Goal: Task Accomplishment & Management: Manage account settings

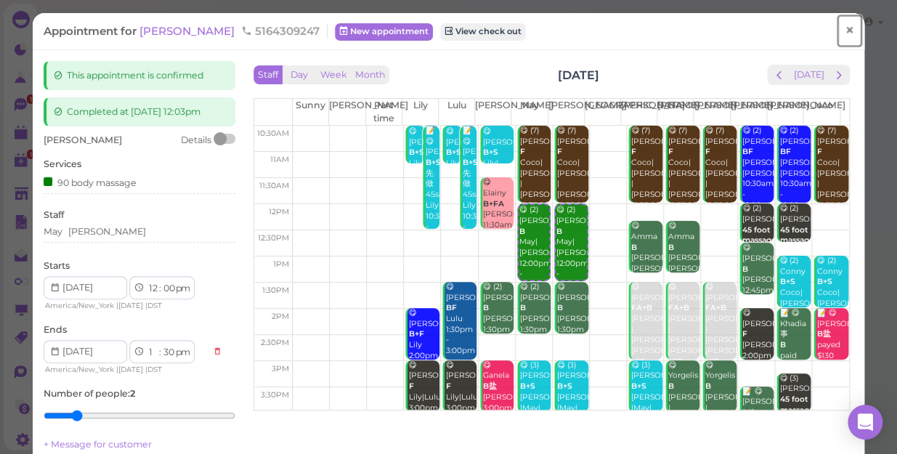
click at [845, 27] on span "×" at bounding box center [849, 30] width 9 height 20
click at [842, 27] on link at bounding box center [827, 24] width 42 height 41
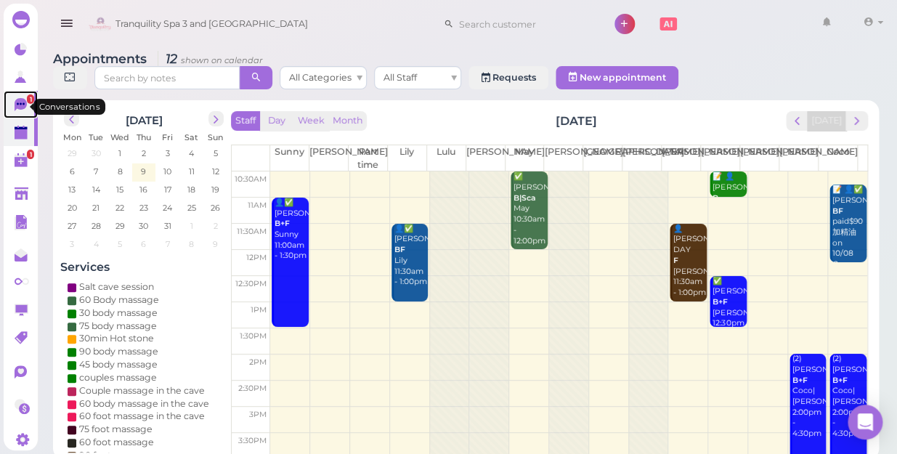
click at [17, 105] on icon at bounding box center [21, 103] width 8 height 2
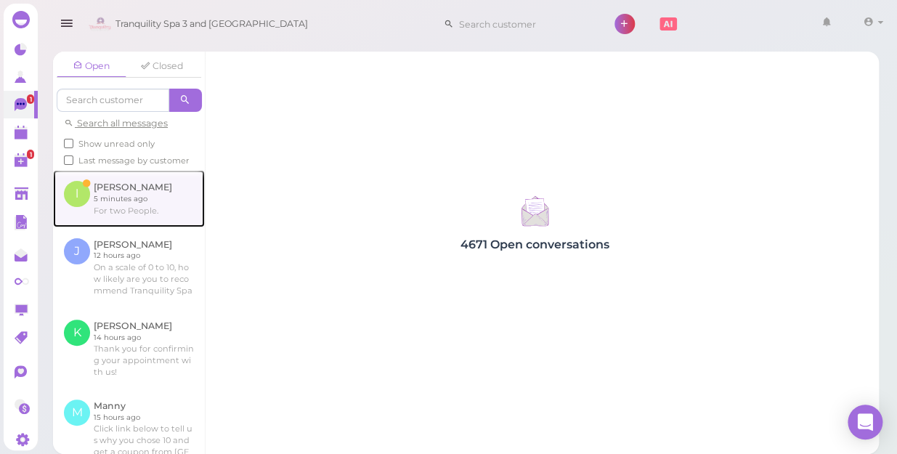
click at [108, 209] on link at bounding box center [129, 198] width 152 height 57
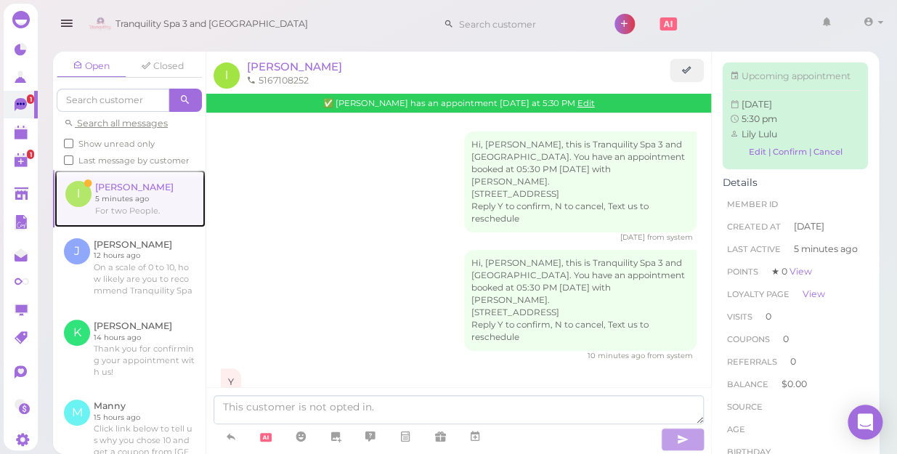
scroll to position [131, 0]
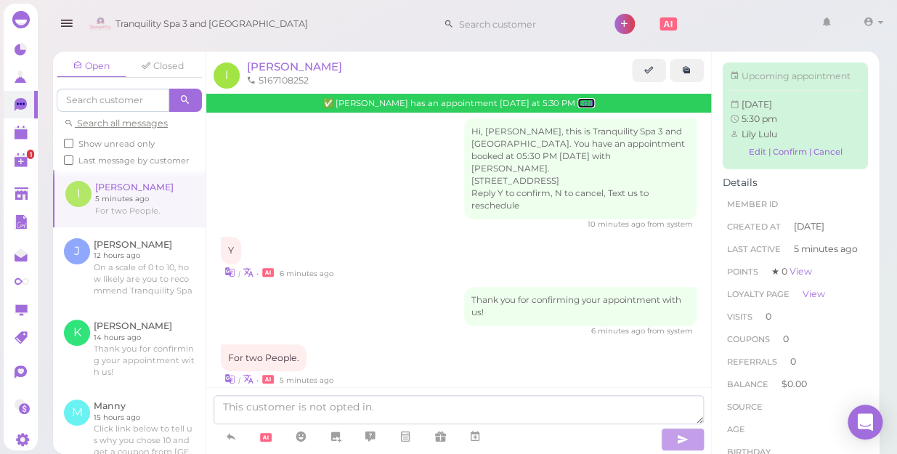
click at [578, 105] on link "Edit" at bounding box center [586, 103] width 17 height 10
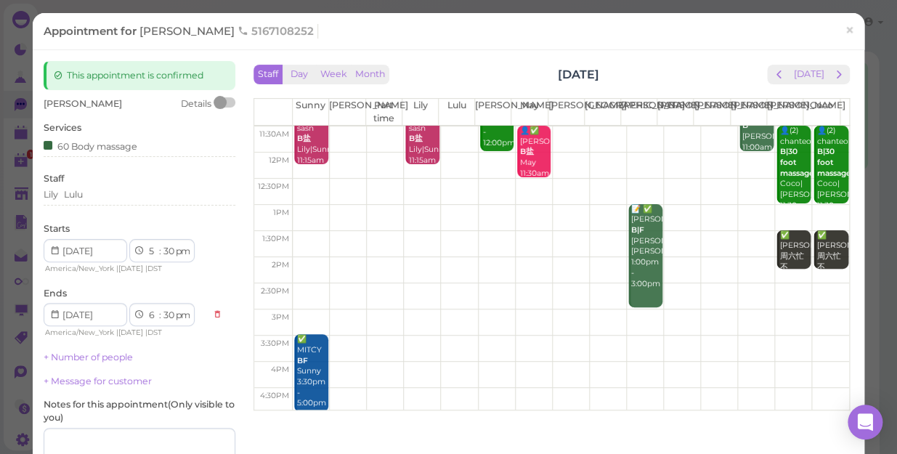
scroll to position [131, 0]
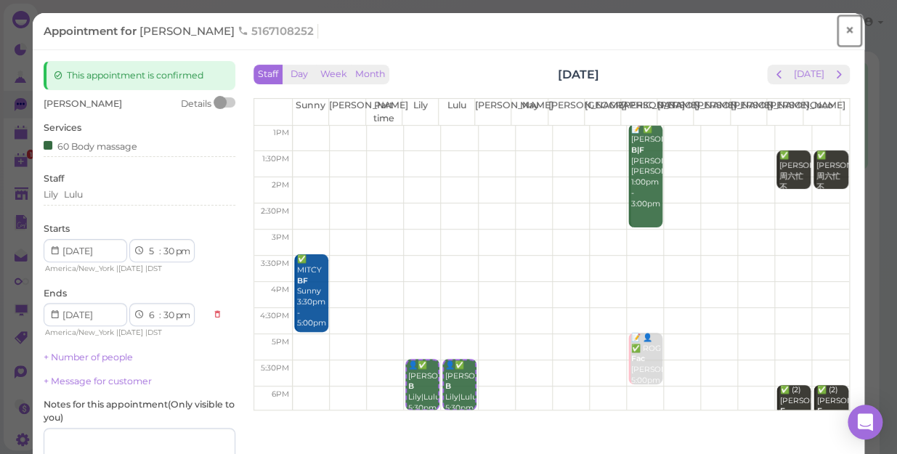
click at [845, 29] on span "×" at bounding box center [849, 30] width 9 height 20
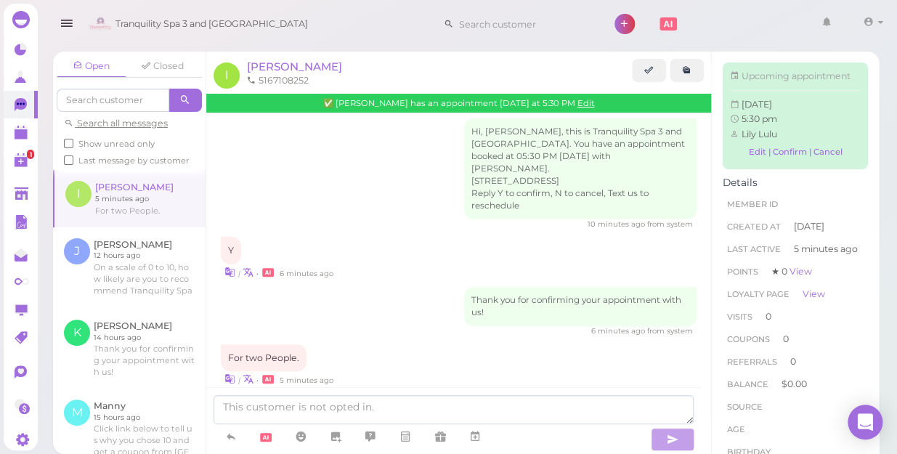
scroll to position [131, 0]
click at [15, 137] on polygon at bounding box center [21, 134] width 13 height 10
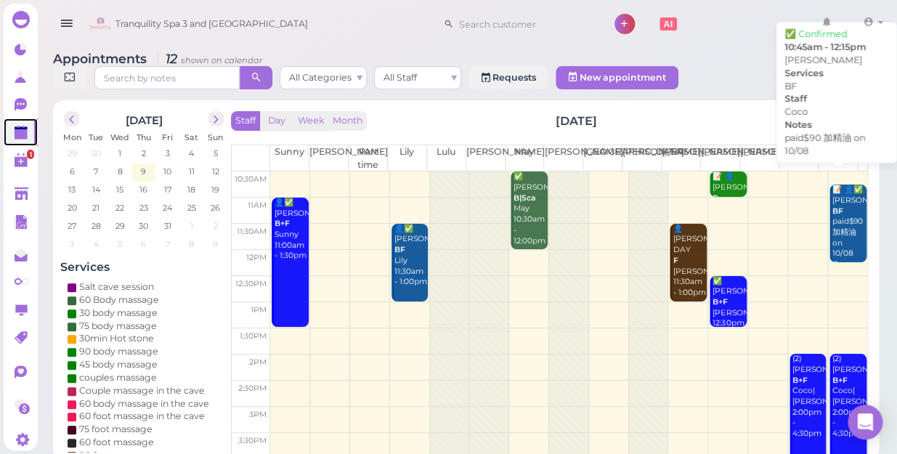
click at [843, 222] on div "📝 👤✅ [PERSON_NAME] BF paid$90 加精油 on 10/08 Coco 10:45am - 12:15pm" at bounding box center [849, 244] width 35 height 118
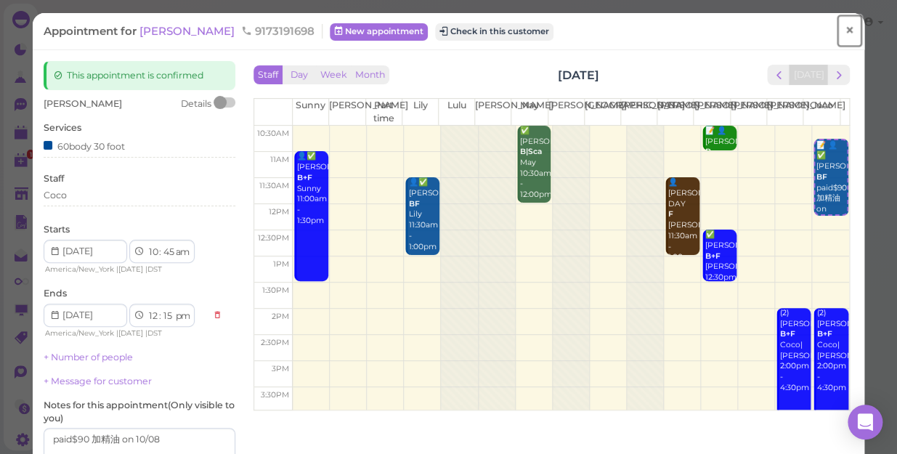
click at [845, 25] on span "×" at bounding box center [849, 30] width 9 height 20
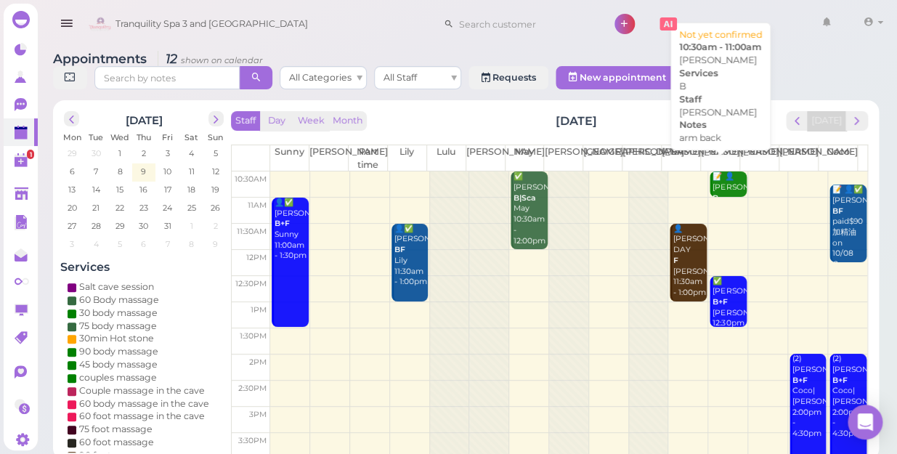
click at [726, 175] on div "📝 👤[PERSON_NAME] B arm back [PERSON_NAME] 10:30am - 11:00am" at bounding box center [729, 219] width 34 height 96
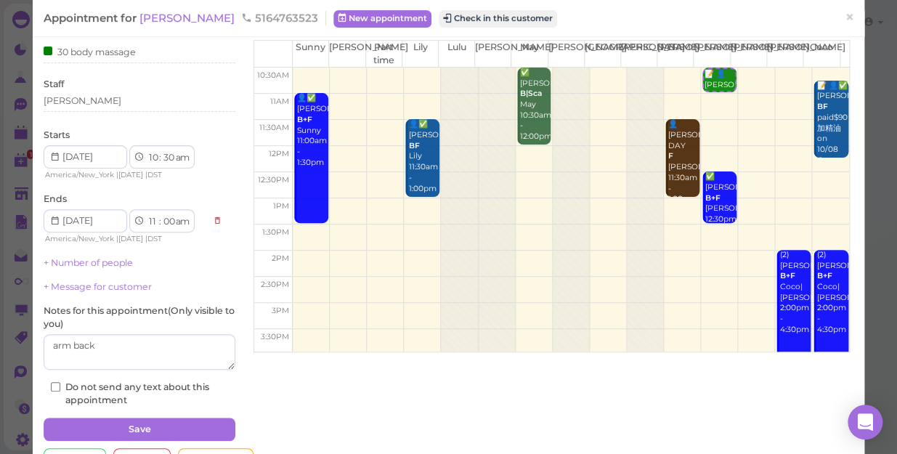
scroll to position [65, 0]
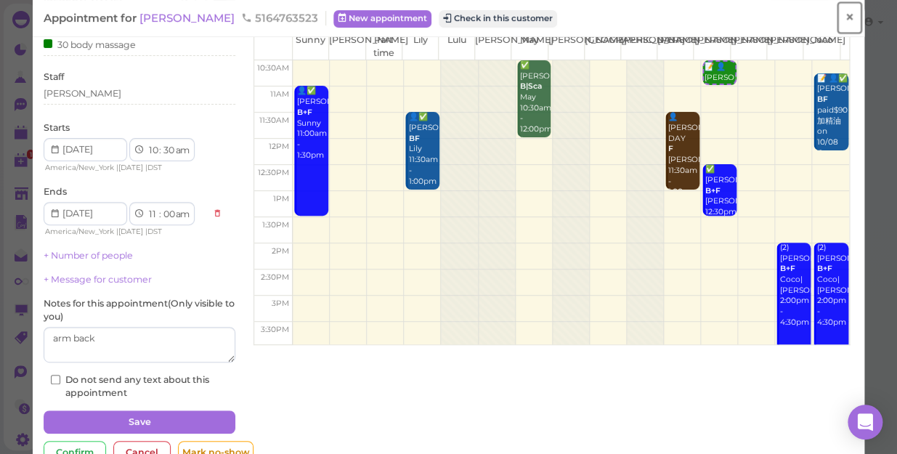
click at [845, 15] on span "×" at bounding box center [849, 17] width 9 height 20
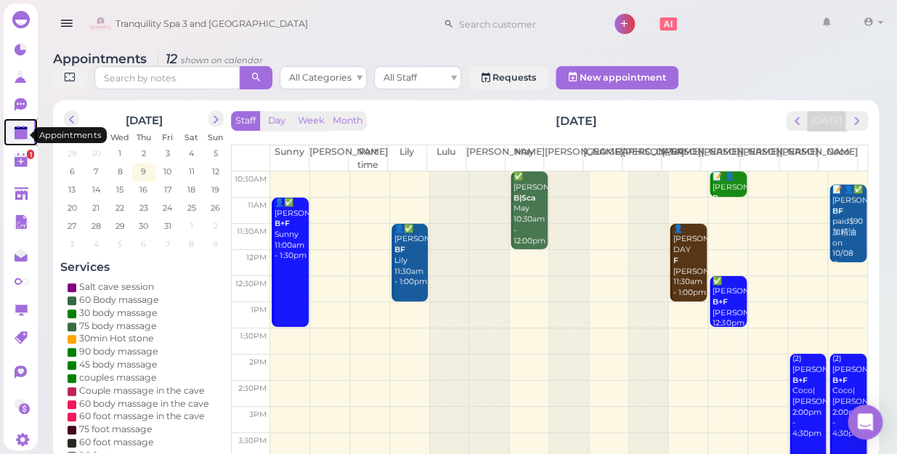
click at [20, 139] on polygon at bounding box center [21, 134] width 13 height 10
click at [20, 134] on polygon at bounding box center [21, 134] width 13 height 10
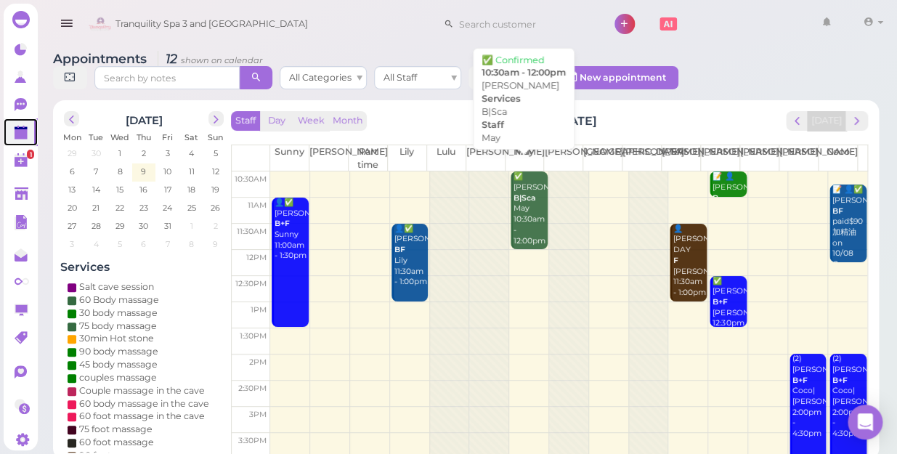
click at [523, 201] on div "✅ [PERSON_NAME]|Sca May 10:30am - 12:00pm" at bounding box center [530, 208] width 34 height 75
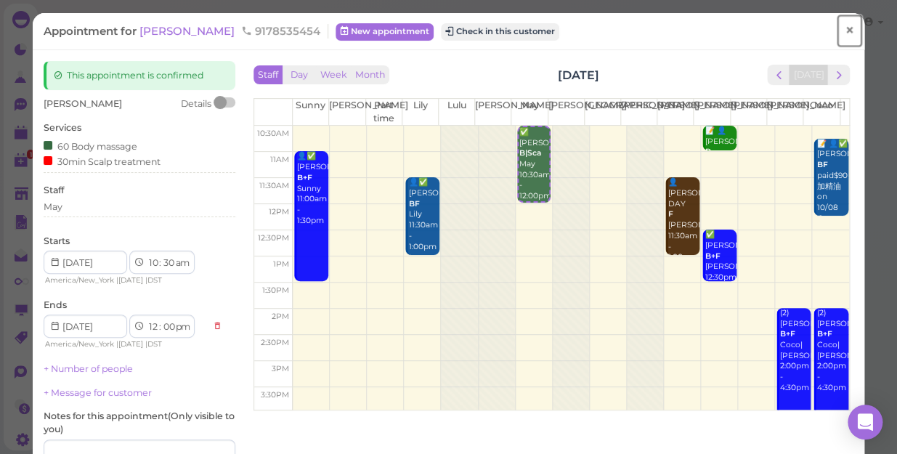
click at [845, 28] on span "×" at bounding box center [849, 30] width 9 height 20
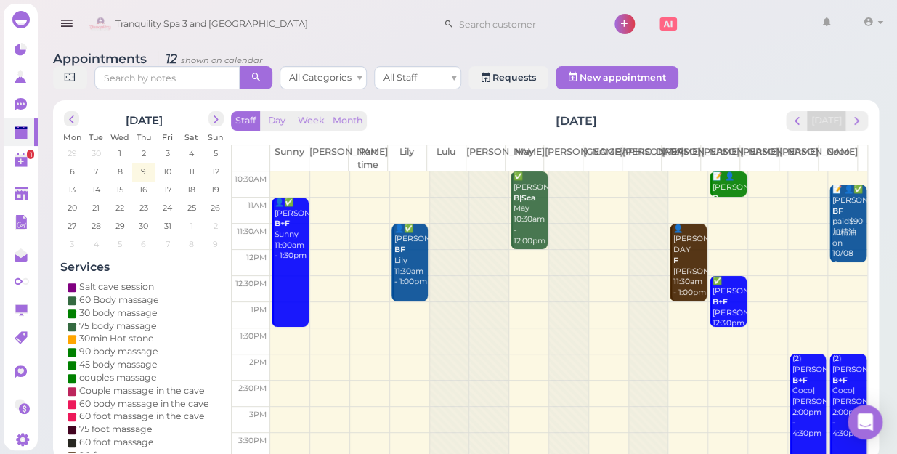
click at [594, 302] on td at bounding box center [568, 315] width 597 height 26
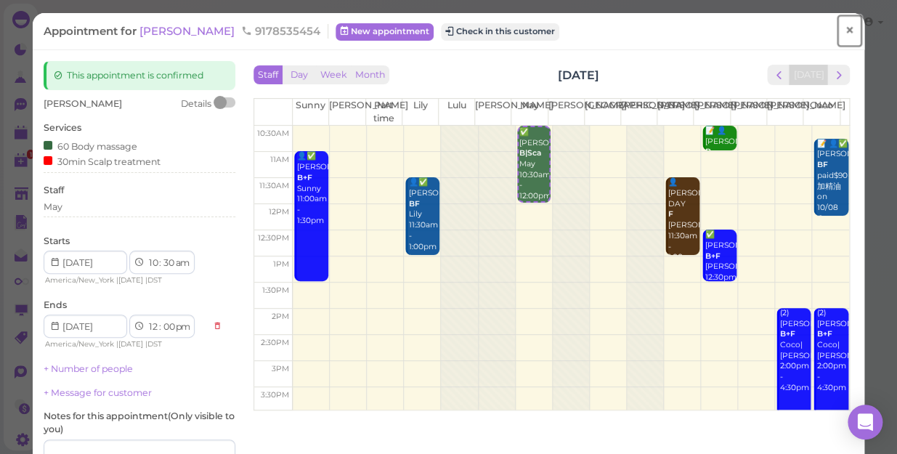
click at [845, 26] on span "×" at bounding box center [849, 30] width 9 height 20
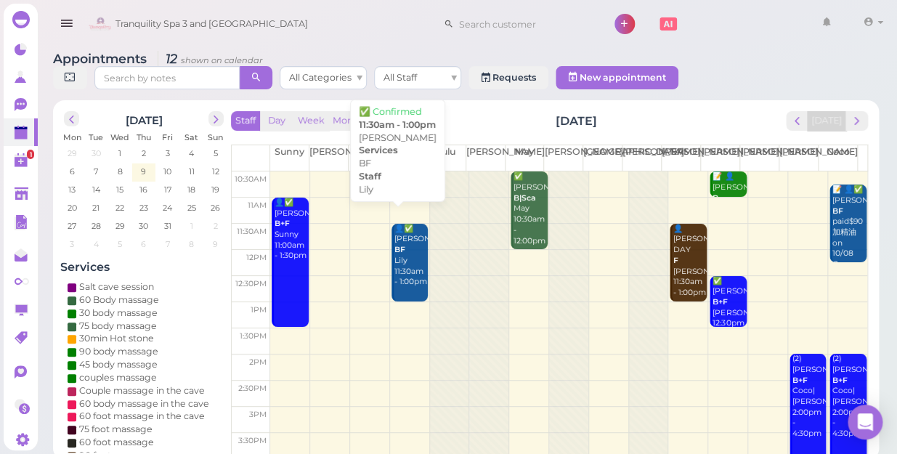
click at [414, 247] on div "👤✅ [PERSON_NAME] Lily 11:30am - 1:00pm" at bounding box center [411, 256] width 34 height 64
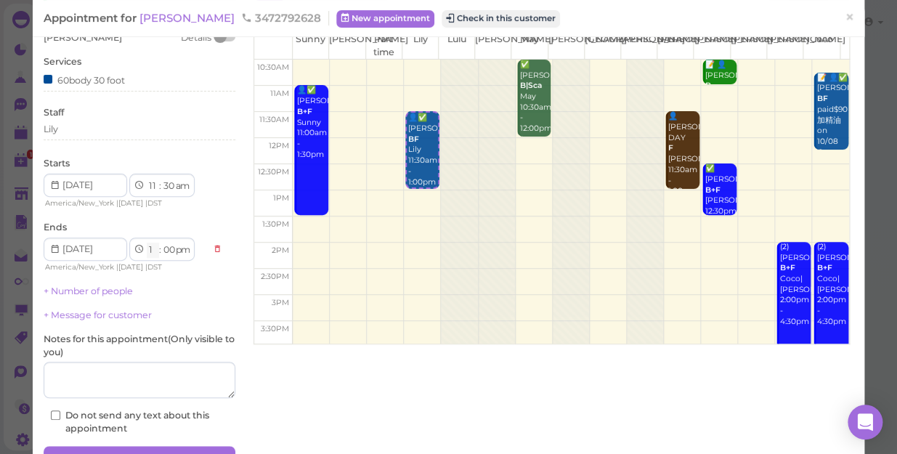
scroll to position [142, 0]
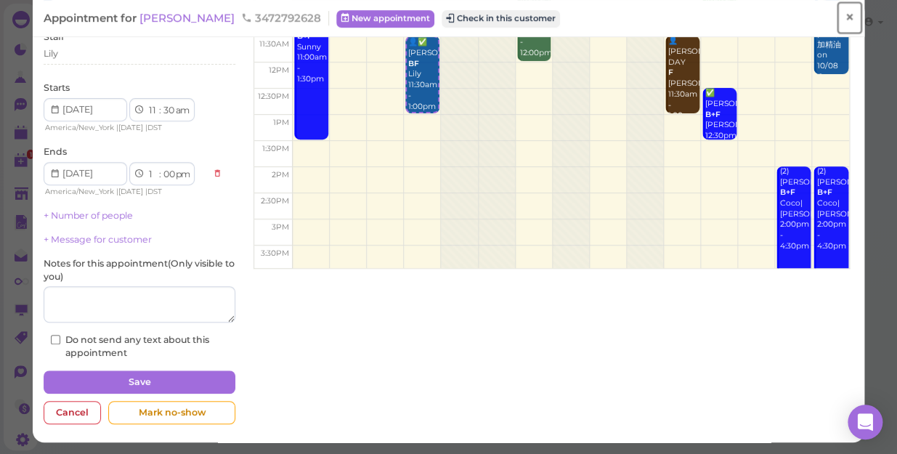
click at [845, 20] on span "×" at bounding box center [849, 17] width 9 height 20
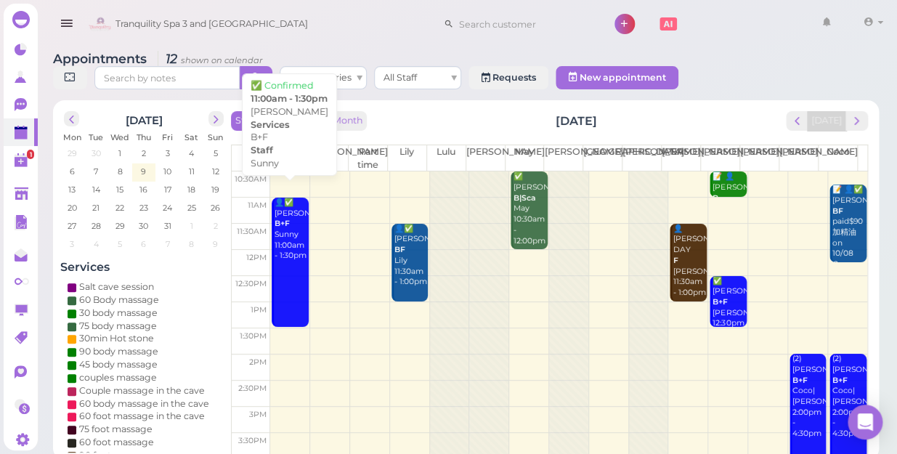
click at [294, 285] on link "👤✅ [PERSON_NAME] B+F Sunny 11:00am - 1:30pm" at bounding box center [290, 263] width 36 height 130
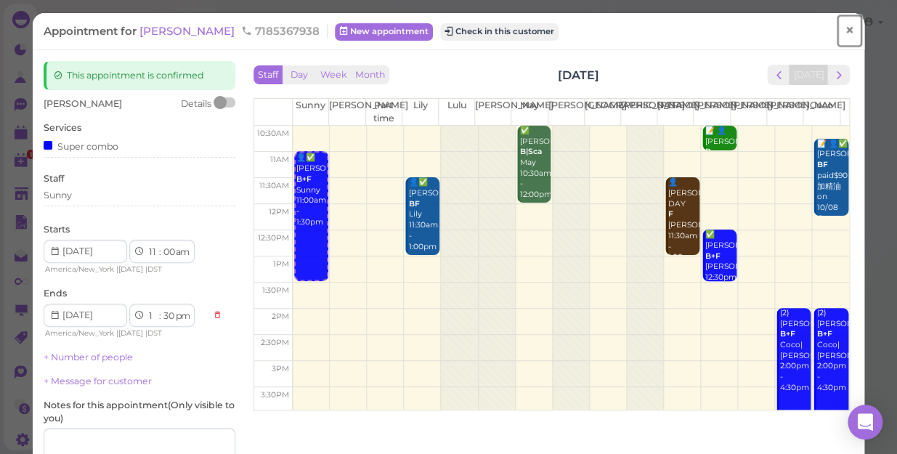
click at [845, 29] on span "×" at bounding box center [849, 30] width 9 height 20
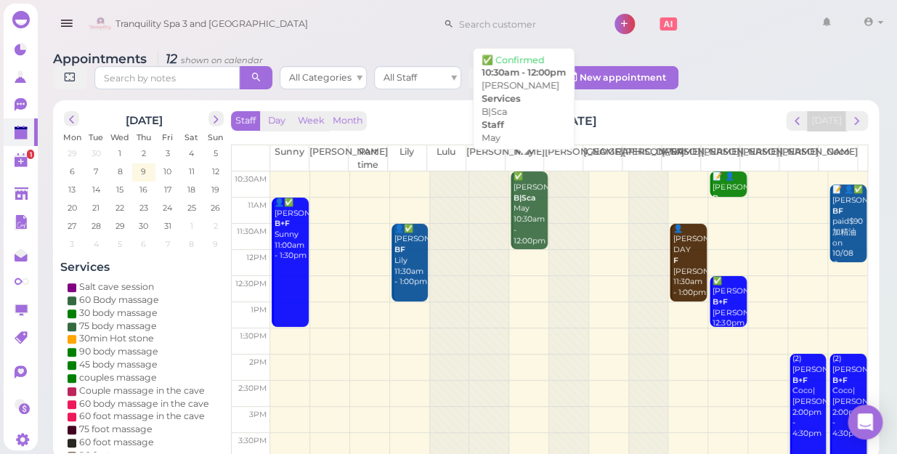
click at [520, 221] on div "✅ [PERSON_NAME]|Sca May 10:30am - 12:00pm" at bounding box center [530, 208] width 34 height 75
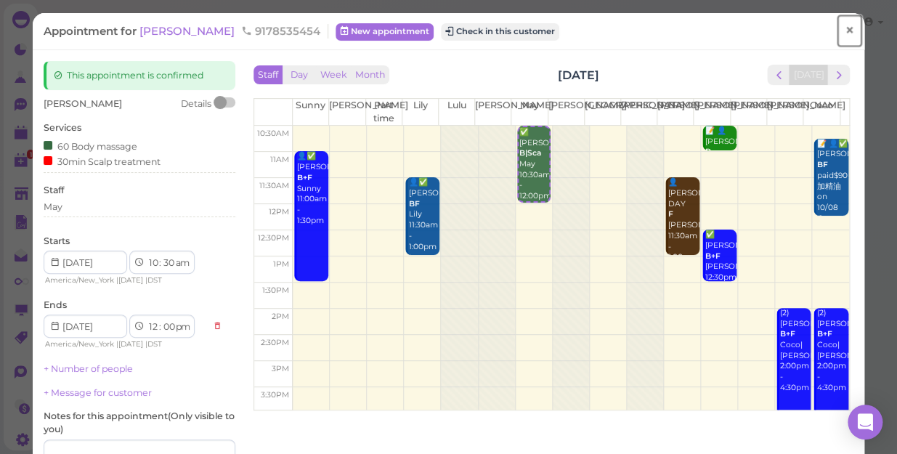
click at [845, 29] on span "×" at bounding box center [849, 30] width 9 height 20
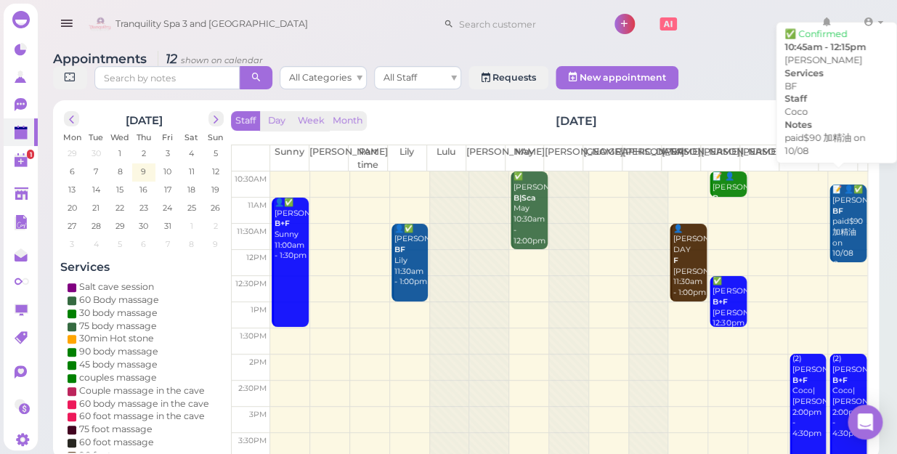
click at [835, 214] on div "📝 👤✅ [PERSON_NAME] BF paid$90 加精油 on 10/08 Coco 10:45am - 12:15pm" at bounding box center [849, 244] width 35 height 118
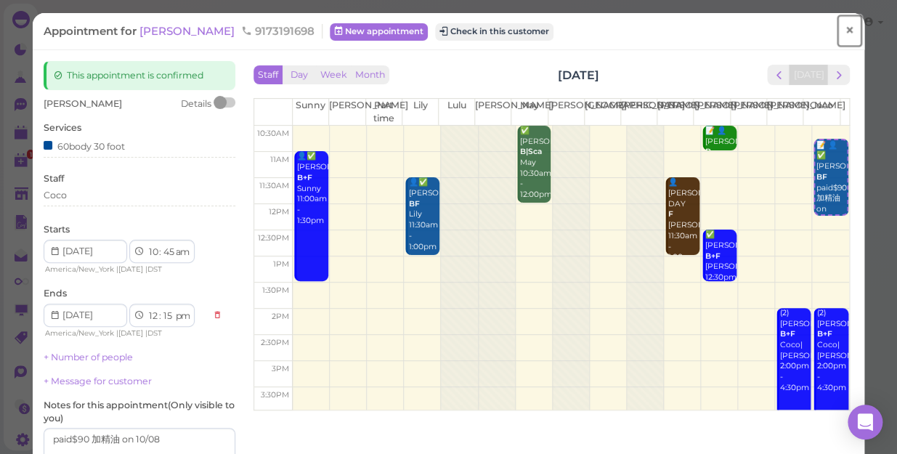
click at [845, 35] on span "×" at bounding box center [849, 30] width 9 height 20
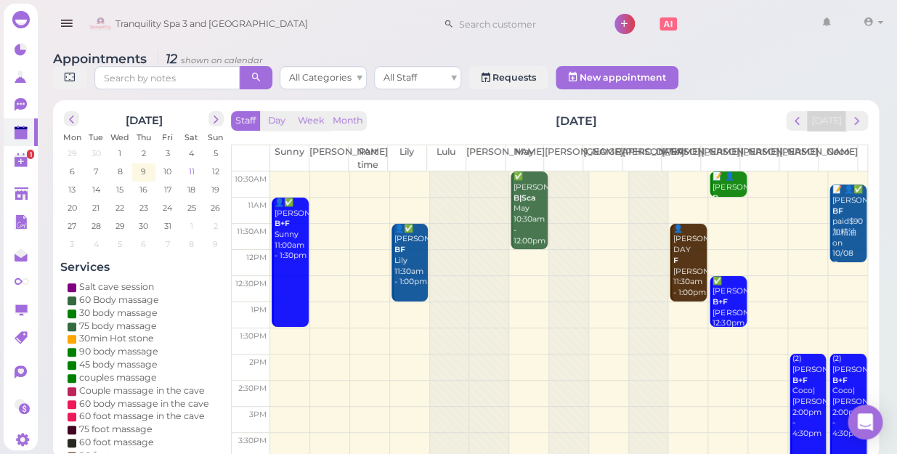
click at [189, 165] on span "11" at bounding box center [191, 171] width 9 height 13
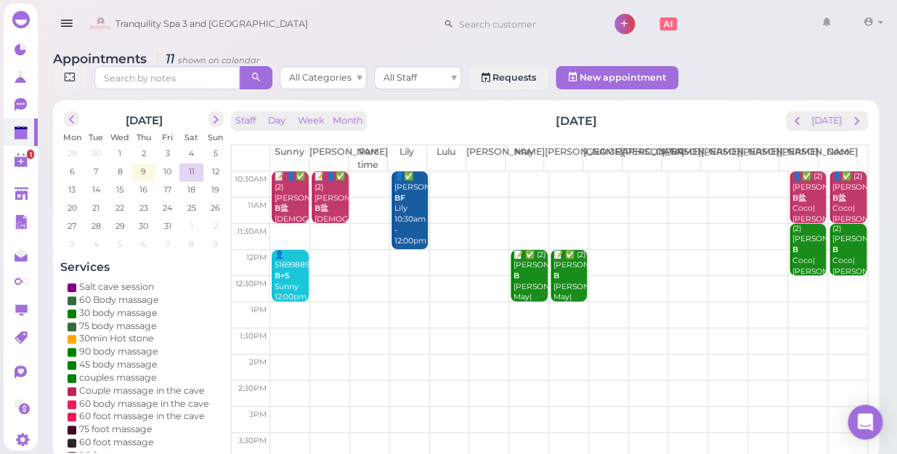
click at [757, 171] on td at bounding box center [568, 184] width 597 height 26
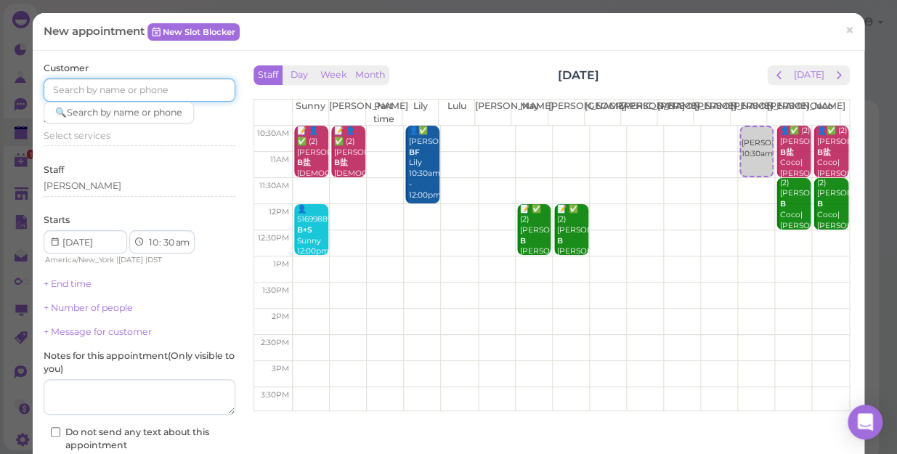
click at [160, 93] on input at bounding box center [140, 89] width 192 height 23
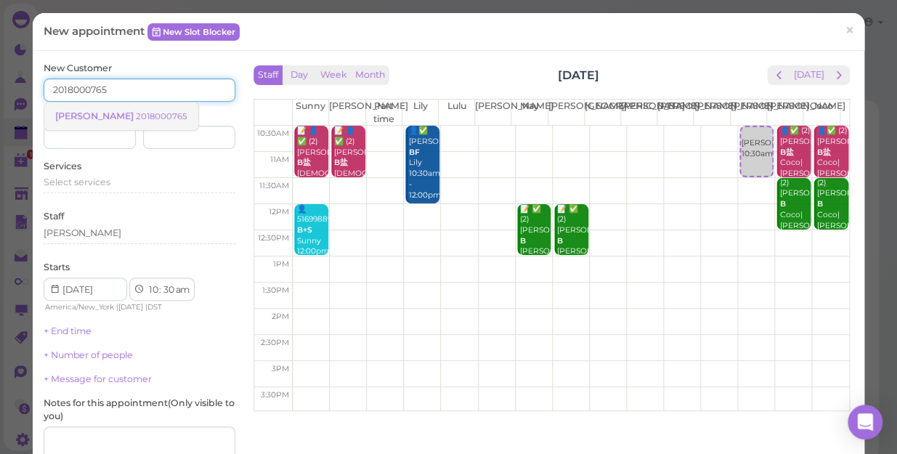
type input "2018000765"
click at [136, 112] on small "2018000765" at bounding box center [162, 116] width 52 height 10
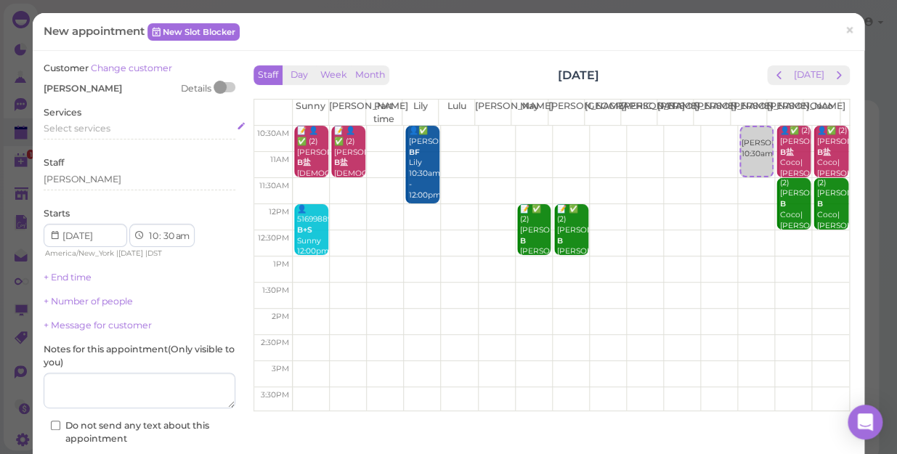
click at [109, 129] on span "Select services" at bounding box center [77, 128] width 67 height 11
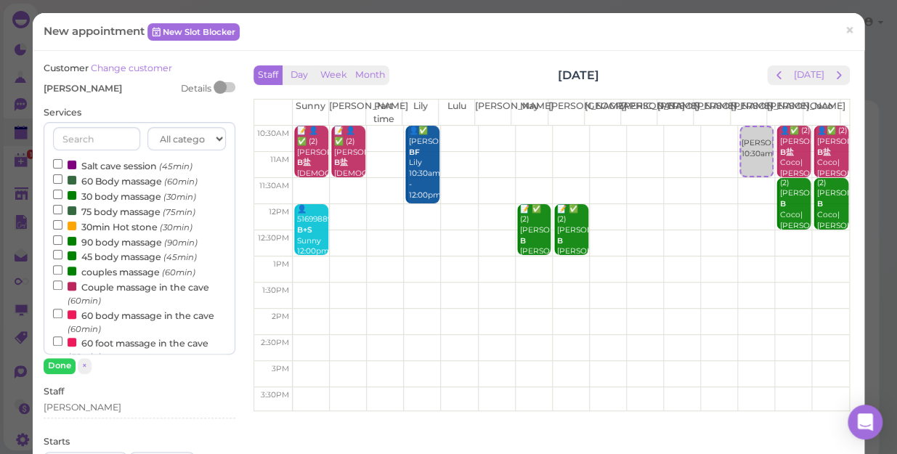
click at [113, 239] on label "90 body massage (90min)" at bounding box center [125, 241] width 145 height 15
click at [62, 239] on input "90 body massage (90min)" at bounding box center [57, 239] width 9 height 9
click at [63, 361] on button "Done" at bounding box center [60, 365] width 32 height 15
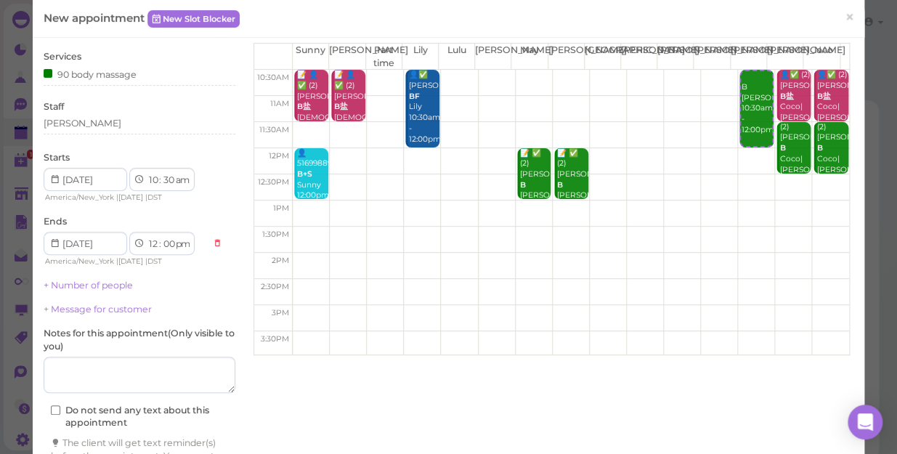
scroll to position [131, 0]
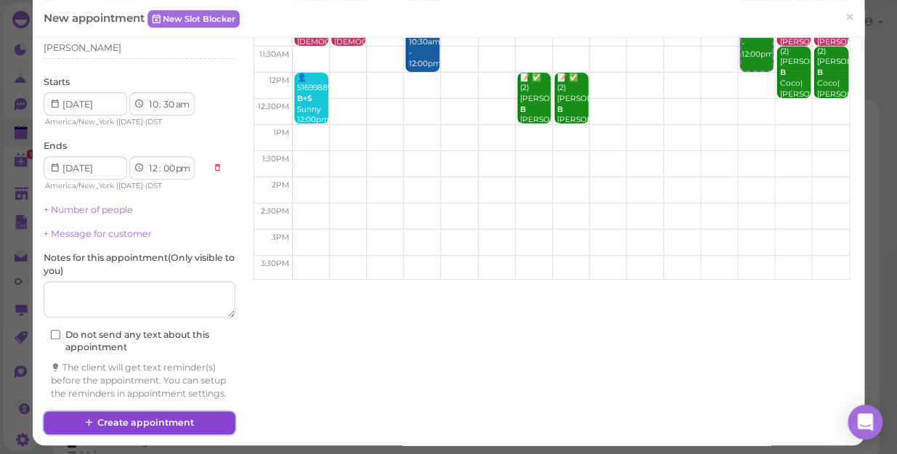
click at [186, 432] on button "Create appointment" at bounding box center [140, 422] width 192 height 23
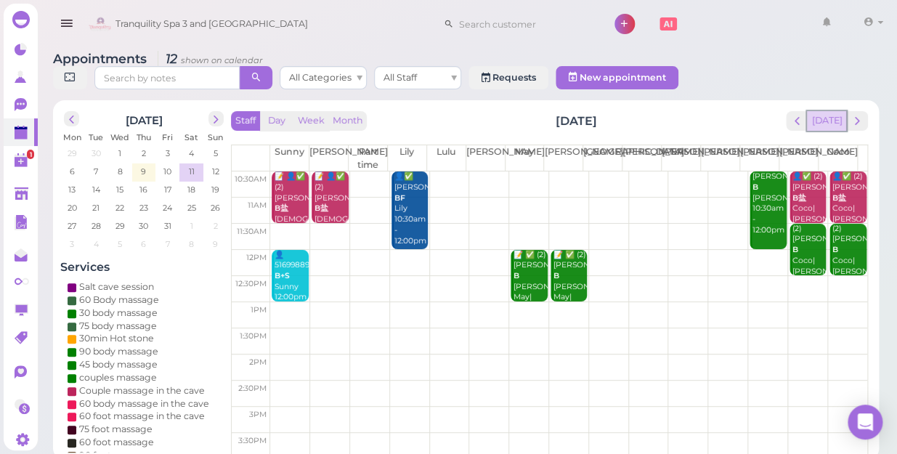
click at [827, 111] on button "[DATE]" at bounding box center [826, 121] width 39 height 20
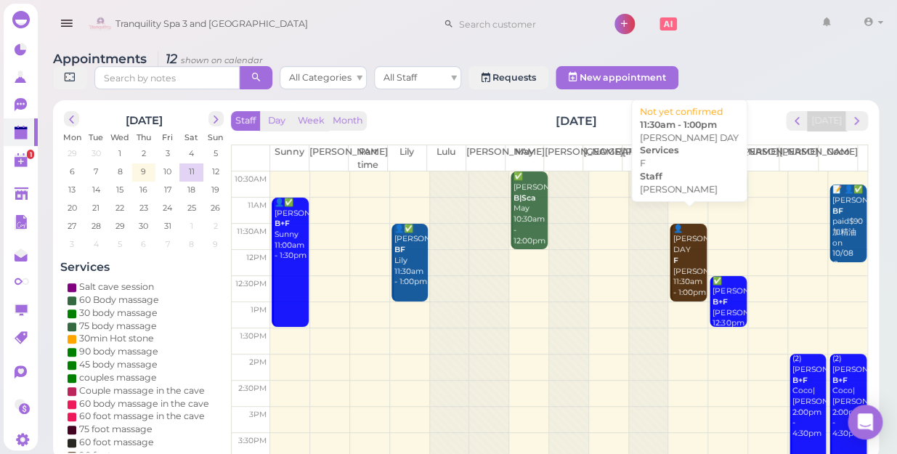
click at [681, 262] on div "👤[PERSON_NAME] DAY F [PERSON_NAME] 11:30am - 1:00pm" at bounding box center [689, 261] width 34 height 75
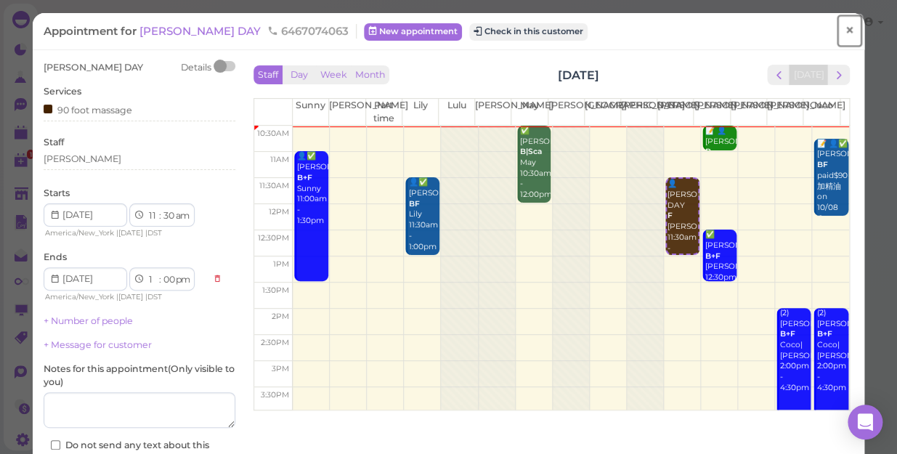
click at [845, 31] on span "×" at bounding box center [849, 30] width 9 height 20
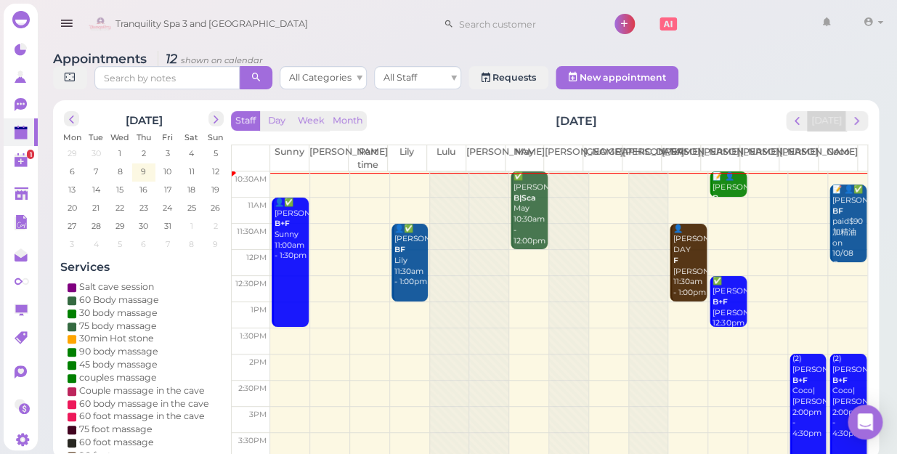
click at [532, 193] on div "✅ [PERSON_NAME]|Sca May 10:30am - 12:00pm" at bounding box center [530, 208] width 34 height 75
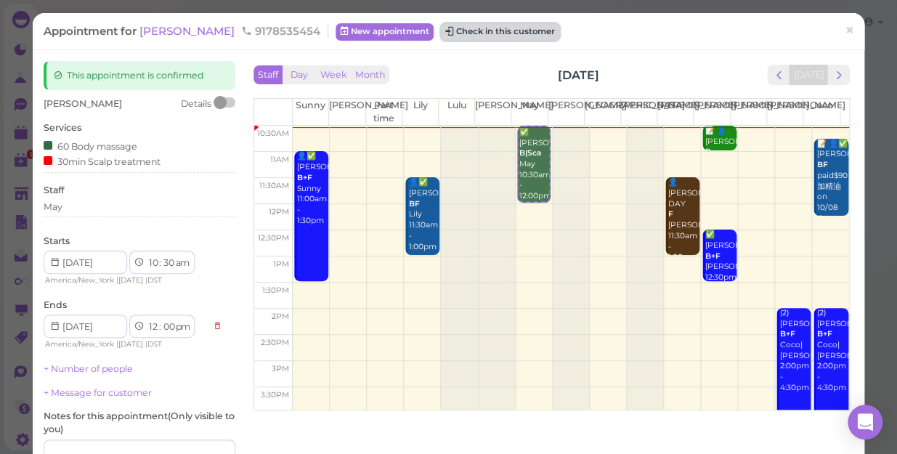
click at [447, 31] on button "Check in this customer" at bounding box center [500, 31] width 118 height 17
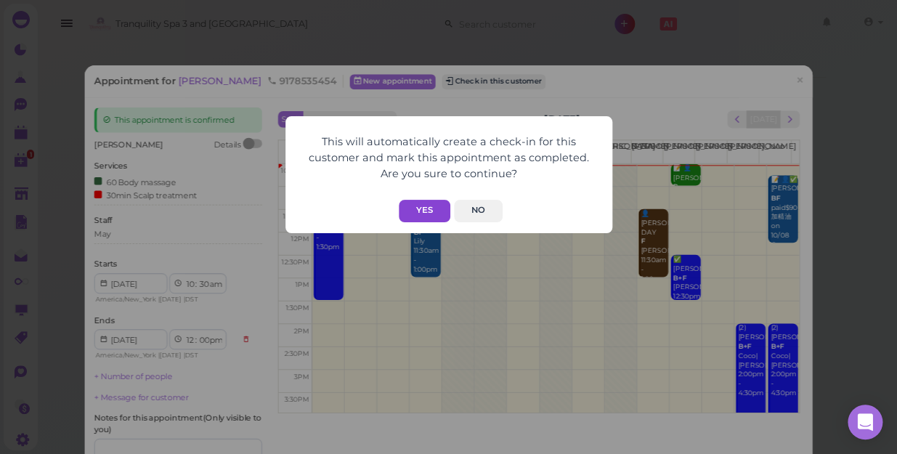
click at [435, 211] on button "Yes" at bounding box center [425, 211] width 52 height 23
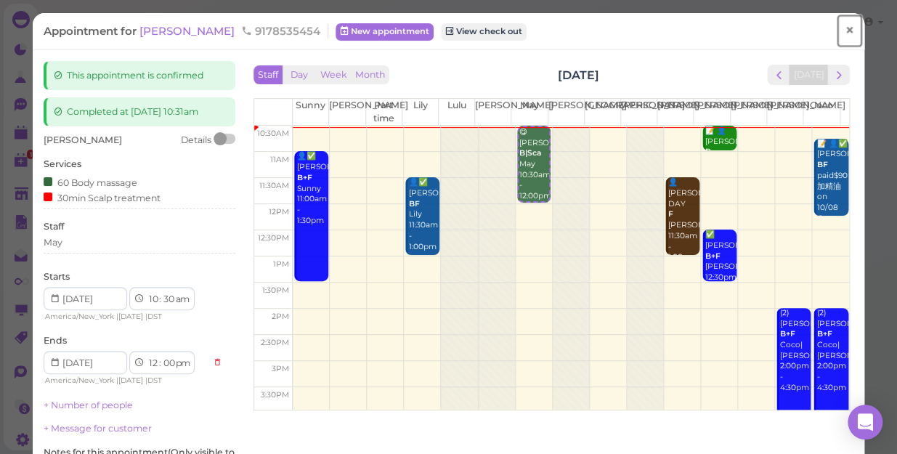
click at [845, 33] on span "×" at bounding box center [849, 30] width 9 height 20
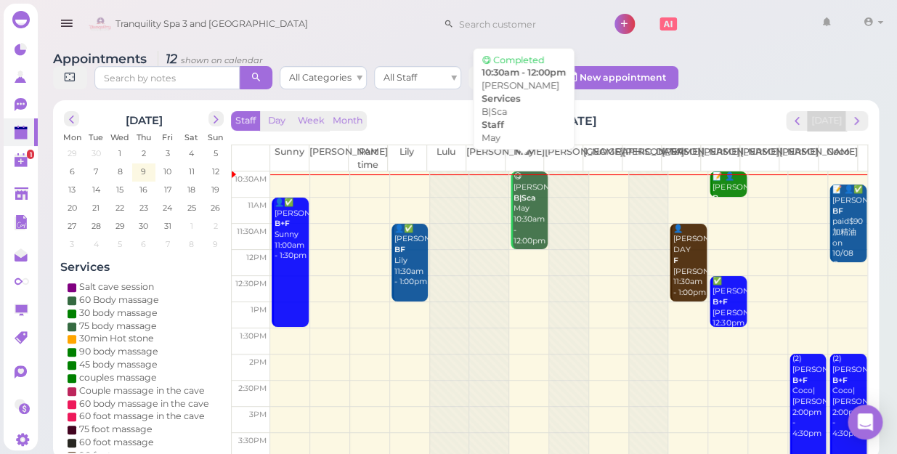
click at [525, 196] on div "😋 [PERSON_NAME]|Sca May 10:30am - 12:00pm" at bounding box center [530, 208] width 34 height 75
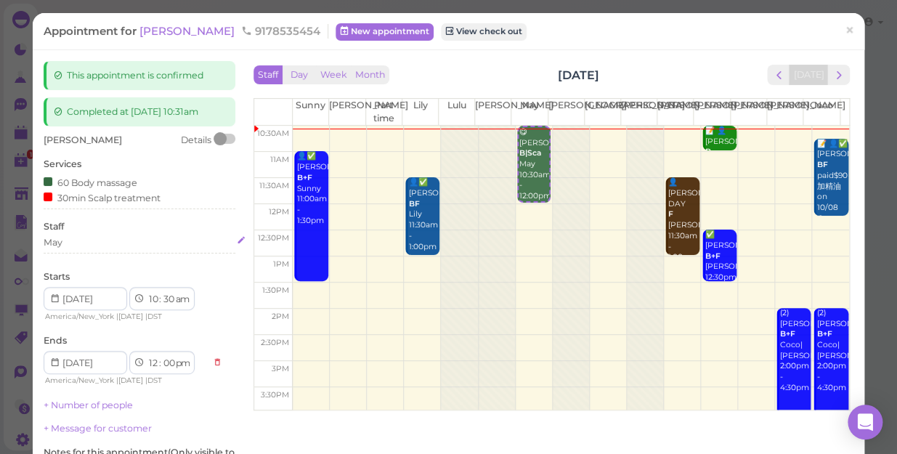
click at [76, 245] on div "May" at bounding box center [140, 242] width 192 height 13
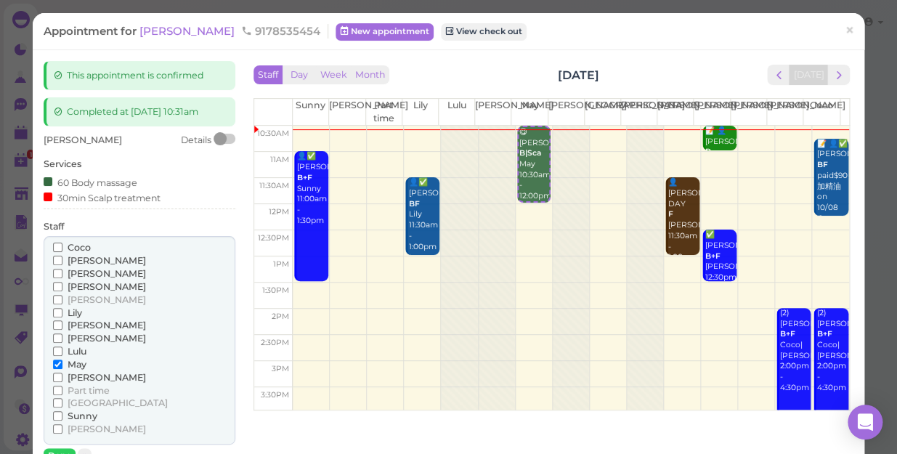
click at [736, 183] on td at bounding box center [571, 191] width 557 height 26
click at [845, 31] on span "×" at bounding box center [849, 30] width 9 height 20
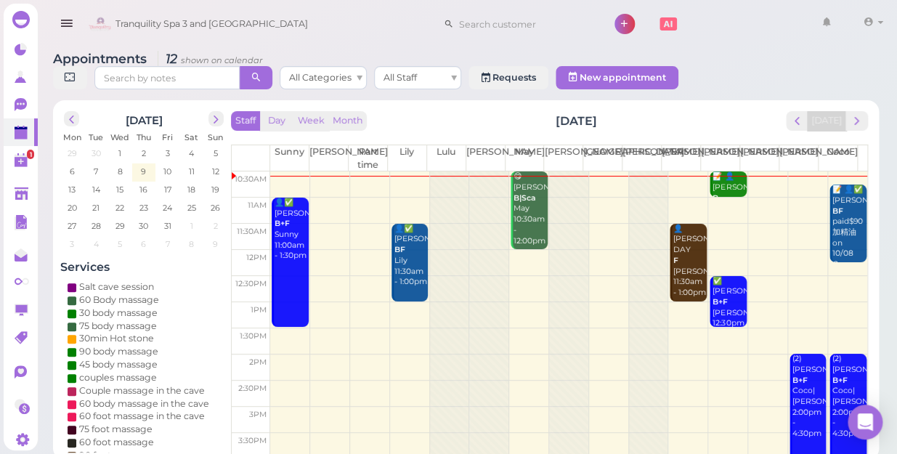
click at [758, 224] on td at bounding box center [568, 237] width 597 height 26
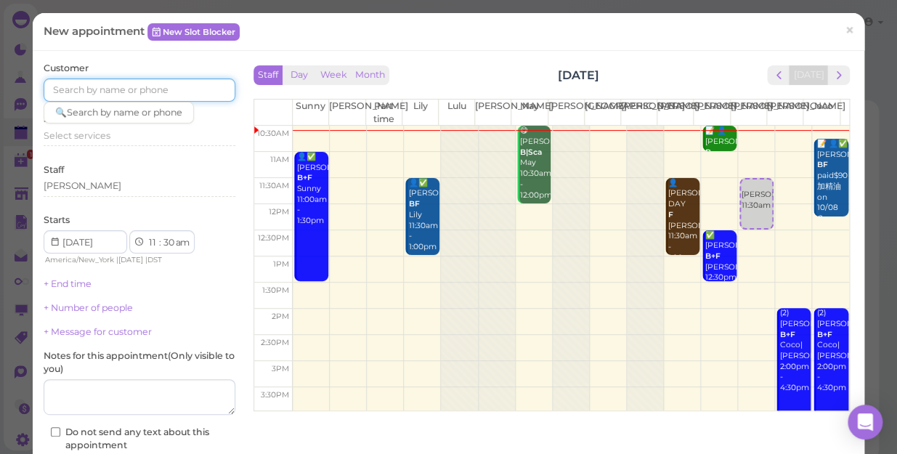
click at [147, 86] on input at bounding box center [140, 89] width 192 height 23
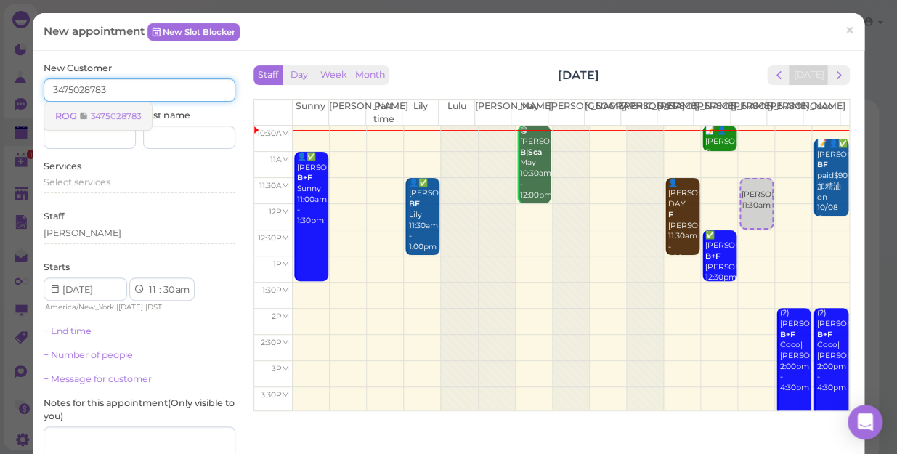
type input "3475028783"
click at [114, 116] on small "3475028783" at bounding box center [116, 116] width 50 height 10
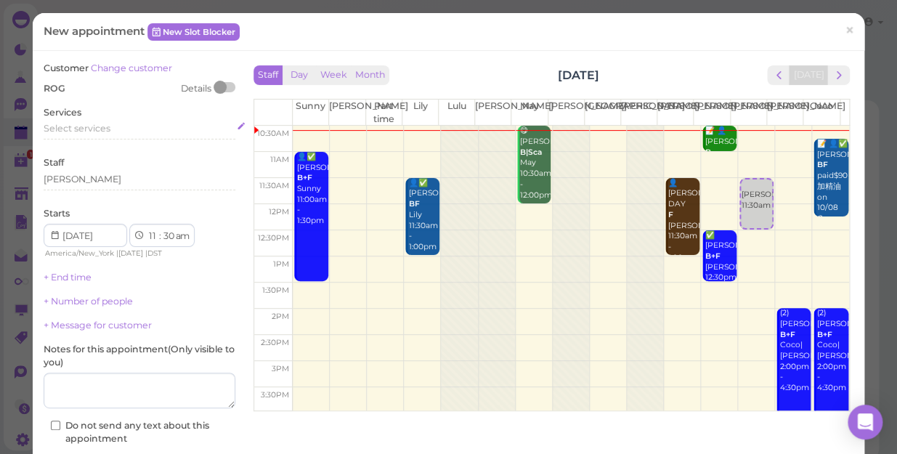
click at [106, 131] on span "Select services" at bounding box center [77, 128] width 67 height 11
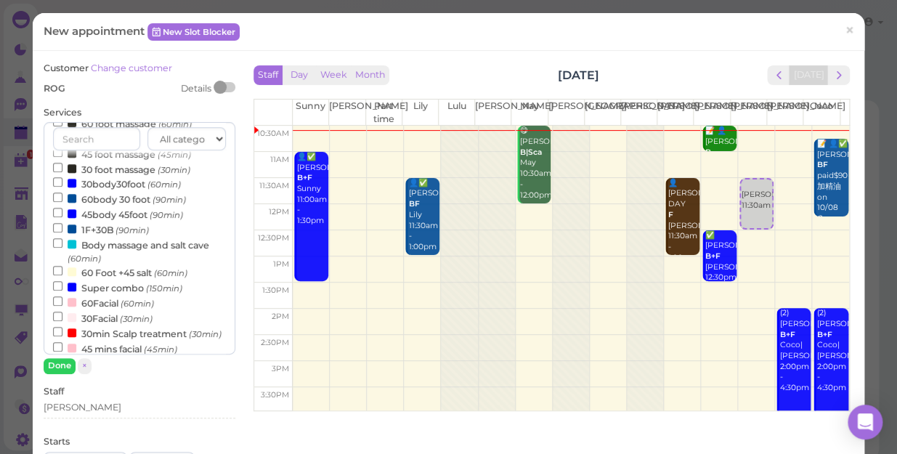
scroll to position [264, 0]
click at [128, 305] on small "(60min)" at bounding box center [137, 303] width 33 height 10
click at [62, 305] on input "60Facial (60min)" at bounding box center [57, 300] width 9 height 9
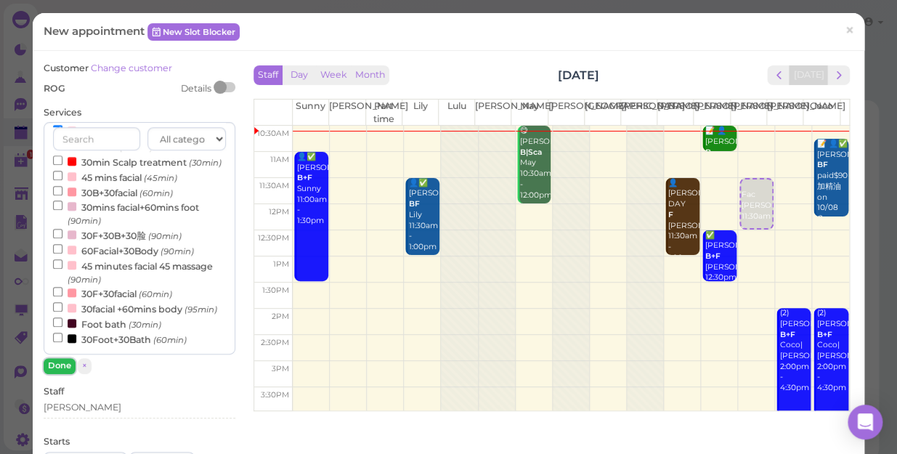
click at [62, 359] on button "Done" at bounding box center [60, 365] width 32 height 15
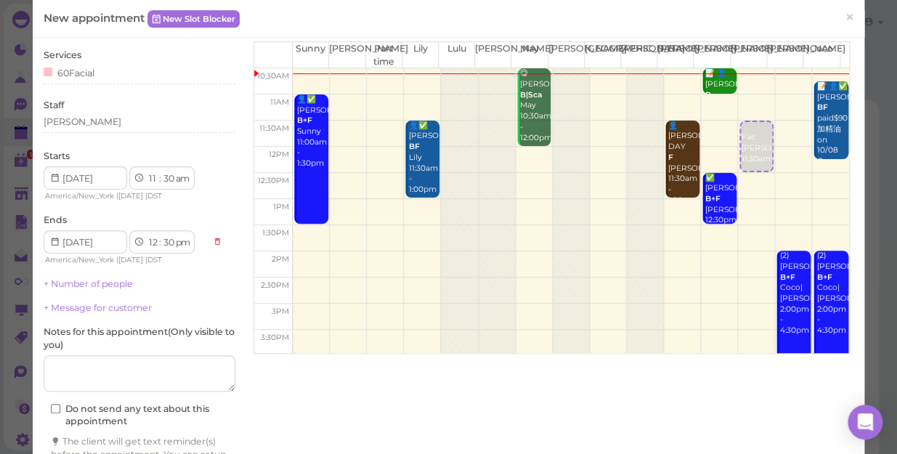
scroll to position [147, 0]
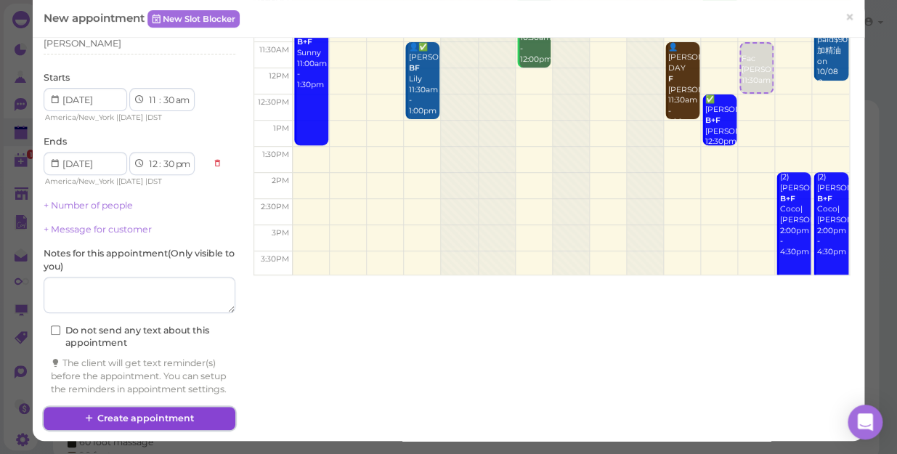
click at [137, 415] on button "Create appointment" at bounding box center [140, 418] width 192 height 23
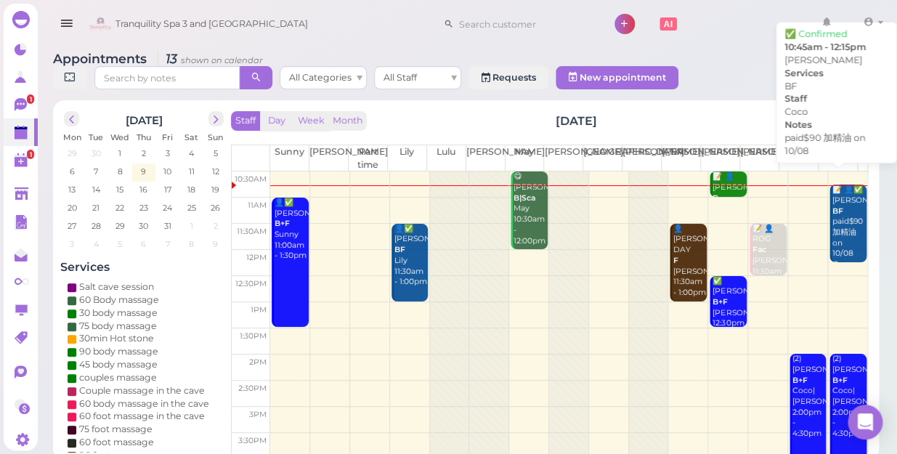
click at [840, 224] on div "📝 👤✅ [PERSON_NAME] BF paid$90 加精油 on 10/08 Coco 10:45am - 12:15pm" at bounding box center [849, 244] width 35 height 118
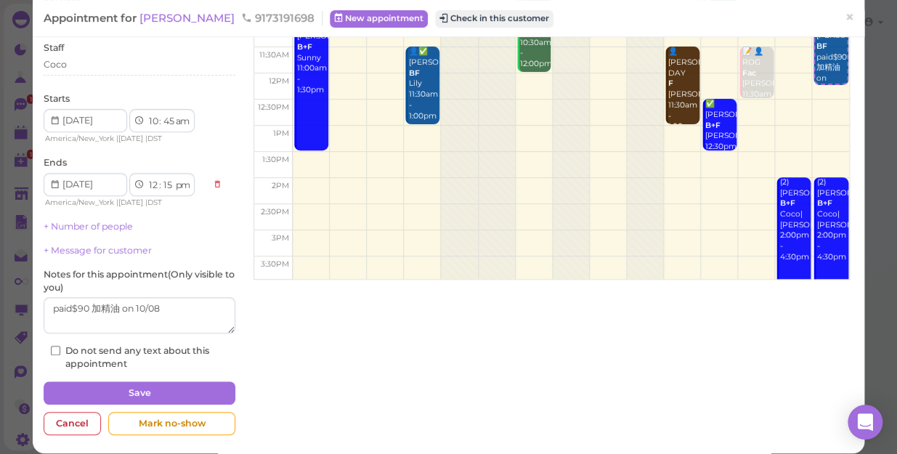
scroll to position [131, 0]
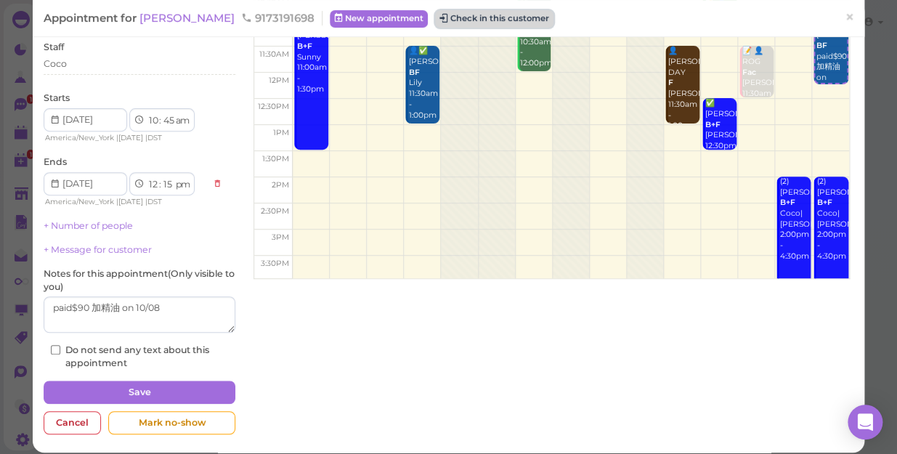
click at [468, 21] on button "Check in this customer" at bounding box center [494, 18] width 118 height 17
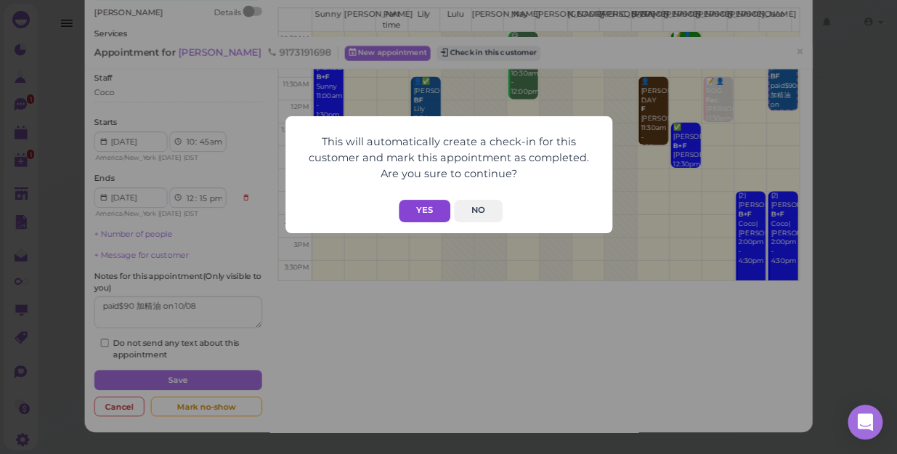
click at [424, 205] on button "Yes" at bounding box center [425, 211] width 52 height 23
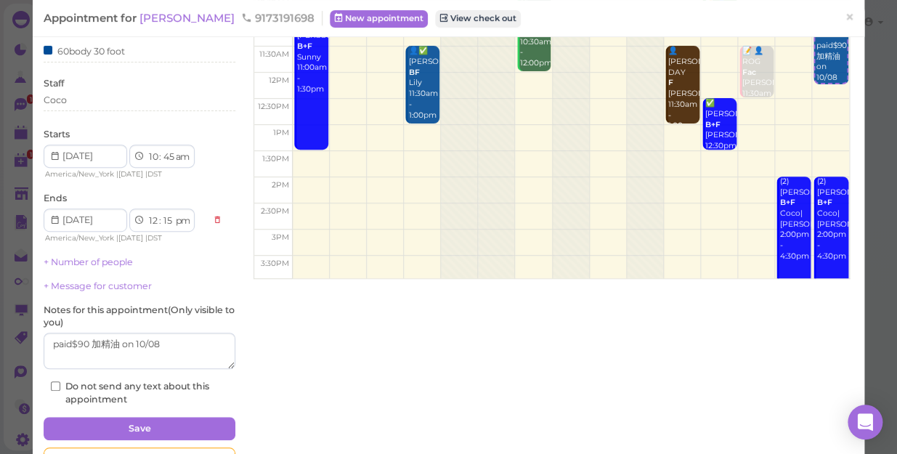
scroll to position [168, 0]
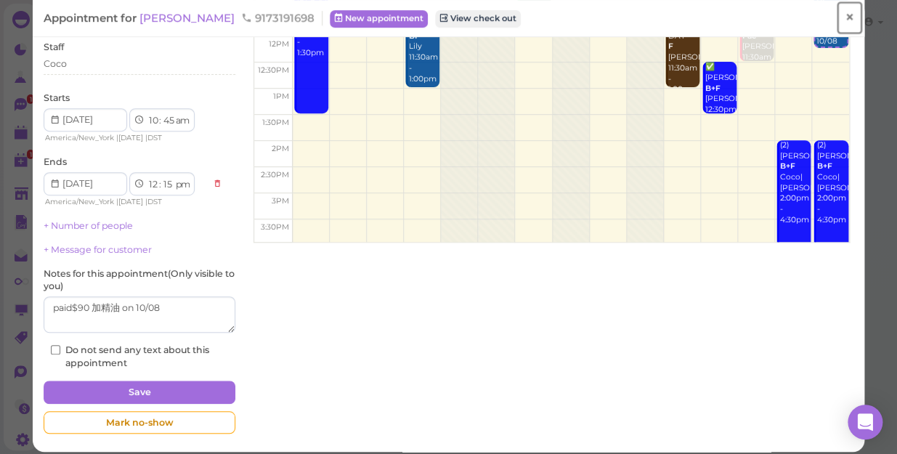
click at [845, 18] on span "×" at bounding box center [849, 17] width 9 height 20
click at [835, 18] on link at bounding box center [827, 24] width 42 height 41
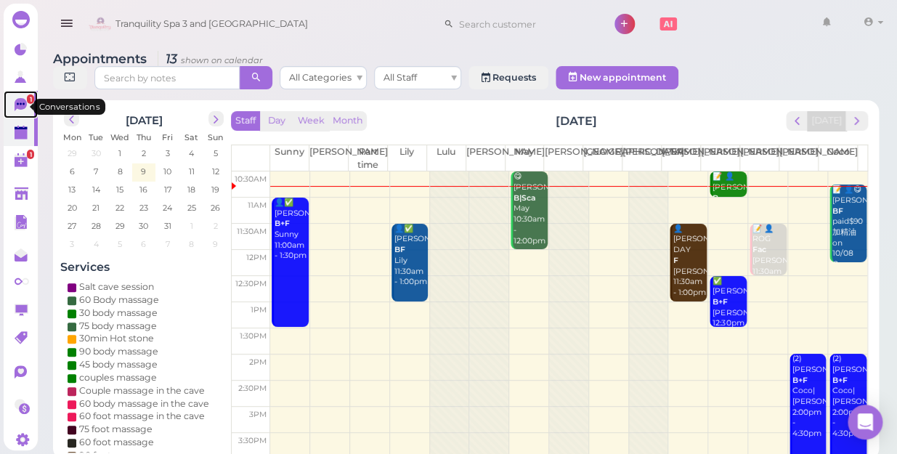
click at [21, 108] on icon at bounding box center [21, 104] width 12 height 13
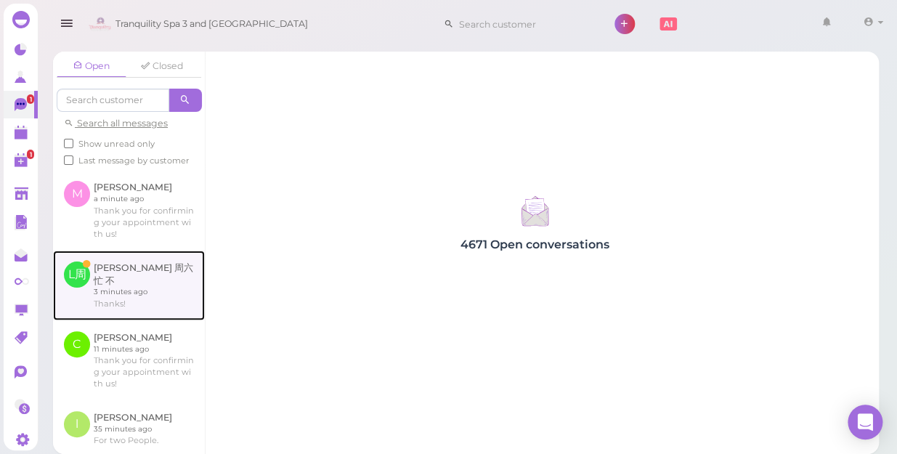
click at [131, 291] on link at bounding box center [129, 286] width 152 height 70
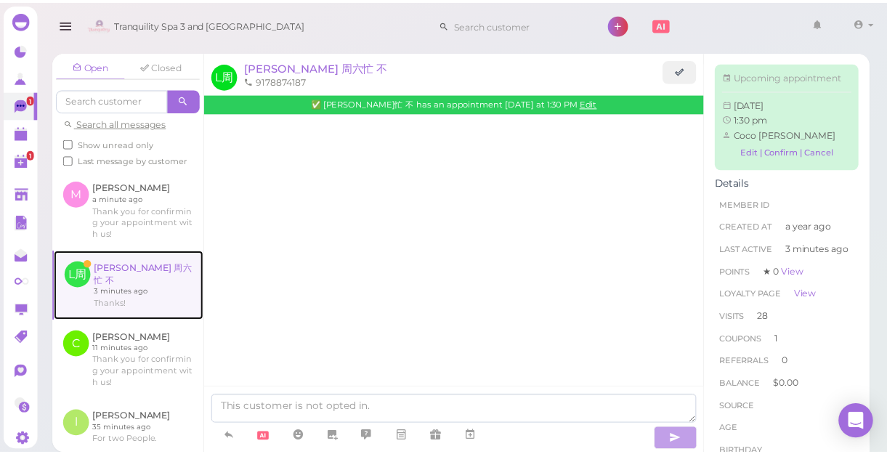
scroll to position [1889, 0]
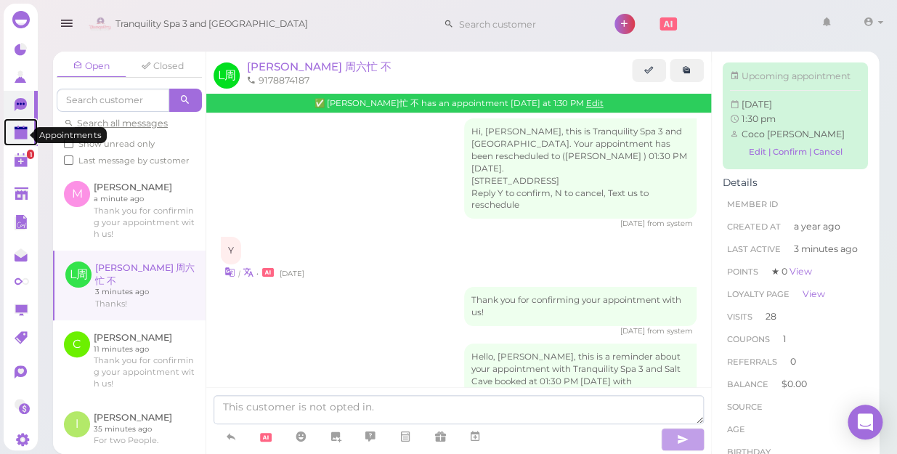
click at [15, 137] on polygon at bounding box center [21, 134] width 13 height 10
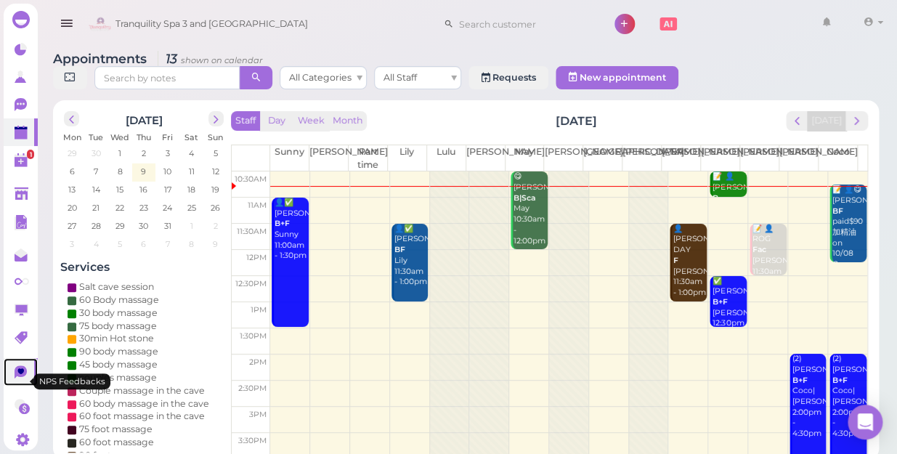
click at [17, 379] on icon at bounding box center [21, 371] width 12 height 13
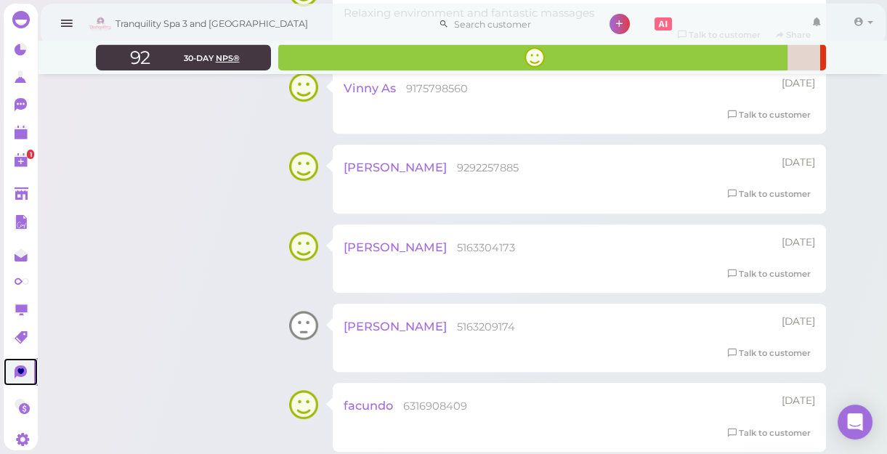
scroll to position [1651, 0]
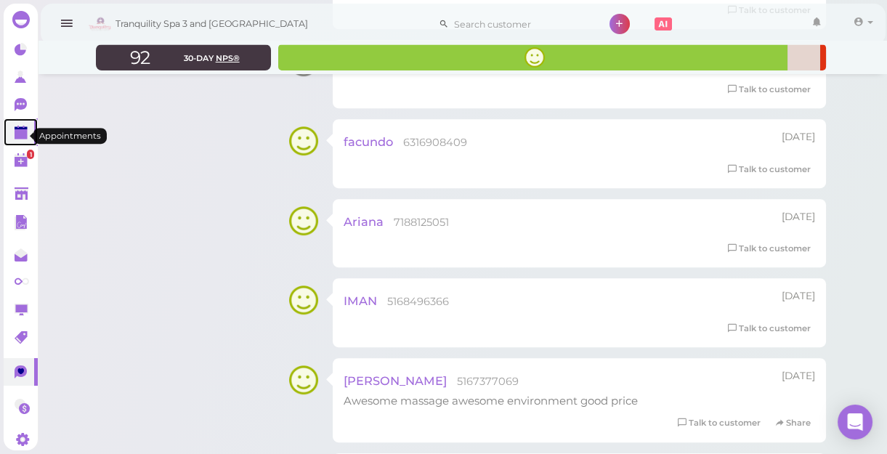
click at [13, 133] on link at bounding box center [21, 132] width 34 height 28
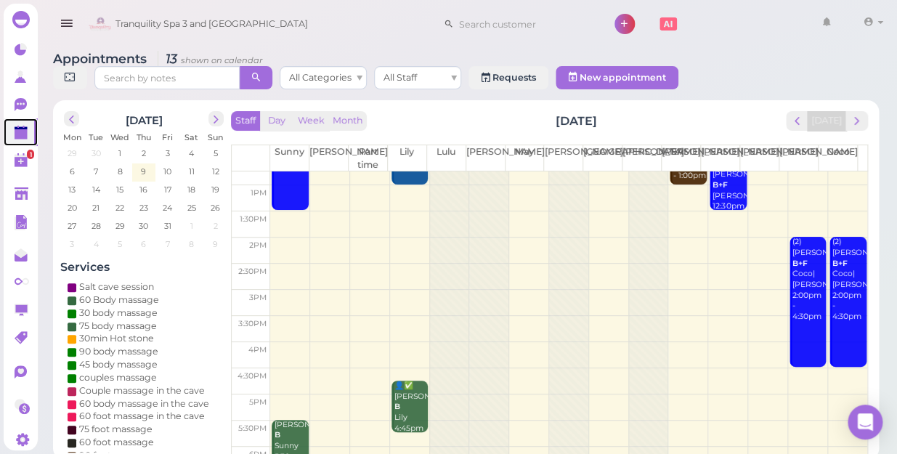
scroll to position [262, 0]
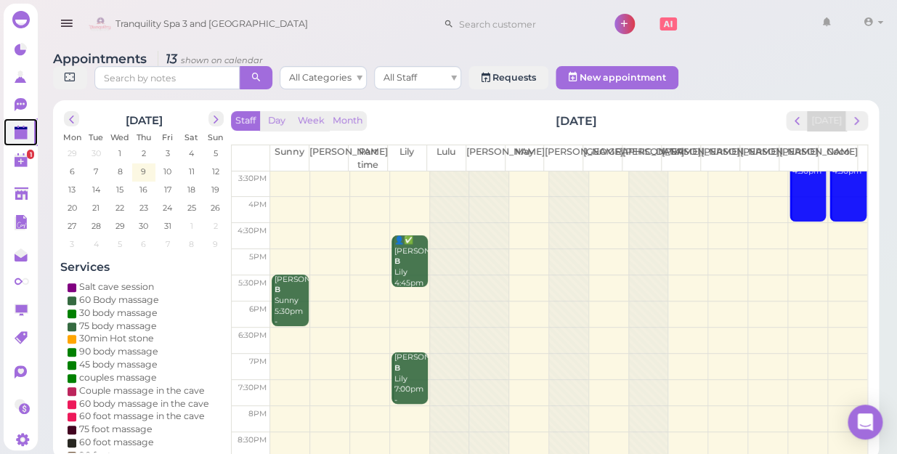
click at [843, 249] on td at bounding box center [568, 262] width 597 height 26
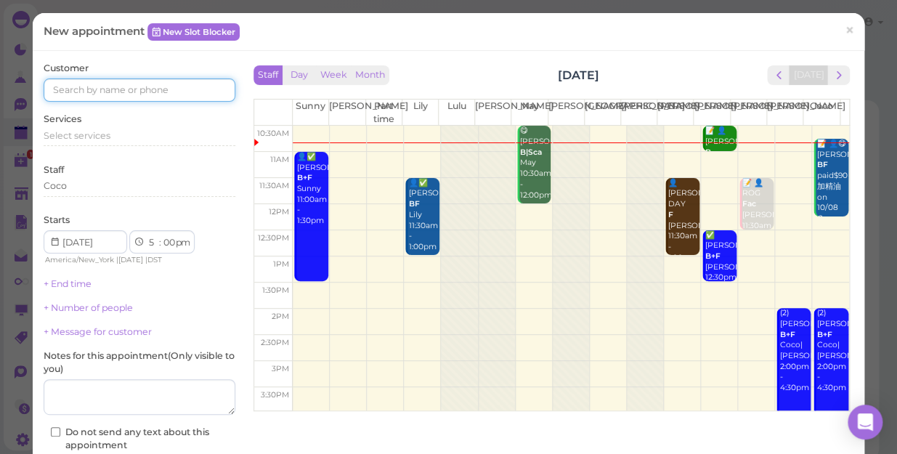
click at [191, 97] on input at bounding box center [140, 89] width 192 height 23
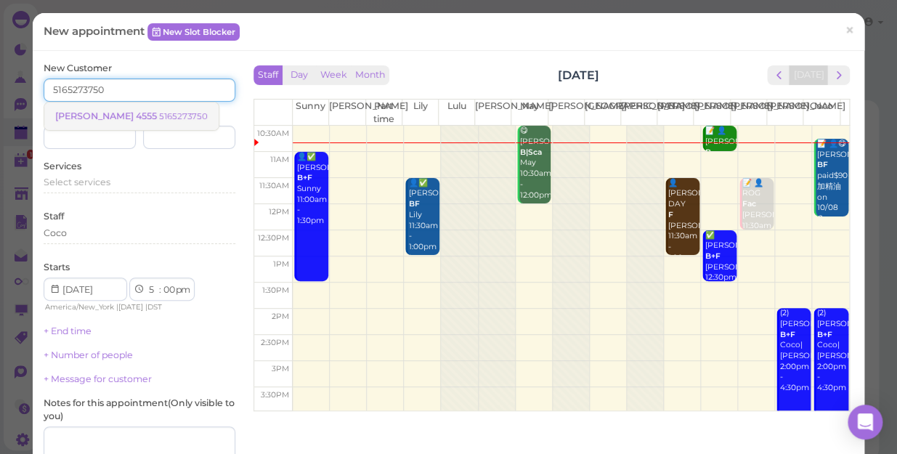
type input "5165273750"
click at [159, 113] on small "5165273750" at bounding box center [183, 116] width 49 height 10
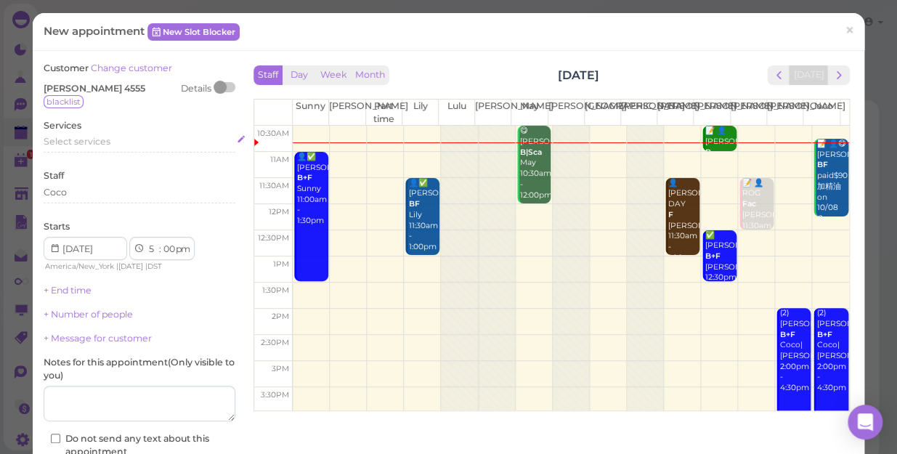
click at [93, 143] on span "Select services" at bounding box center [77, 141] width 67 height 11
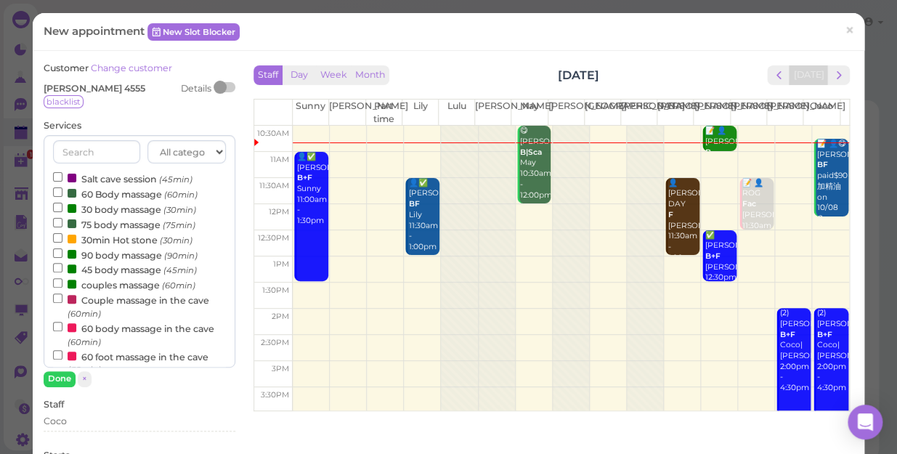
click at [111, 192] on label "60 Body massage (60min)" at bounding box center [125, 193] width 145 height 15
click at [62, 192] on input "60 Body massage (60min)" at bounding box center [57, 191] width 9 height 9
click at [63, 376] on button "Done" at bounding box center [60, 378] width 32 height 15
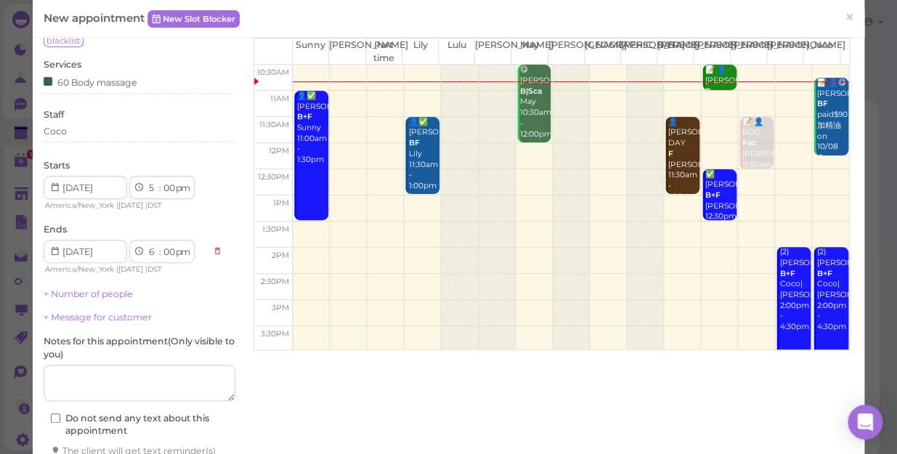
scroll to position [161, 0]
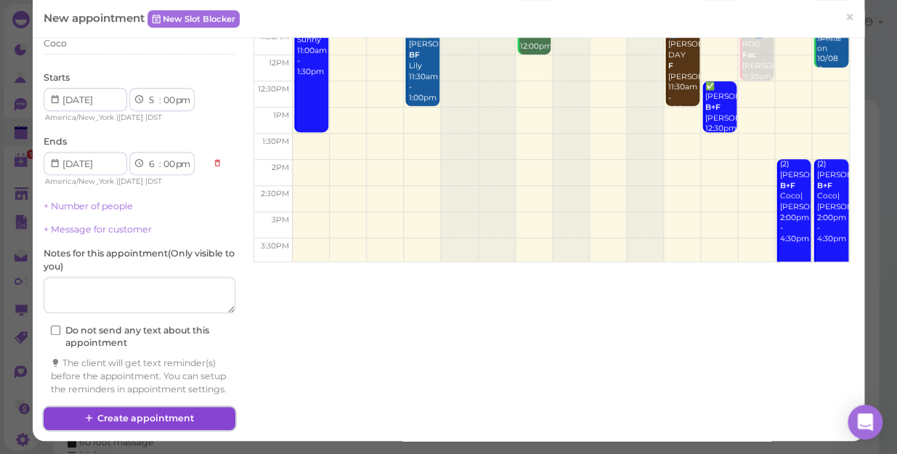
click at [172, 421] on button "Create appointment" at bounding box center [140, 418] width 192 height 23
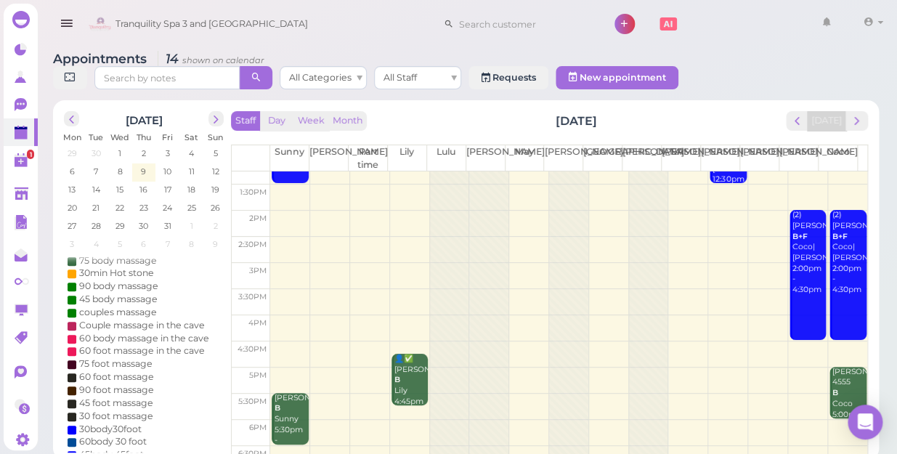
scroll to position [0, 0]
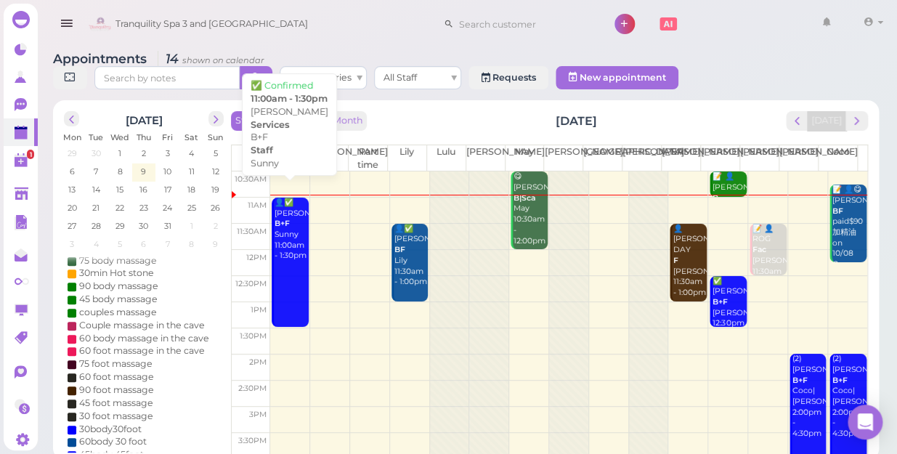
click at [286, 275] on link "👤✅ [PERSON_NAME] B+F Sunny 11:00am - 1:30pm" at bounding box center [290, 263] width 36 height 130
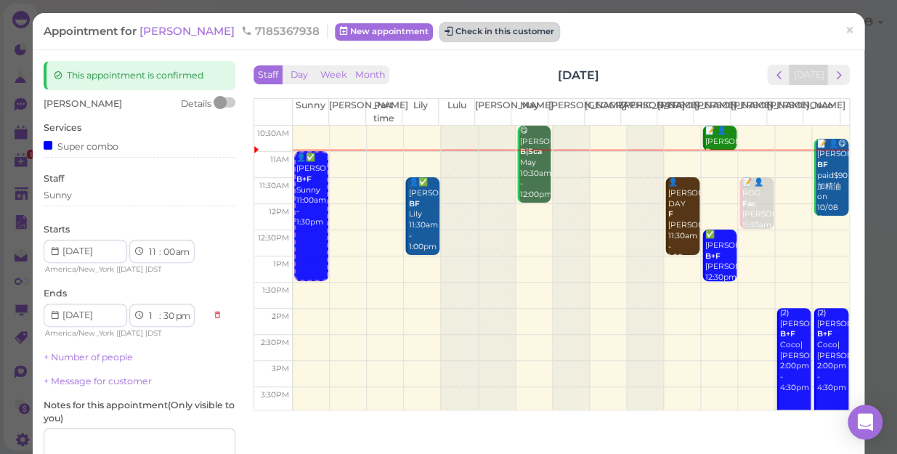
click at [440, 39] on button "Check in this customer" at bounding box center [499, 31] width 118 height 17
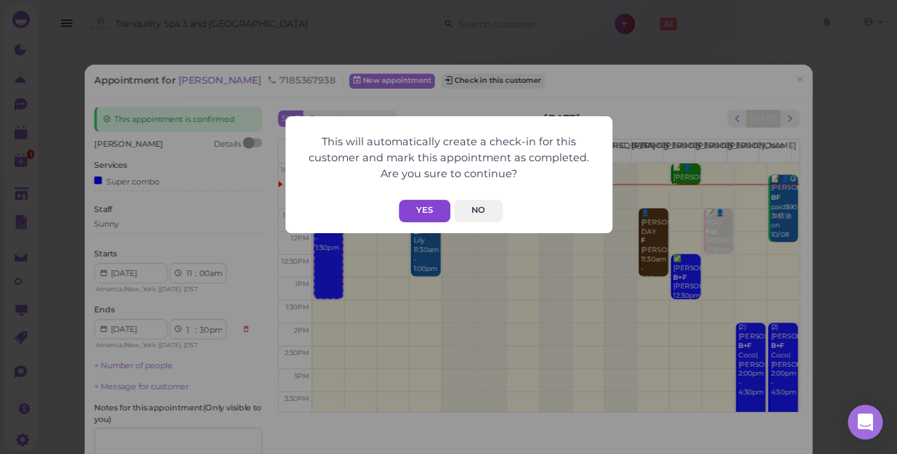
click at [419, 207] on button "Yes" at bounding box center [425, 211] width 52 height 23
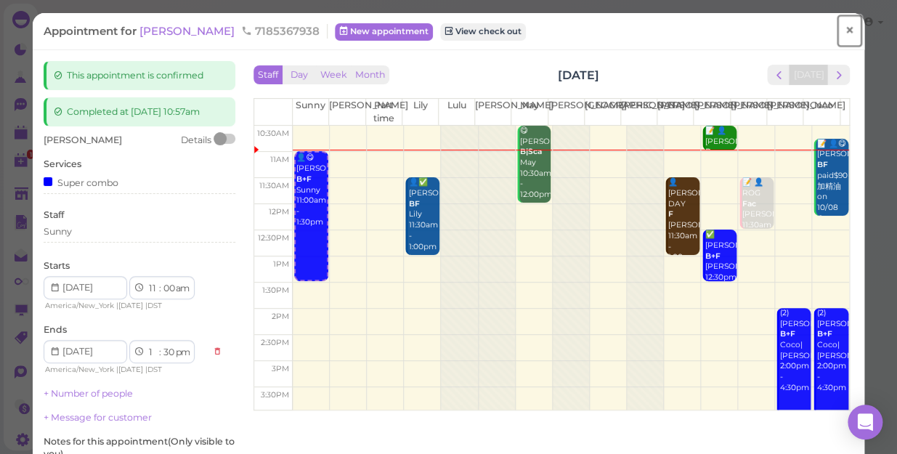
click at [836, 31] on link "×" at bounding box center [849, 31] width 27 height 34
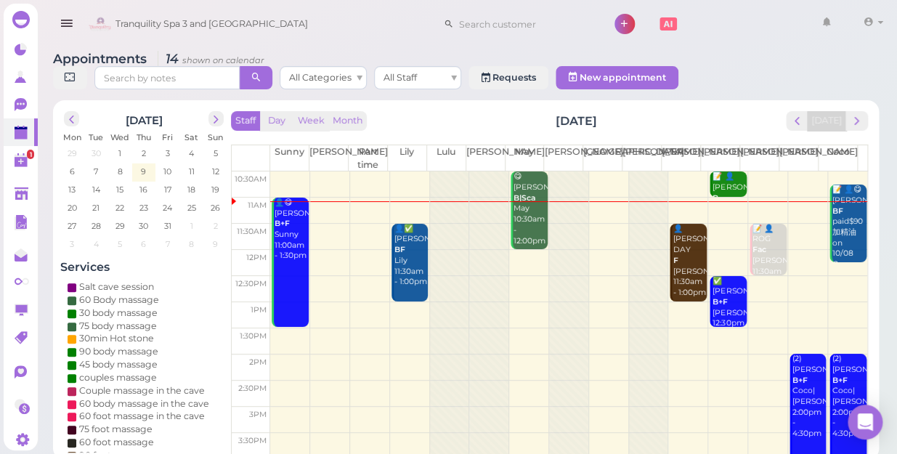
click at [682, 302] on td at bounding box center [568, 315] width 597 height 26
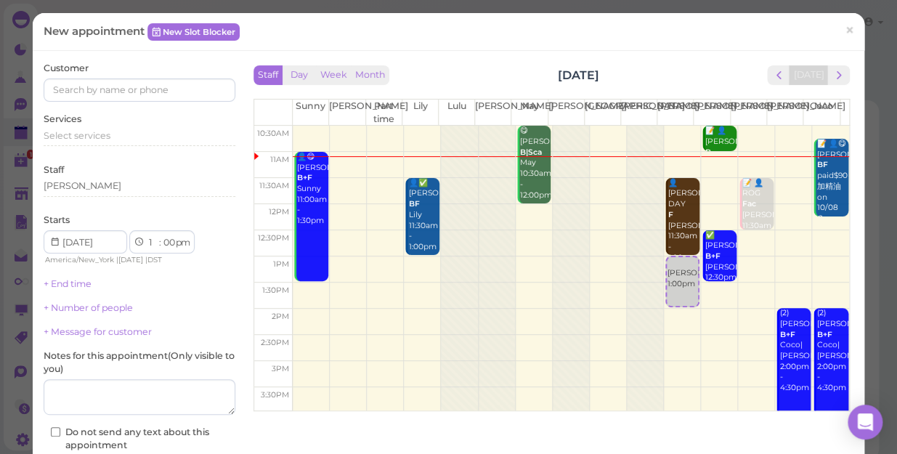
click at [668, 311] on td at bounding box center [571, 322] width 557 height 26
select select "2"
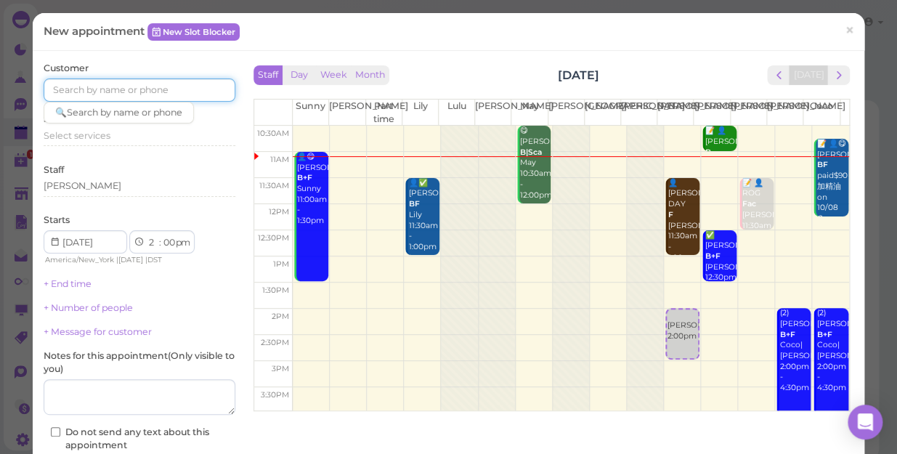
click at [138, 94] on input at bounding box center [140, 89] width 192 height 23
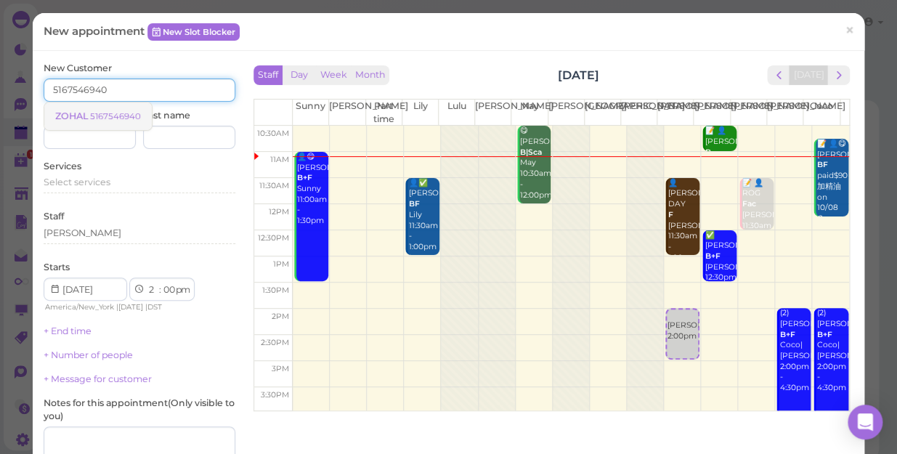
type input "5167546940"
click at [113, 119] on small "5167546940" at bounding box center [115, 116] width 51 height 10
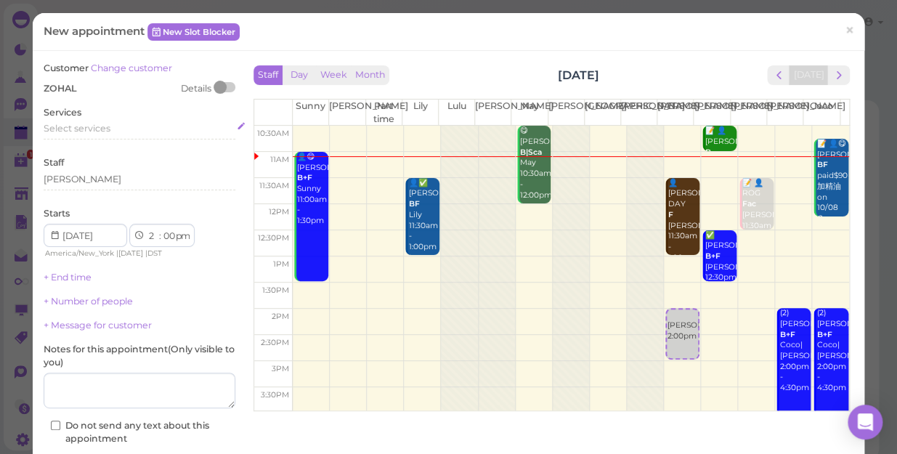
click at [108, 129] on span "Select services" at bounding box center [77, 128] width 67 height 11
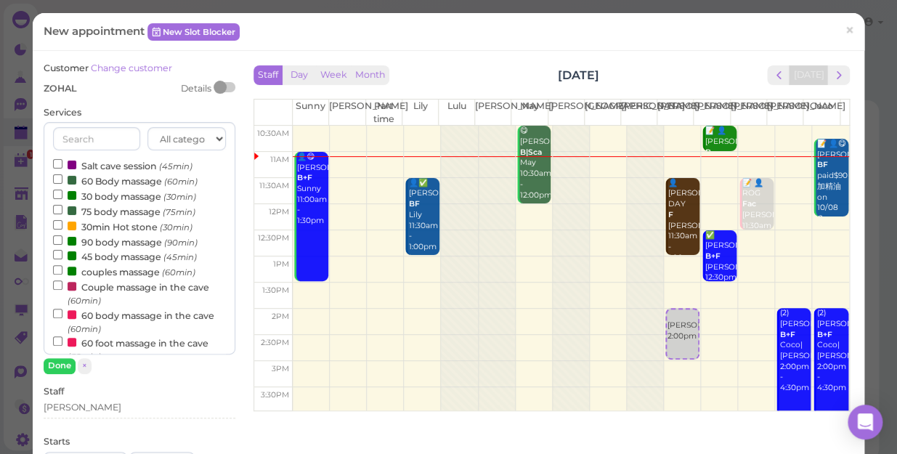
click at [118, 181] on label "60 Body massage (60min)" at bounding box center [125, 180] width 145 height 15
click at [62, 181] on input "60 Body massage (60min)" at bounding box center [57, 178] width 9 height 9
click at [59, 360] on button "Done" at bounding box center [60, 365] width 32 height 15
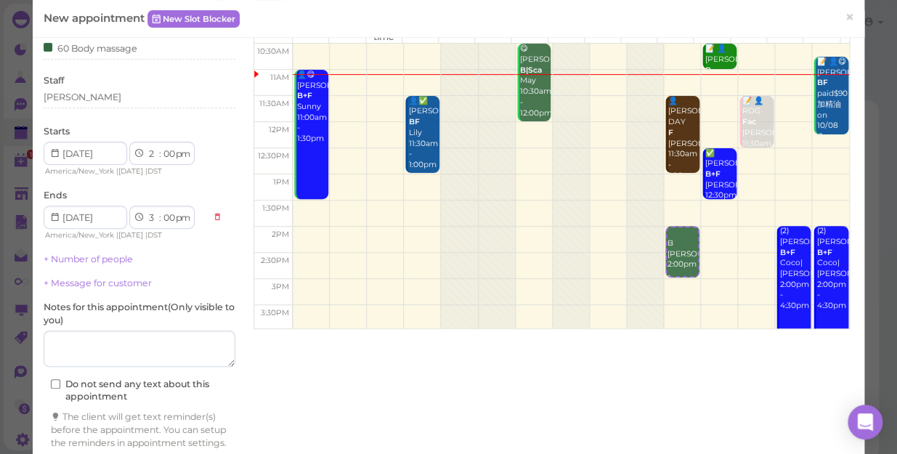
scroll to position [147, 0]
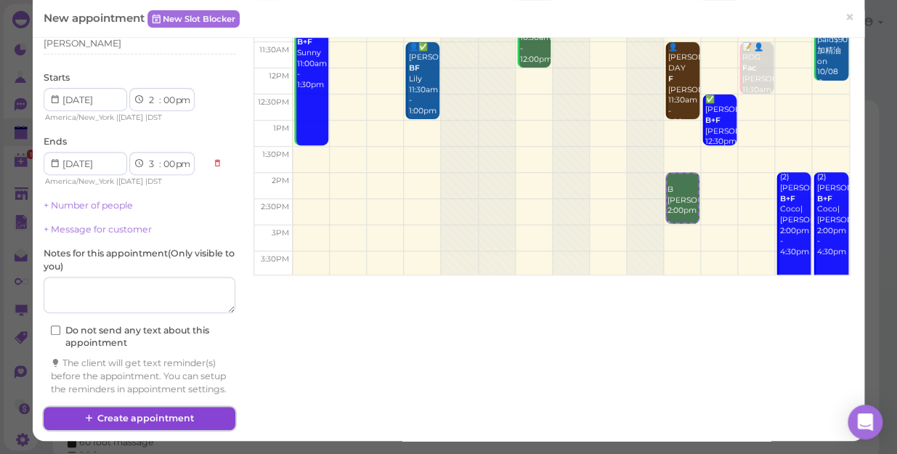
click at [188, 412] on button "Create appointment" at bounding box center [140, 418] width 192 height 23
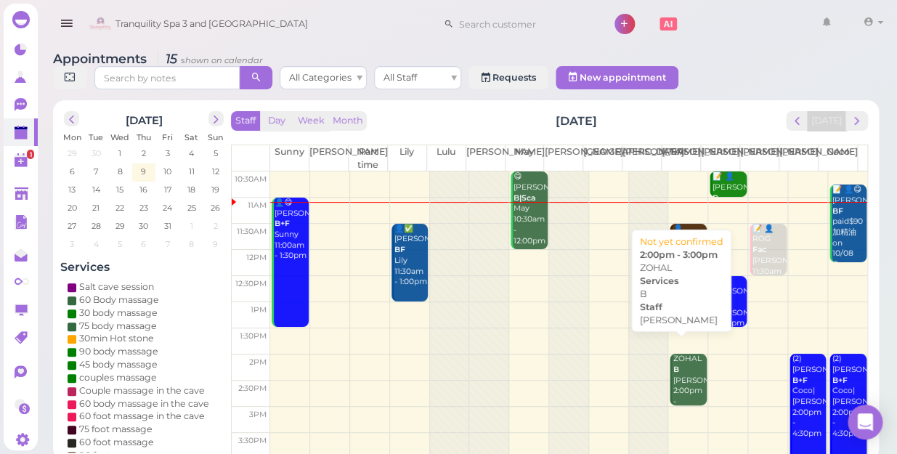
click at [682, 363] on div "ZOHAL B [PERSON_NAME] 2:00pm - 3:00pm" at bounding box center [689, 386] width 34 height 64
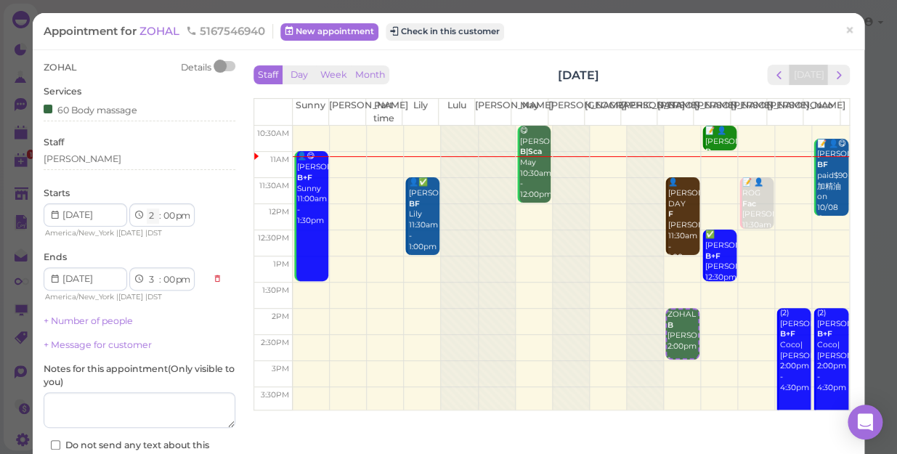
click at [150, 215] on select "1 2 3 4 5 6 7 8 9 10 11 12" at bounding box center [153, 216] width 12 height 15
select select "1"
click at [147, 209] on select "1 2 3 4 5 6 7 8 9 10 11 12" at bounding box center [153, 216] width 12 height 15
select select "2"
click at [171, 214] on select "00 05 10 15 20 25 30 35 40 45 50 55" at bounding box center [168, 216] width 15 height 15
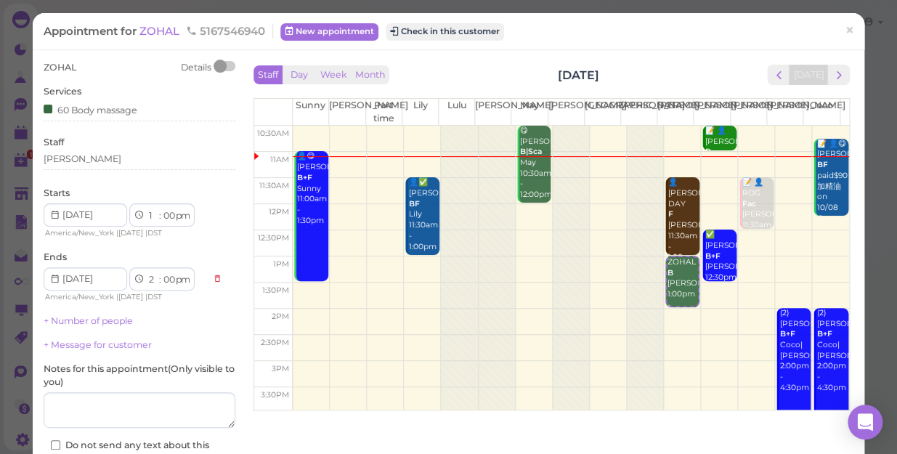
select select "30"
click at [161, 209] on select "00 05 10 15 20 25 30 35 40 45 50 55" at bounding box center [168, 216] width 15 height 15
select select "30"
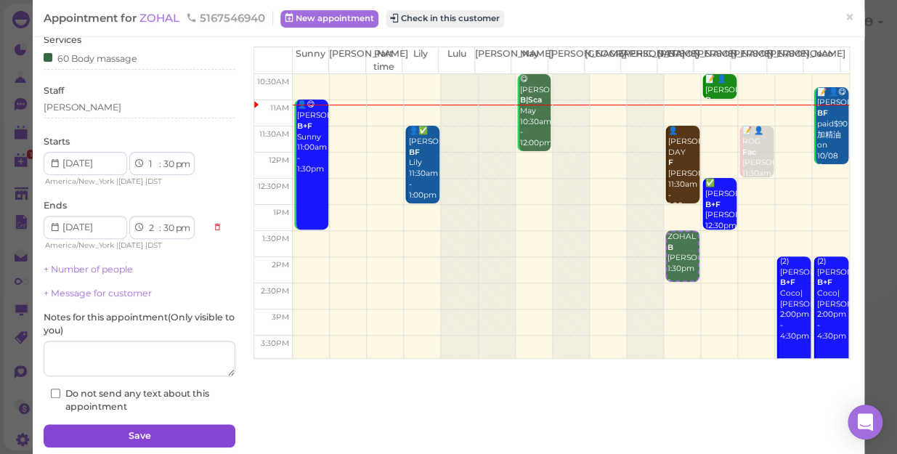
scroll to position [105, 0]
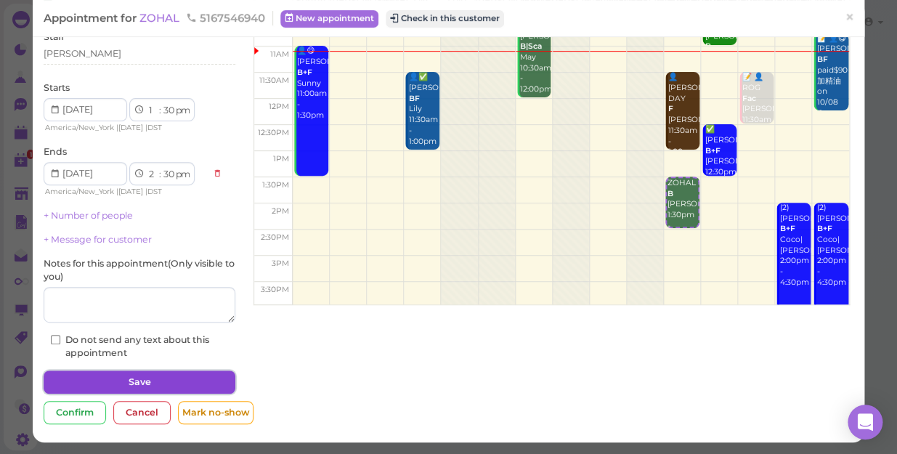
click at [202, 385] on button "Save" at bounding box center [140, 382] width 192 height 23
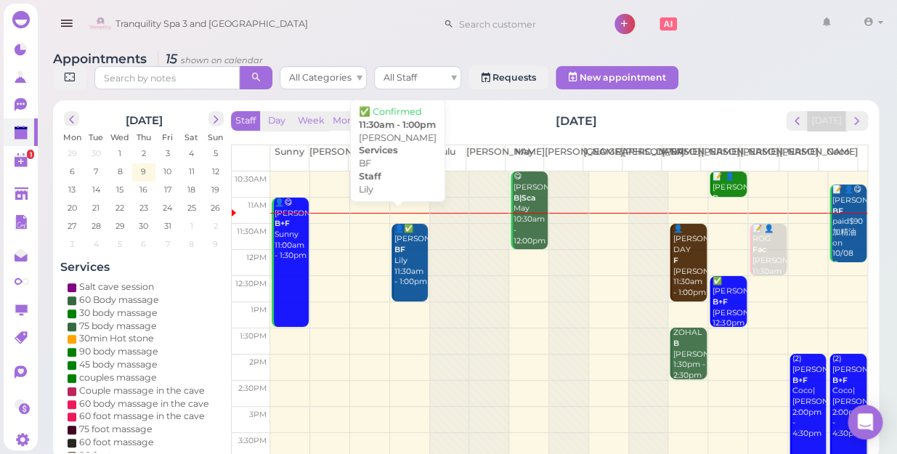
click at [402, 253] on div "👤✅ [PERSON_NAME] Lily 11:30am - 1:00pm" at bounding box center [411, 256] width 34 height 64
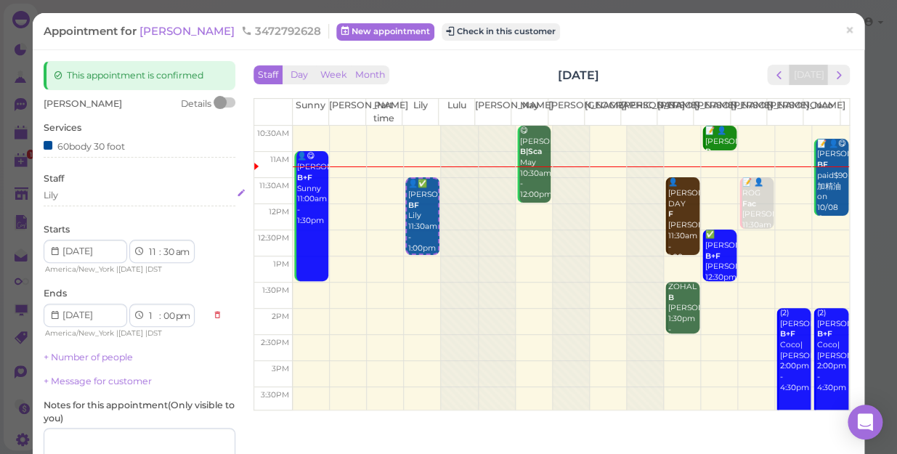
click at [68, 199] on div "Lily" at bounding box center [140, 195] width 192 height 13
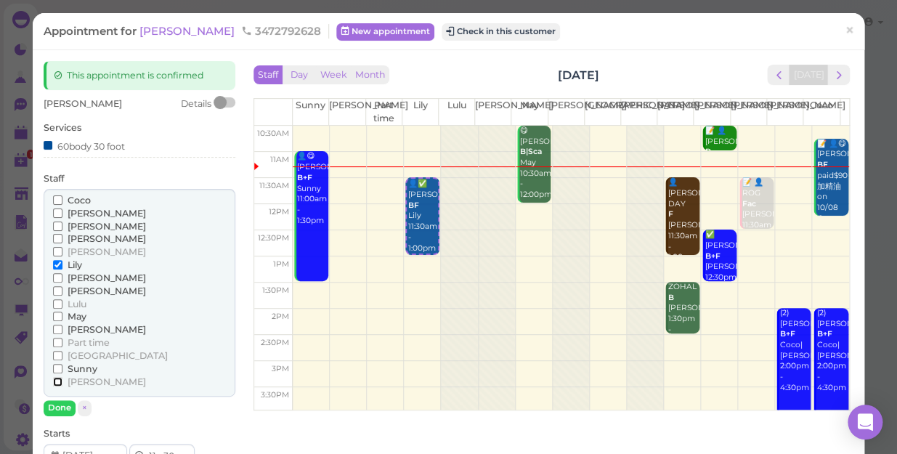
click at [56, 381] on input "[PERSON_NAME]" at bounding box center [57, 381] width 9 height 9
click at [58, 262] on input "Lily" at bounding box center [57, 264] width 9 height 9
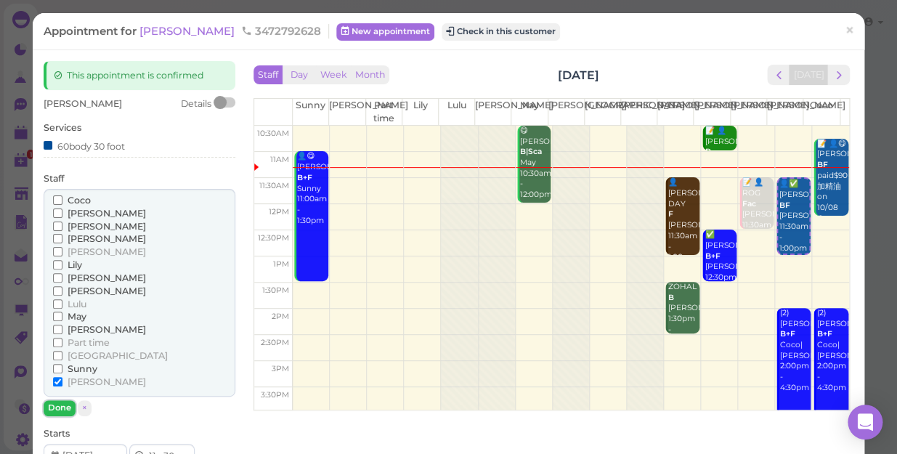
click at [51, 414] on button "Done" at bounding box center [60, 407] width 32 height 15
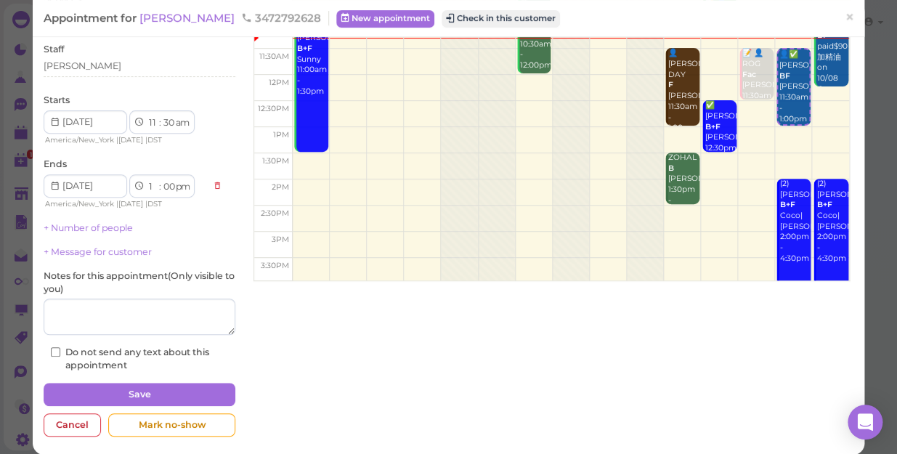
scroll to position [142, 0]
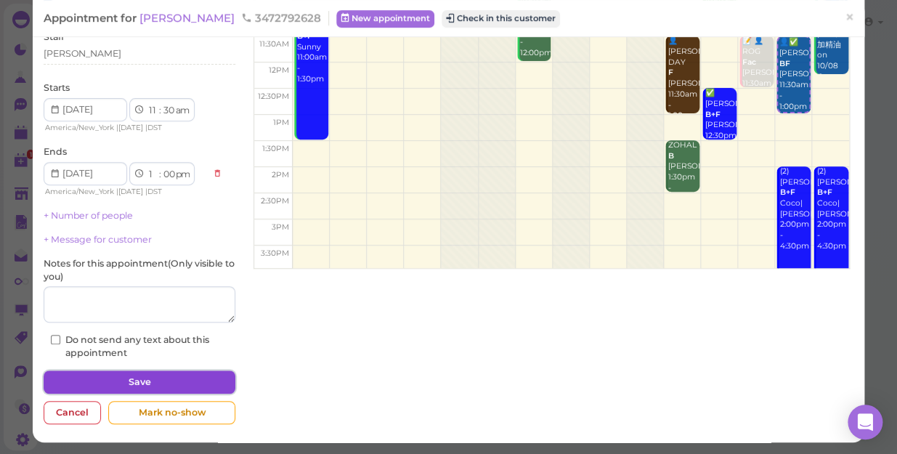
click at [142, 384] on button "Save" at bounding box center [140, 382] width 192 height 23
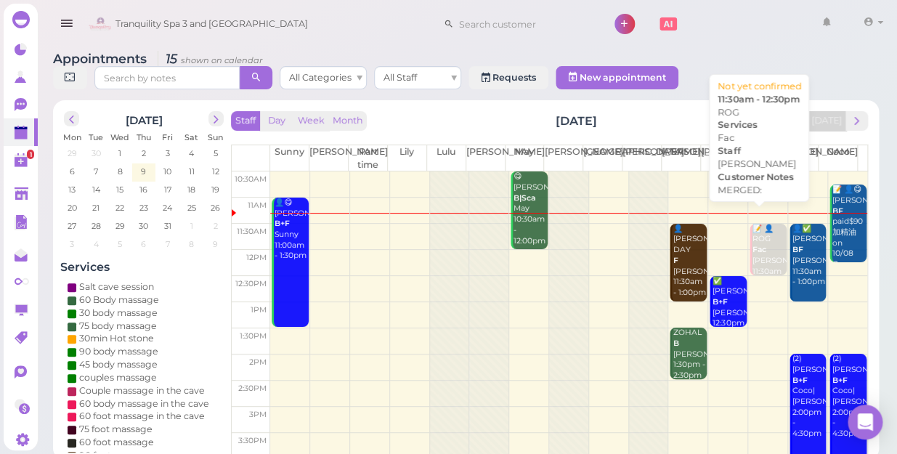
click at [752, 257] on div "📝 👤ROG Fac [PERSON_NAME] 11:30am - 12:30pm" at bounding box center [769, 261] width 34 height 75
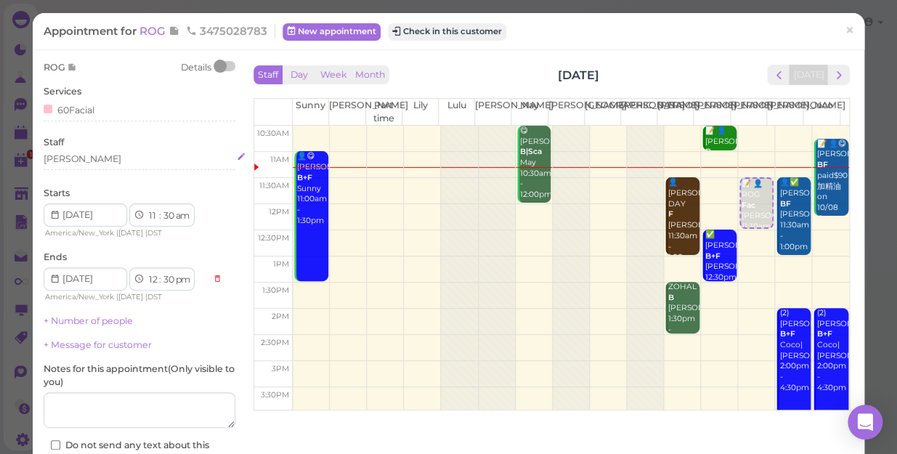
click at [85, 164] on div "[PERSON_NAME]" at bounding box center [140, 159] width 192 height 13
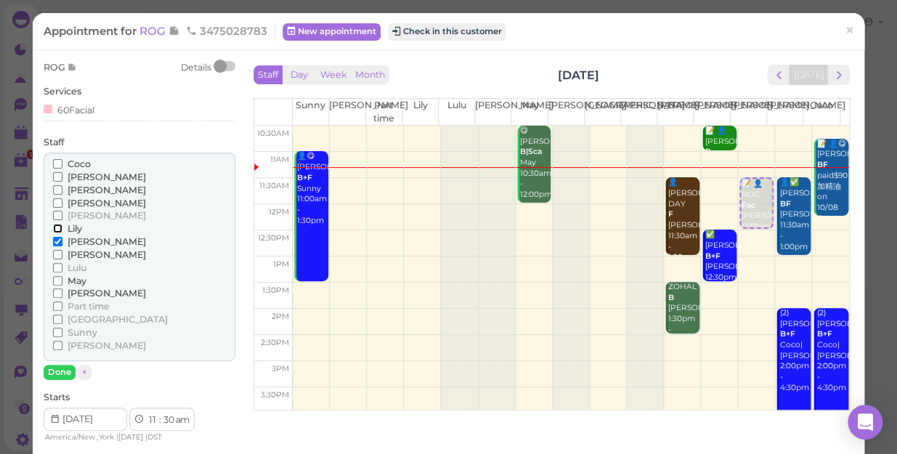
click at [57, 226] on input "Lily" at bounding box center [57, 228] width 9 height 9
click at [53, 240] on input "[PERSON_NAME]" at bounding box center [57, 241] width 9 height 9
click at [63, 372] on button "Done" at bounding box center [60, 372] width 32 height 15
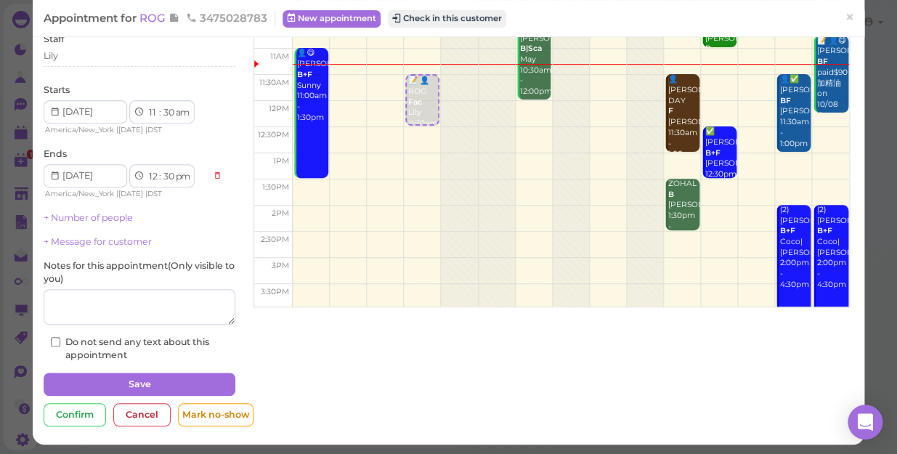
scroll to position [105, 0]
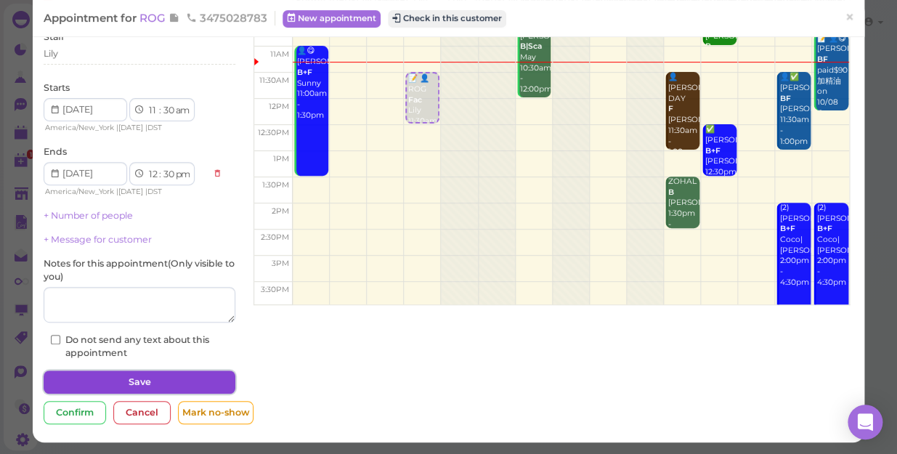
click at [92, 378] on button "Save" at bounding box center [140, 382] width 192 height 23
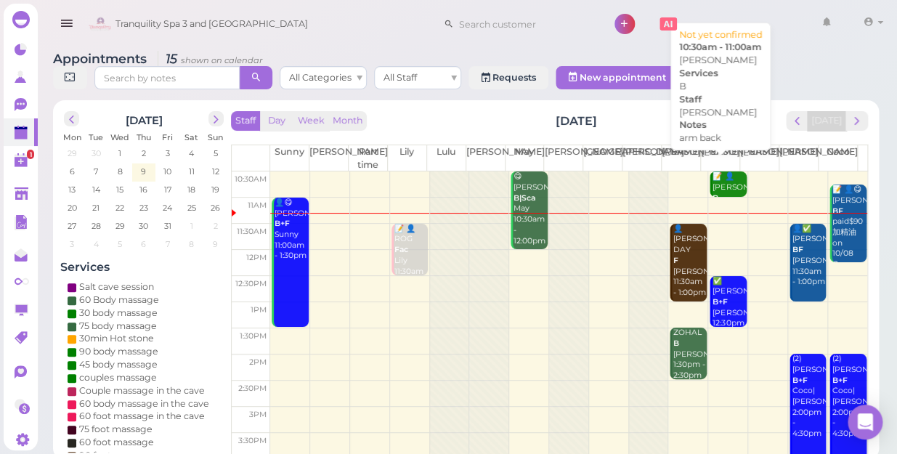
click at [721, 173] on div "📝 👤[PERSON_NAME] B arm back [PERSON_NAME] 10:30am - 11:00am" at bounding box center [729, 219] width 34 height 96
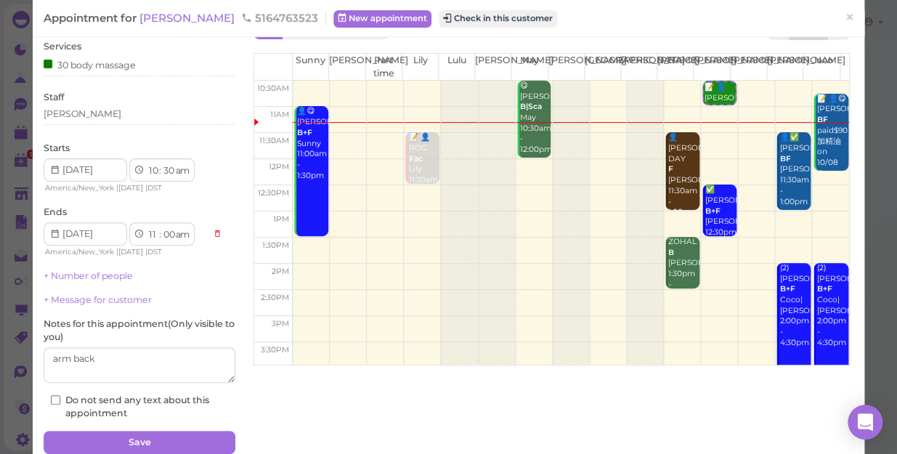
scroll to position [105, 0]
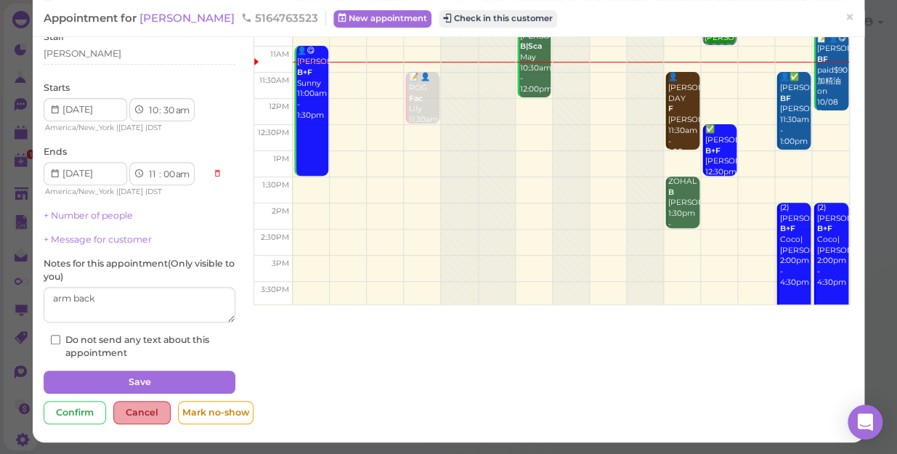
click at [131, 408] on div "Cancel" at bounding box center [141, 412] width 57 height 23
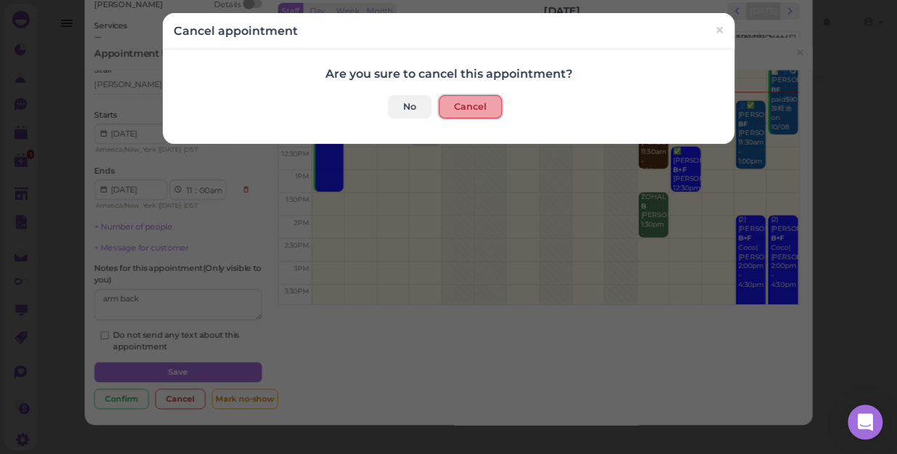
click at [465, 110] on button "Cancel" at bounding box center [470, 106] width 63 height 23
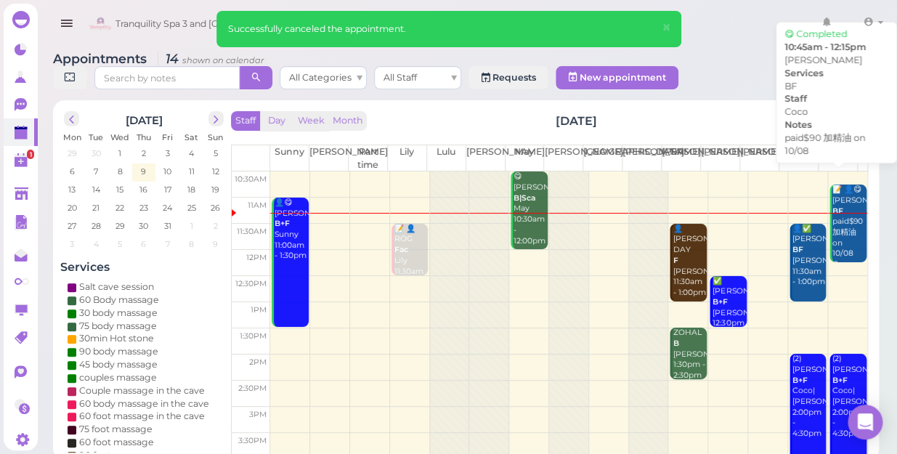
click at [836, 209] on div "📝 👤😋 [PERSON_NAME] BF paid$90 加精油 on 10/08 Coco 10:45am - 12:15pm" at bounding box center [849, 244] width 35 height 118
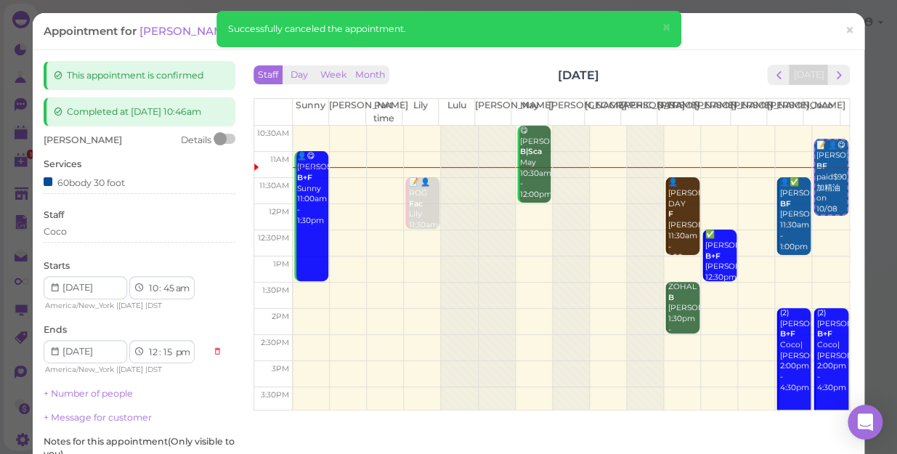
click at [740, 41] on div "Appointment for [PERSON_NAME] 9173191698 New appointment View check out ×" at bounding box center [449, 31] width 832 height 37
click at [528, 162] on div "😋 [PERSON_NAME]|Sca May 10:30am - 12:00pm" at bounding box center [535, 163] width 32 height 75
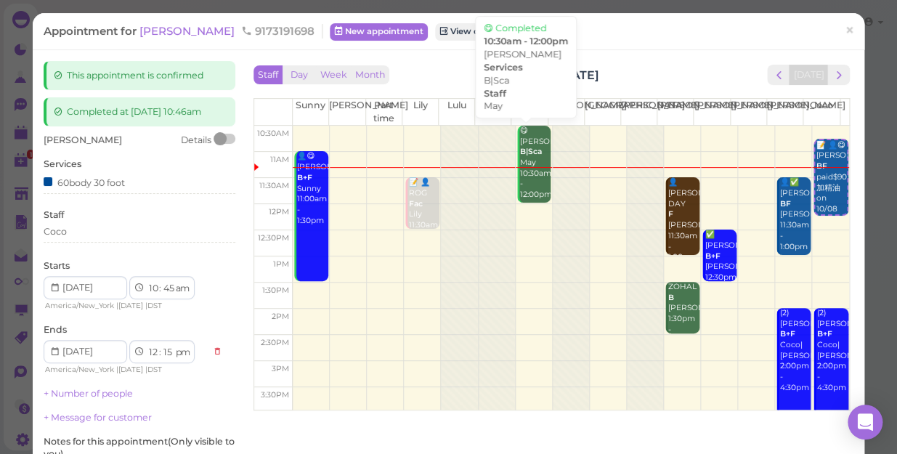
click at [519, 181] on div "😋 [PERSON_NAME]|Sca May 10:30am - 12:00pm" at bounding box center [535, 163] width 32 height 75
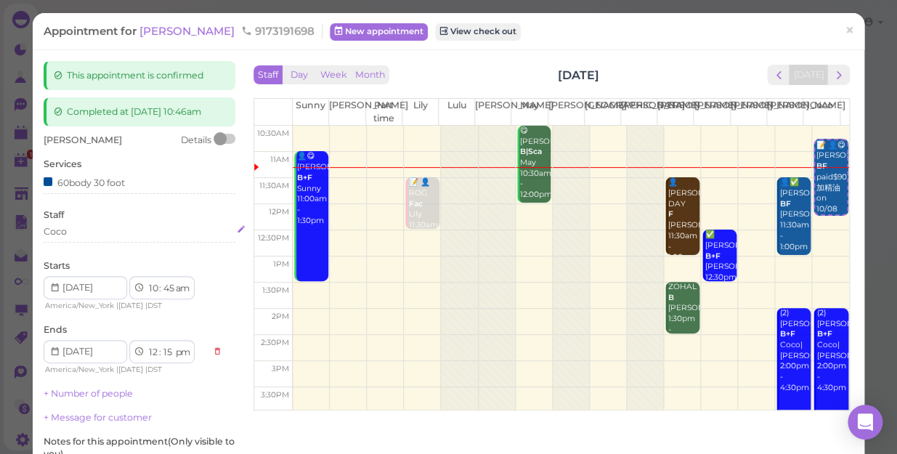
click at [72, 233] on div "Coco" at bounding box center [140, 231] width 192 height 13
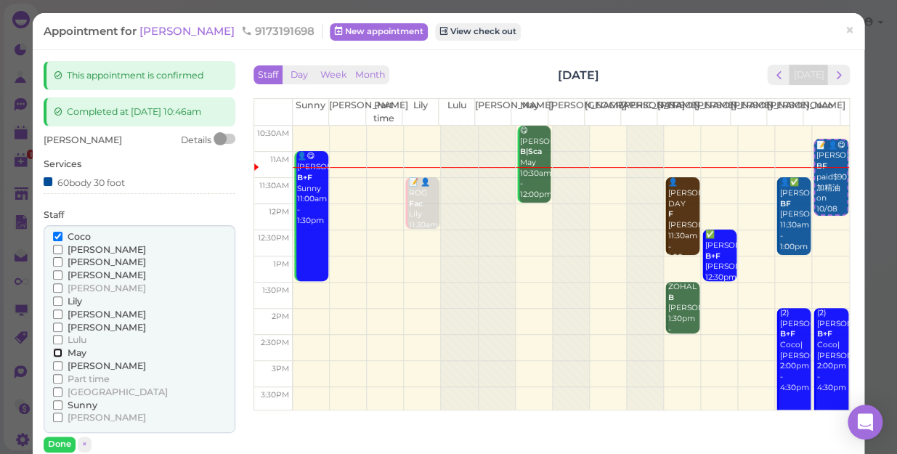
click at [55, 351] on input "May" at bounding box center [57, 352] width 9 height 9
click at [58, 233] on input "Coco" at bounding box center [57, 236] width 9 height 9
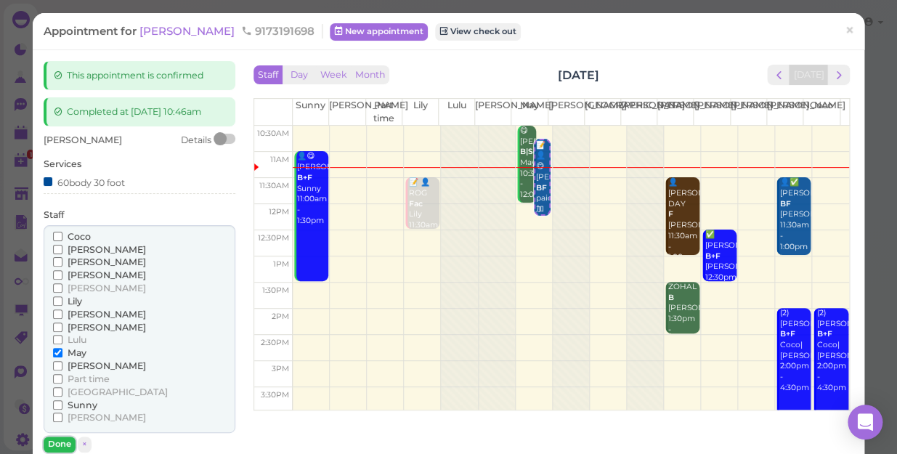
click at [58, 440] on button "Done" at bounding box center [60, 444] width 32 height 15
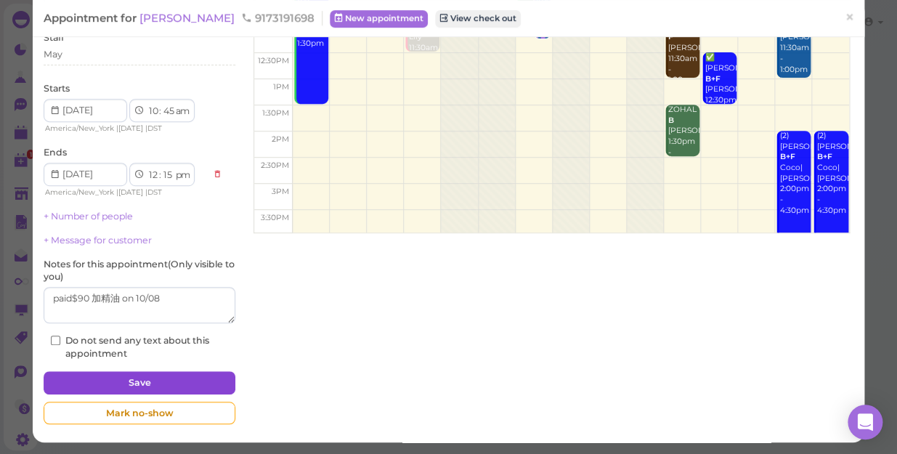
scroll to position [178, 0]
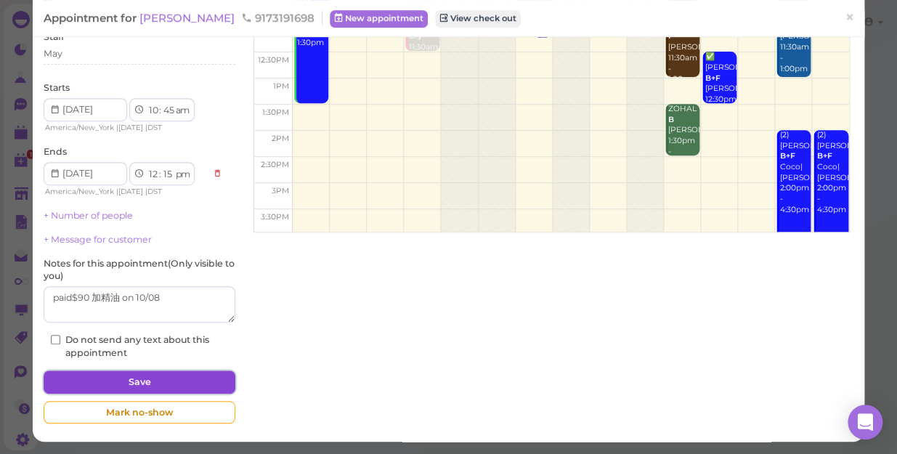
click at [107, 371] on button "Save" at bounding box center [140, 382] width 192 height 23
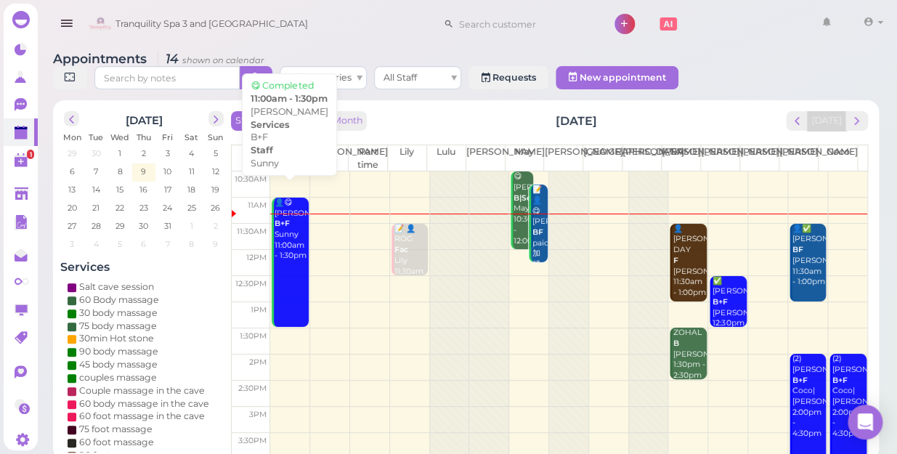
click at [305, 282] on link "👤😋 [PERSON_NAME]+F Sunny 11:00am - 1:30pm" at bounding box center [290, 263] width 36 height 130
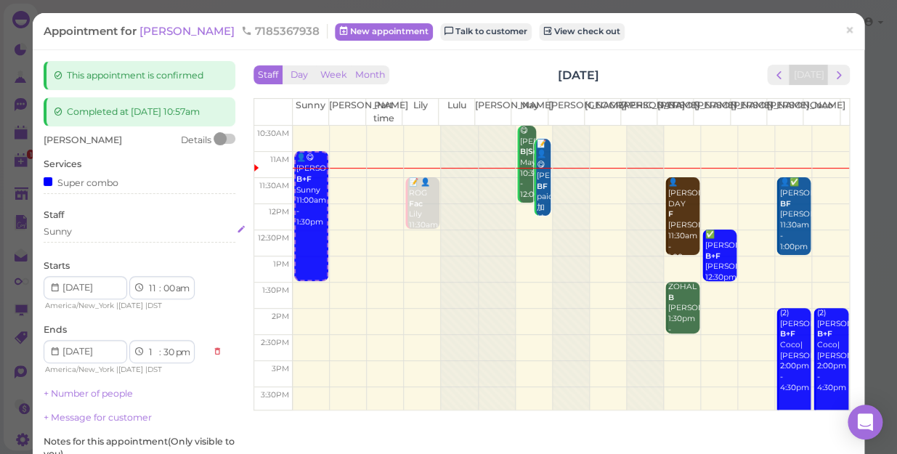
click at [78, 228] on div "Sunny" at bounding box center [140, 231] width 192 height 13
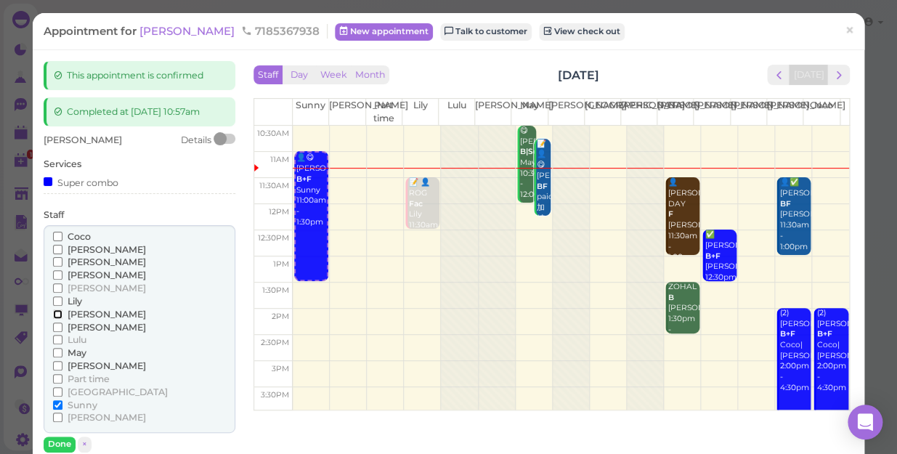
click at [53, 310] on input "[PERSON_NAME]" at bounding box center [57, 313] width 9 height 9
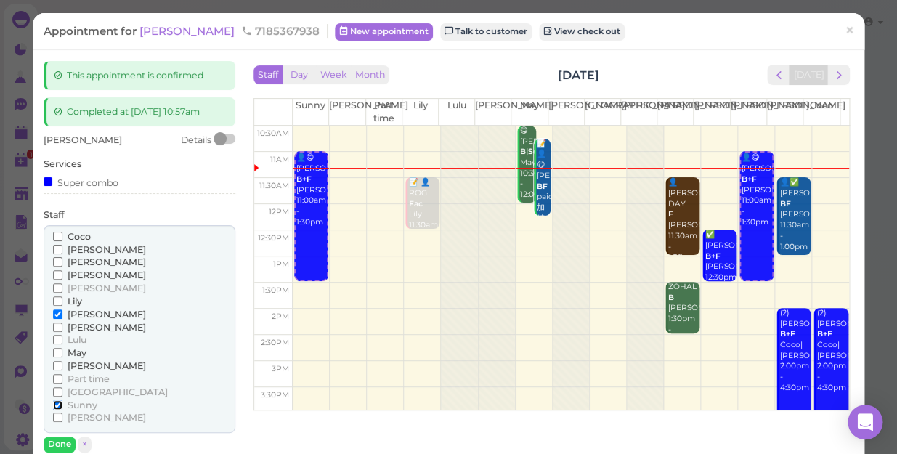
click at [58, 402] on input "Sunny" at bounding box center [57, 404] width 9 height 9
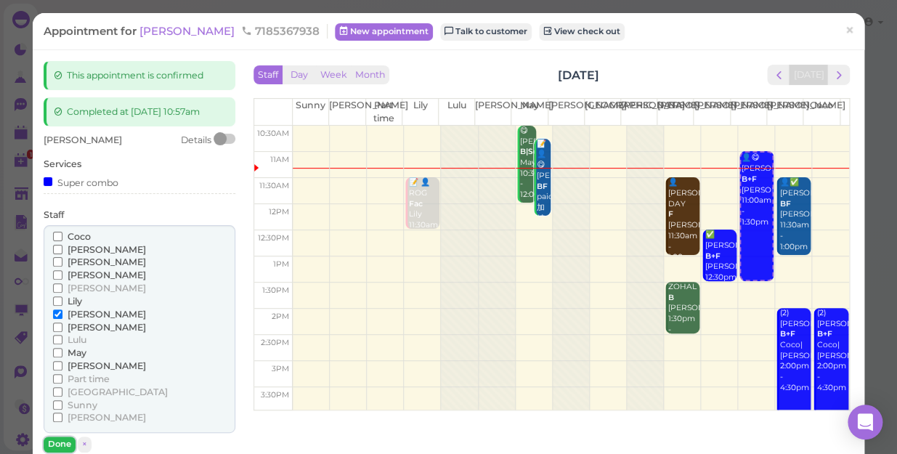
click at [58, 442] on button "Done" at bounding box center [60, 444] width 32 height 15
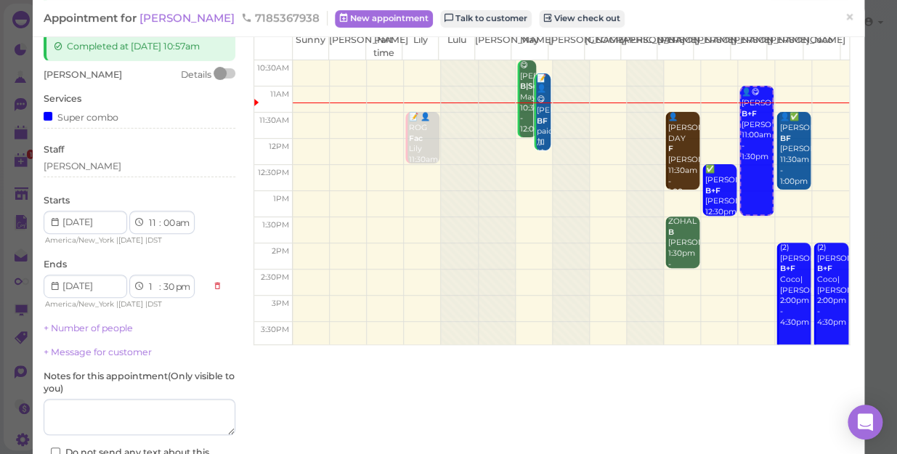
scroll to position [178, 0]
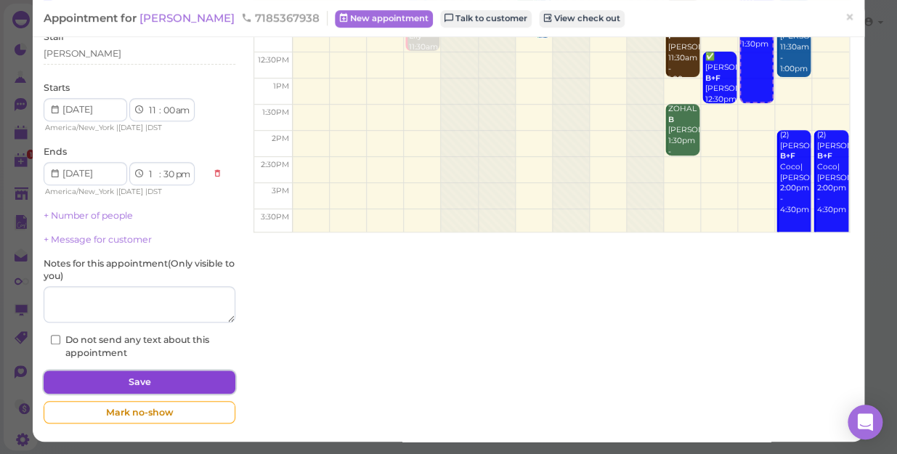
click at [110, 377] on button "Save" at bounding box center [140, 382] width 192 height 23
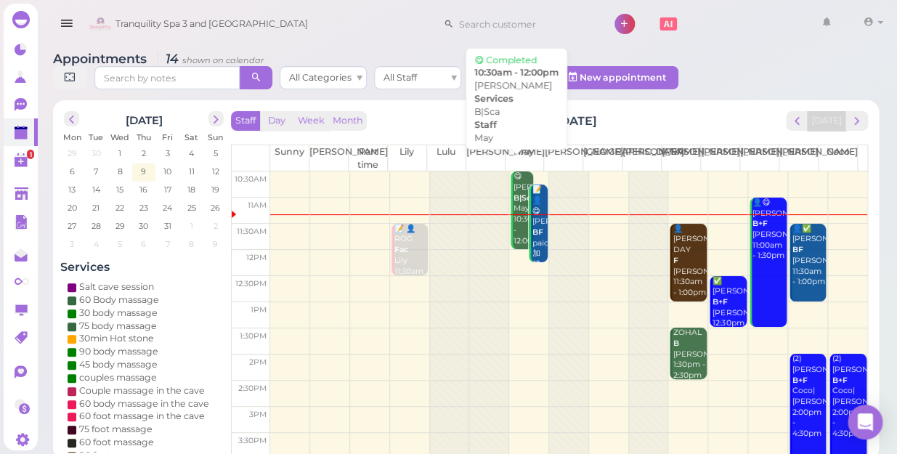
click at [516, 224] on div "😋 [PERSON_NAME]|Sca May 10:30am - 12:00pm" at bounding box center [523, 208] width 20 height 75
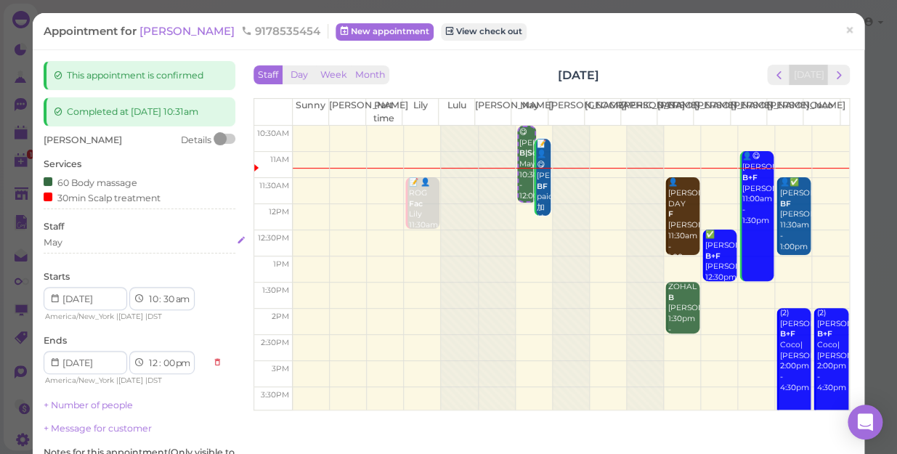
click at [70, 243] on div "May" at bounding box center [140, 242] width 192 height 13
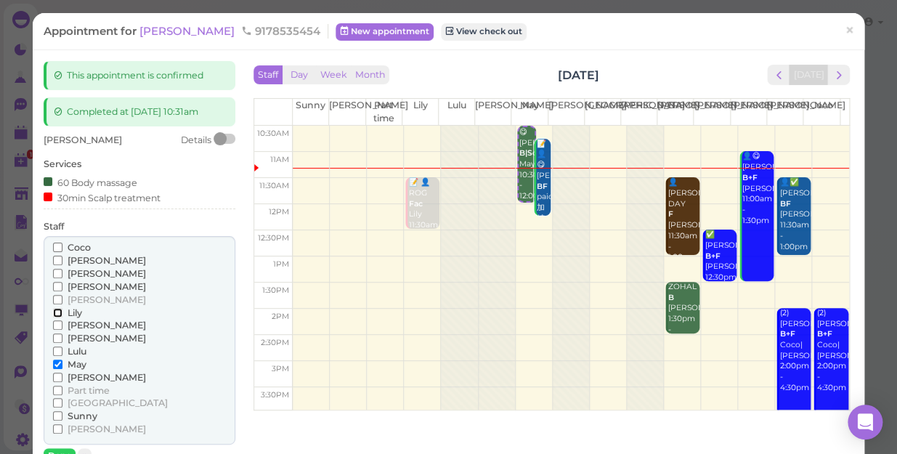
click at [54, 311] on input "Lily" at bounding box center [57, 312] width 9 height 9
click at [57, 367] on input "May" at bounding box center [57, 364] width 9 height 9
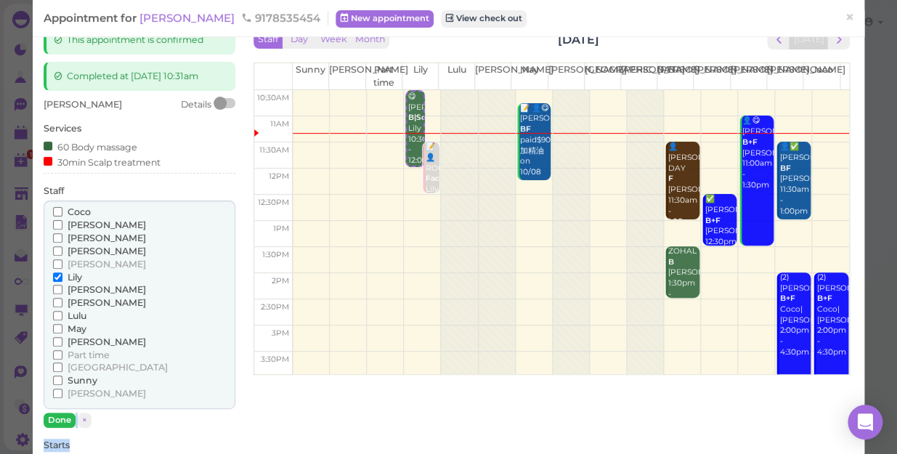
click at [56, 445] on div "[PERSON_NAME] Details Services 60 Body massage 30min Scalp treatment Staff [PER…" at bounding box center [140, 407] width 192 height 619
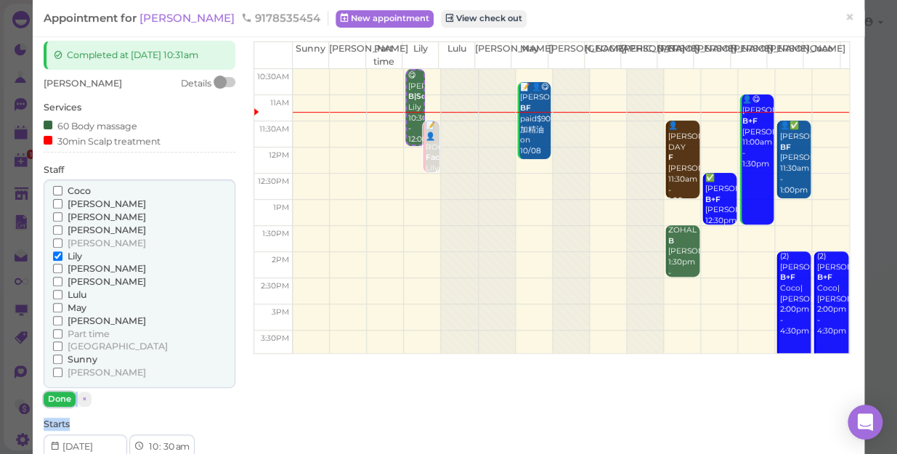
drag, startPoint x: 56, startPoint y: 445, endPoint x: 65, endPoint y: 396, distance: 50.3
click at [65, 396] on button "Done" at bounding box center [60, 399] width 32 height 15
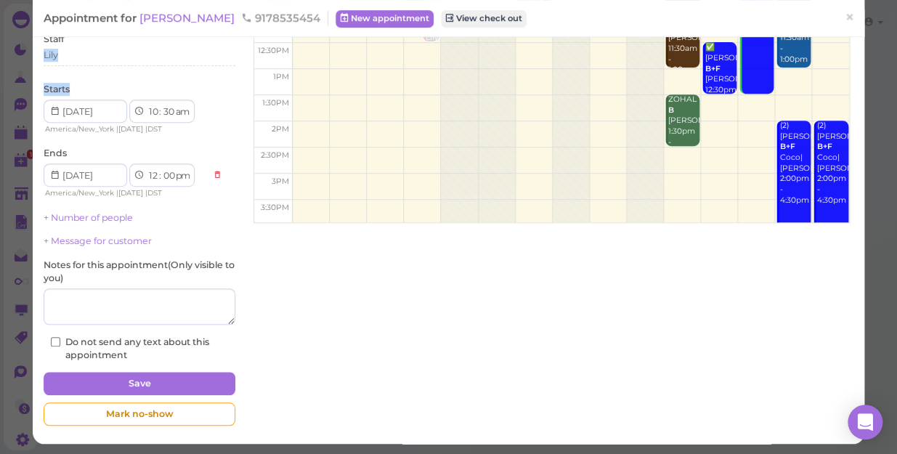
scroll to position [189, 0]
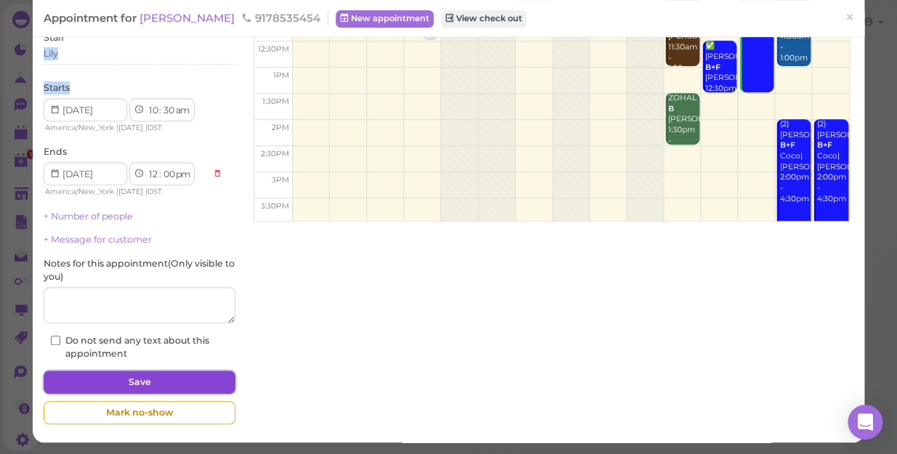
click at [172, 384] on button "Save" at bounding box center [140, 382] width 192 height 23
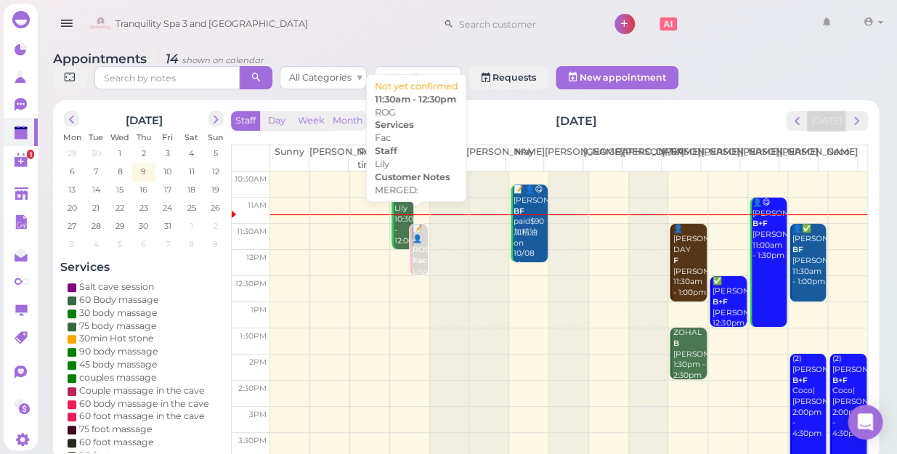
click at [413, 252] on div "📝 👤ROG Fac Lily 11:30am - 12:30pm" at bounding box center [420, 267] width 16 height 86
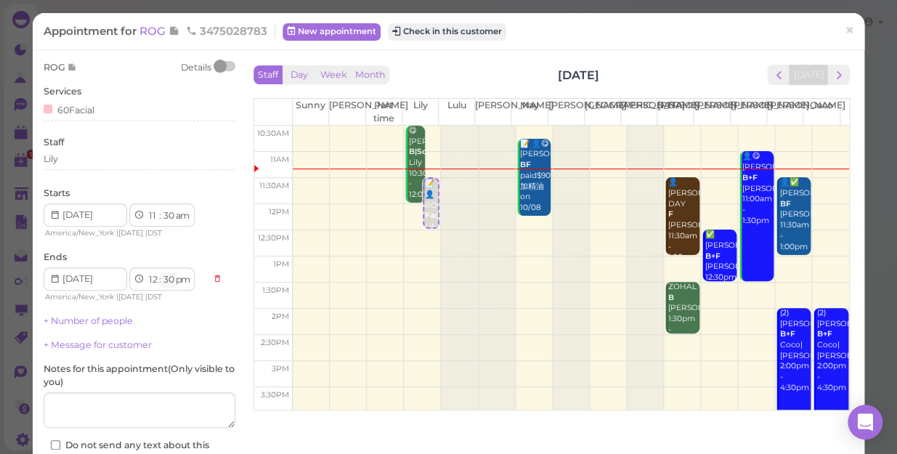
click at [166, 283] on select "00 05 10 15 20 25 30 35 40 45 50 55" at bounding box center [168, 279] width 15 height 15
select select "45"
click at [161, 272] on select "00 05 10 15 20 25 30 35 40 45 50 55" at bounding box center [168, 279] width 15 height 15
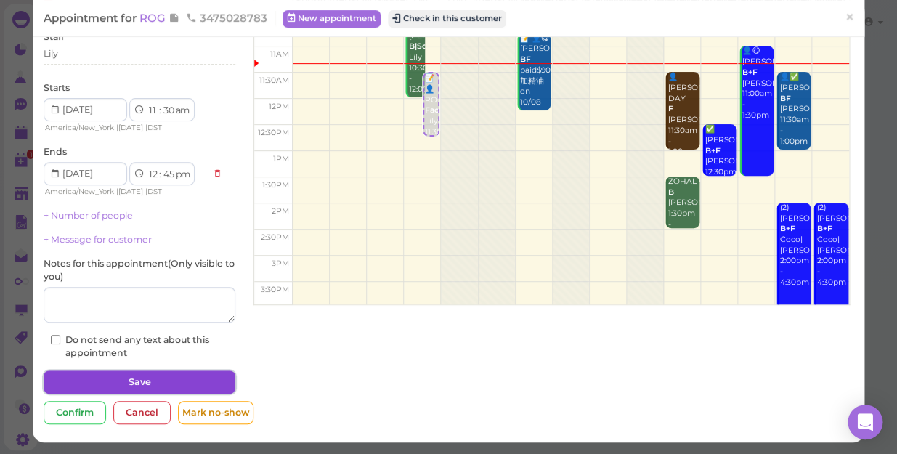
click at [192, 381] on button "Save" at bounding box center [140, 382] width 192 height 23
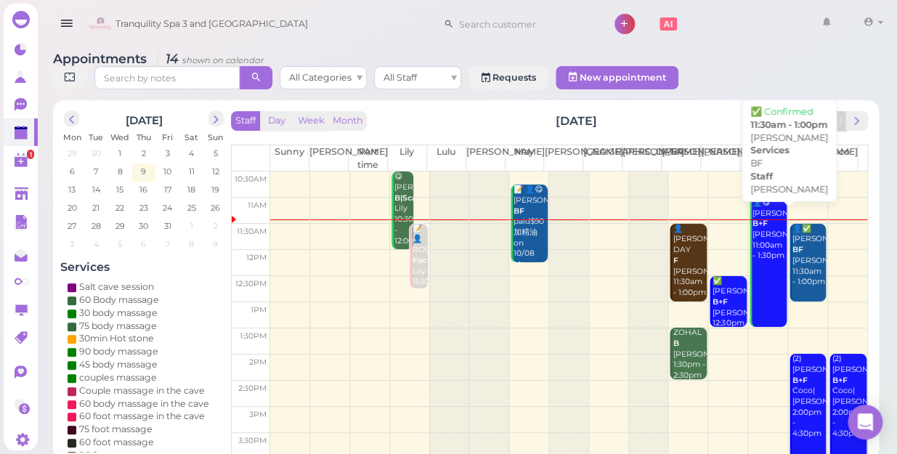
click at [795, 242] on div "👤✅ [PERSON_NAME] [PERSON_NAME] 11:30am - 1:00pm" at bounding box center [809, 256] width 34 height 64
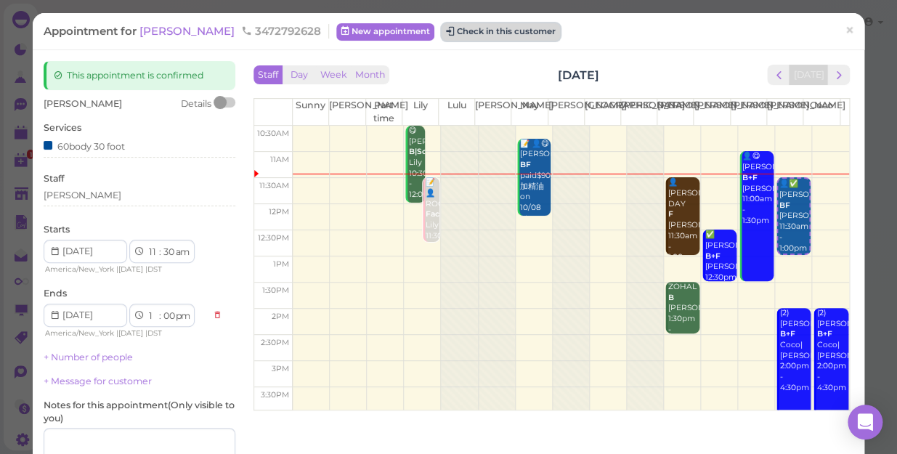
click at [535, 31] on button "Check in this customer" at bounding box center [501, 31] width 118 height 17
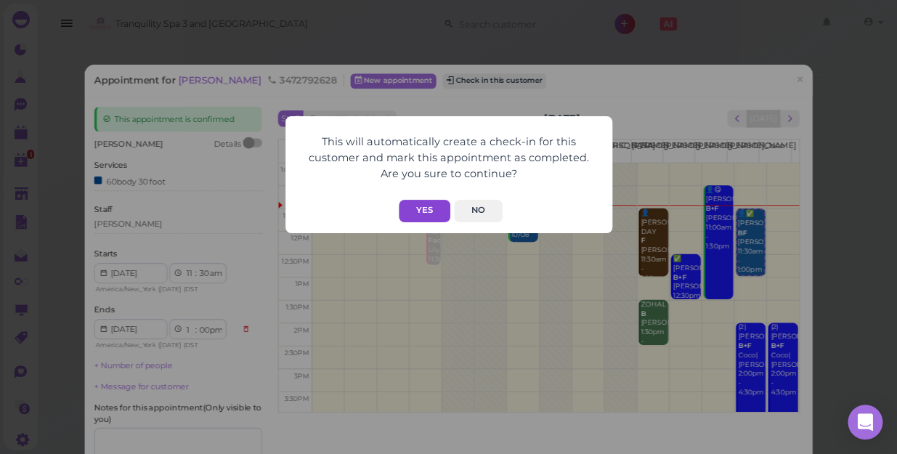
click at [426, 212] on button "Yes" at bounding box center [425, 211] width 52 height 23
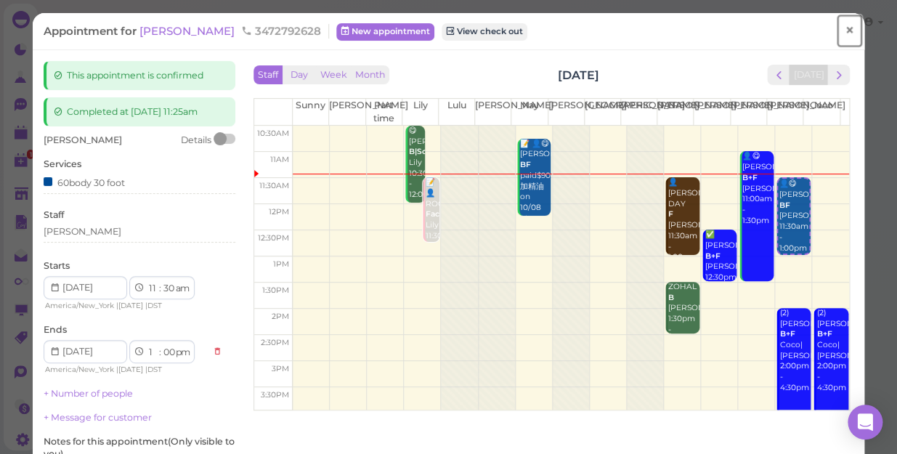
click at [845, 31] on span "×" at bounding box center [849, 30] width 9 height 20
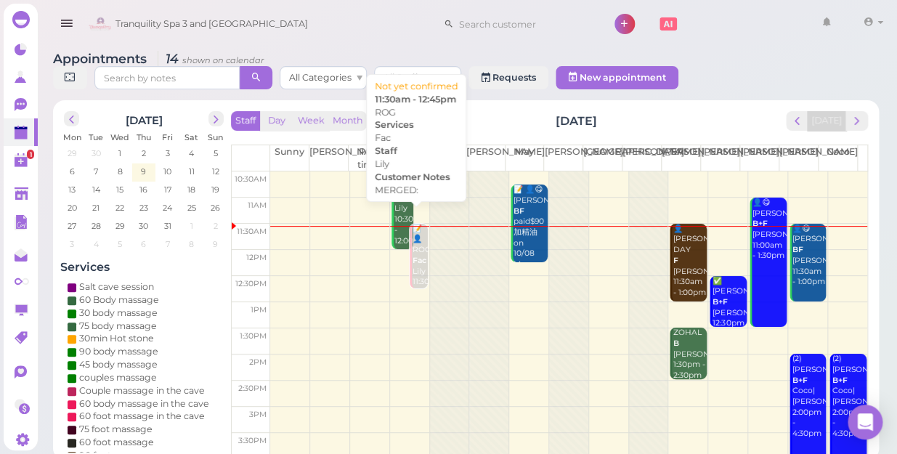
click at [418, 256] on div "📝 👤ROG Fac Lily 11:30am - 12:45pm" at bounding box center [420, 267] width 16 height 86
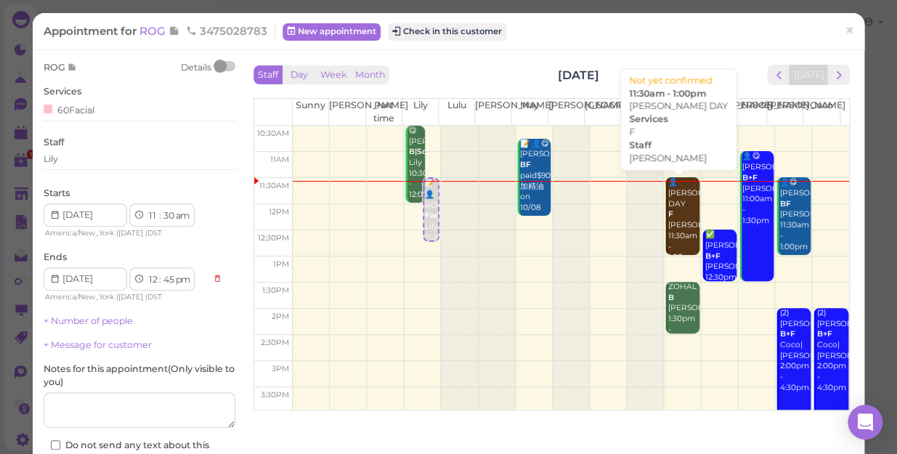
click at [668, 224] on div "👤[PERSON_NAME] DAY F [PERSON_NAME] 11:30am - 1:00pm" at bounding box center [684, 220] width 32 height 86
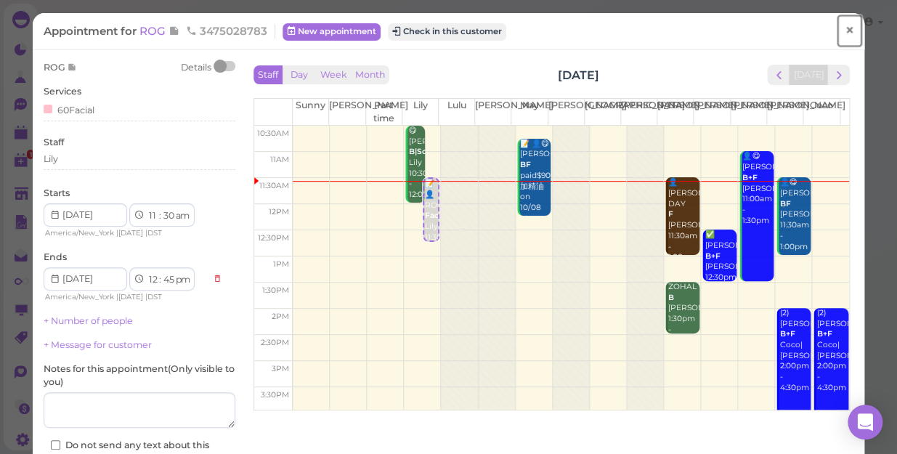
click at [845, 24] on span "×" at bounding box center [849, 30] width 9 height 20
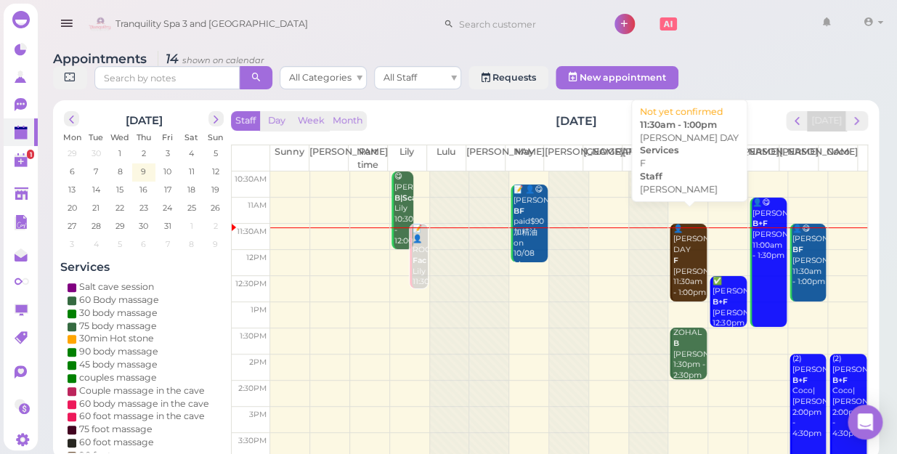
click at [681, 254] on div "👤[PERSON_NAME] DAY F [PERSON_NAME] 11:30am - 1:00pm" at bounding box center [689, 261] width 34 height 75
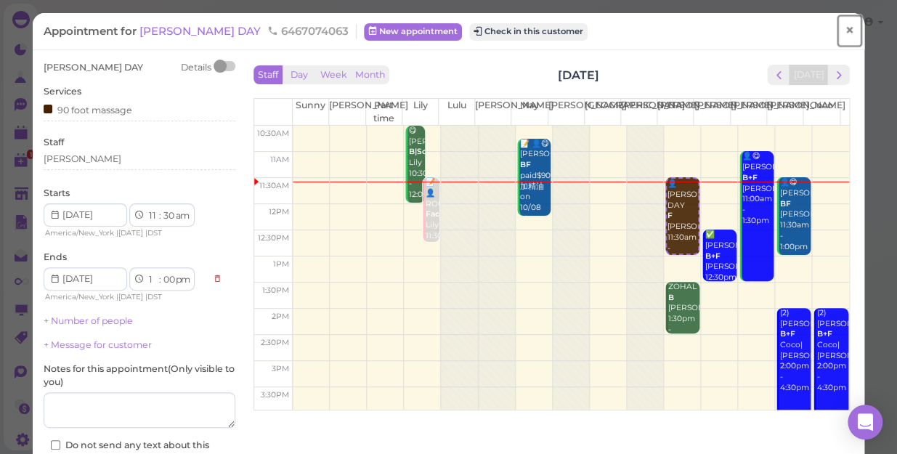
click at [845, 29] on span "×" at bounding box center [849, 30] width 9 height 20
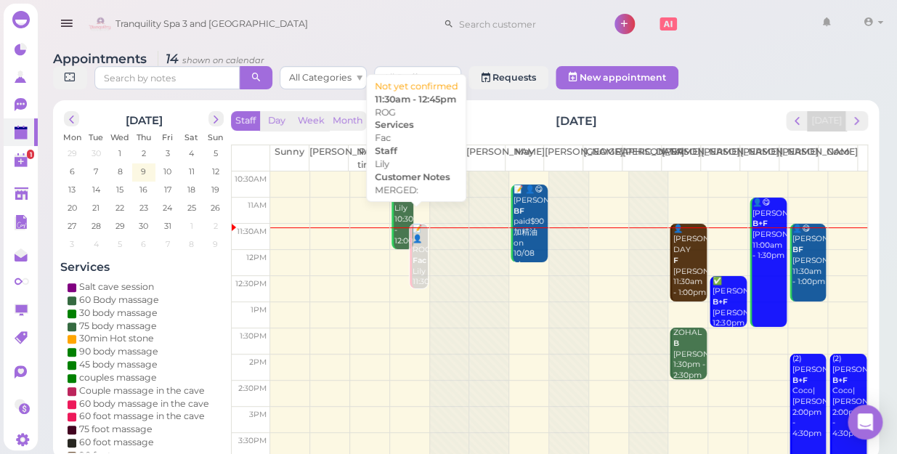
click at [424, 255] on div "📝 👤ROG Fac Lily 11:30am - 12:45pm" at bounding box center [420, 267] width 16 height 86
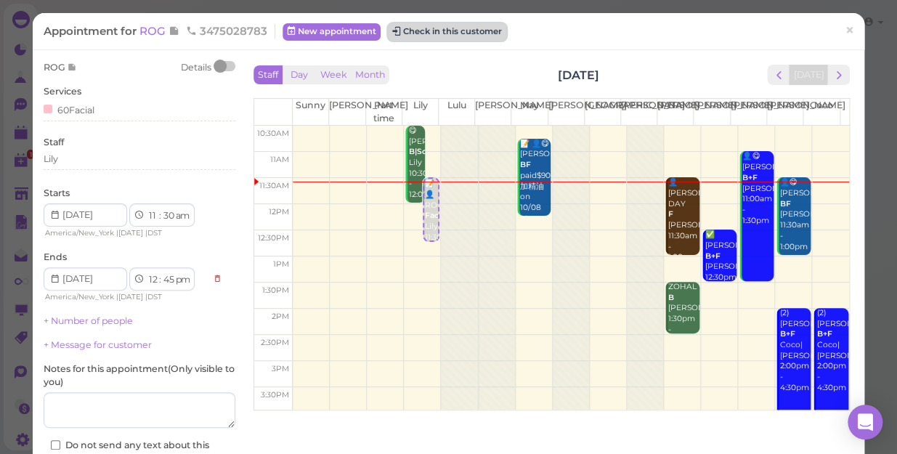
click at [447, 33] on button "Check in this customer" at bounding box center [447, 31] width 118 height 17
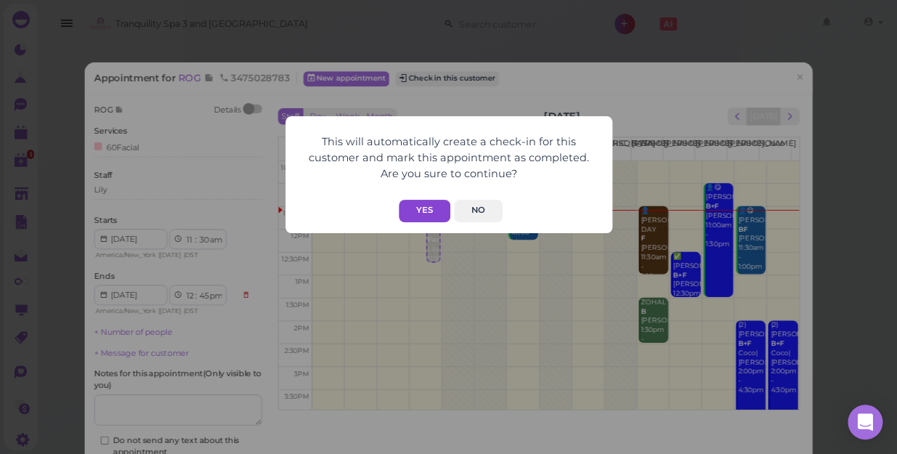
click at [432, 211] on button "Yes" at bounding box center [425, 211] width 52 height 23
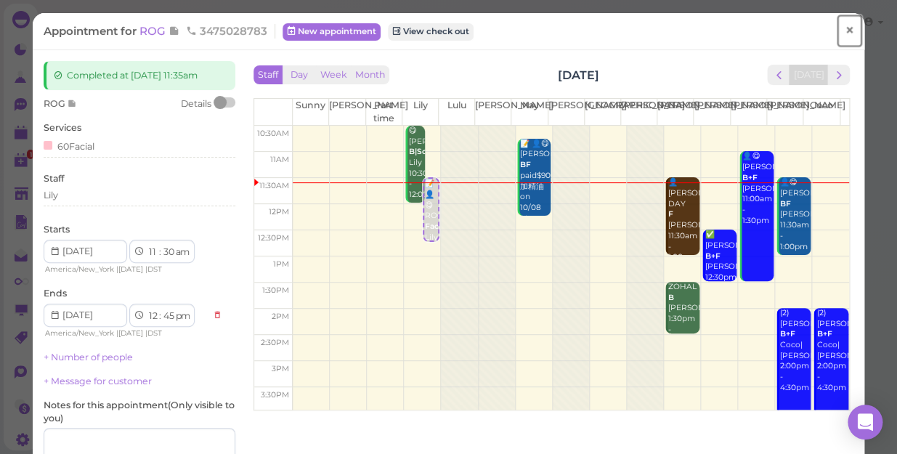
click at [845, 31] on span "×" at bounding box center [849, 30] width 9 height 20
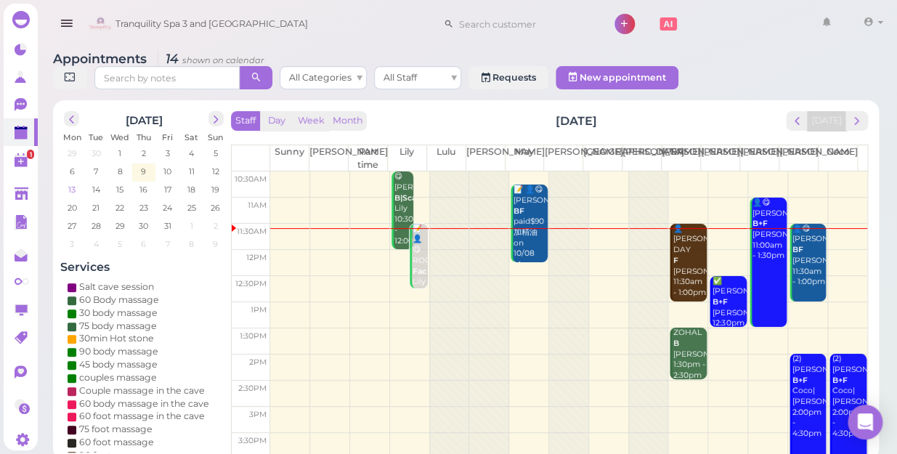
click at [71, 183] on span "13" at bounding box center [72, 189] width 10 height 13
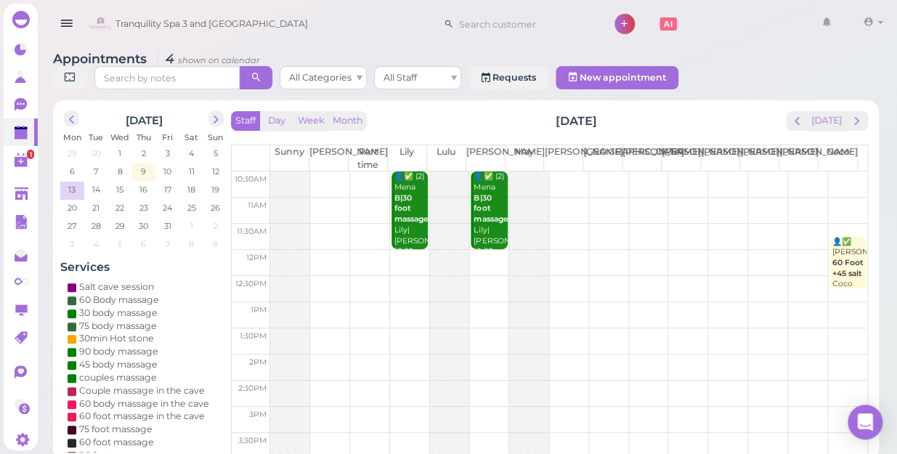
click at [790, 198] on td at bounding box center [568, 211] width 597 height 26
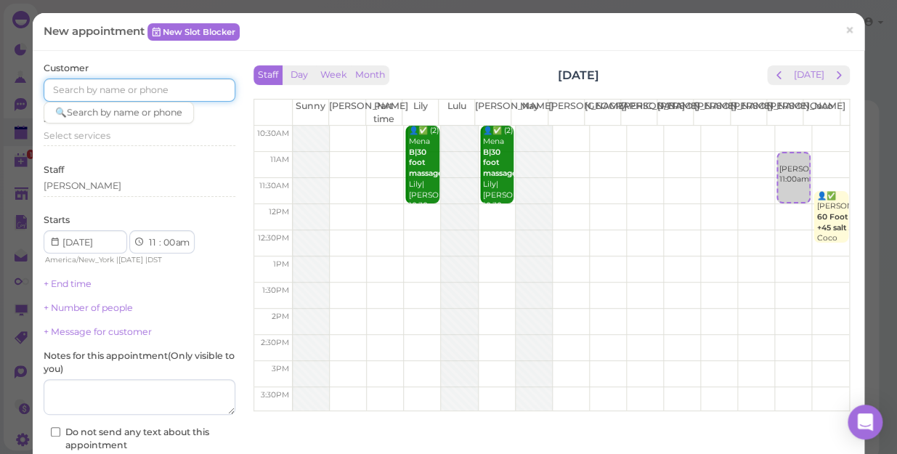
click at [197, 89] on input at bounding box center [140, 89] width 192 height 23
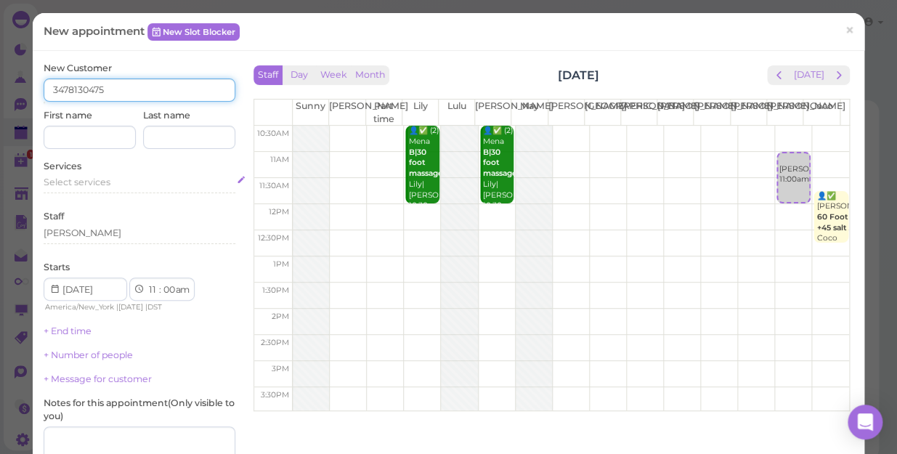
type input "3478130475"
click at [126, 189] on div "Select services" at bounding box center [140, 182] width 192 height 13
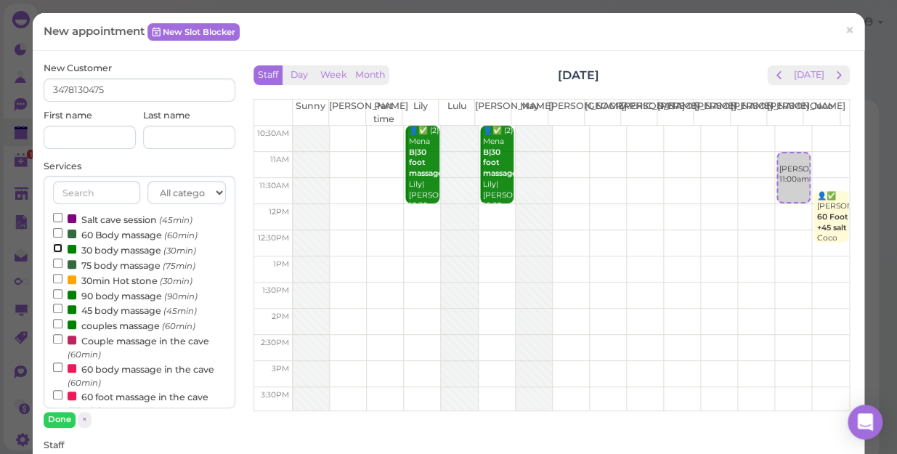
click at [56, 247] on input "30 body massage (30min)" at bounding box center [57, 247] width 9 height 9
click at [57, 280] on input "30min Hot stone (30min)" at bounding box center [57, 278] width 9 height 9
select select "12"
select select "00"
select select "pm"
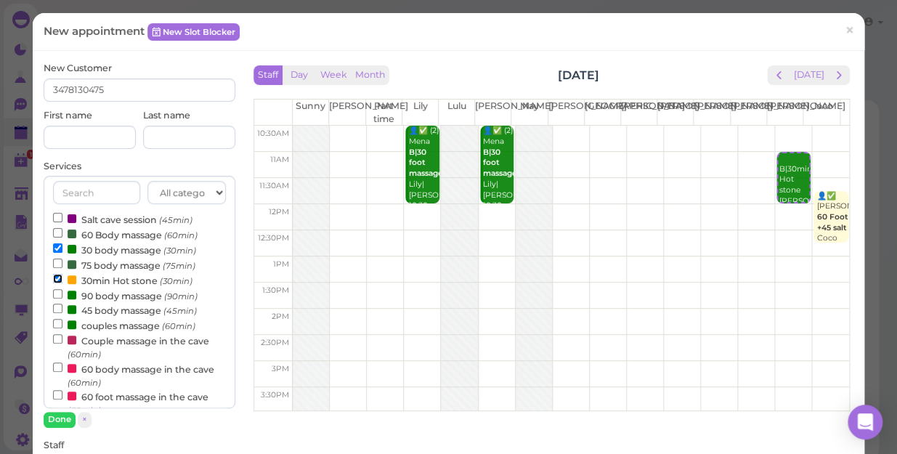
click at [58, 280] on input "30min Hot stone (30min)" at bounding box center [57, 278] width 9 height 9
select select "11"
select select "30"
select select "am"
click at [56, 249] on input "30 body massage (30min)" at bounding box center [57, 247] width 9 height 9
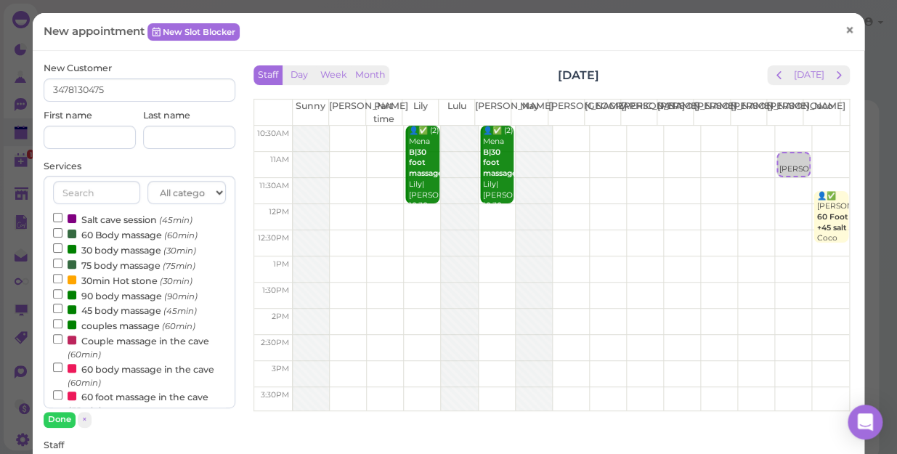
click at [845, 32] on span "×" at bounding box center [849, 30] width 9 height 20
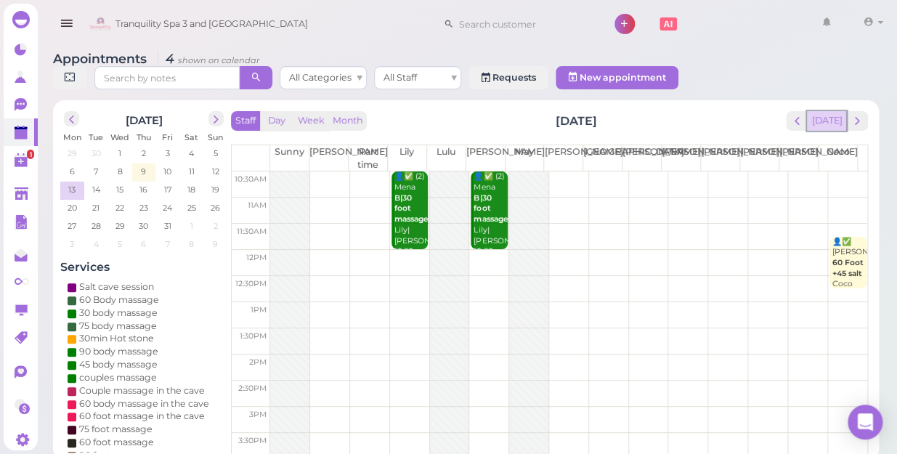
click at [835, 111] on button "[DATE]" at bounding box center [826, 121] width 39 height 20
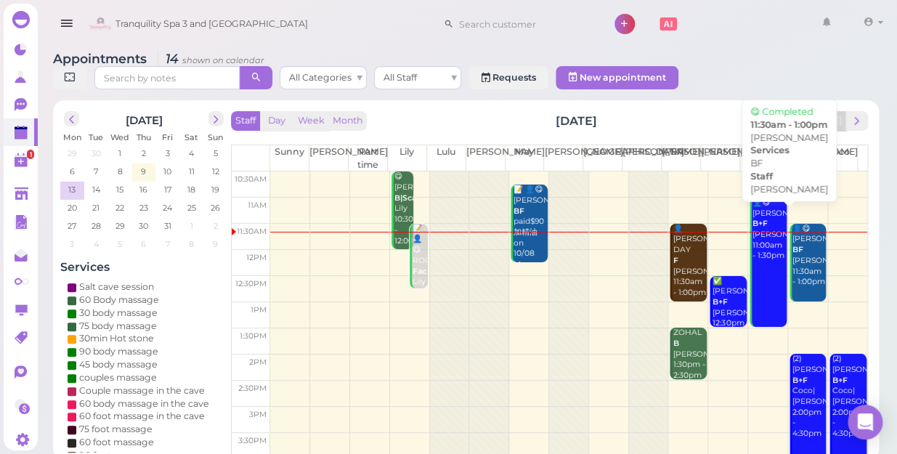
click at [804, 259] on div "👤😋 [PERSON_NAME] [PERSON_NAME] 11:30am - 1:00pm" at bounding box center [809, 256] width 34 height 64
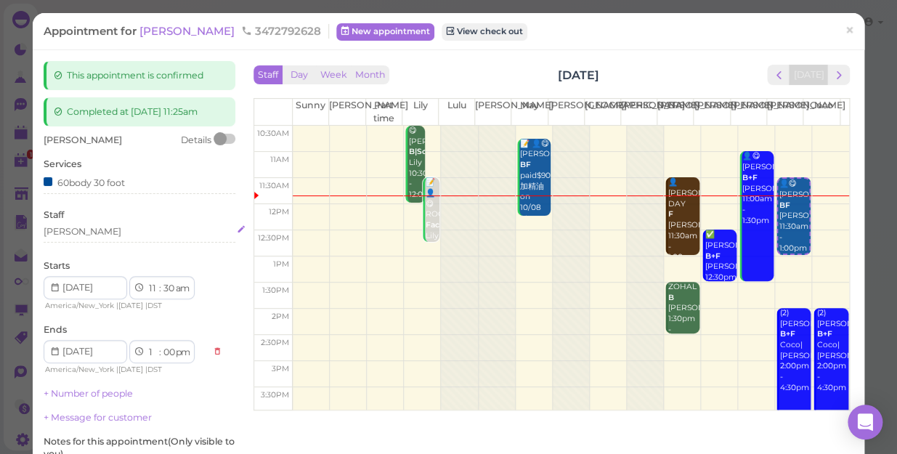
click at [75, 229] on div "[PERSON_NAME]" at bounding box center [140, 231] width 192 height 13
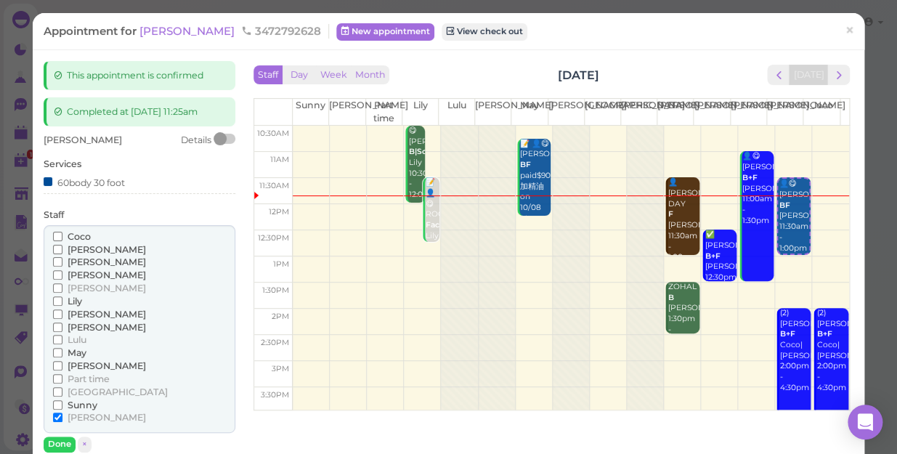
click at [59, 233] on input "Coco" at bounding box center [57, 236] width 9 height 9
click at [56, 416] on input "[PERSON_NAME]" at bounding box center [57, 417] width 9 height 9
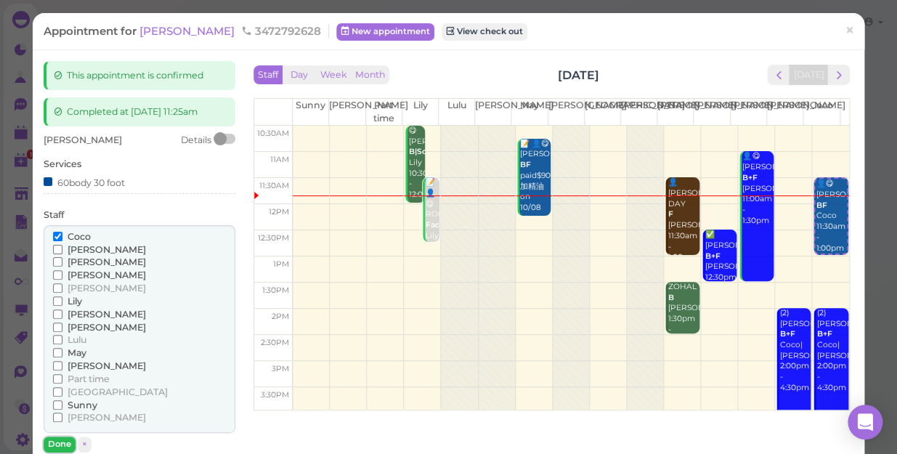
click at [62, 442] on button "Done" at bounding box center [60, 444] width 32 height 15
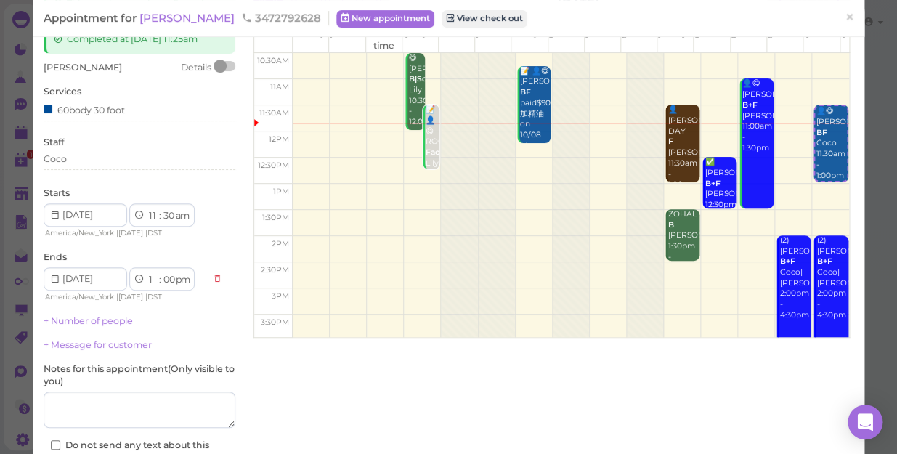
scroll to position [131, 0]
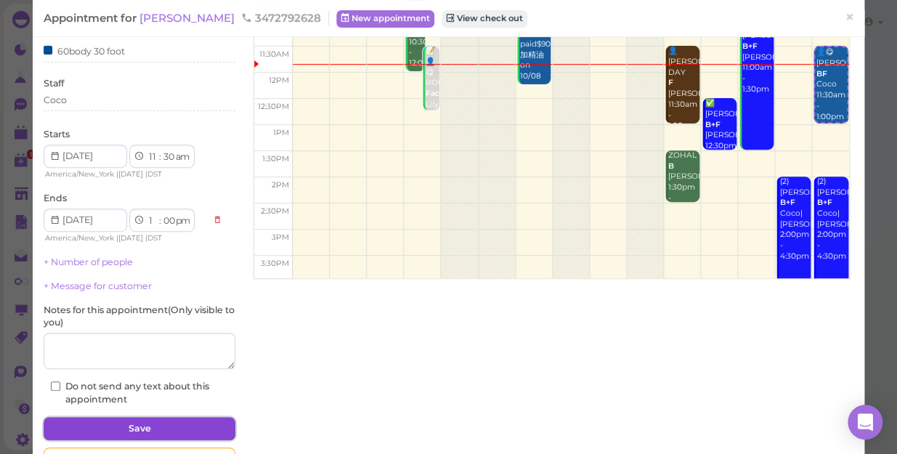
click at [174, 423] on button "Save" at bounding box center [140, 428] width 192 height 23
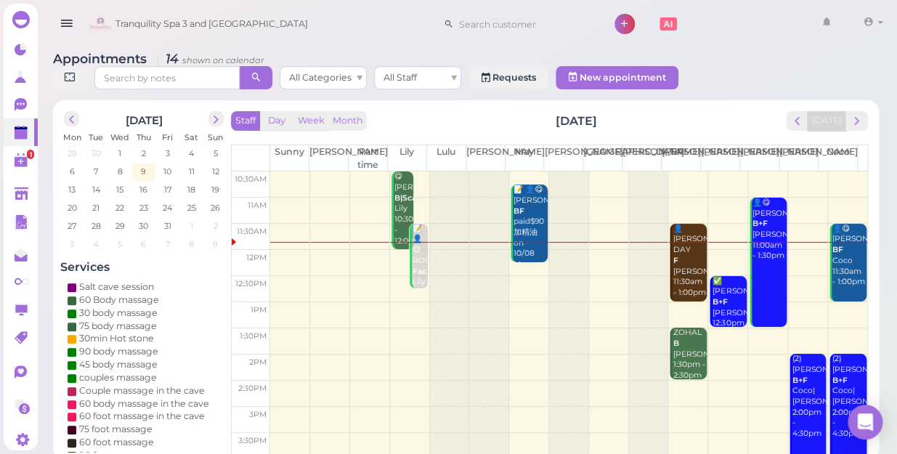
click at [288, 277] on td at bounding box center [568, 289] width 597 height 26
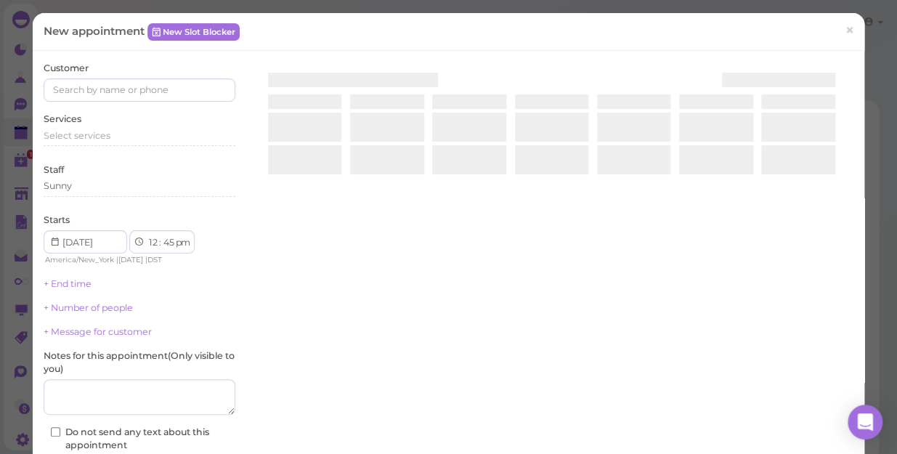
click at [288, 277] on div "New appointment New Slot Blocker × Customer Services Select services Staff Sunn…" at bounding box center [448, 227] width 897 height 454
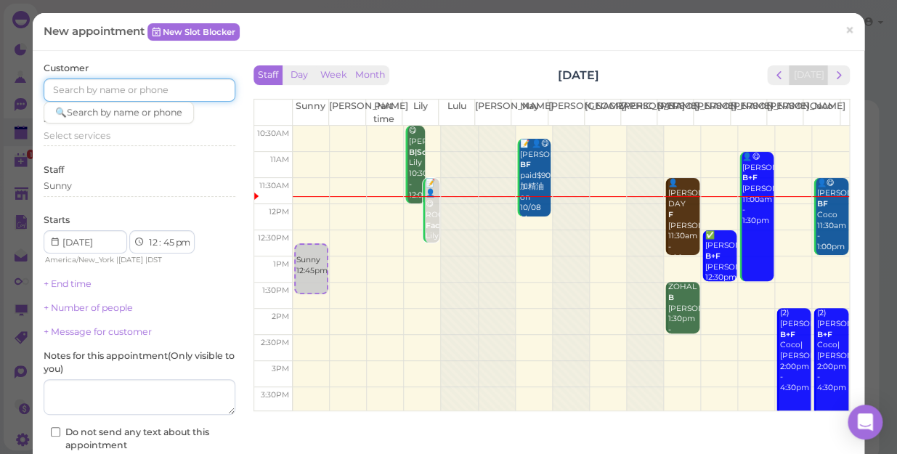
click at [147, 91] on input at bounding box center [140, 89] width 192 height 23
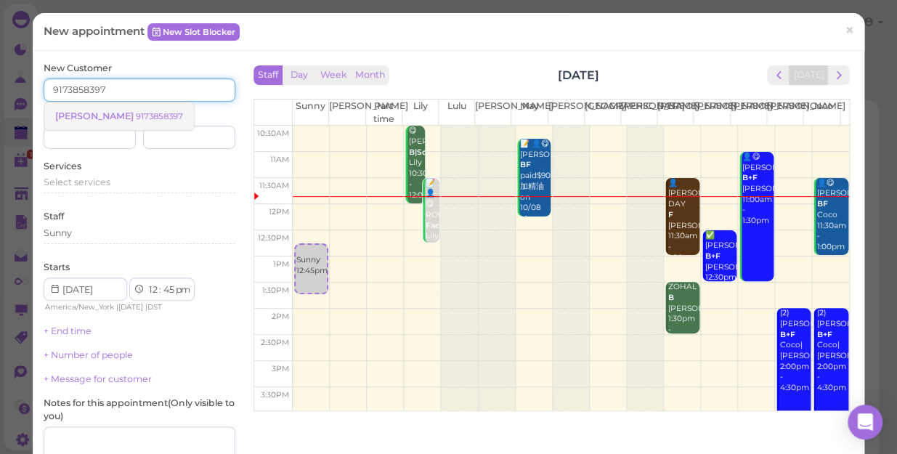
type input "9173858397"
click at [136, 116] on small "9173858397" at bounding box center [159, 116] width 47 height 10
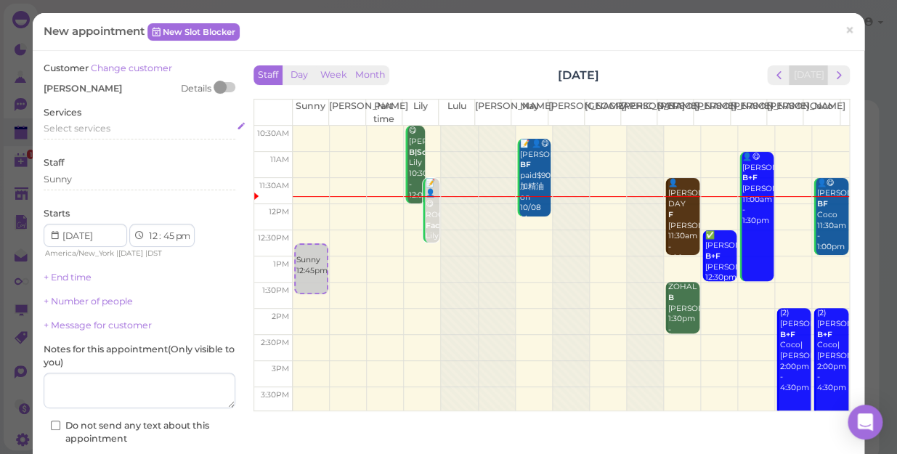
click at [116, 136] on div "Select services" at bounding box center [140, 130] width 192 height 17
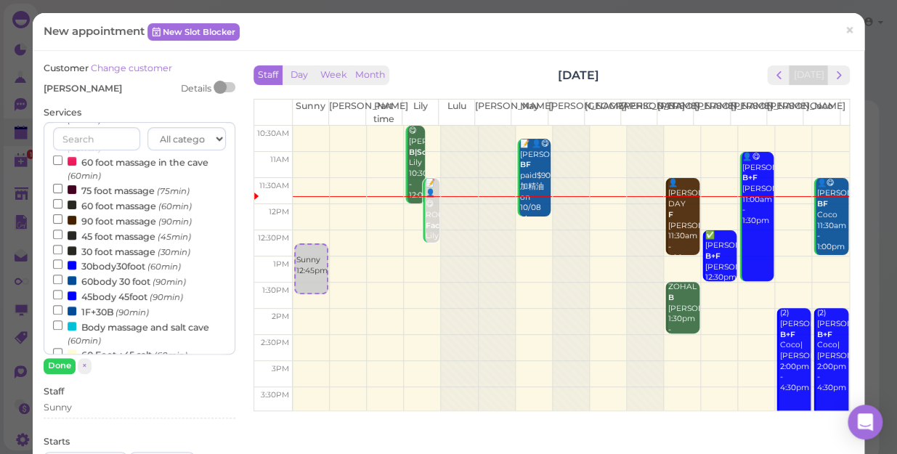
scroll to position [198, 0]
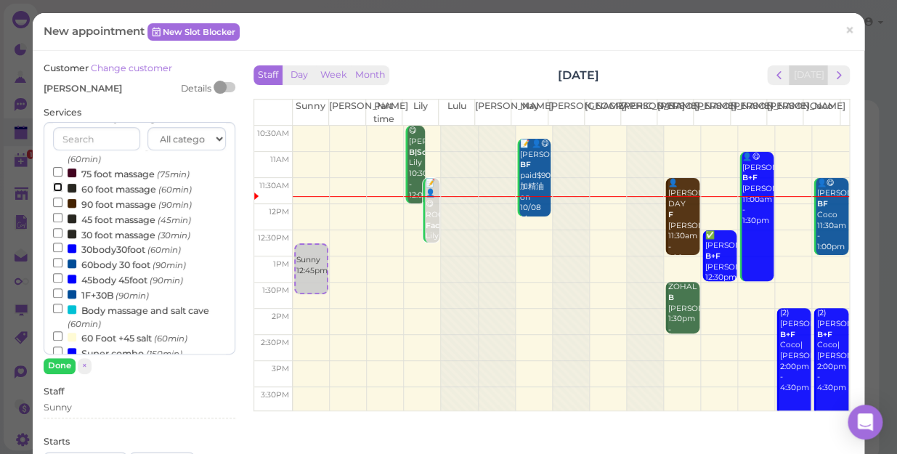
click at [57, 188] on input "60 foot massage (60min)" at bounding box center [57, 186] width 9 height 9
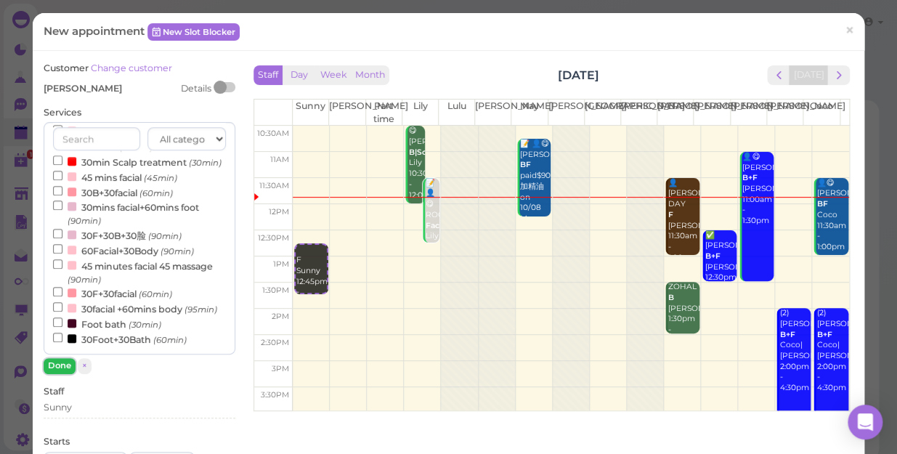
click at [65, 366] on button "Done" at bounding box center [60, 365] width 32 height 15
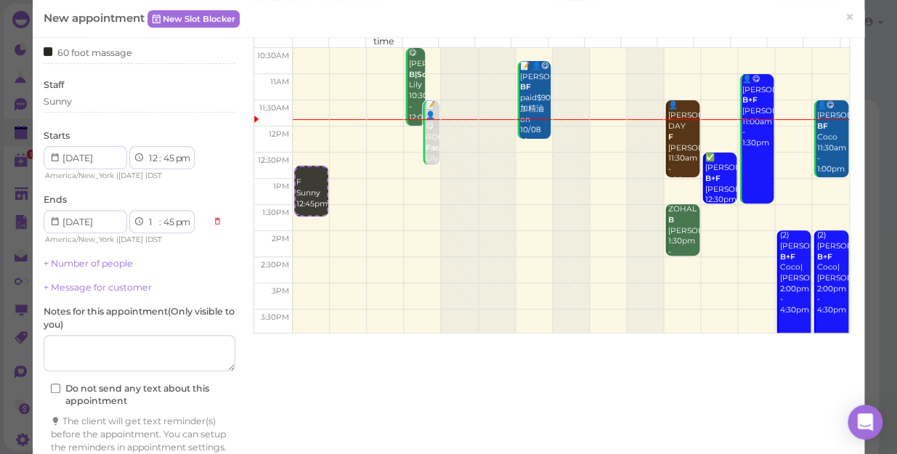
scroll to position [147, 0]
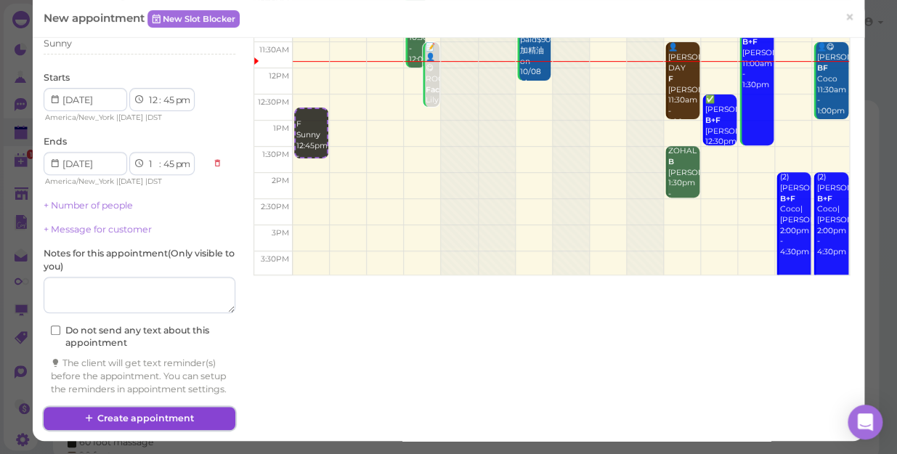
click at [177, 418] on button "Create appointment" at bounding box center [140, 418] width 192 height 23
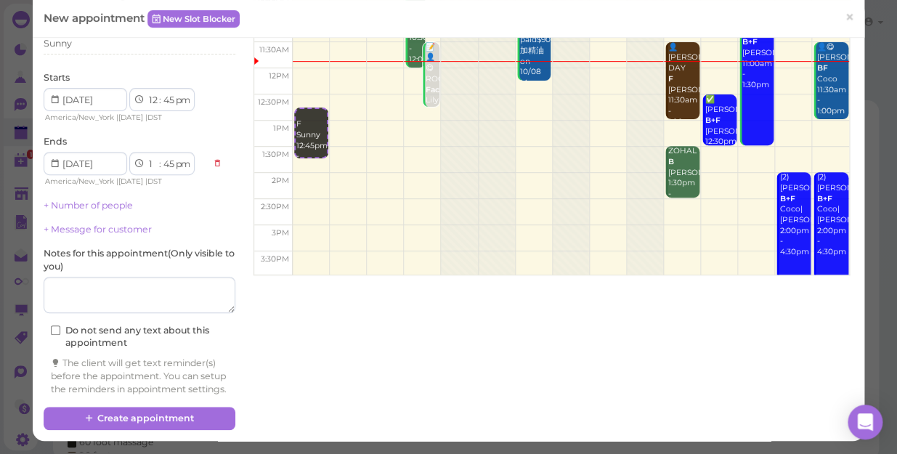
scroll to position [0, 0]
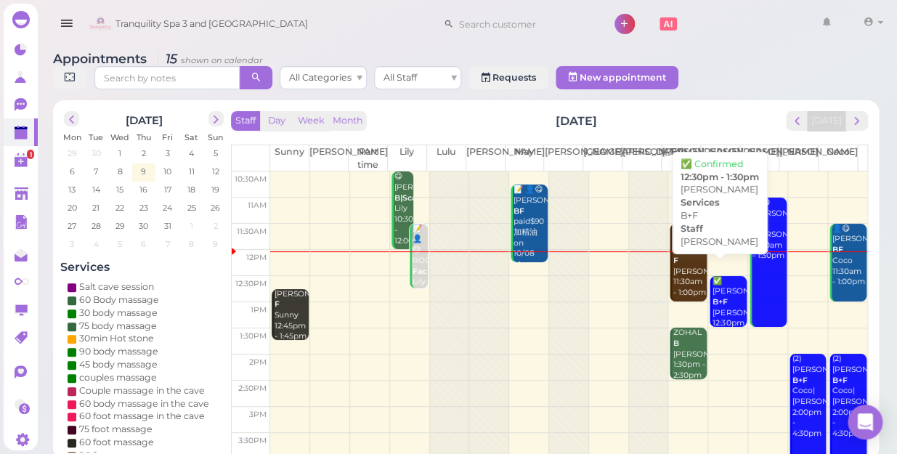
click at [721, 298] on div "✅ [PERSON_NAME]+F [PERSON_NAME] 12:30pm - 1:30pm" at bounding box center [729, 308] width 34 height 64
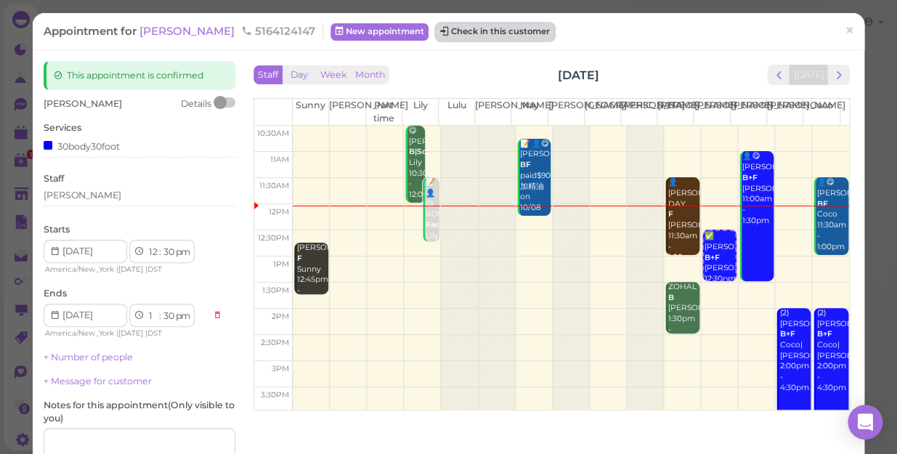
click at [460, 32] on button "Check in this customer" at bounding box center [495, 31] width 118 height 17
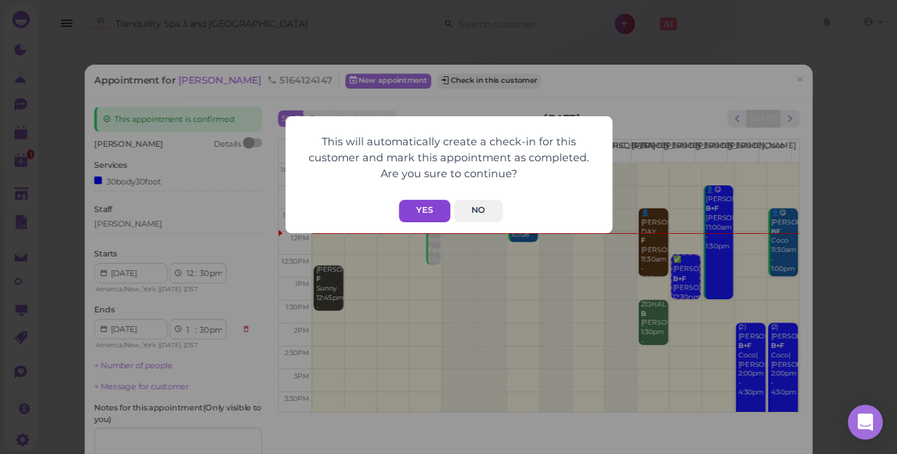
click at [400, 211] on button "Yes" at bounding box center [425, 211] width 52 height 23
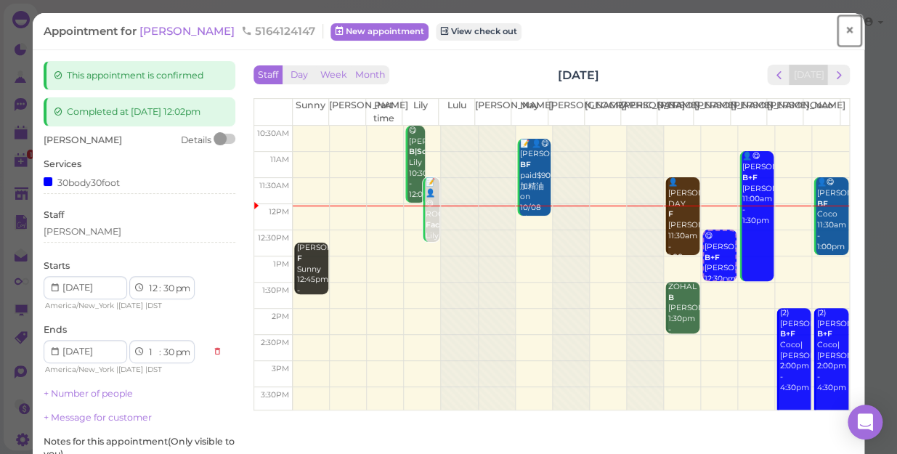
click at [845, 28] on span "×" at bounding box center [849, 30] width 9 height 20
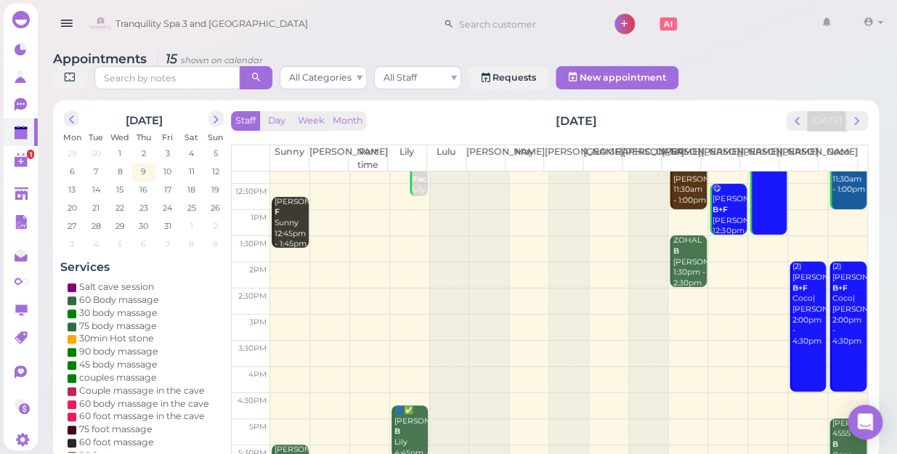
scroll to position [198, 0]
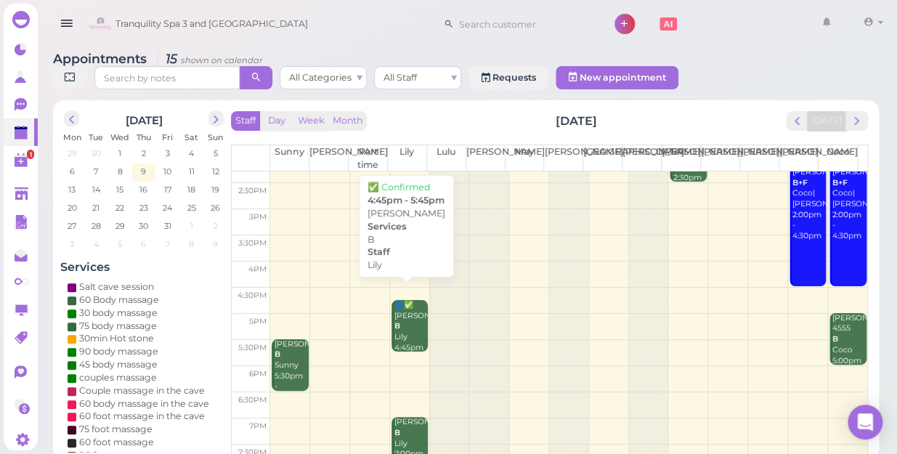
click at [410, 328] on div "👤✅ [PERSON_NAME] B Lily 4:45pm - 5:45pm" at bounding box center [411, 337] width 34 height 75
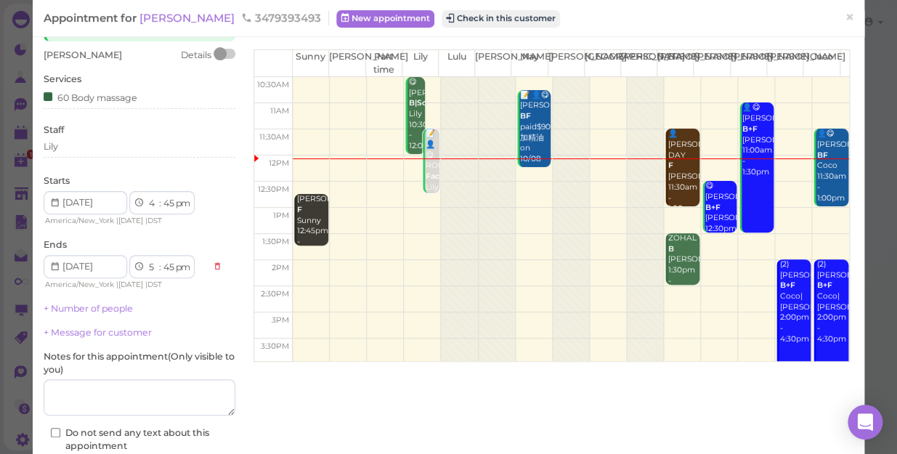
scroll to position [131, 0]
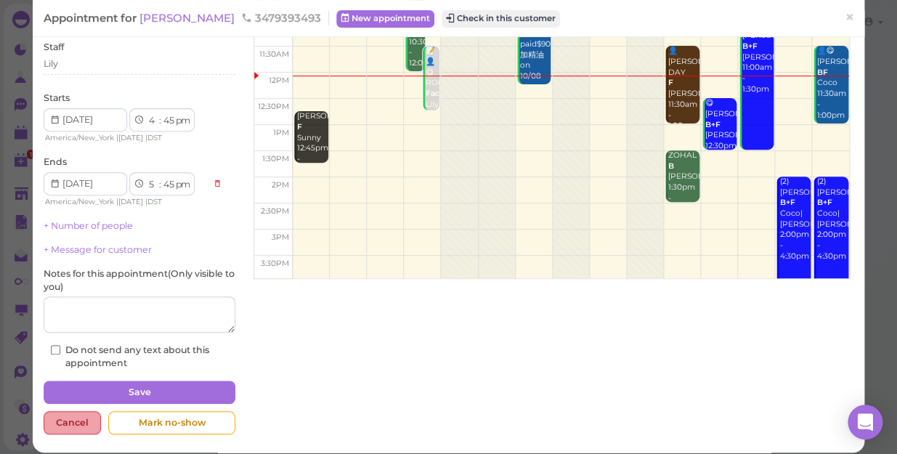
click at [72, 418] on div "Cancel" at bounding box center [72, 422] width 57 height 23
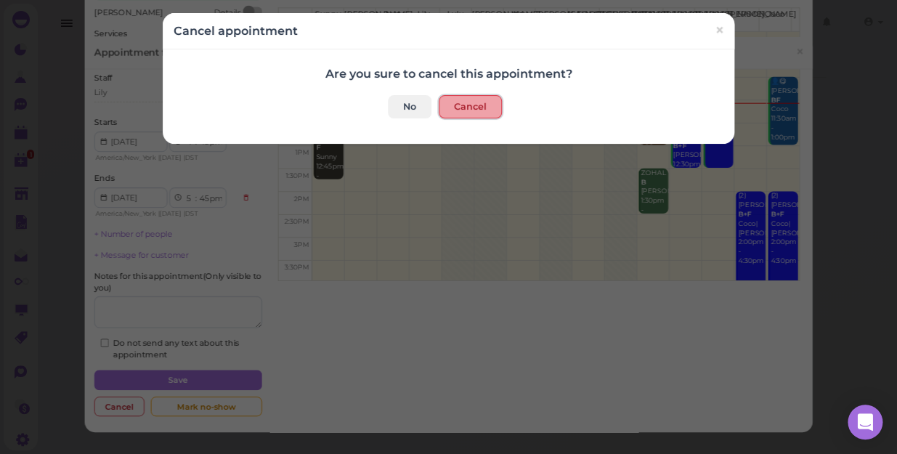
click at [456, 100] on button "Cancel" at bounding box center [470, 106] width 63 height 23
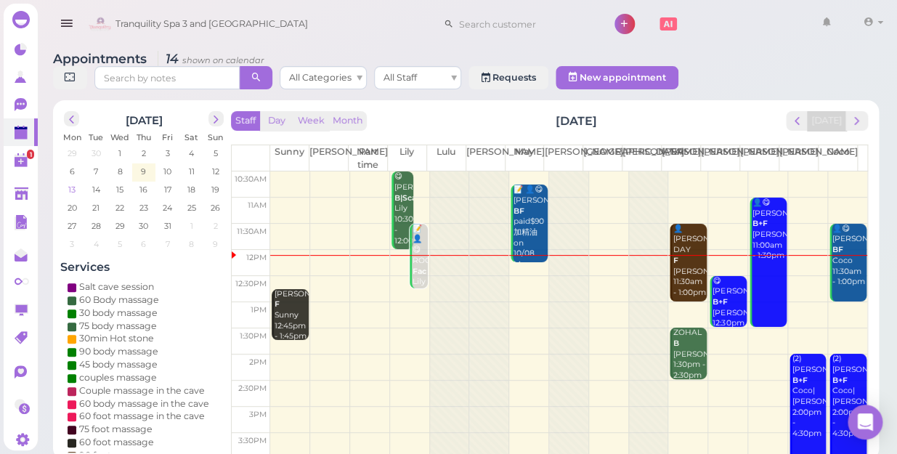
click at [72, 183] on span "13" at bounding box center [72, 189] width 10 height 13
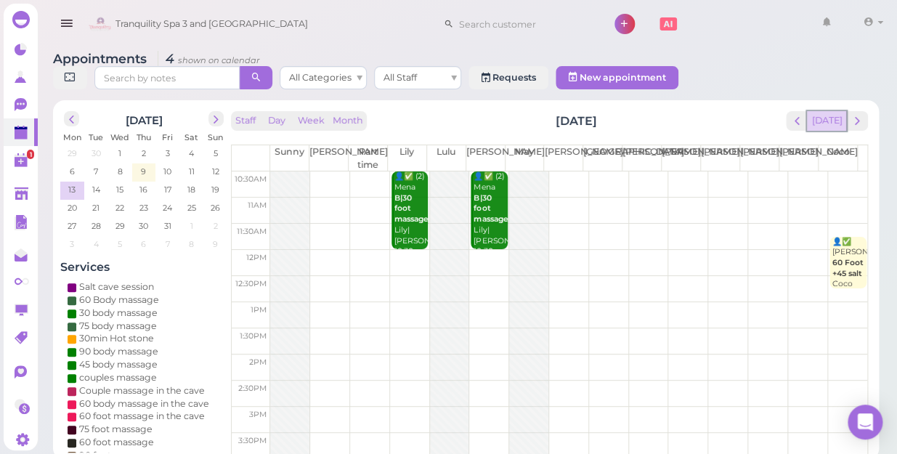
click at [830, 111] on button "[DATE]" at bounding box center [826, 121] width 39 height 20
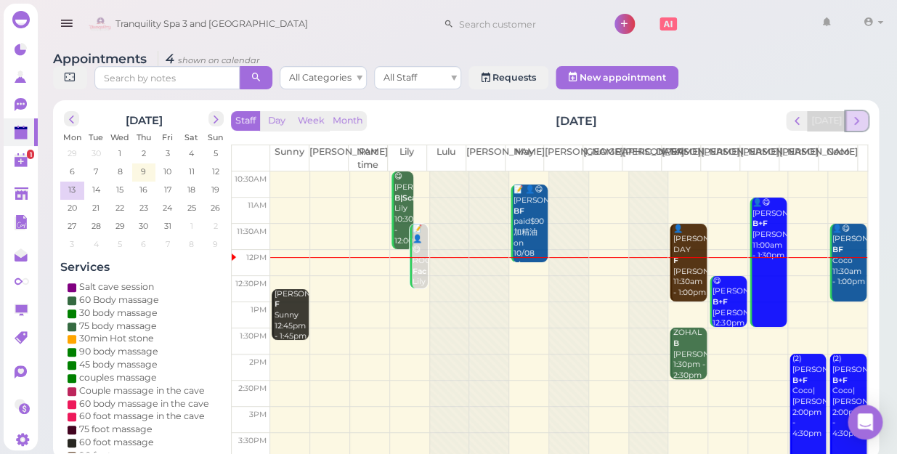
click at [861, 114] on span "next" at bounding box center [857, 121] width 14 height 14
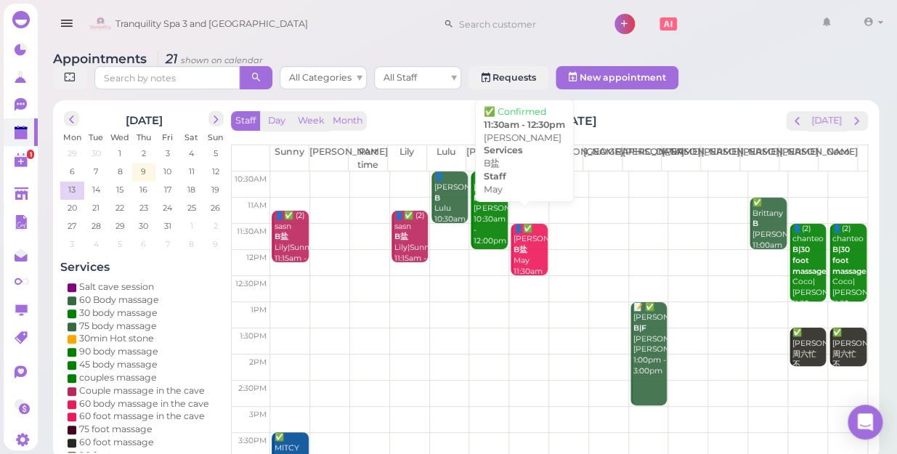
click at [516, 240] on div "👤✅ [PERSON_NAME] B盐 May 11:30am - 12:30pm" at bounding box center [530, 261] width 34 height 75
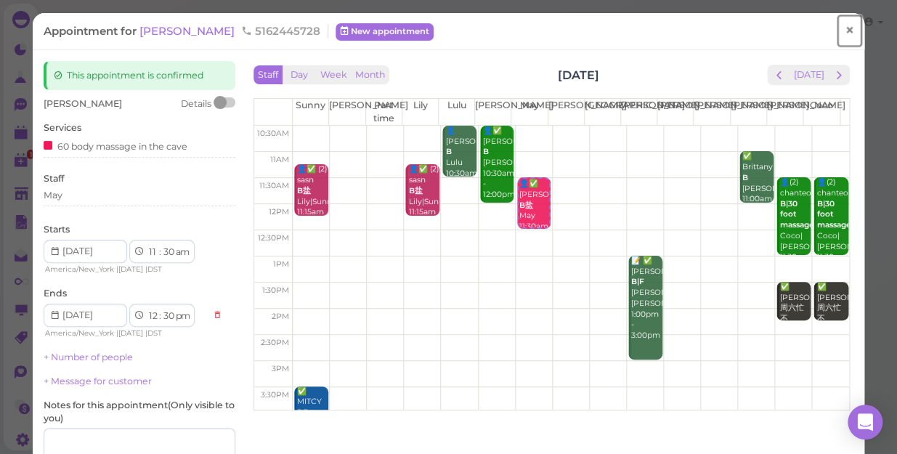
click at [845, 33] on span "×" at bounding box center [849, 30] width 9 height 20
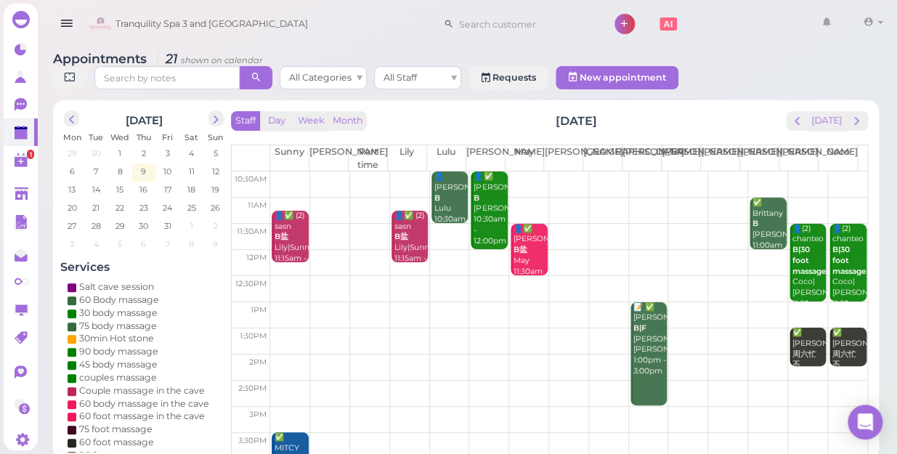
click at [793, 262] on b "B|30 foot massage" at bounding box center [810, 260] width 34 height 31
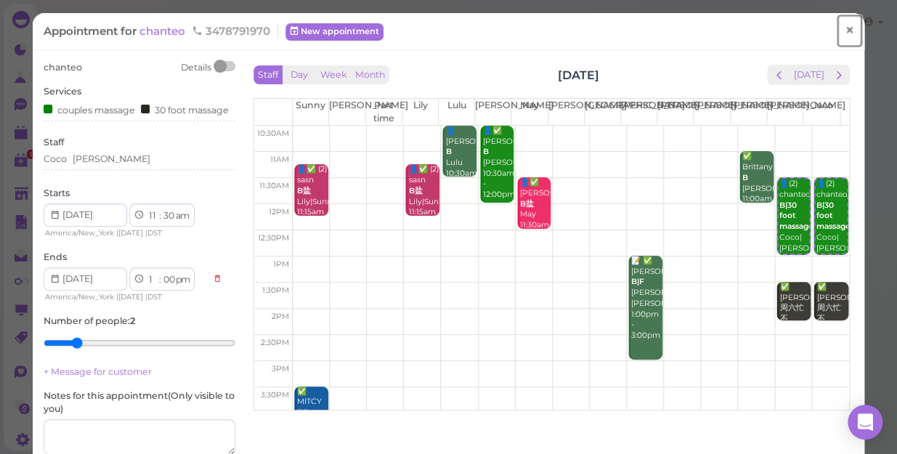
click at [845, 33] on span "×" at bounding box center [849, 30] width 9 height 20
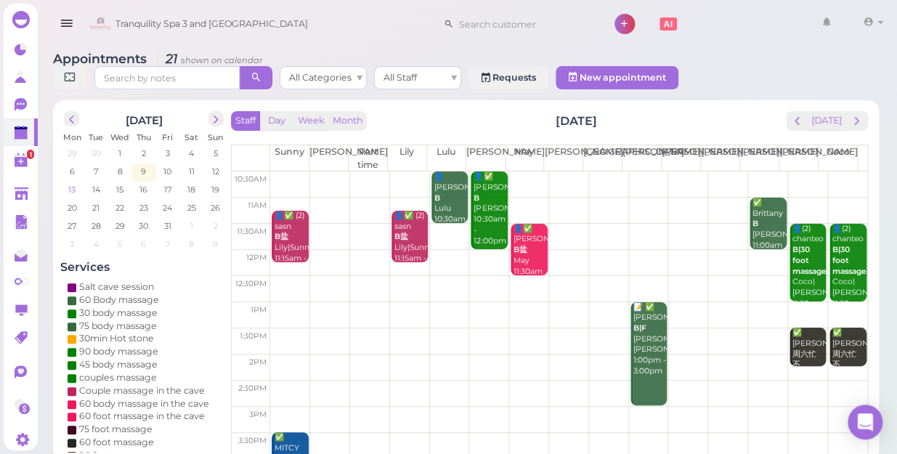
click at [69, 183] on span "13" at bounding box center [72, 189] width 10 height 13
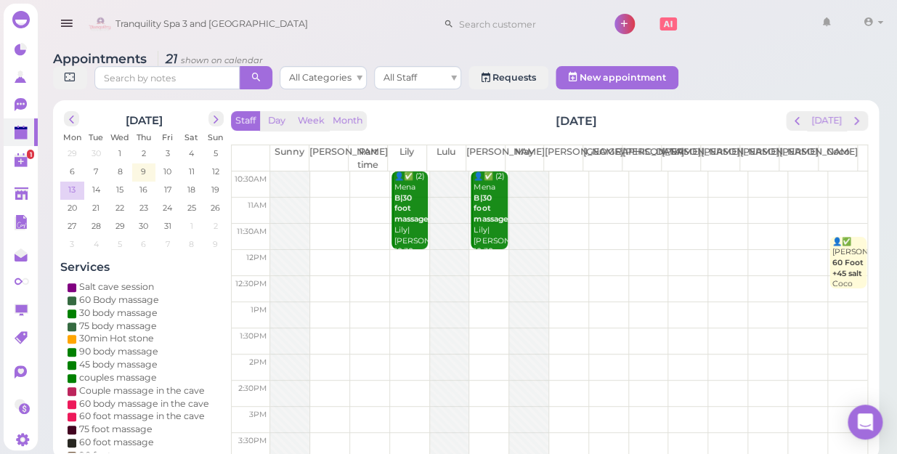
click at [69, 183] on span "13" at bounding box center [72, 189] width 10 height 13
click at [683, 224] on td at bounding box center [568, 237] width 597 height 26
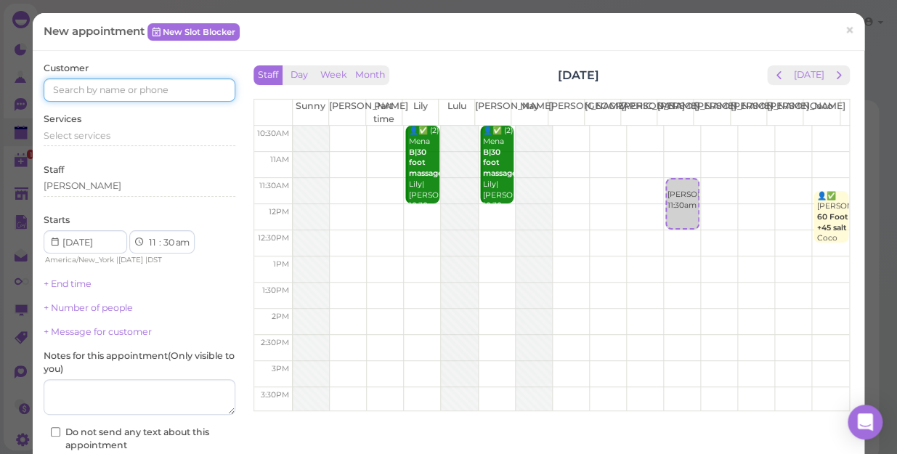
click at [178, 94] on input at bounding box center [140, 89] width 192 height 23
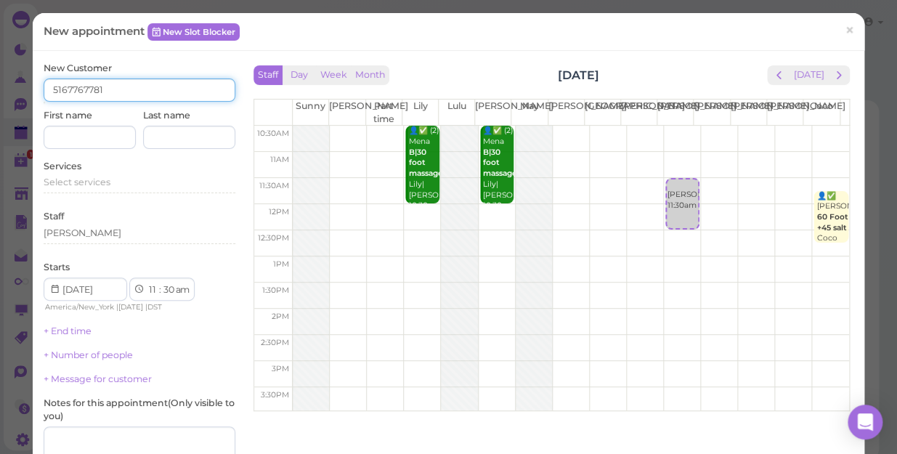
type input "5167767781"
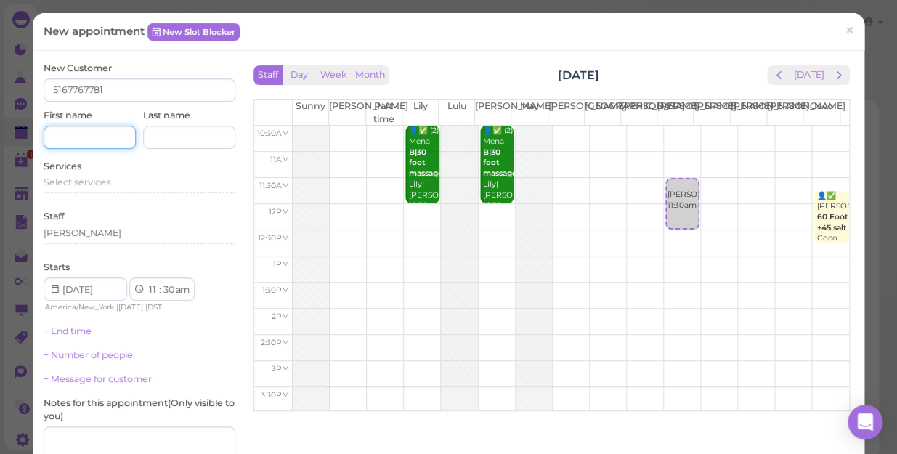
click at [102, 134] on input at bounding box center [90, 137] width 92 height 23
type input "[PERSON_NAME]"
click at [62, 178] on span "Select services" at bounding box center [77, 182] width 67 height 11
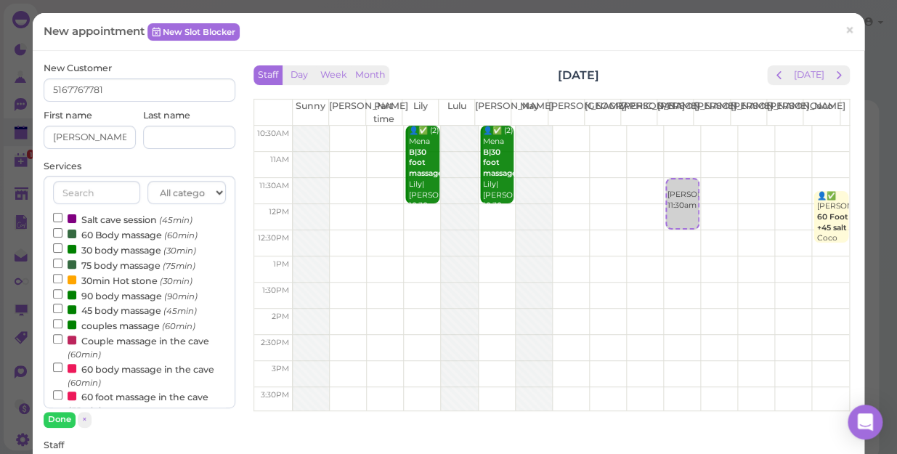
click at [116, 341] on label "Couple massage in the cave (60min)" at bounding box center [139, 347] width 173 height 28
click at [62, 341] on input "Couple massage in the cave (60min)" at bounding box center [57, 338] width 9 height 9
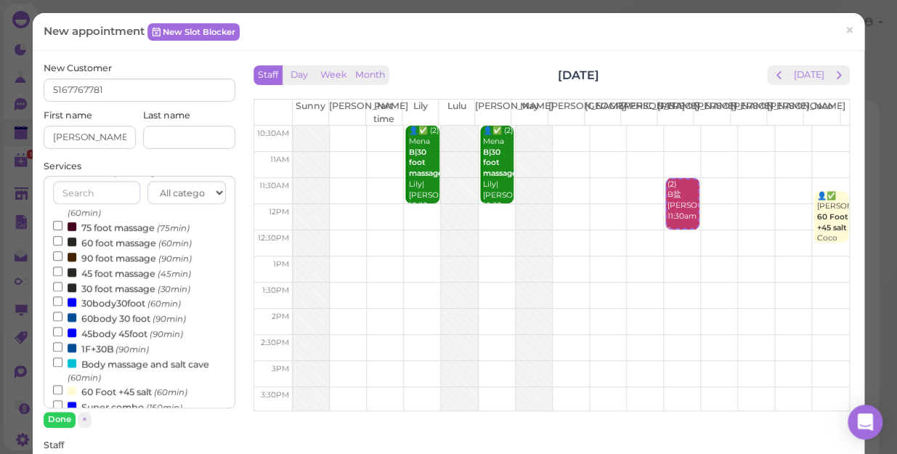
scroll to position [264, 0]
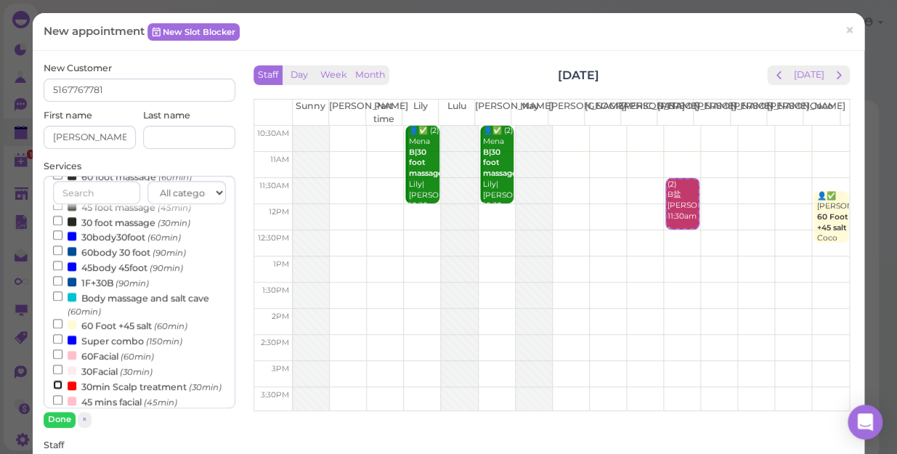
click at [55, 386] on input "30min Scalp treatment (30min)" at bounding box center [57, 384] width 9 height 9
select select "1"
select select "00"
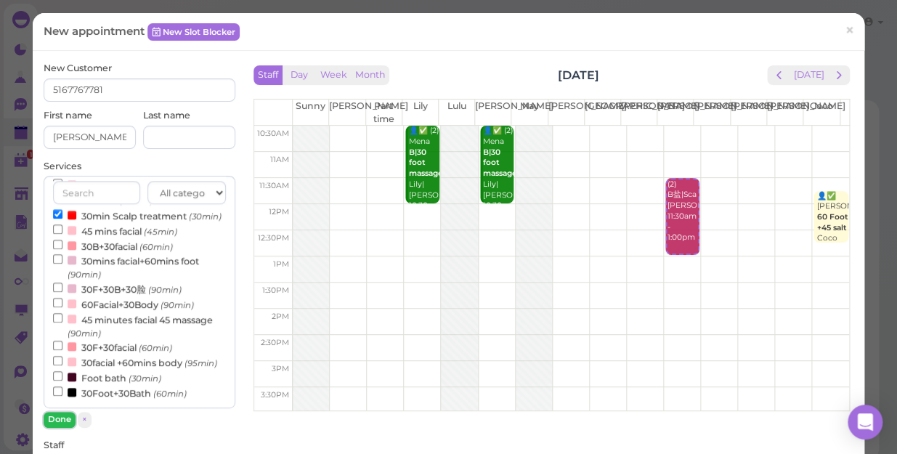
click at [57, 419] on button "Done" at bounding box center [60, 419] width 32 height 15
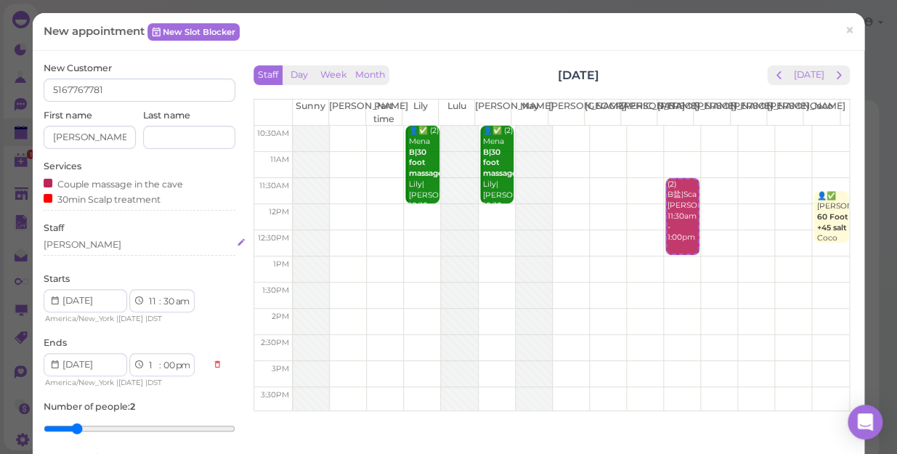
click at [79, 246] on div "[PERSON_NAME]" at bounding box center [140, 244] width 192 height 13
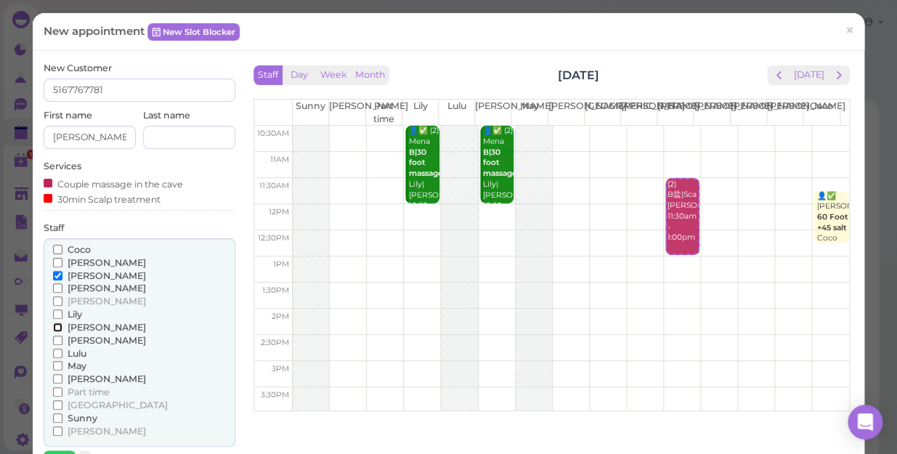
click at [54, 327] on input "[PERSON_NAME]" at bounding box center [57, 327] width 9 height 9
click at [60, 451] on button "Done" at bounding box center [60, 457] width 32 height 15
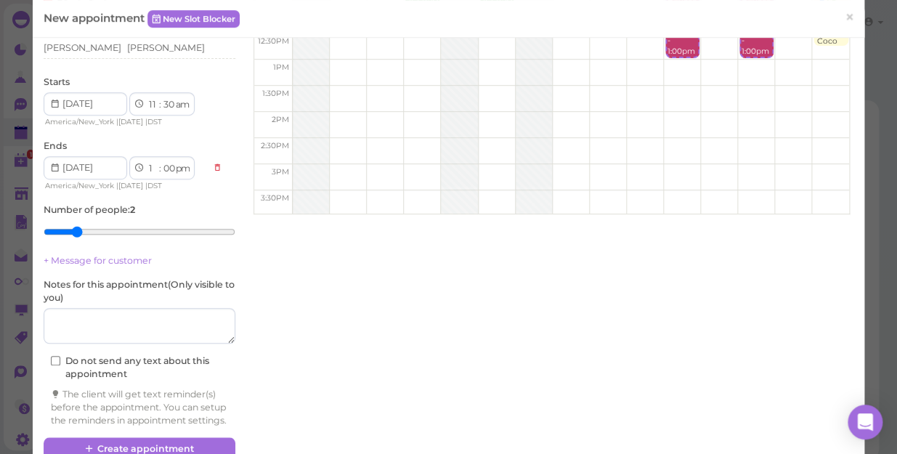
scroll to position [198, 0]
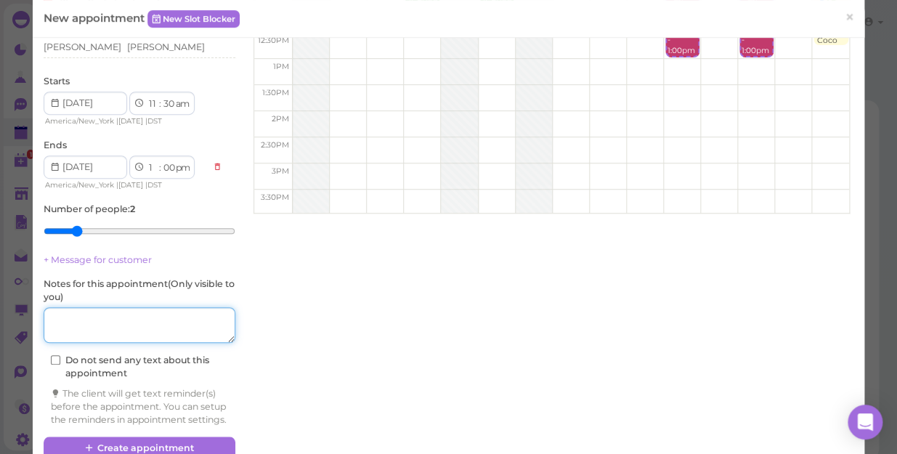
click at [126, 328] on textarea at bounding box center [140, 325] width 192 height 36
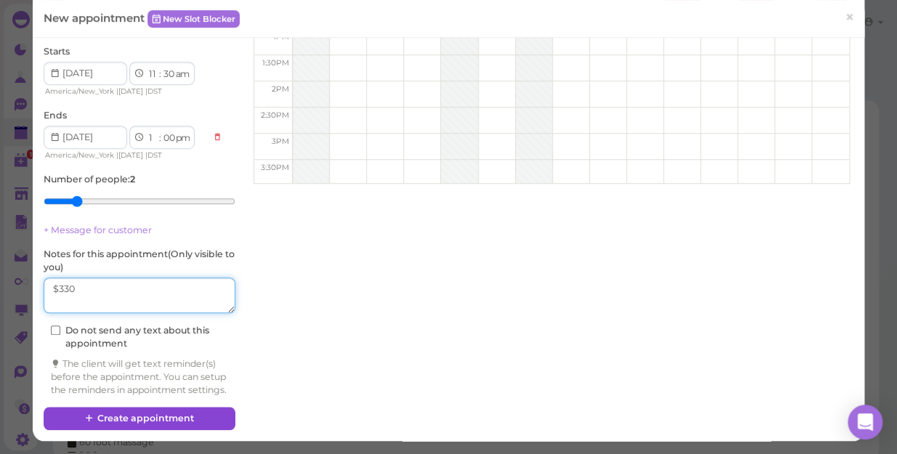
type textarea "$330"
click at [182, 410] on button "Create appointment" at bounding box center [140, 418] width 192 height 23
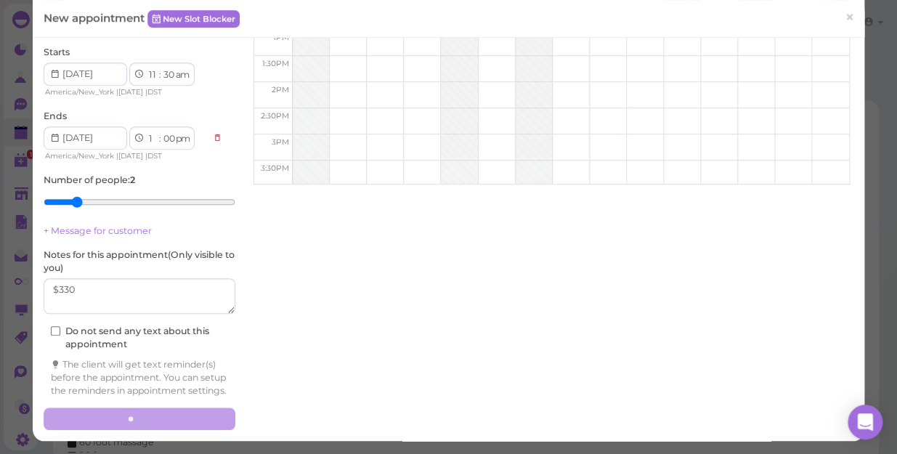
scroll to position [240, 0]
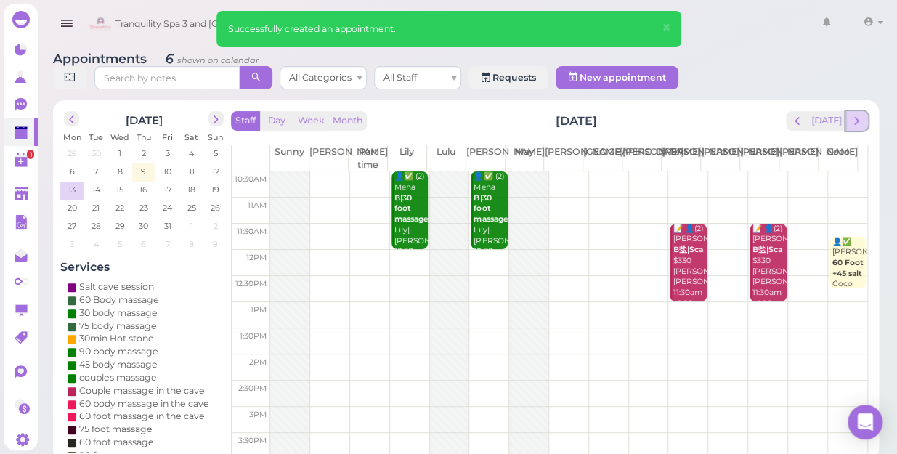
click at [852, 114] on span "next" at bounding box center [857, 121] width 14 height 14
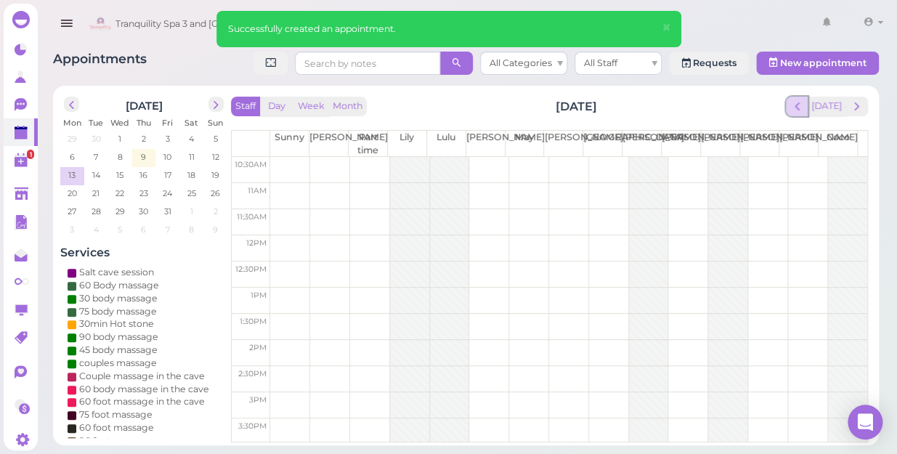
click at [799, 107] on span "prev" at bounding box center [797, 107] width 14 height 14
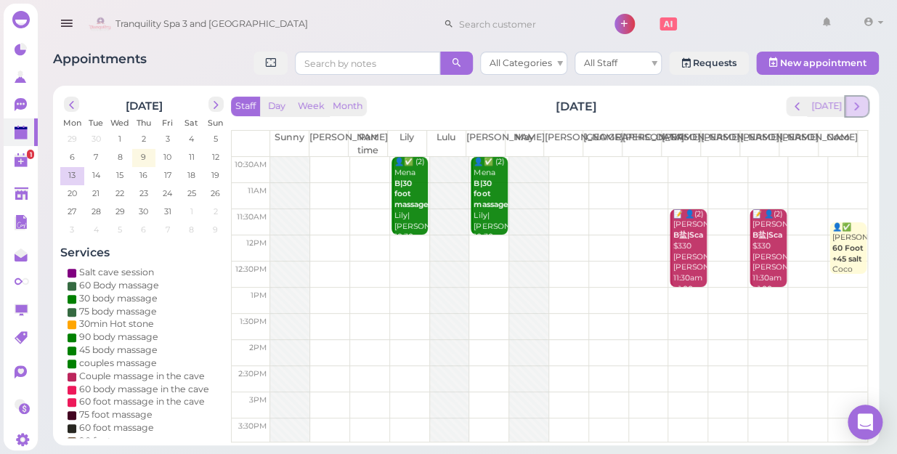
click at [855, 105] on span "next" at bounding box center [857, 107] width 14 height 14
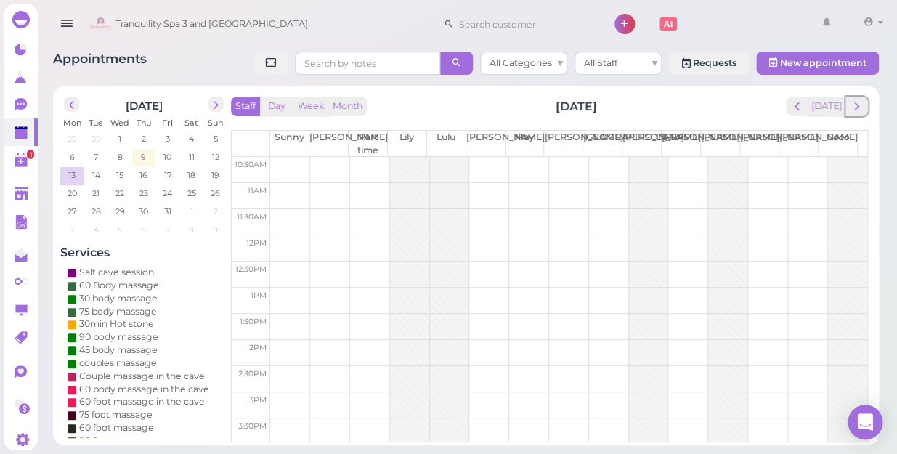
click at [855, 105] on span "next" at bounding box center [857, 107] width 14 height 14
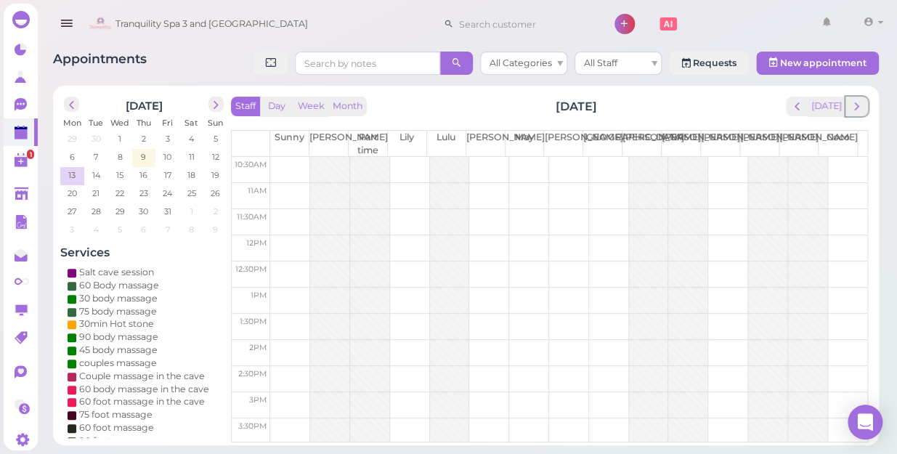
click at [855, 105] on span "next" at bounding box center [857, 107] width 14 height 14
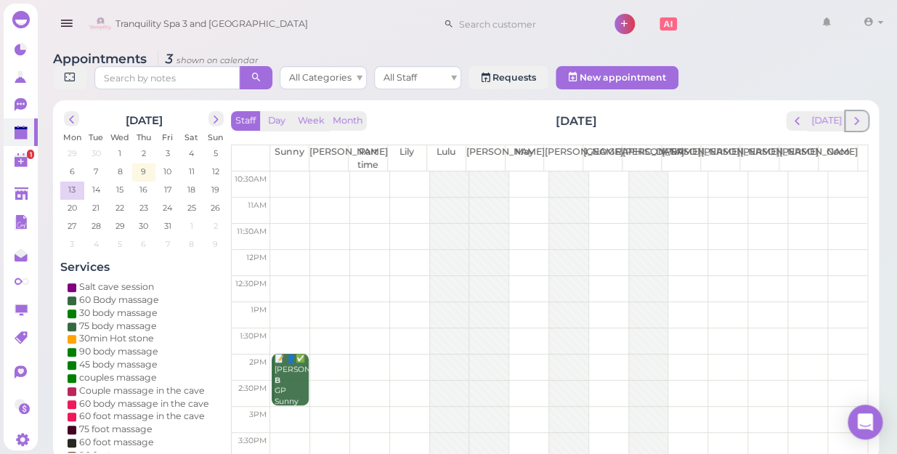
click at [855, 114] on span "next" at bounding box center [857, 121] width 14 height 14
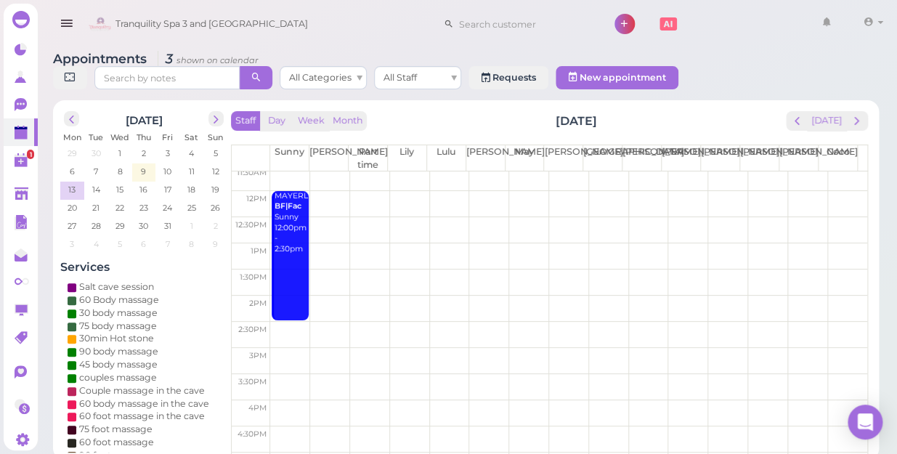
scroll to position [131, 0]
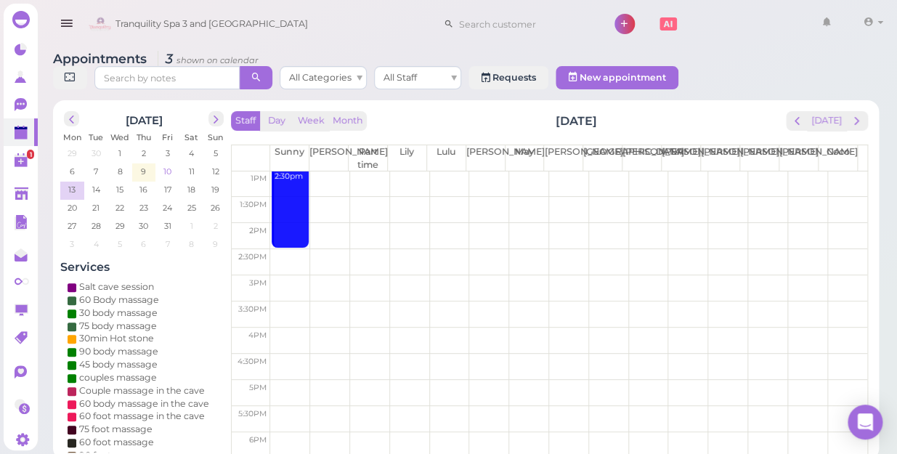
click at [165, 165] on span "10" at bounding box center [167, 171] width 11 height 13
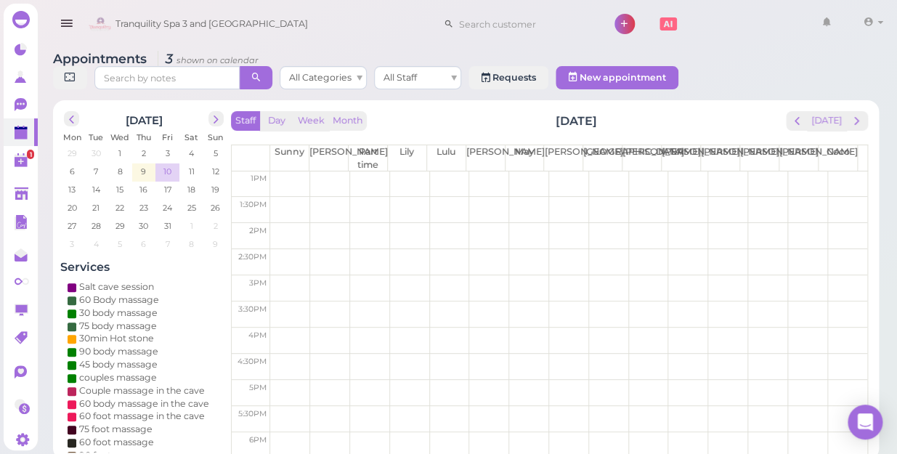
scroll to position [0, 0]
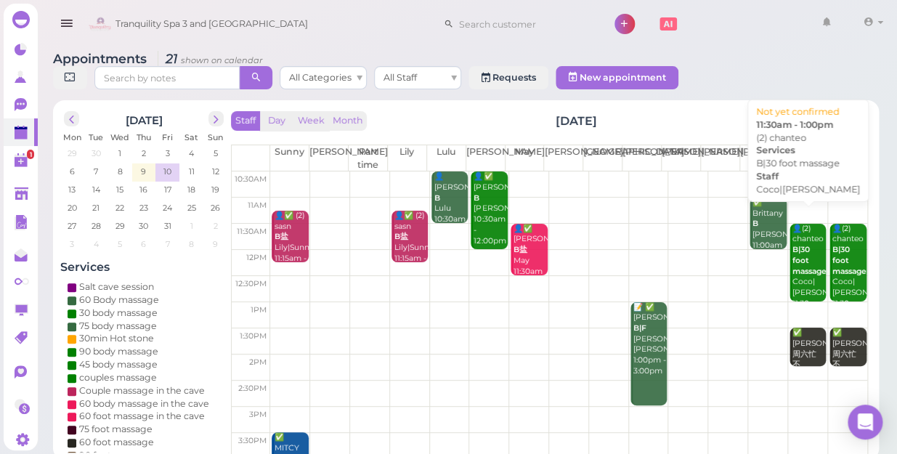
click at [798, 266] on div "👤(2) chanteo B|30 foot massage Coco|[PERSON_NAME] 11:30am - 1:00pm" at bounding box center [809, 272] width 34 height 96
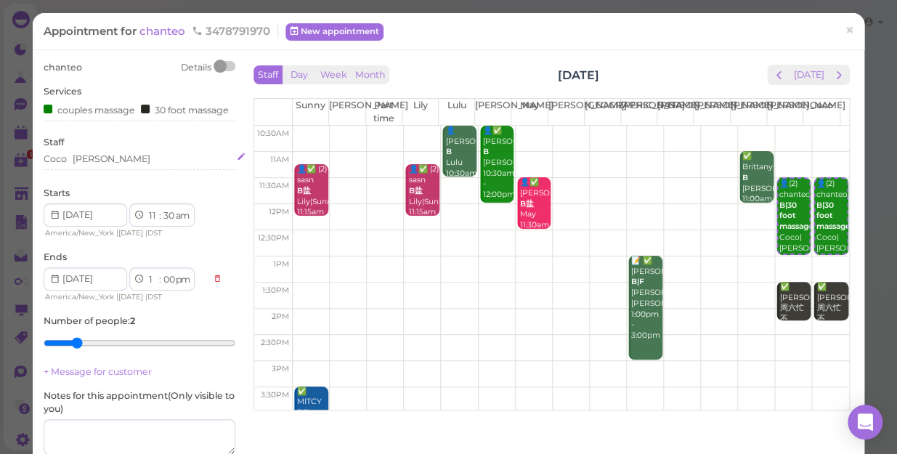
click at [100, 166] on div "[PERSON_NAME]" at bounding box center [140, 159] width 192 height 13
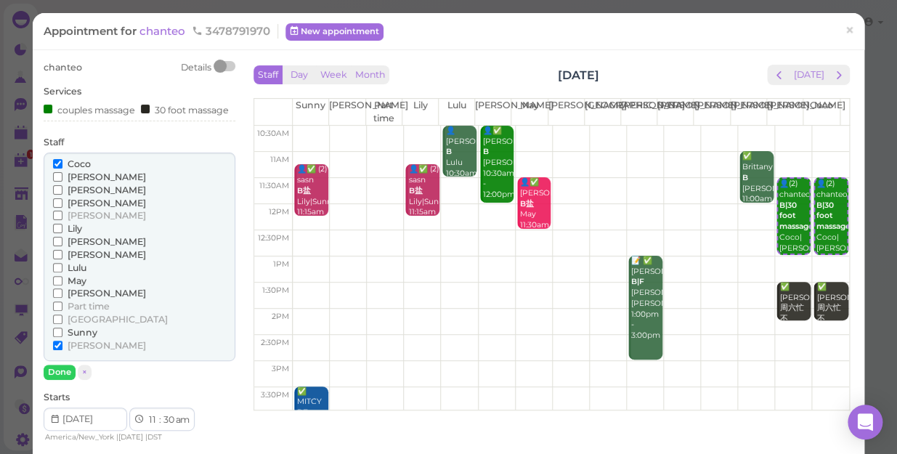
click at [177, 94] on div "Services couples massage 30 foot massage" at bounding box center [140, 105] width 192 height 40
click at [381, 309] on td at bounding box center [571, 322] width 557 height 26
click at [64, 380] on button "Done" at bounding box center [60, 372] width 32 height 15
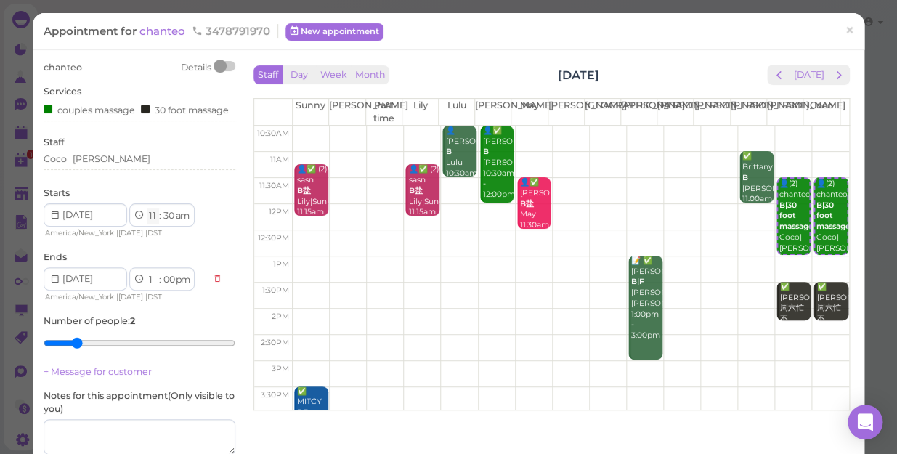
click at [154, 224] on select "1 2 3 4 5 6 7 8 9 10 11 12" at bounding box center [153, 216] width 12 height 15
select select "1"
click at [147, 220] on select "1 2 3 4 5 6 7 8 9 10 11 12" at bounding box center [153, 216] width 12 height 15
select select "pm"
select select "3"
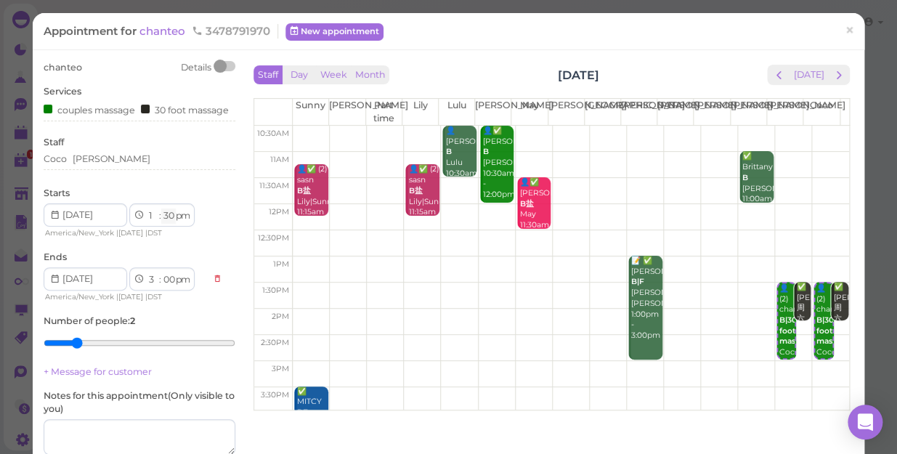
click at [171, 221] on select "00 05 10 15 20 25 30 35 40 45 50 55" at bounding box center [168, 216] width 15 height 15
select select "00"
click at [161, 220] on select "00 05 10 15 20 25 30 35 40 45 50 55" at bounding box center [168, 216] width 15 height 15
select select "2"
select select "30"
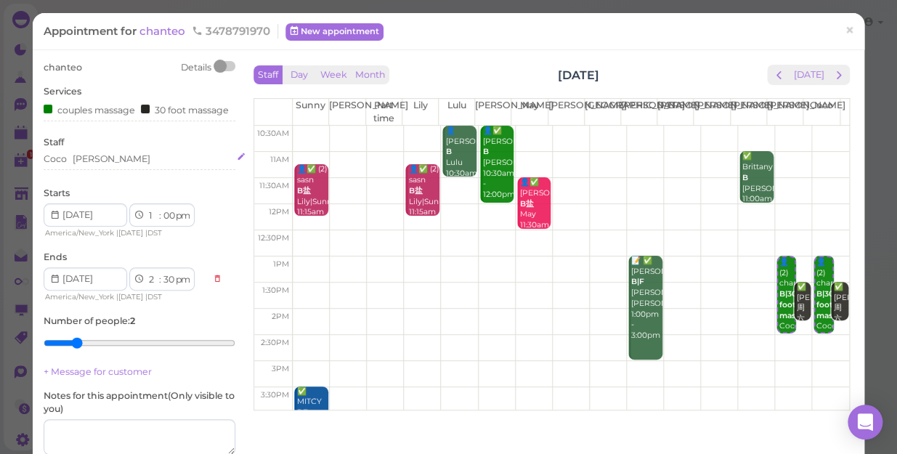
click at [95, 166] on div "[PERSON_NAME]" at bounding box center [140, 159] width 192 height 13
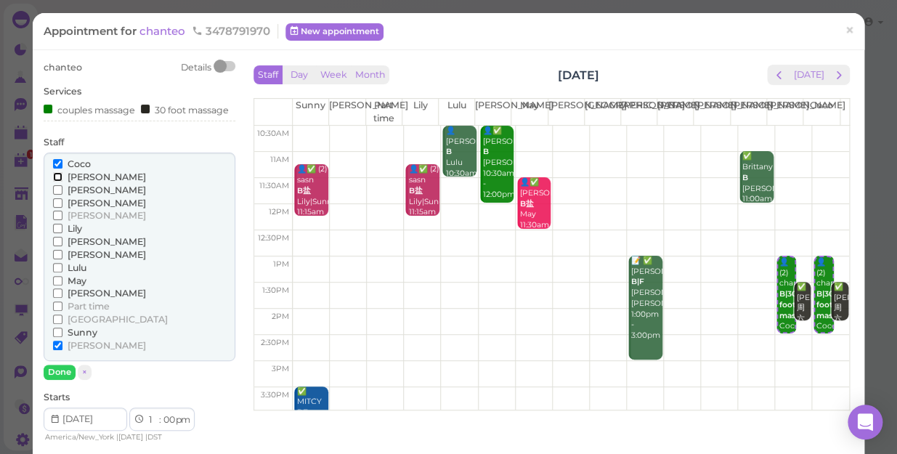
click at [54, 182] on input "[PERSON_NAME]" at bounding box center [57, 176] width 9 height 9
click at [54, 169] on input "Coco" at bounding box center [57, 163] width 9 height 9
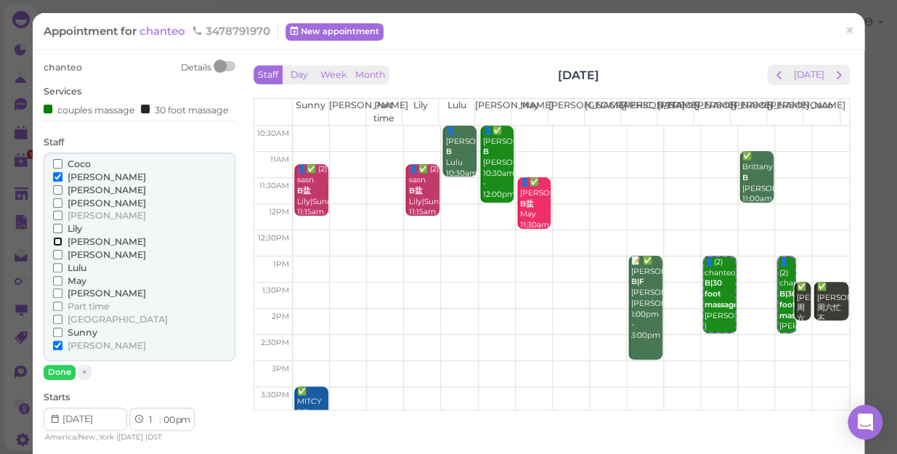
click at [57, 246] on input "[PERSON_NAME]" at bounding box center [57, 241] width 9 height 9
click at [57, 350] on input "[PERSON_NAME]" at bounding box center [57, 345] width 9 height 9
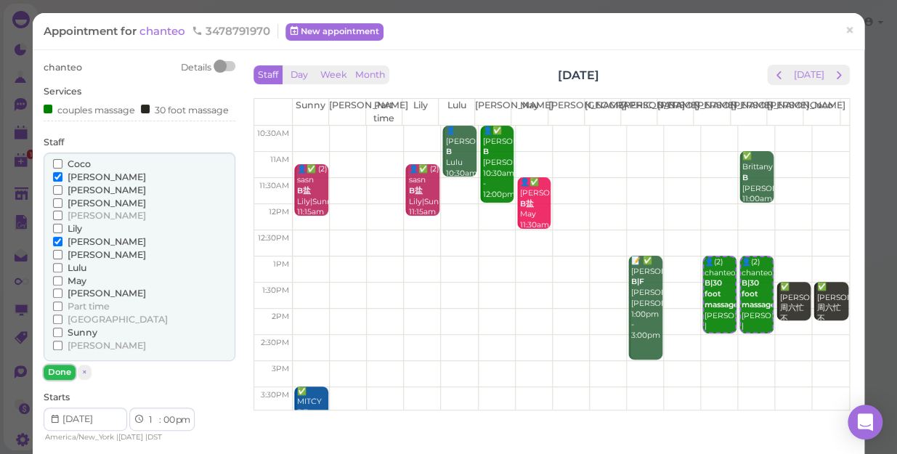
click at [54, 380] on button "Done" at bounding box center [60, 372] width 32 height 15
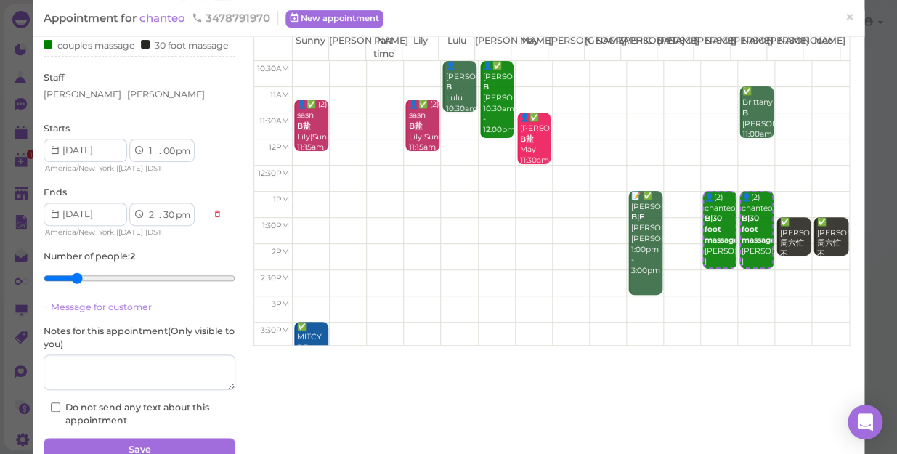
scroll to position [145, 0]
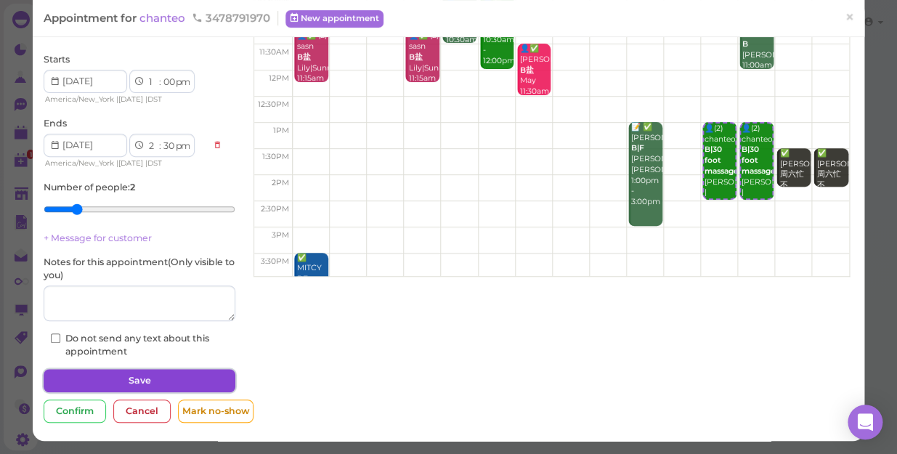
click at [110, 380] on button "Save" at bounding box center [140, 380] width 192 height 23
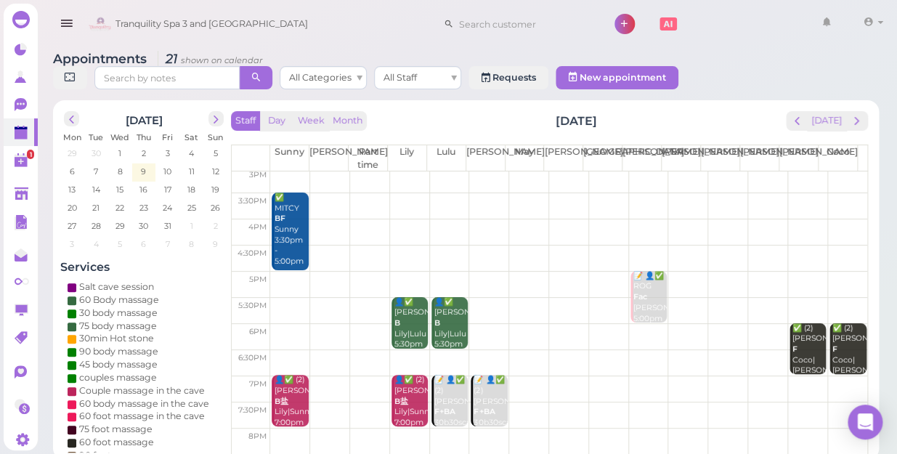
scroll to position [262, 0]
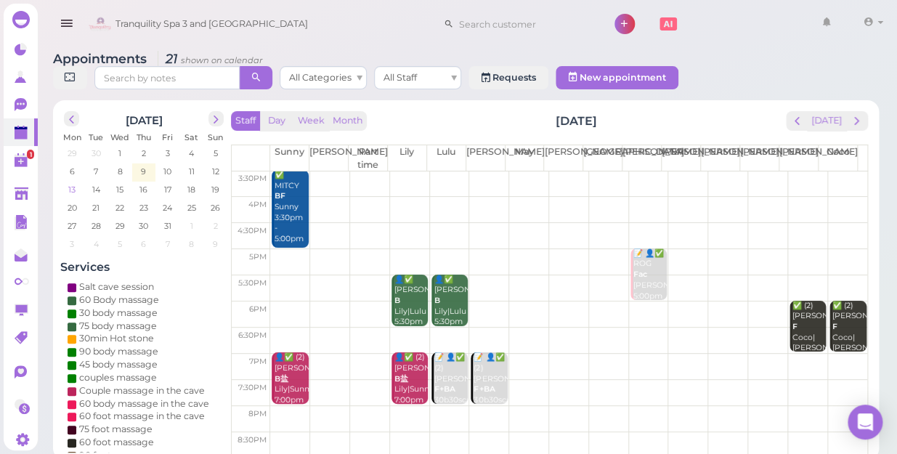
click at [73, 183] on span "13" at bounding box center [72, 189] width 10 height 13
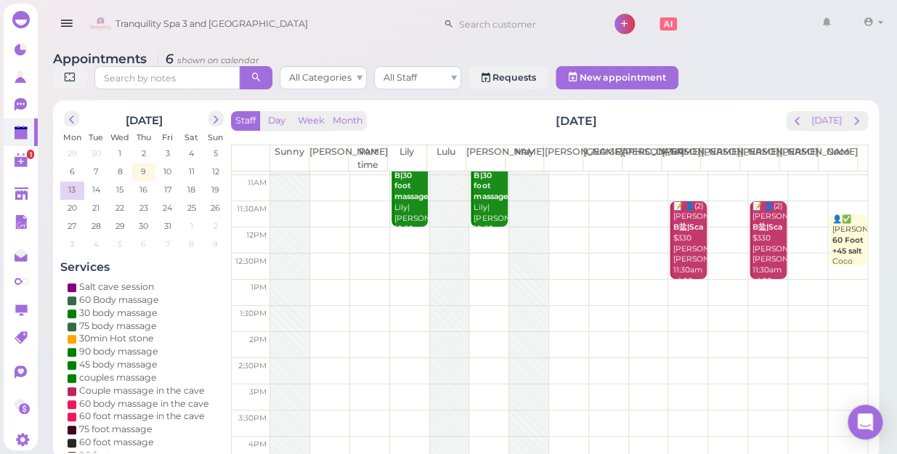
scroll to position [0, 0]
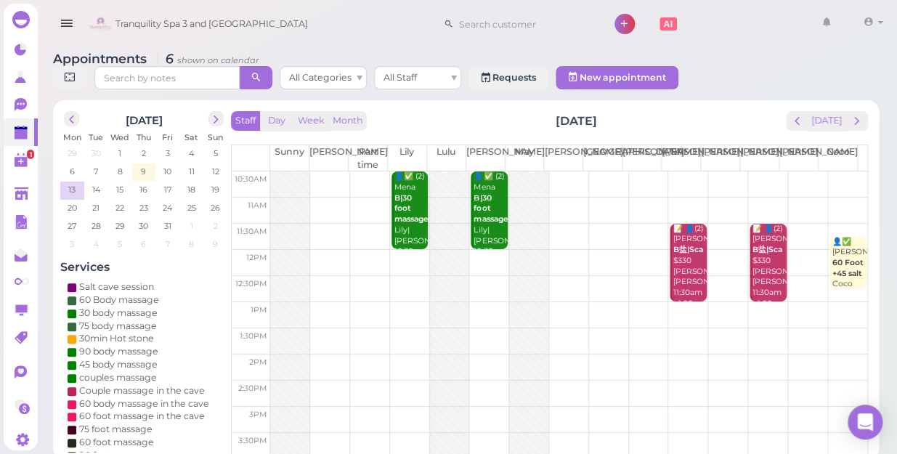
click at [719, 171] on td at bounding box center [568, 184] width 597 height 26
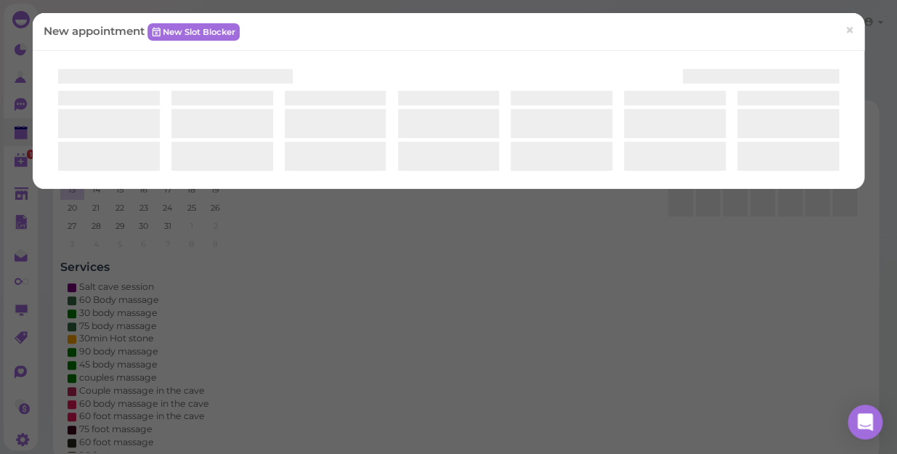
click at [719, 163] on div at bounding box center [448, 131] width 781 height 80
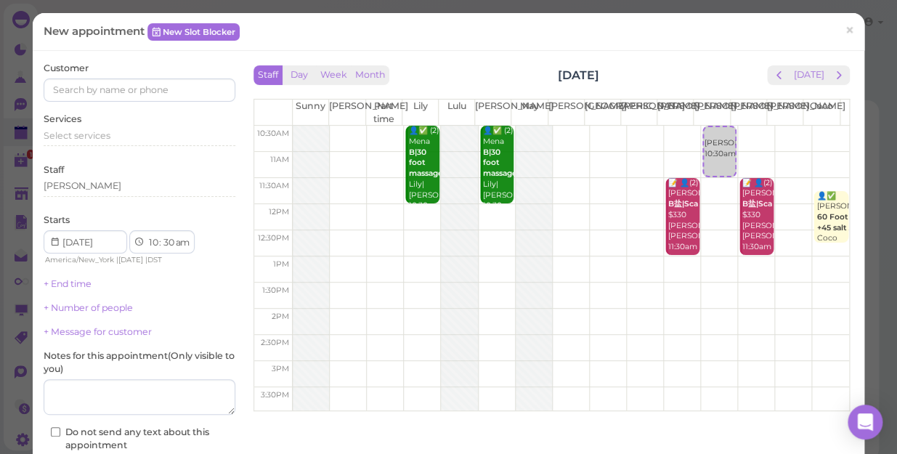
click at [776, 131] on td at bounding box center [571, 139] width 557 height 26
click at [776, 131] on div "10:30am 11am 11:30am 12pm 12:30pm 1pm 1:30pm 2pm 2:30pm 3pm 3:30pm 4pm 4:30pm 5…" at bounding box center [551, 400] width 595 height 549
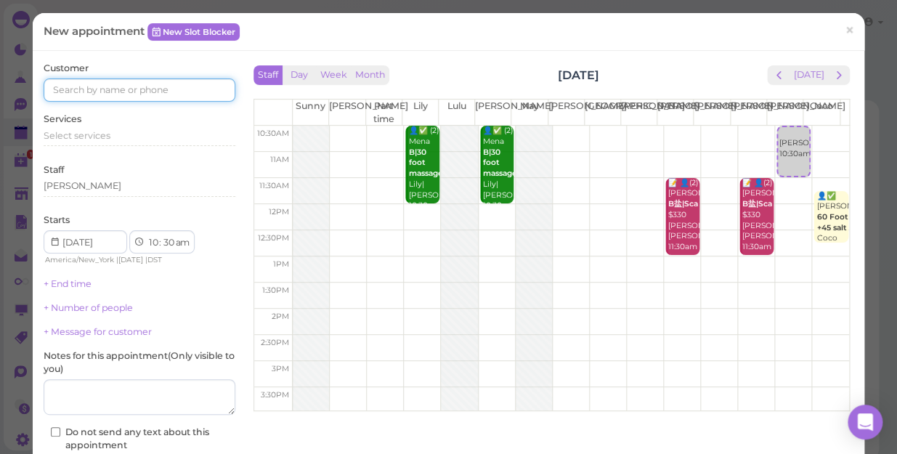
click at [193, 86] on input at bounding box center [140, 89] width 192 height 23
click at [416, 207] on td at bounding box center [571, 217] width 557 height 26
select select "12"
select select "00"
select select "pm"
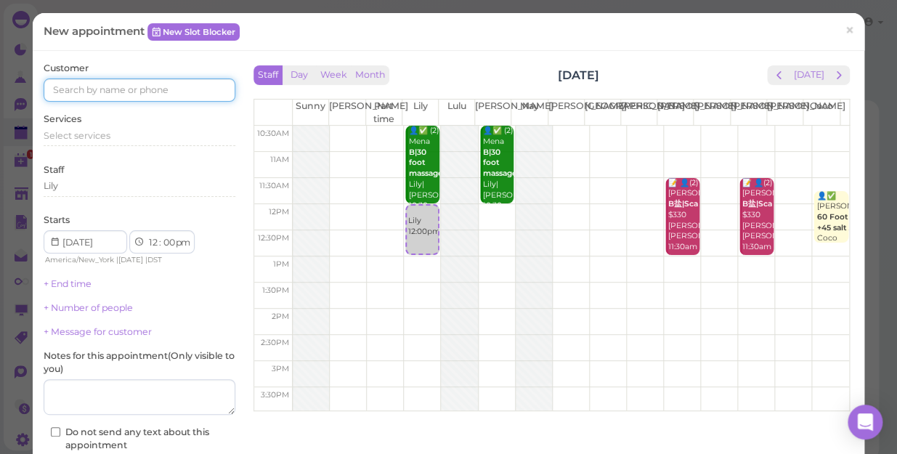
click at [120, 90] on input at bounding box center [140, 89] width 192 height 23
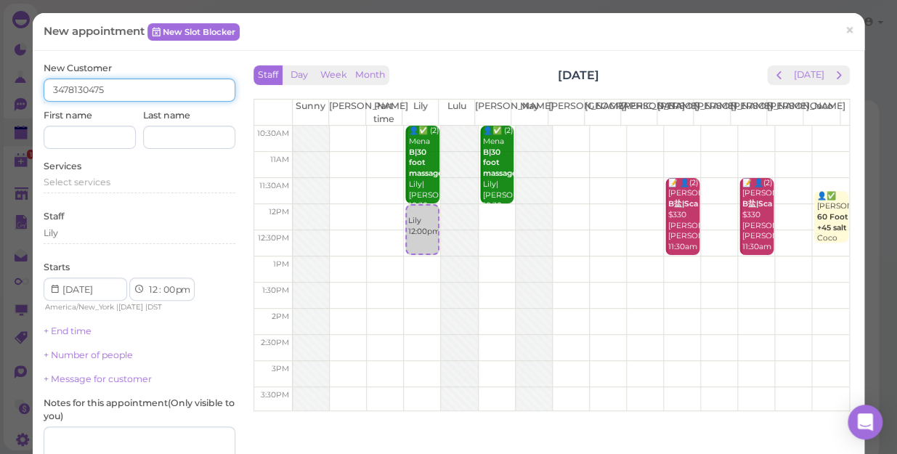
type input "3478130475"
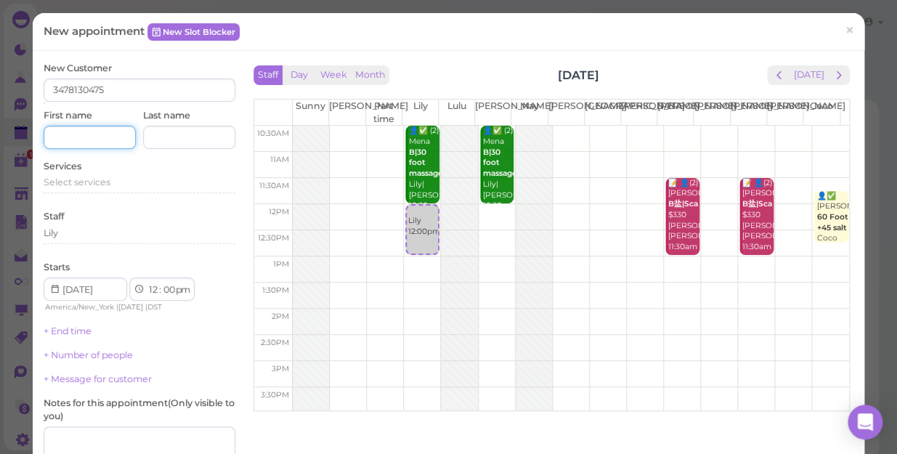
click at [81, 138] on input at bounding box center [90, 137] width 92 height 23
type input "K"
type input "[PERSON_NAME]"
click at [54, 179] on span "Select services" at bounding box center [77, 182] width 67 height 11
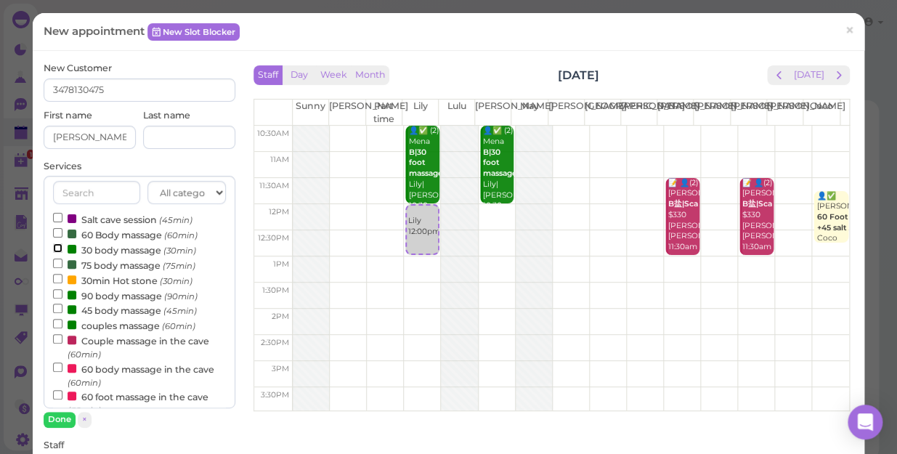
click at [54, 248] on input "30 body massage (30min)" at bounding box center [57, 247] width 9 height 9
click at [57, 276] on input "30min Hot stone (30min)" at bounding box center [57, 278] width 9 height 9
select select "1"
select select "00"
click at [54, 416] on button "Done" at bounding box center [60, 419] width 32 height 15
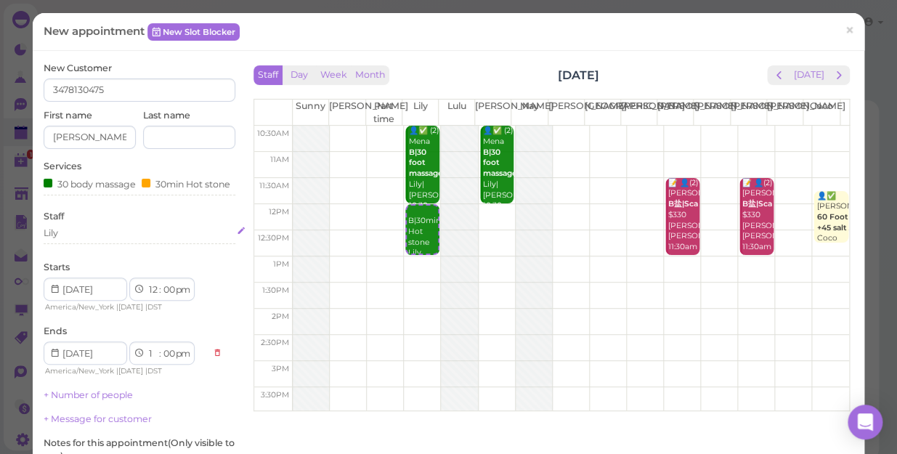
click at [78, 240] on div "Lily" at bounding box center [140, 233] width 192 height 13
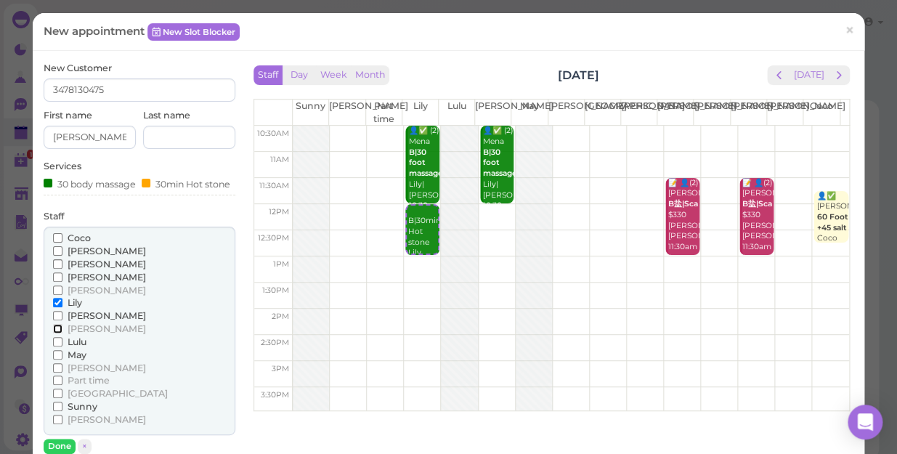
click at [53, 333] on input "[PERSON_NAME]" at bounding box center [57, 328] width 9 height 9
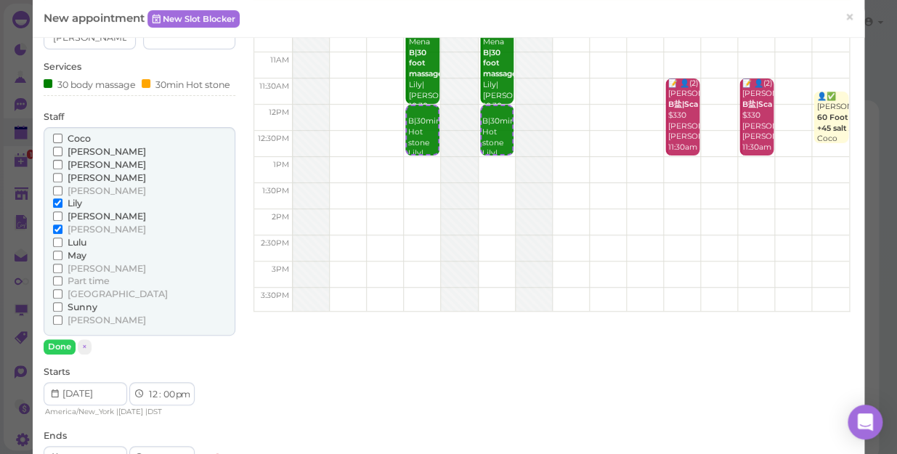
scroll to position [131, 0]
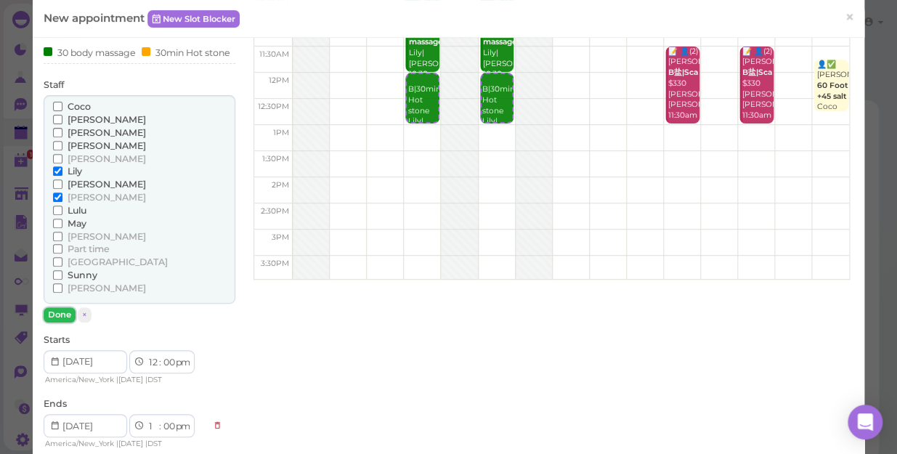
click at [62, 323] on button "Done" at bounding box center [60, 314] width 32 height 15
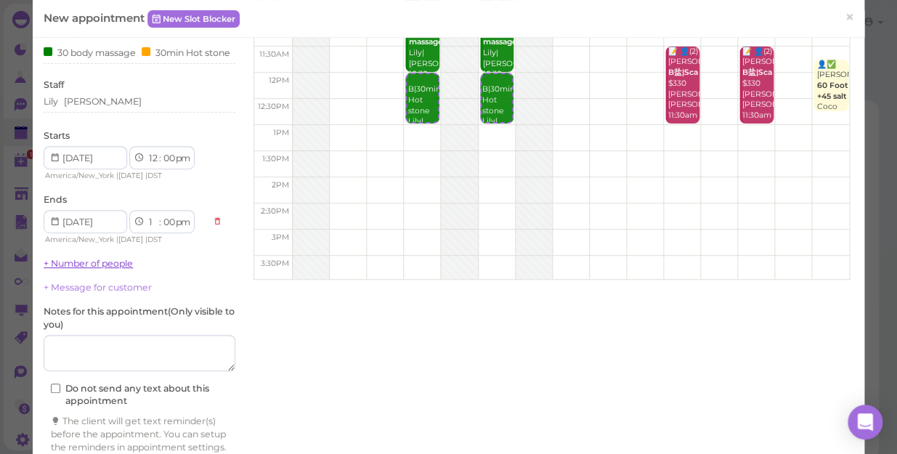
click at [88, 269] on link "+ Number of people" at bounding box center [88, 263] width 89 height 11
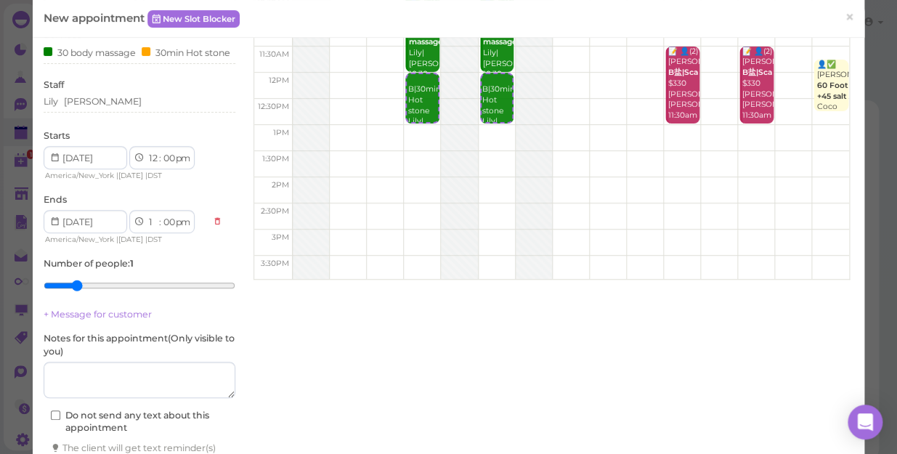
type input "2"
click at [79, 293] on input "range" at bounding box center [140, 285] width 192 height 23
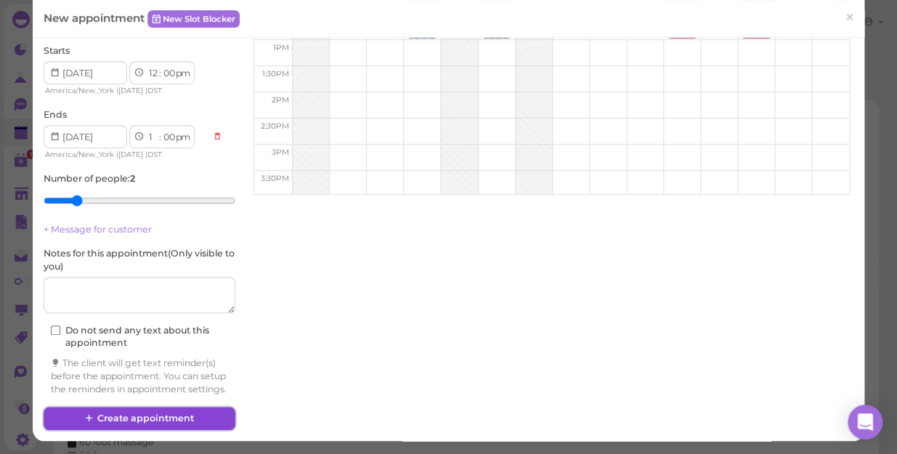
click at [145, 418] on button "Create appointment" at bounding box center [140, 418] width 192 height 23
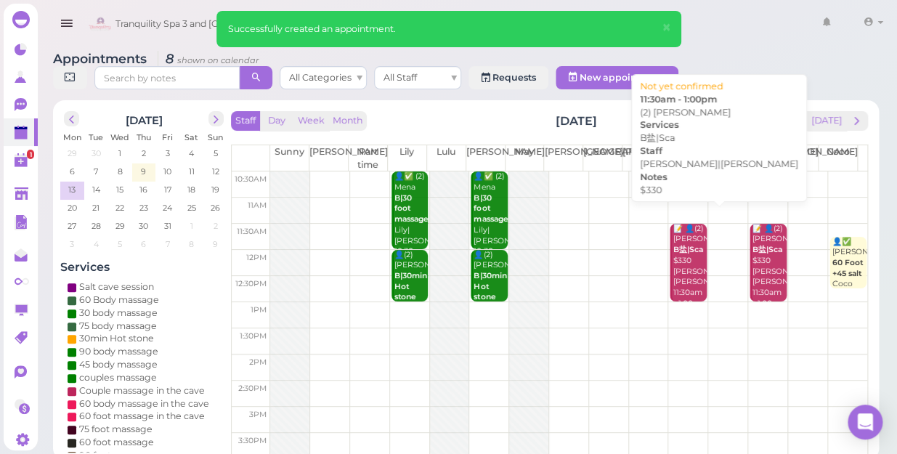
click at [673, 247] on div "📝 👤(2) [PERSON_NAME]盐|Sca $330 [PERSON_NAME]|[PERSON_NAME] 11:30am - 1:00pm" at bounding box center [689, 267] width 34 height 86
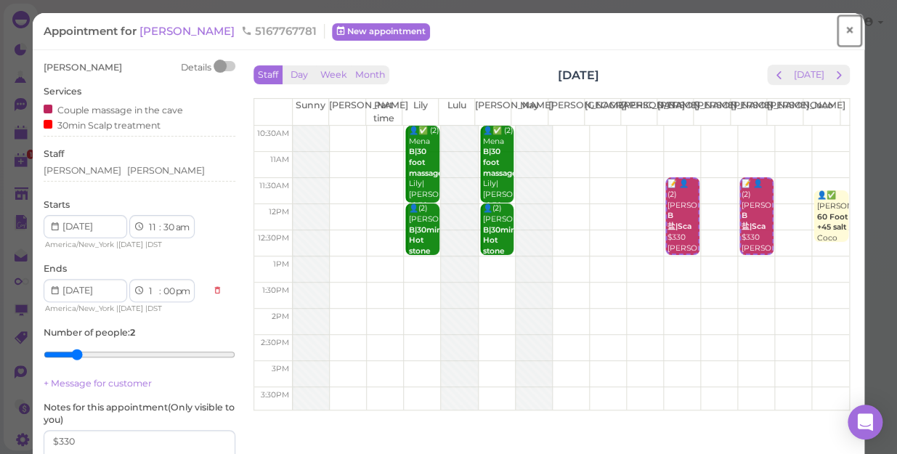
click at [845, 28] on span "×" at bounding box center [849, 30] width 9 height 20
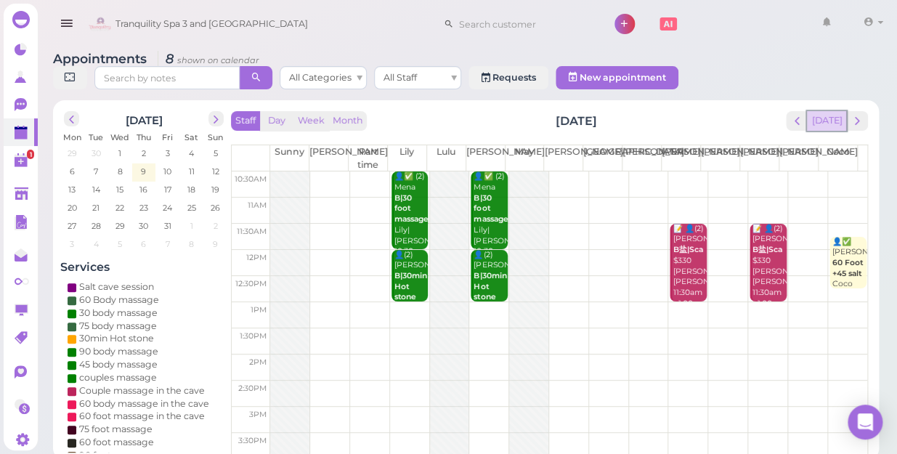
click at [841, 111] on button "[DATE]" at bounding box center [826, 121] width 39 height 20
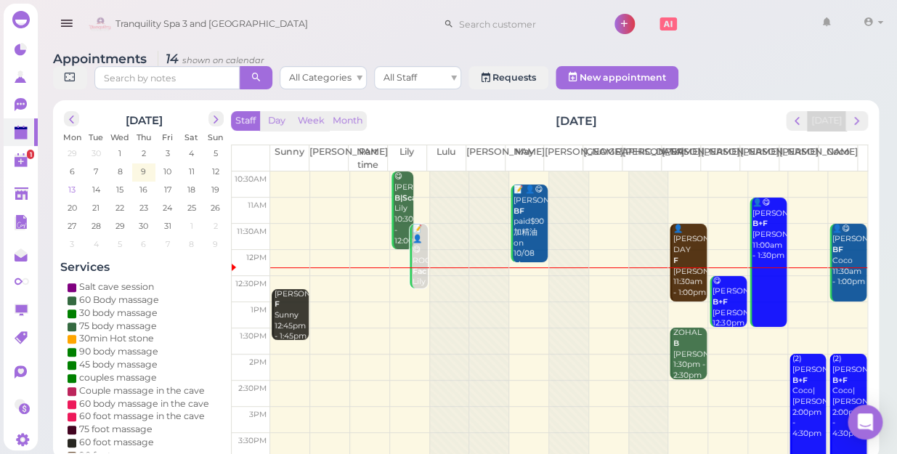
click at [73, 183] on span "13" at bounding box center [72, 189] width 10 height 13
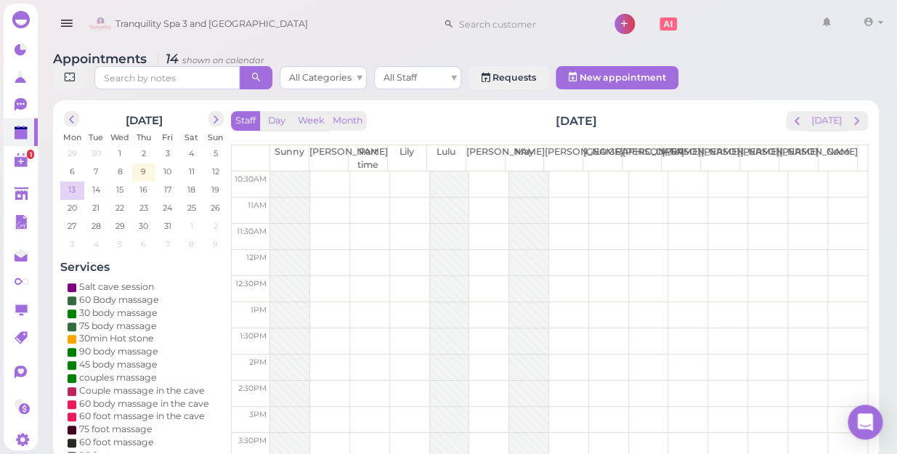
click at [73, 183] on span "13" at bounding box center [72, 189] width 10 height 13
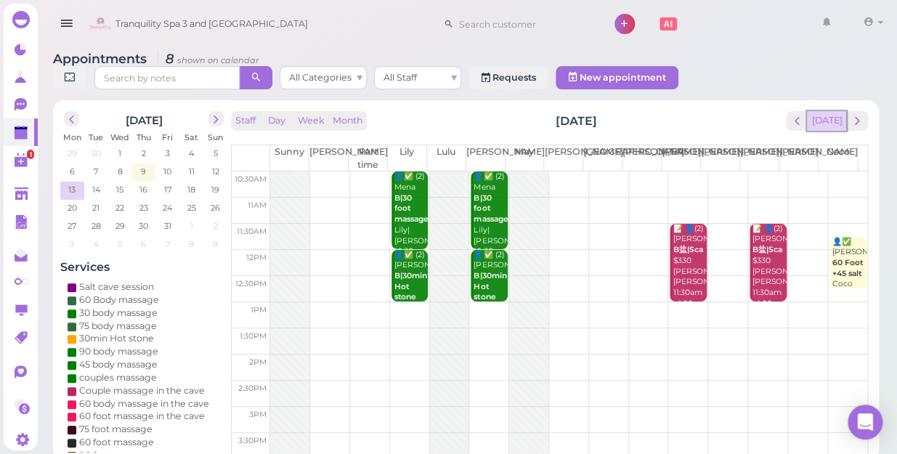
click at [840, 111] on button "[DATE]" at bounding box center [826, 121] width 39 height 20
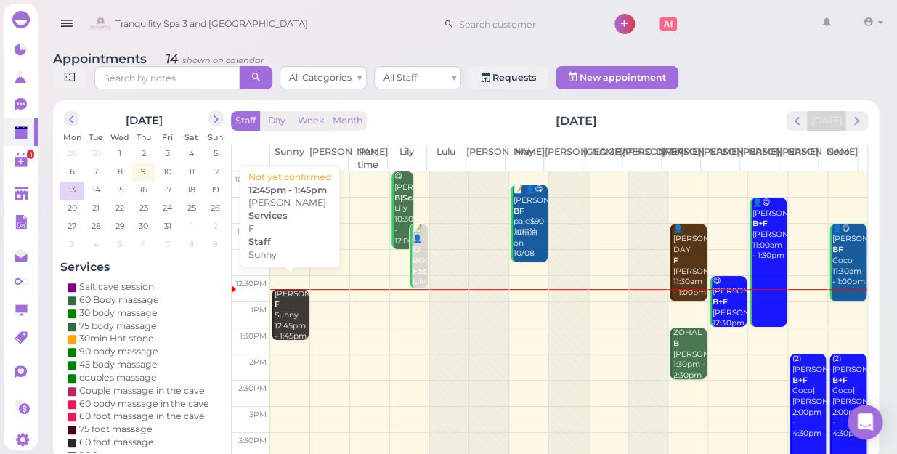
click at [272, 298] on link "[PERSON_NAME] F Sunny 12:45pm - 1:45pm" at bounding box center [290, 315] width 36 height 52
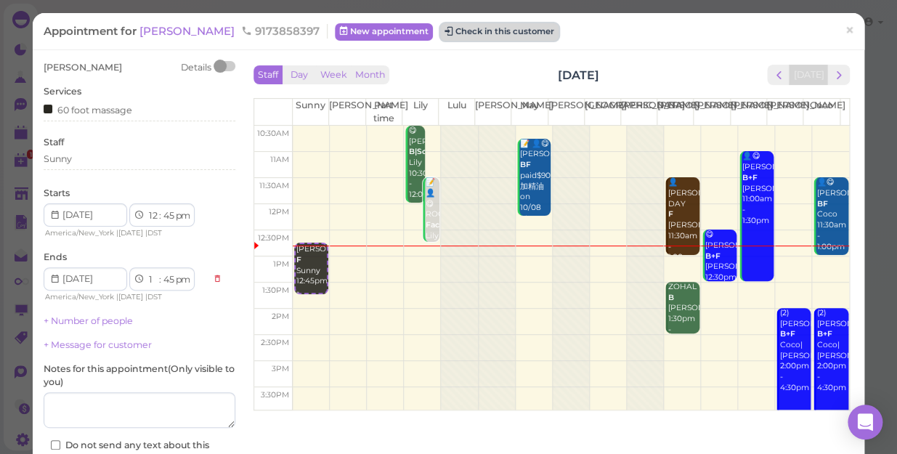
click at [464, 32] on button "Check in this customer" at bounding box center [499, 31] width 118 height 17
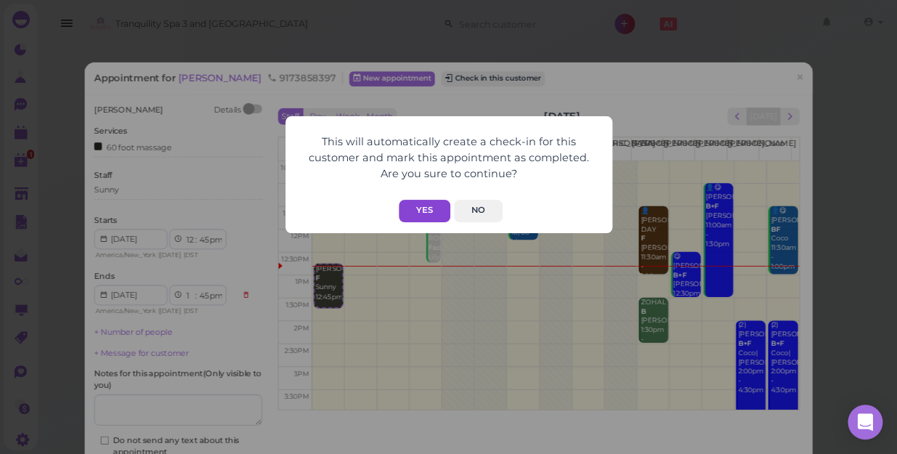
click at [429, 203] on button "Yes" at bounding box center [425, 211] width 52 height 23
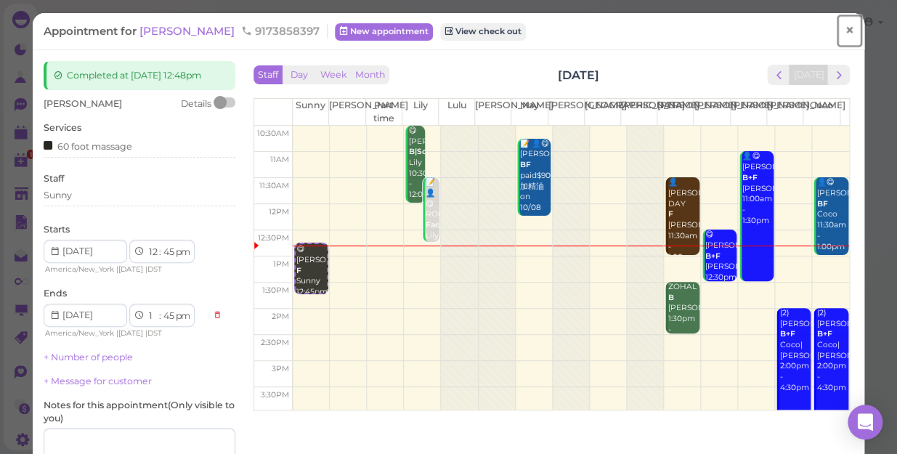
click at [845, 28] on span "×" at bounding box center [849, 30] width 9 height 20
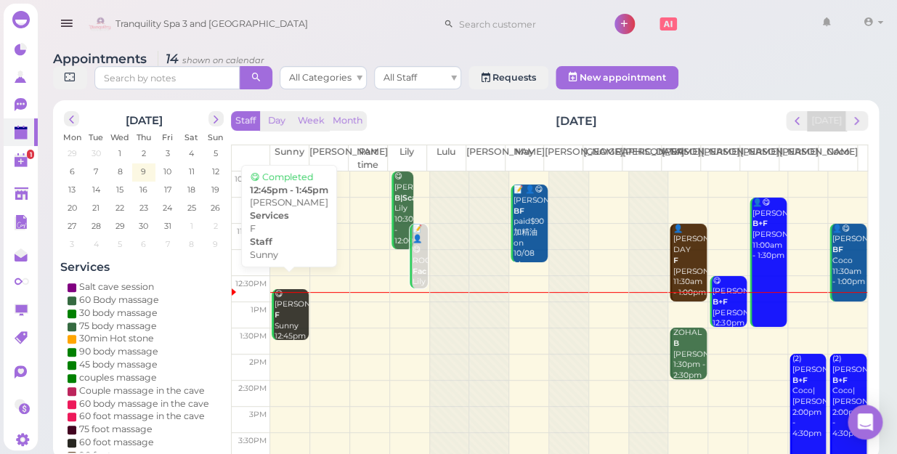
click at [298, 310] on div "😋 [PERSON_NAME] F Sunny 12:45pm - 1:45pm" at bounding box center [291, 321] width 34 height 64
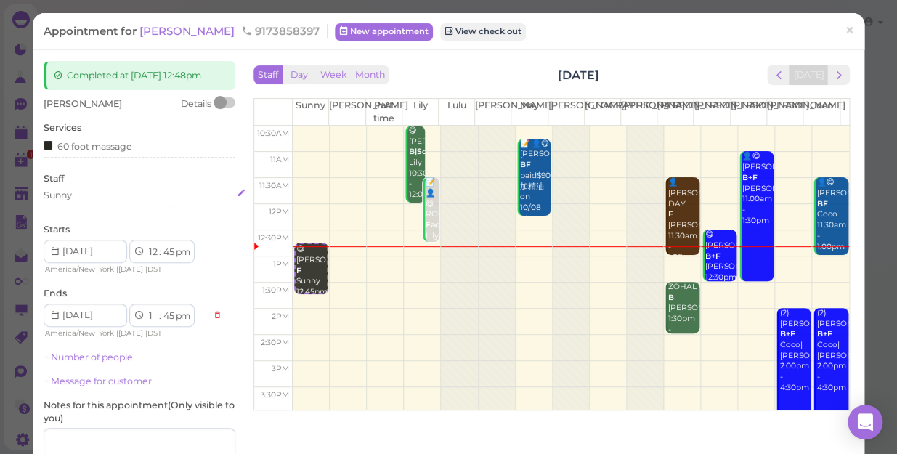
click at [85, 196] on div "Sunny" at bounding box center [140, 195] width 192 height 13
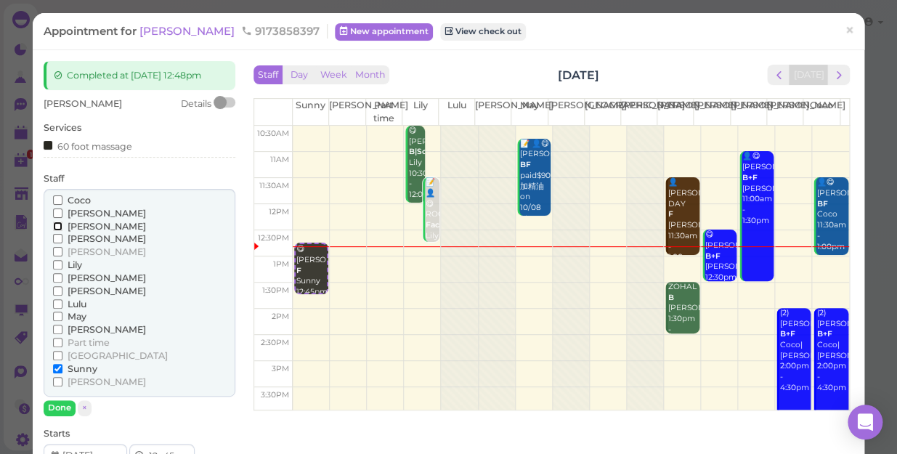
click at [58, 225] on input "[PERSON_NAME]" at bounding box center [57, 226] width 9 height 9
click at [58, 368] on input "Sunny" at bounding box center [57, 368] width 9 height 9
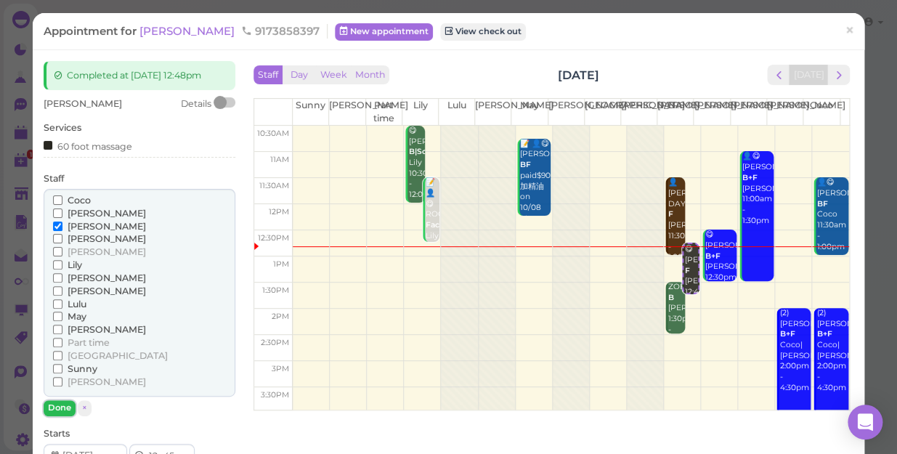
drag, startPoint x: 62, startPoint y: 407, endPoint x: 65, endPoint y: 397, distance: 9.9
click at [63, 408] on button "Done" at bounding box center [60, 407] width 32 height 15
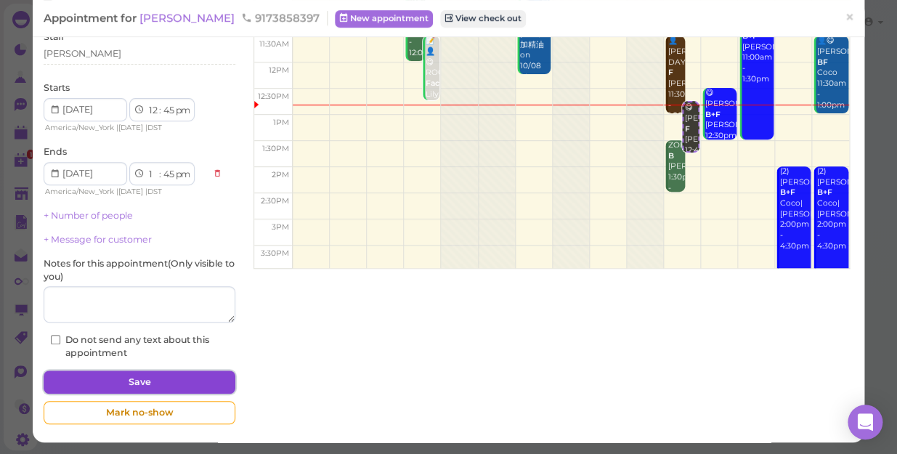
click at [112, 383] on button "Save" at bounding box center [140, 382] width 192 height 23
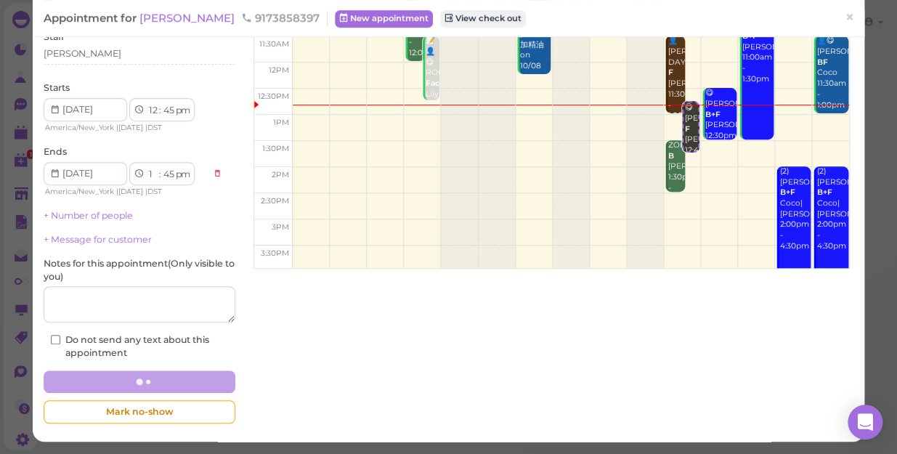
scroll to position [141, 0]
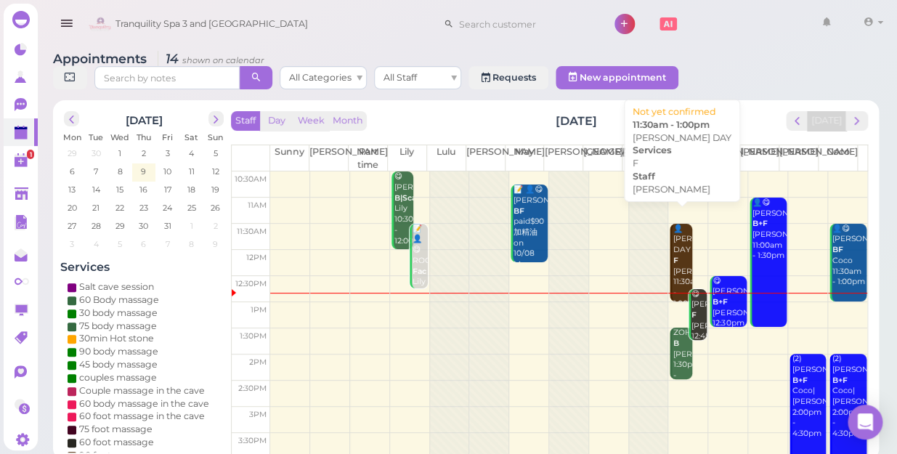
click at [672, 231] on div "👤[PERSON_NAME] DAY F [PERSON_NAME] 11:30am - 1:00pm" at bounding box center [682, 267] width 20 height 86
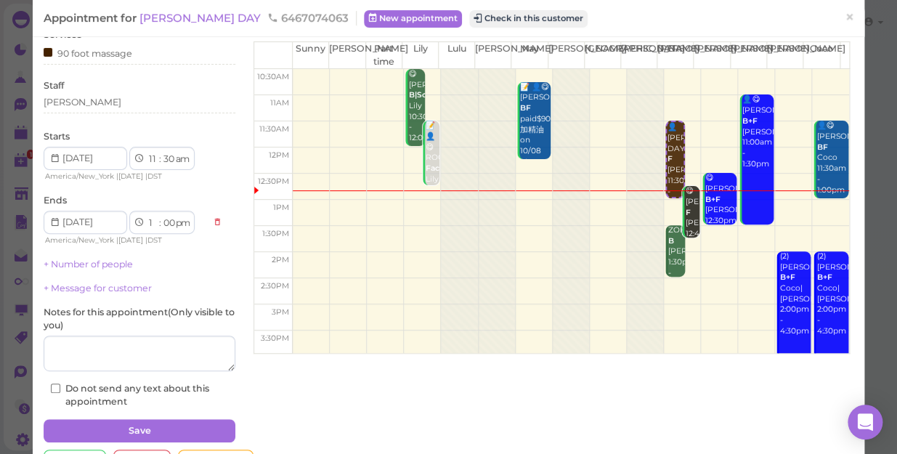
scroll to position [105, 0]
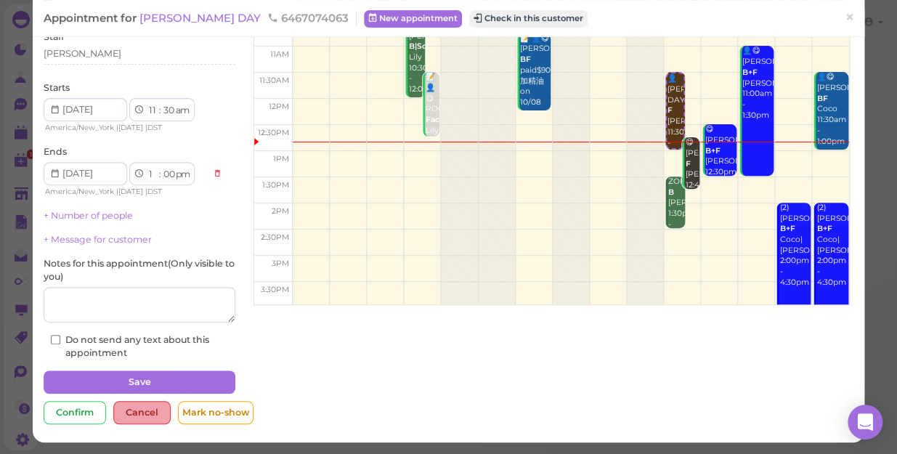
click at [131, 414] on div "Cancel" at bounding box center [141, 412] width 57 height 23
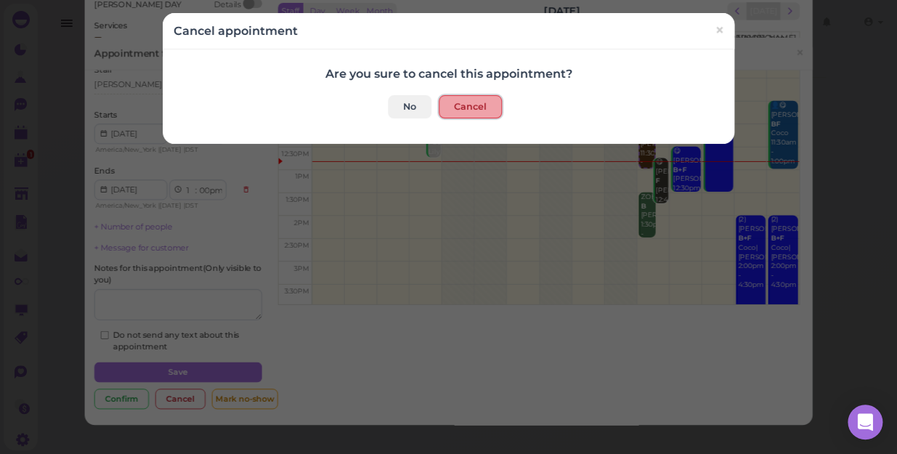
click at [464, 109] on button "Cancel" at bounding box center [470, 106] width 63 height 23
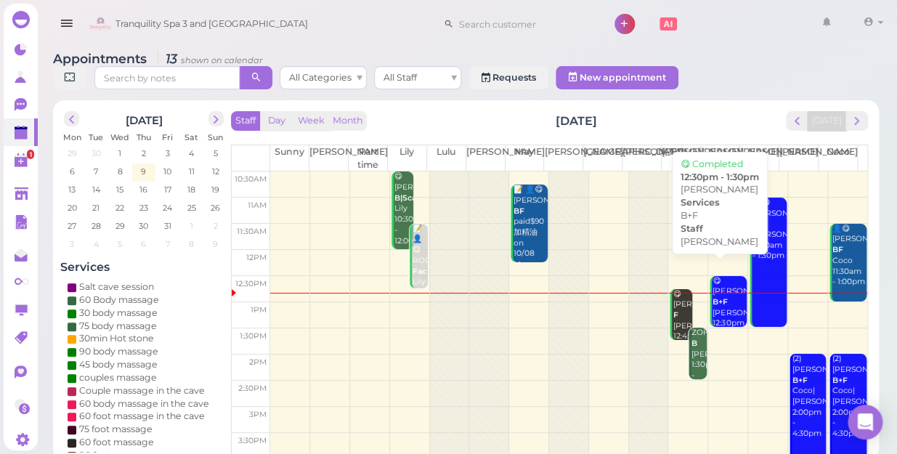
click at [720, 298] on div "😋 [PERSON_NAME]+F [PERSON_NAME] 12:30pm - 1:30pm" at bounding box center [729, 308] width 34 height 64
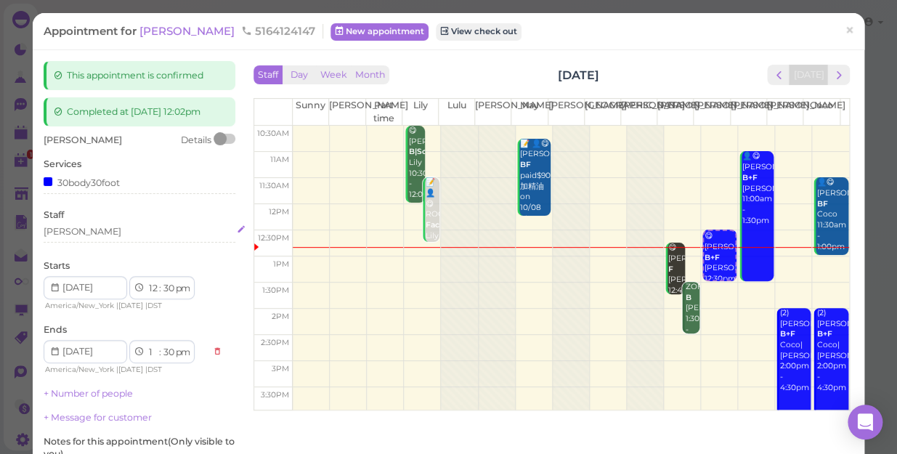
click at [78, 229] on div "[PERSON_NAME]" at bounding box center [140, 231] width 192 height 13
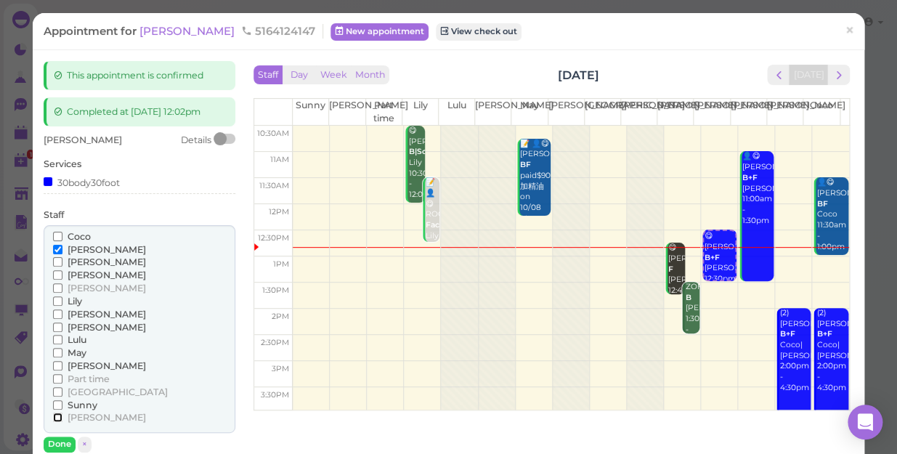
click at [59, 416] on input "[PERSON_NAME]" at bounding box center [57, 417] width 9 height 9
click at [58, 248] on input "[PERSON_NAME]" at bounding box center [57, 249] width 9 height 9
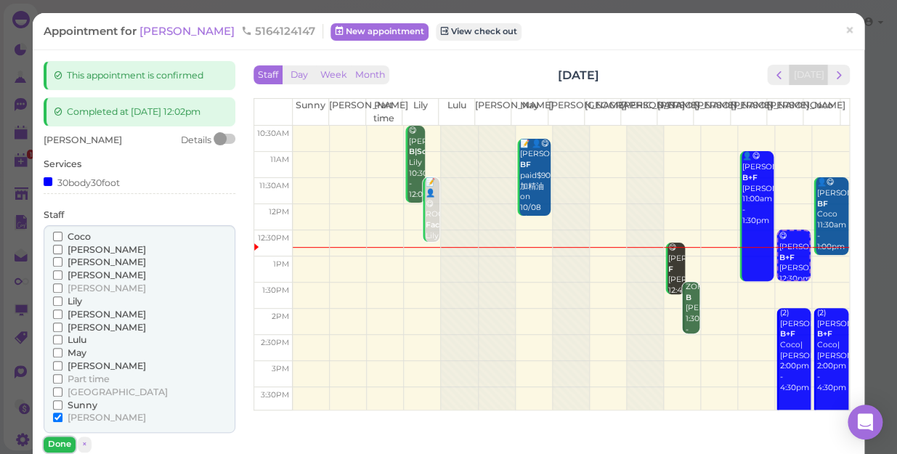
click at [63, 440] on button "Done" at bounding box center [60, 444] width 32 height 15
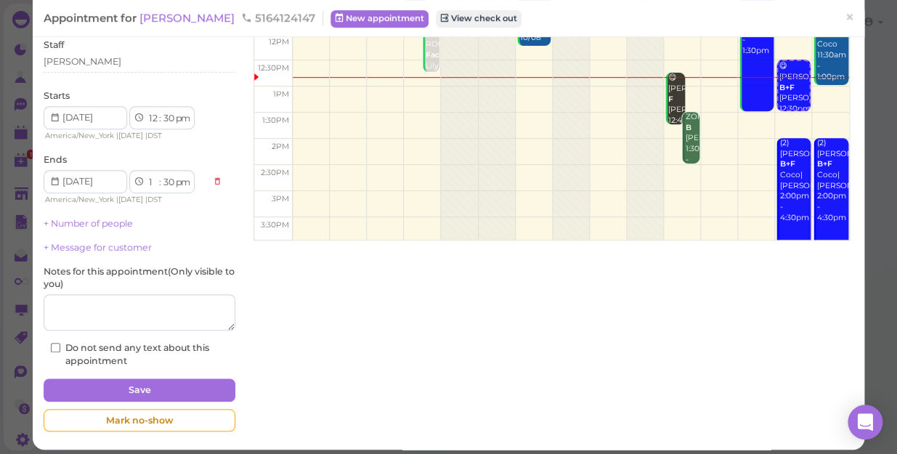
scroll to position [178, 0]
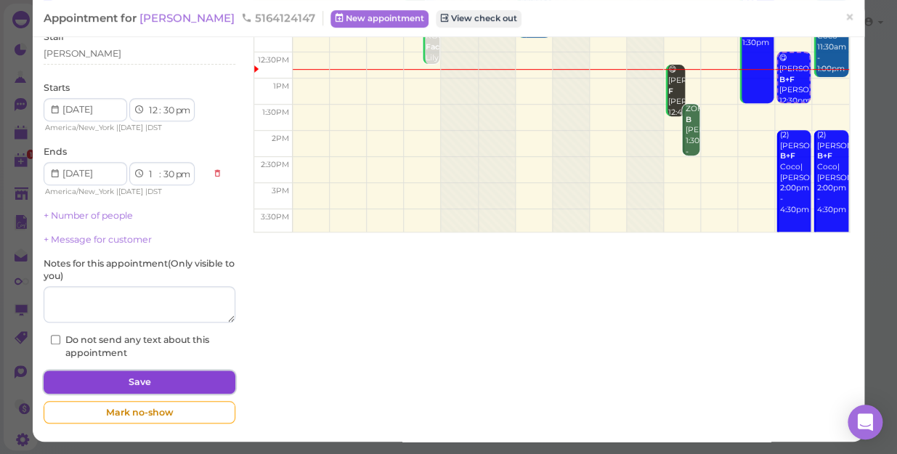
click at [113, 371] on button "Save" at bounding box center [140, 382] width 192 height 23
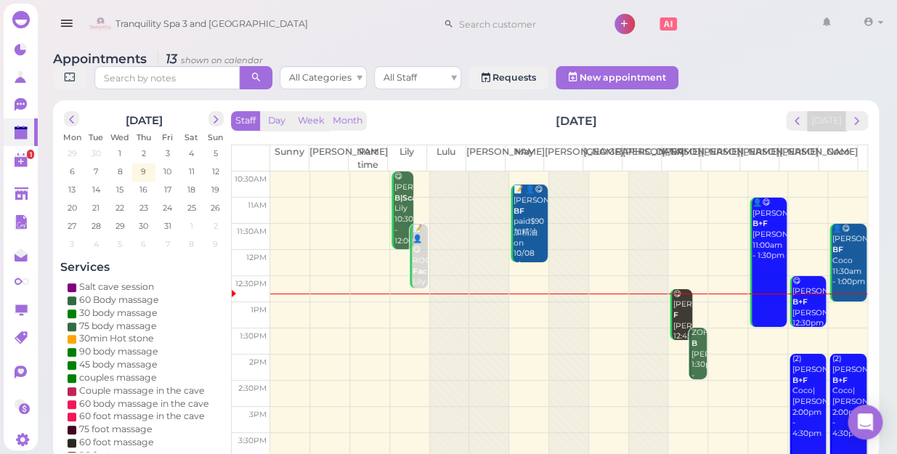
click at [285, 302] on td at bounding box center [568, 315] width 597 height 26
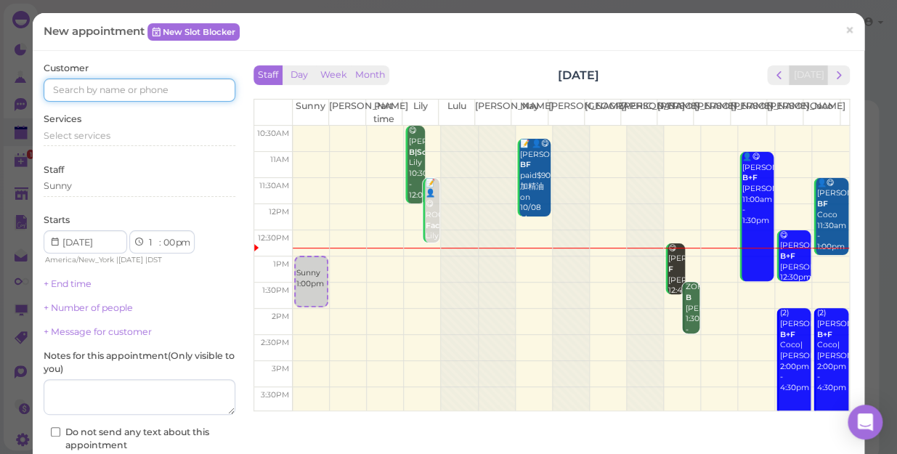
click at [153, 90] on input at bounding box center [140, 89] width 192 height 23
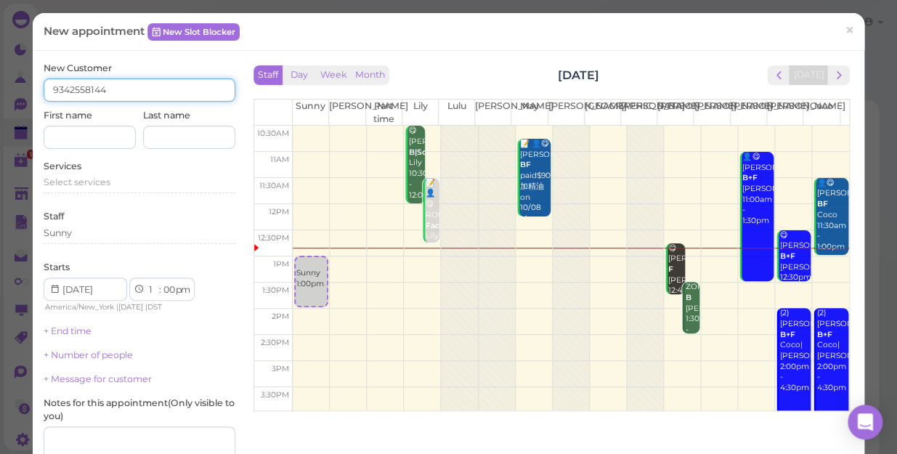
type input "9342558144"
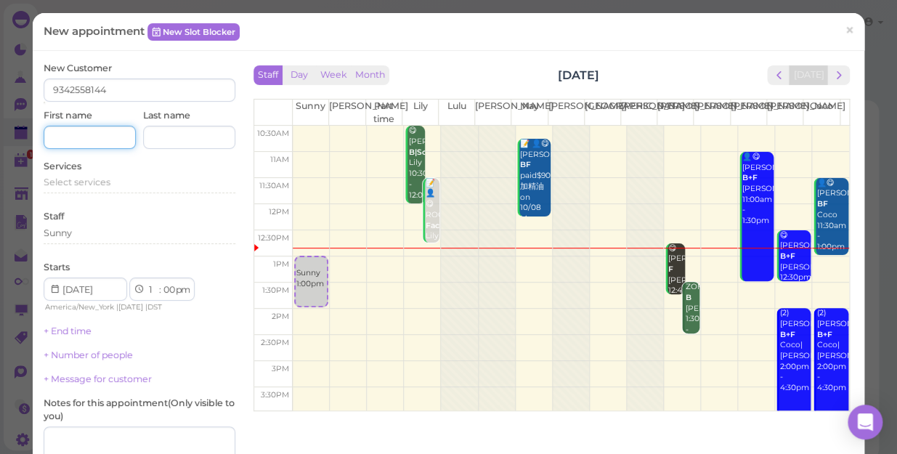
click at [121, 137] on input at bounding box center [90, 137] width 92 height 23
type input "[PERSON_NAME]"
click at [57, 185] on span "Select services" at bounding box center [77, 182] width 67 height 11
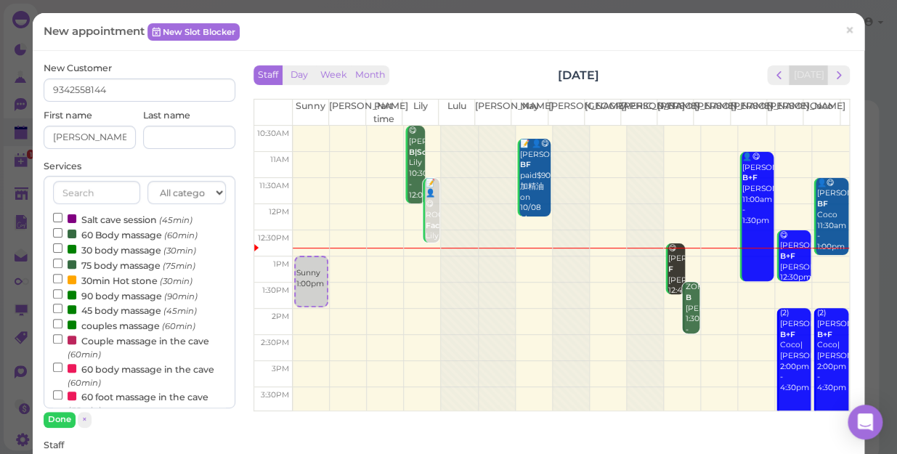
click at [106, 236] on label "60 Body massage (60min)" at bounding box center [125, 234] width 145 height 15
click at [62, 236] on input "60 Body massage (60min)" at bounding box center [57, 232] width 9 height 9
click at [59, 423] on button "Done" at bounding box center [60, 419] width 32 height 15
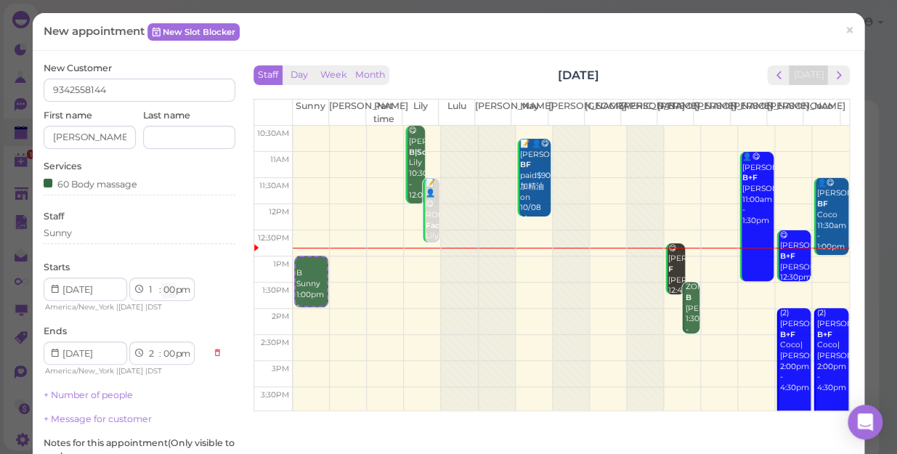
click at [171, 292] on select "00 05 10 15 20 25 30 35 40 45 50 55" at bounding box center [168, 290] width 15 height 15
select select "15"
click at [161, 283] on select "00 05 10 15 20 25 30 35 40 45 50 55" at bounding box center [168, 290] width 15 height 15
select select "15"
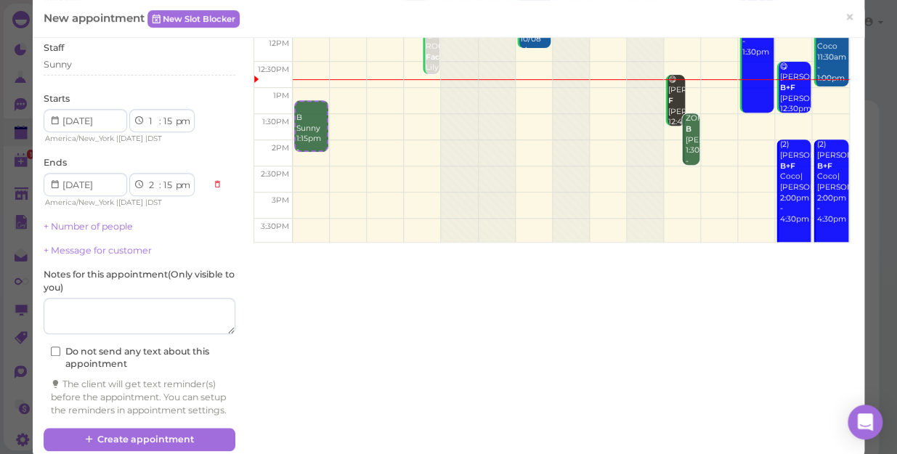
scroll to position [201, 0]
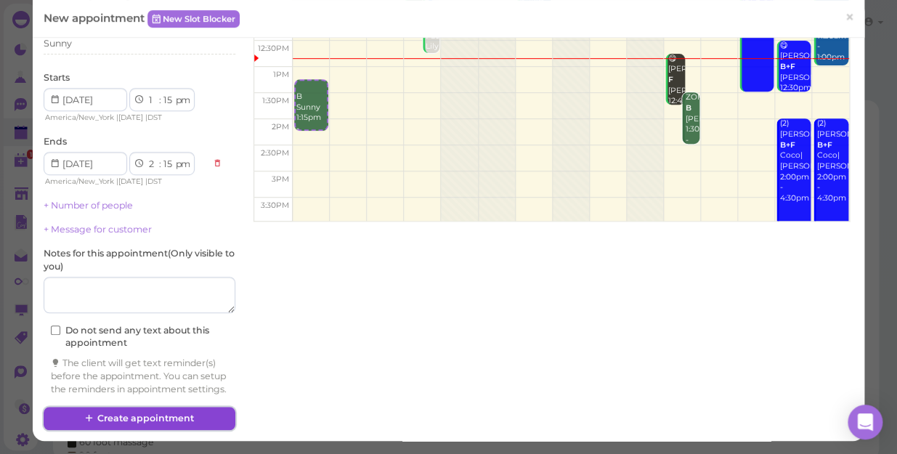
click at [164, 414] on button "Create appointment" at bounding box center [140, 418] width 192 height 23
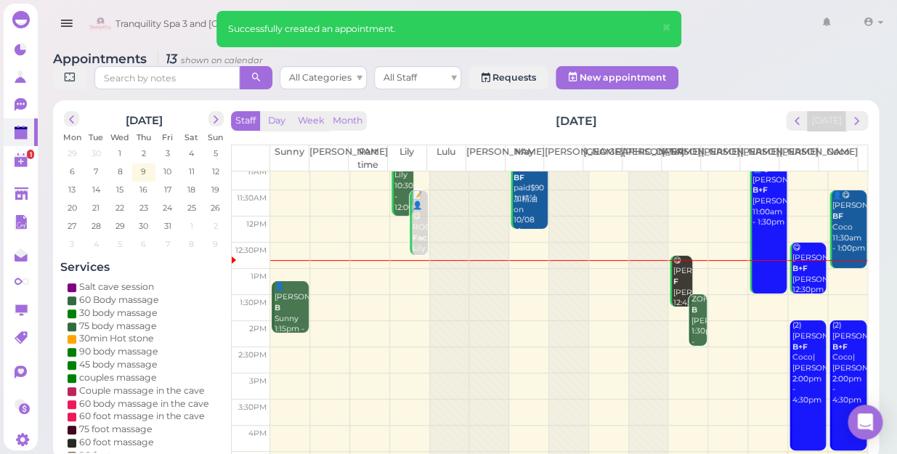
scroll to position [65, 0]
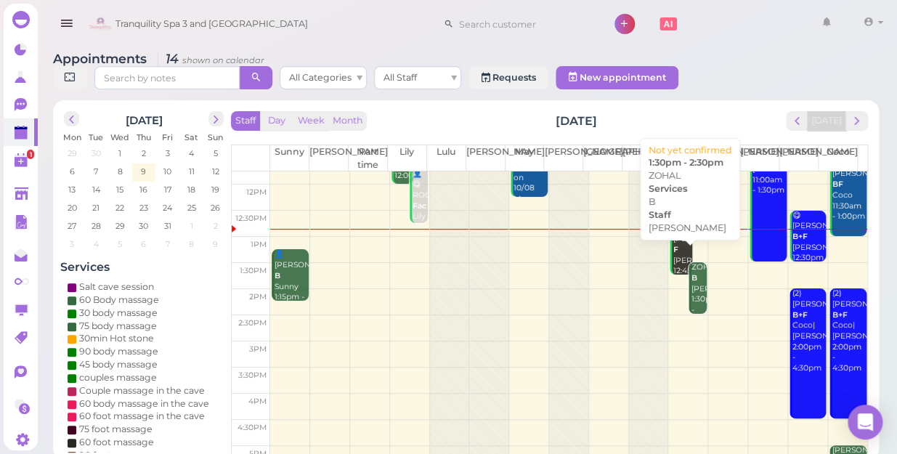
click at [691, 274] on div "ZOHAL B [PERSON_NAME] 1:30pm - 2:30pm" at bounding box center [699, 294] width 16 height 64
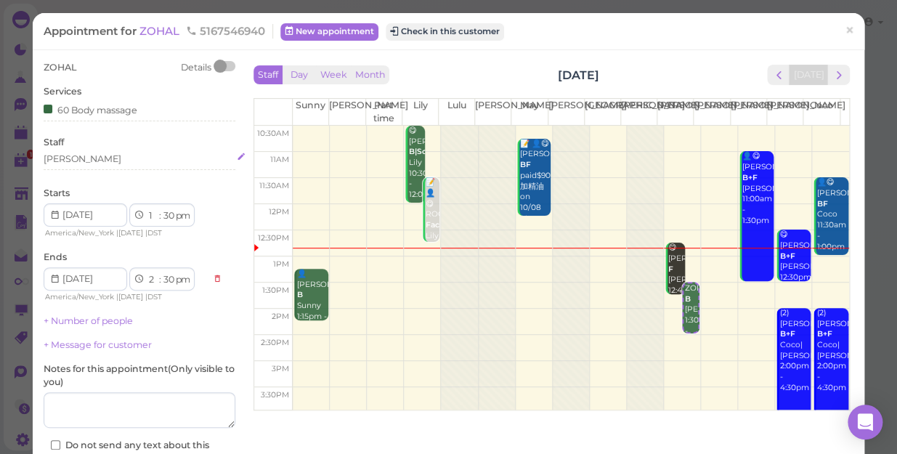
click at [76, 160] on div "[PERSON_NAME]" at bounding box center [140, 159] width 192 height 13
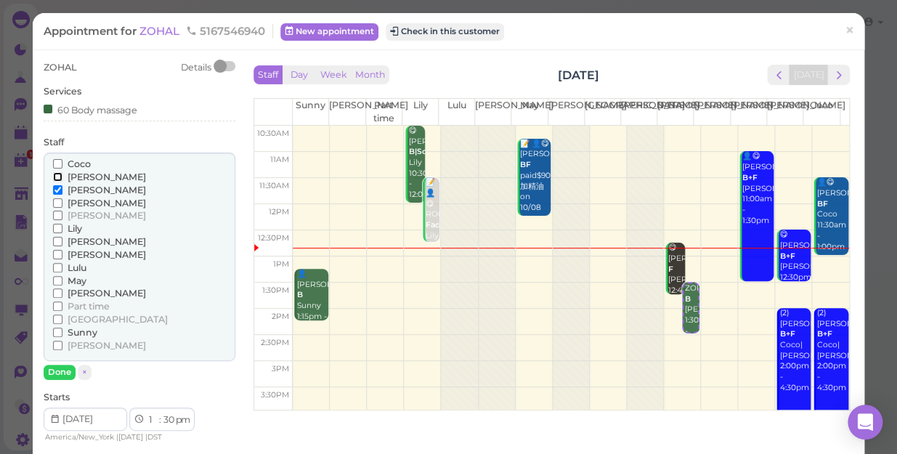
click at [55, 176] on input "[PERSON_NAME]" at bounding box center [57, 176] width 9 height 9
click at [57, 187] on input "[PERSON_NAME]" at bounding box center [57, 189] width 9 height 9
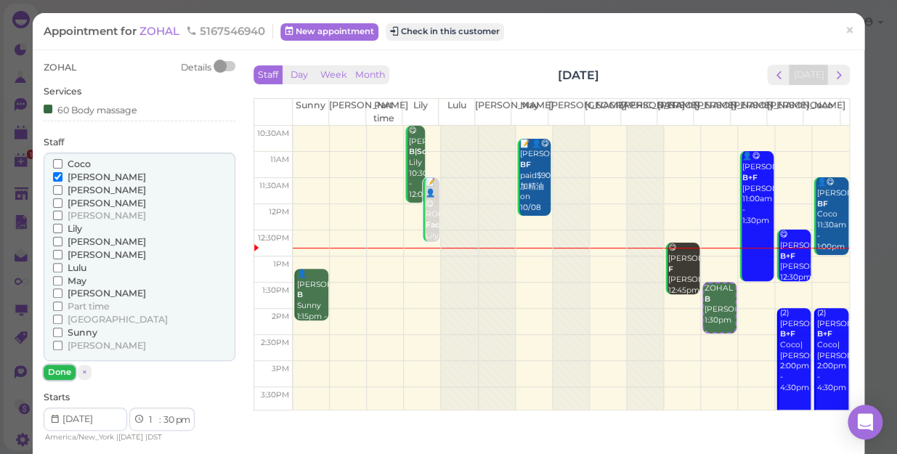
click at [60, 368] on button "Done" at bounding box center [60, 372] width 32 height 15
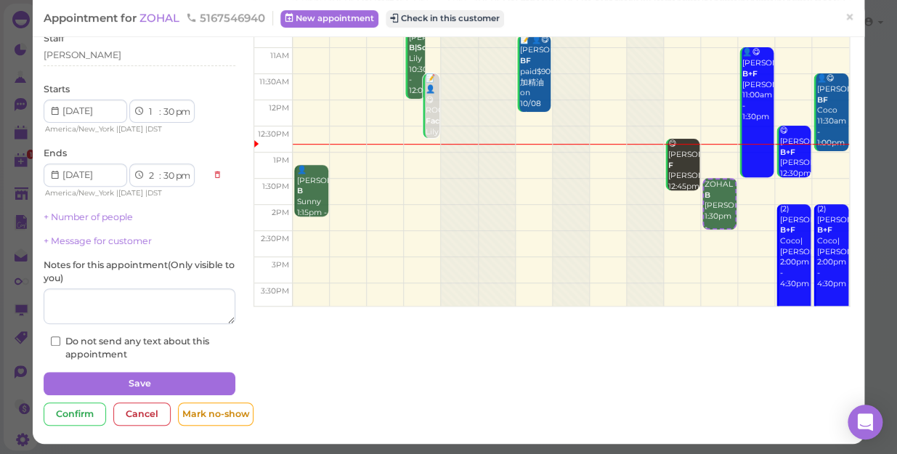
scroll to position [105, 0]
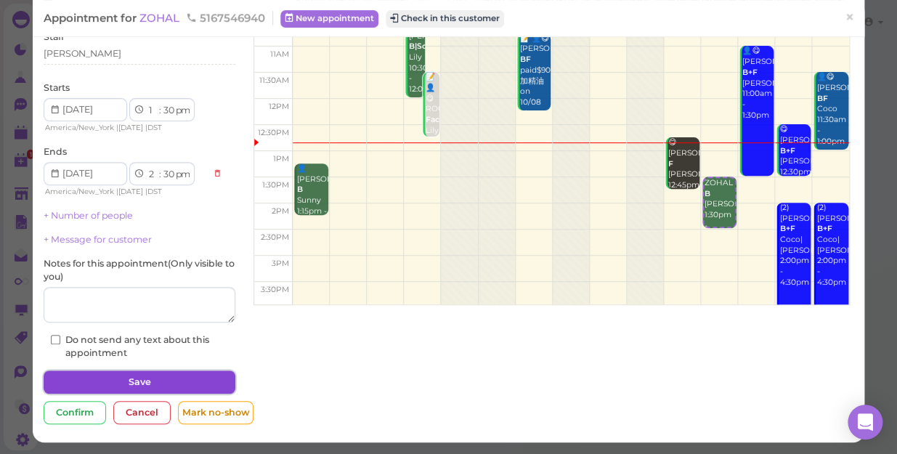
click at [78, 376] on button "Save" at bounding box center [140, 382] width 192 height 23
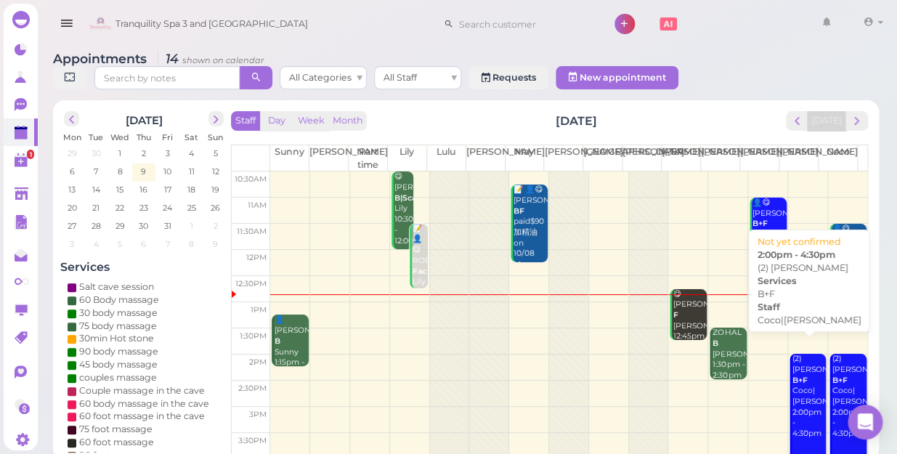
click at [792, 391] on div "(2) [PERSON_NAME]+F Coco|[PERSON_NAME] 2:00pm - 4:30pm" at bounding box center [809, 397] width 34 height 86
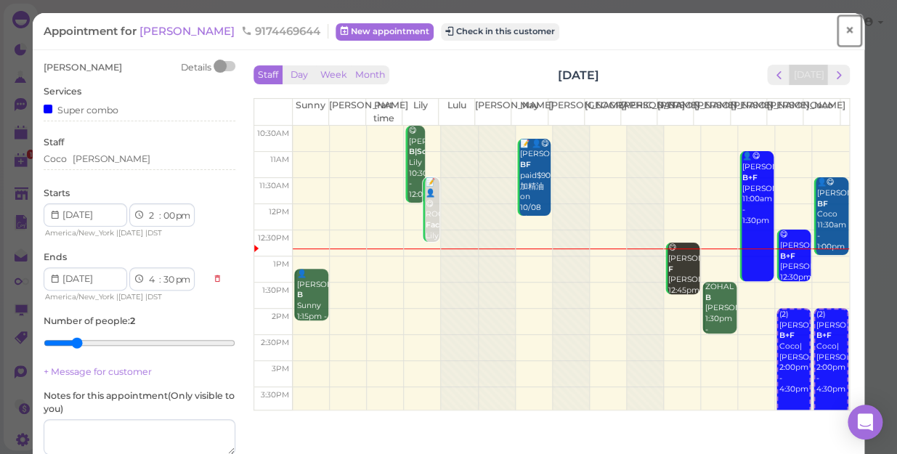
click at [836, 29] on link "×" at bounding box center [849, 31] width 27 height 34
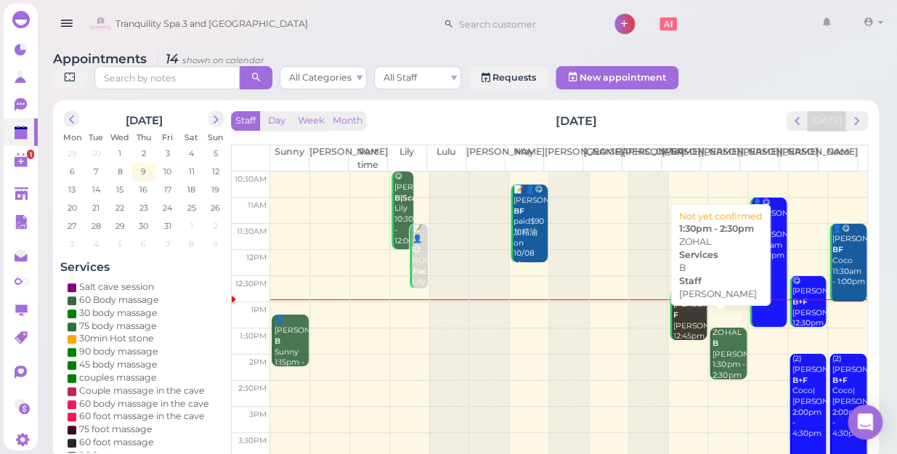
click at [714, 331] on div "ZOHAL B [PERSON_NAME] 1:30pm - 2:30pm" at bounding box center [729, 354] width 34 height 53
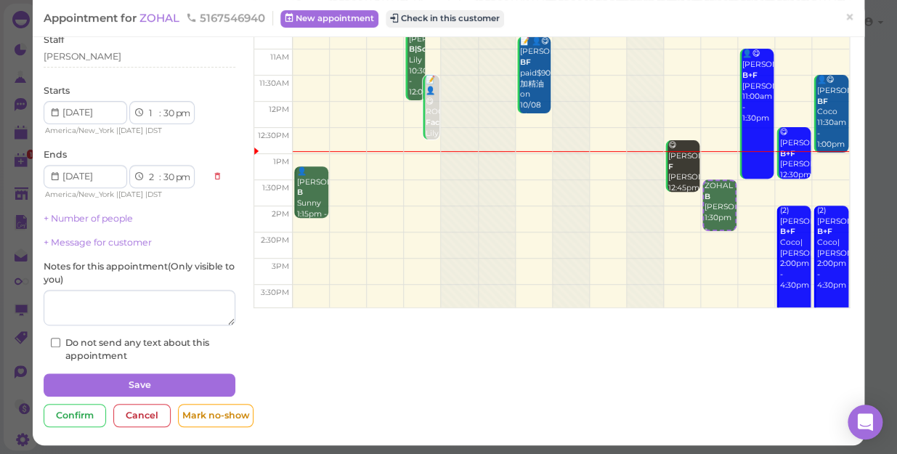
scroll to position [105, 0]
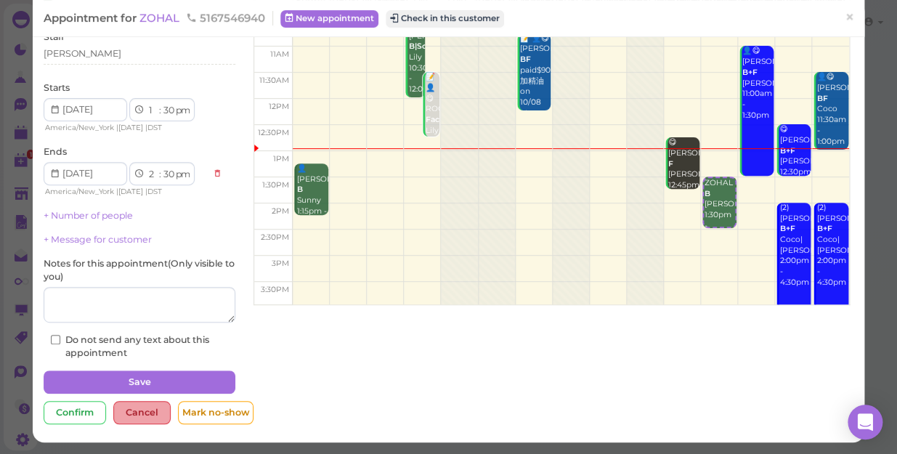
click at [140, 412] on div "Cancel" at bounding box center [141, 412] width 57 height 23
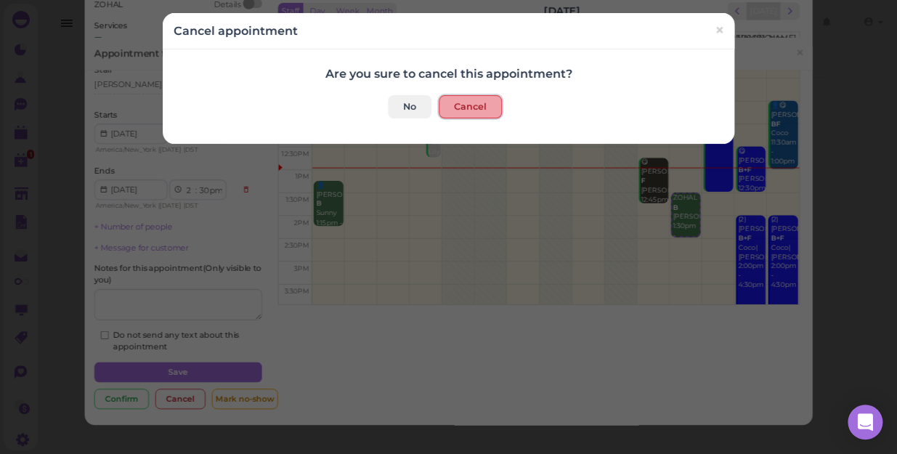
click at [472, 106] on button "Cancel" at bounding box center [470, 106] width 63 height 23
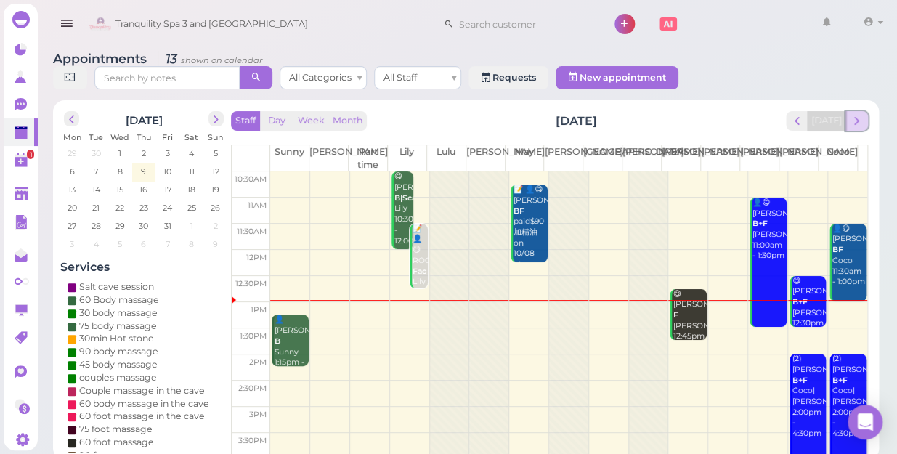
click at [857, 113] on button "next" at bounding box center [857, 121] width 23 height 20
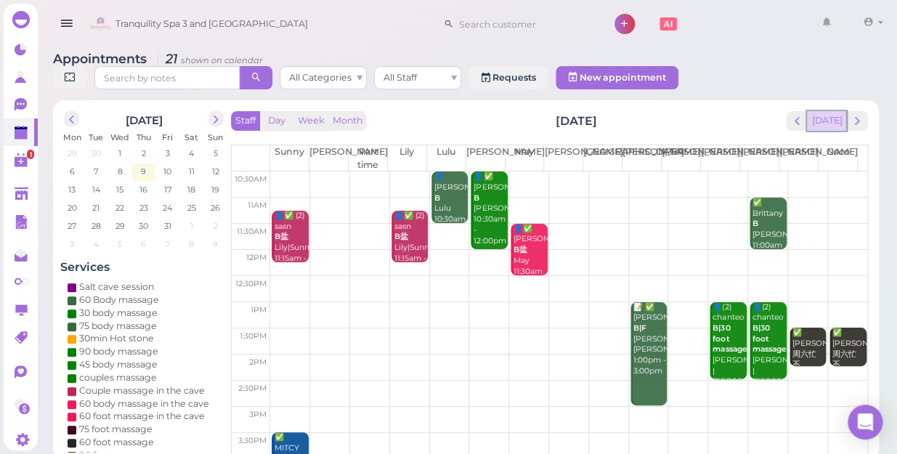
click at [826, 111] on button "[DATE]" at bounding box center [826, 121] width 39 height 20
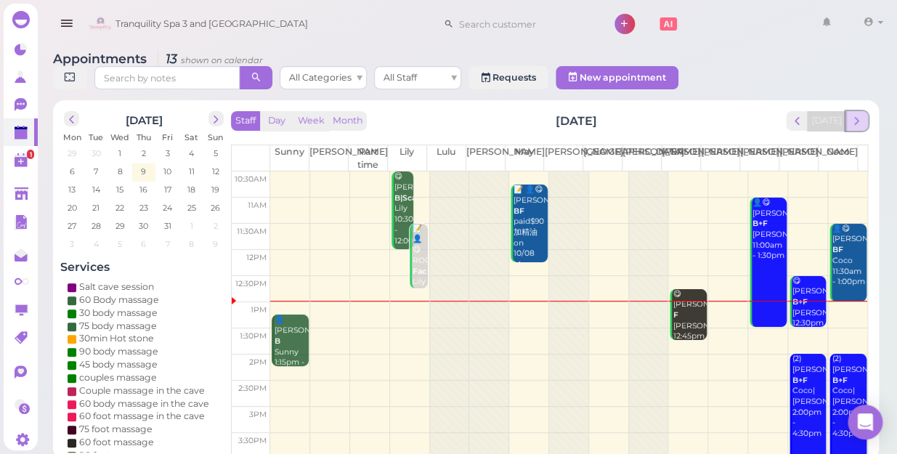
click at [859, 114] on span "next" at bounding box center [857, 121] width 14 height 14
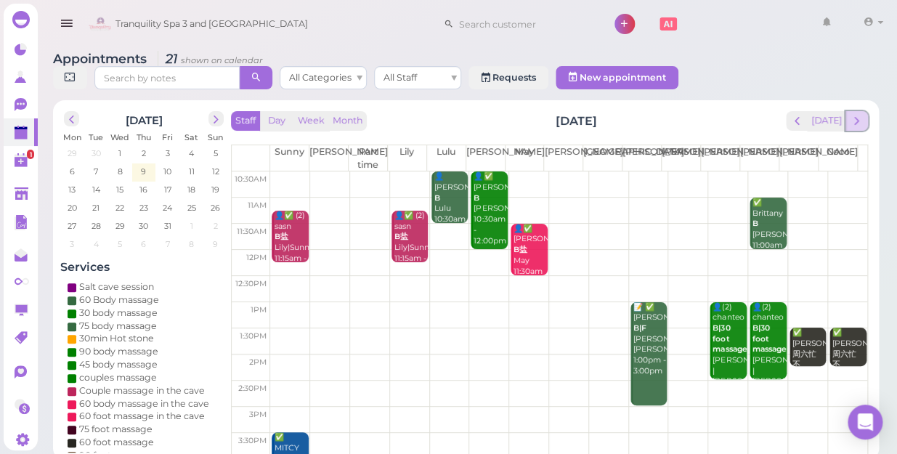
click at [849, 111] on button "next" at bounding box center [857, 121] width 23 height 20
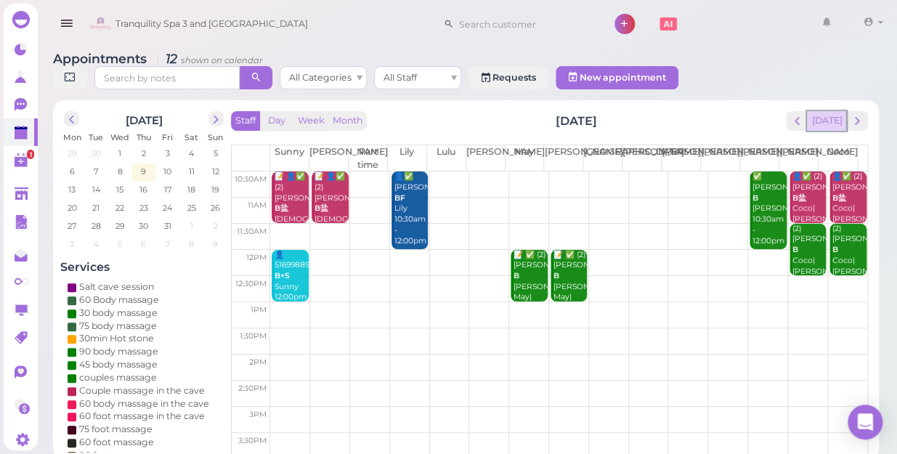
click at [834, 111] on button "[DATE]" at bounding box center [826, 121] width 39 height 20
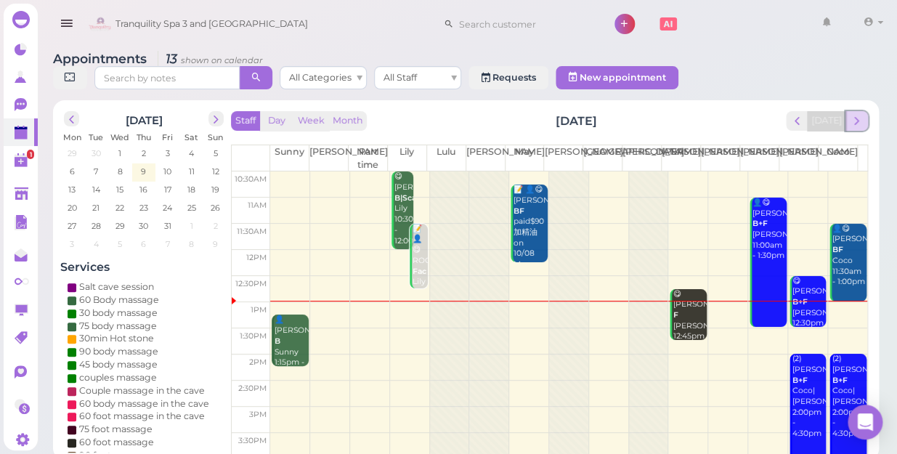
click at [856, 114] on span "next" at bounding box center [857, 121] width 14 height 14
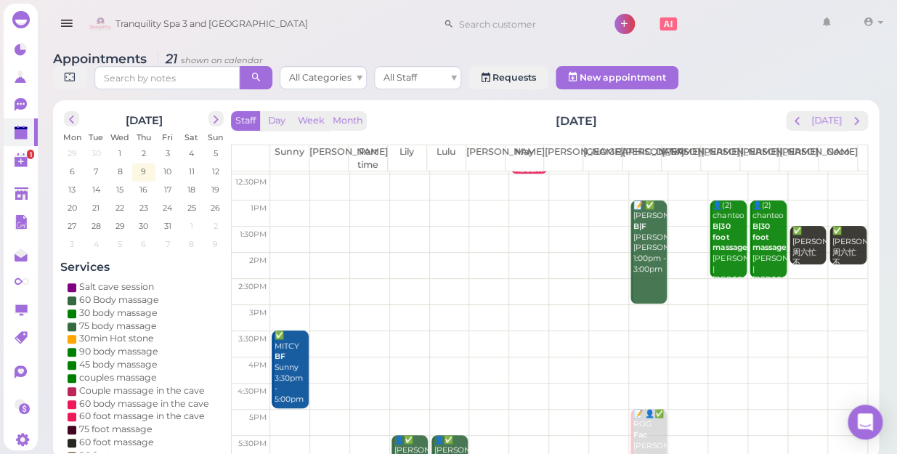
scroll to position [198, 0]
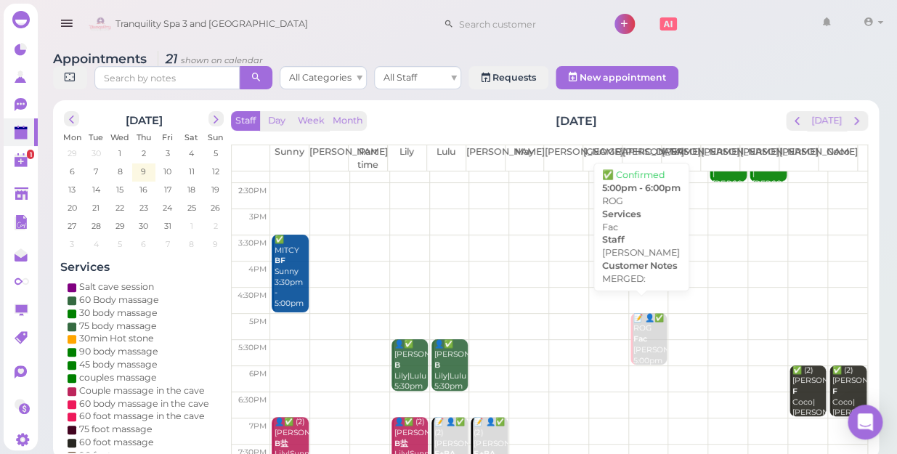
click at [646, 333] on div "📝 👤✅ ROG Fac [PERSON_NAME] 5:00pm - 6:00pm" at bounding box center [650, 350] width 34 height 75
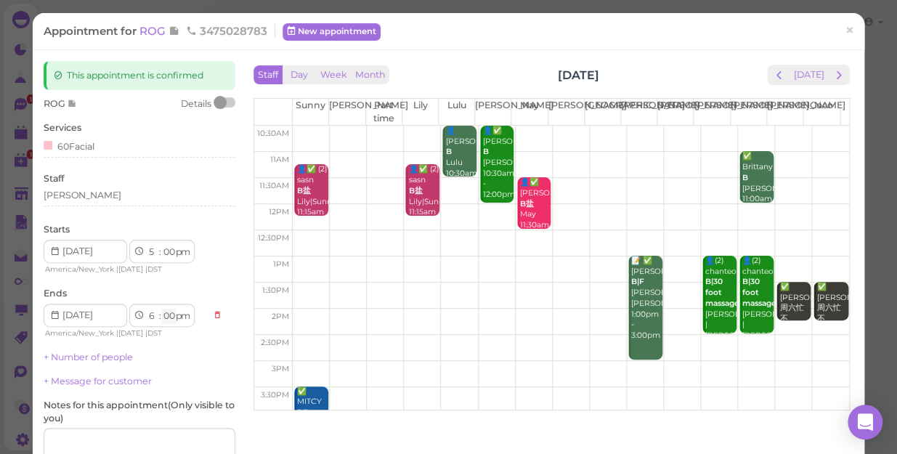
click at [168, 316] on select "00 05 10 15 20 25 30 35 40 45 50 55" at bounding box center [168, 316] width 15 height 15
select select "15"
click at [161, 309] on select "00 05 10 15 20 25 30 35 40 45 50 55" at bounding box center [168, 316] width 15 height 15
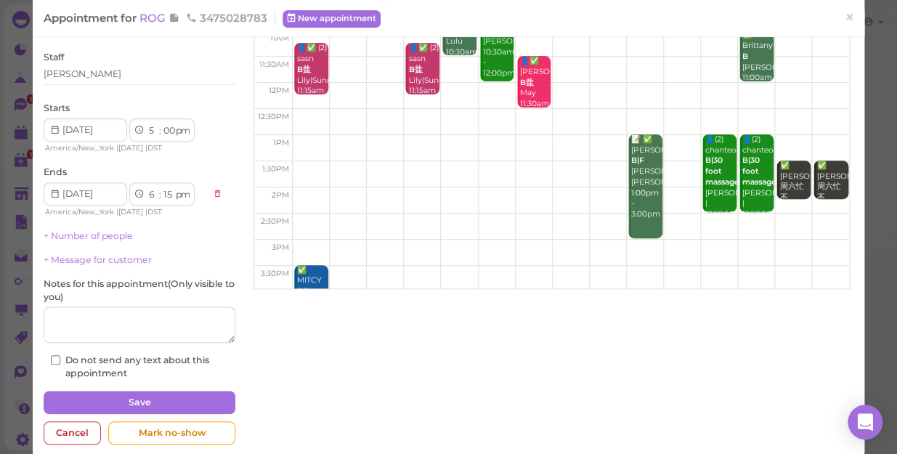
scroll to position [142, 0]
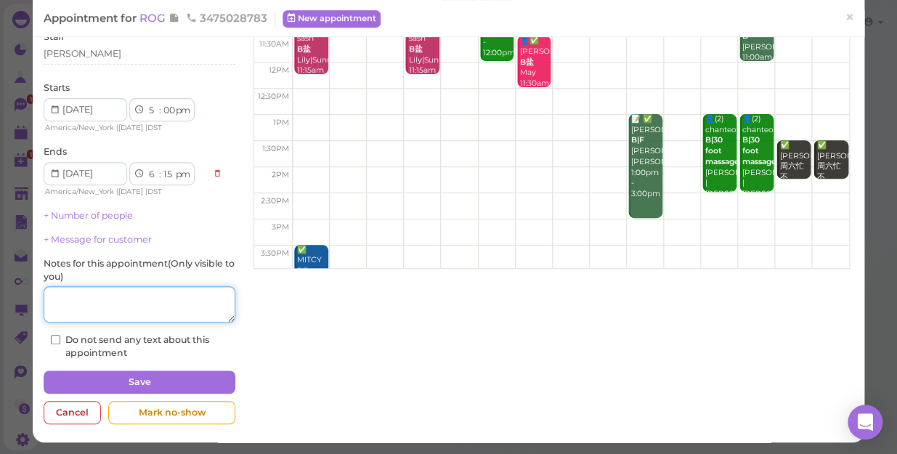
click at [86, 309] on textarea at bounding box center [140, 304] width 192 height 36
type textarea "$120"
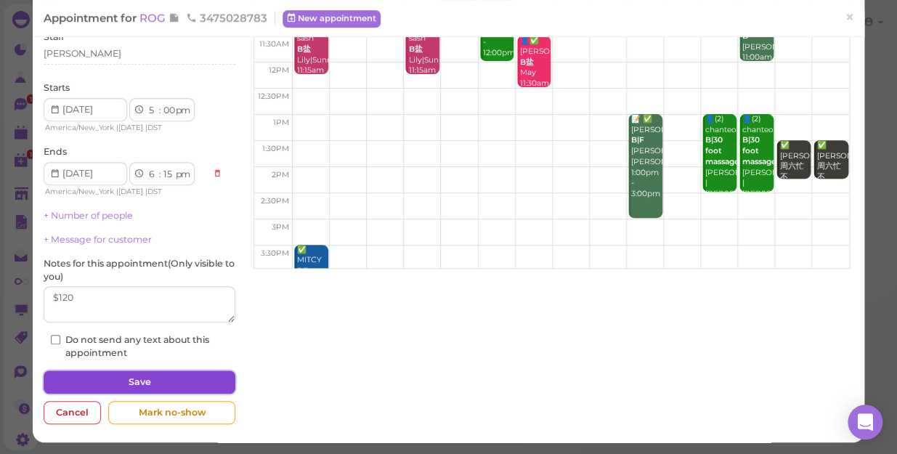
click at [154, 378] on button "Save" at bounding box center [140, 382] width 192 height 23
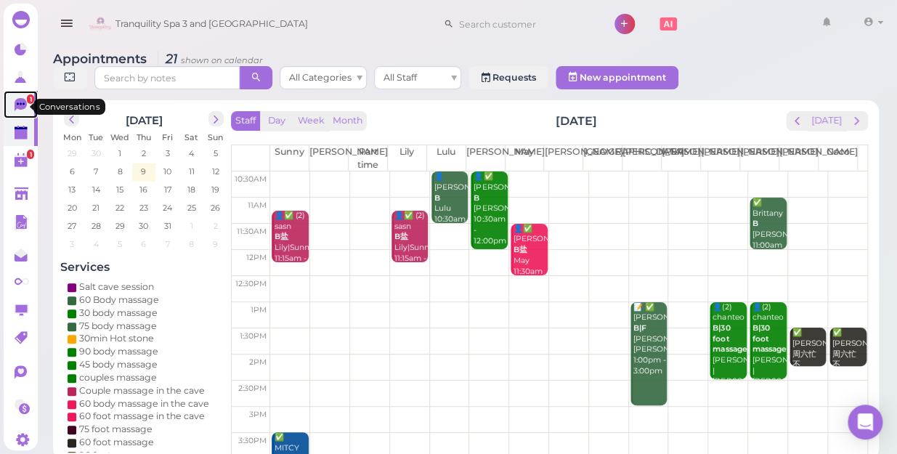
click at [21, 109] on icon at bounding box center [21, 104] width 12 height 13
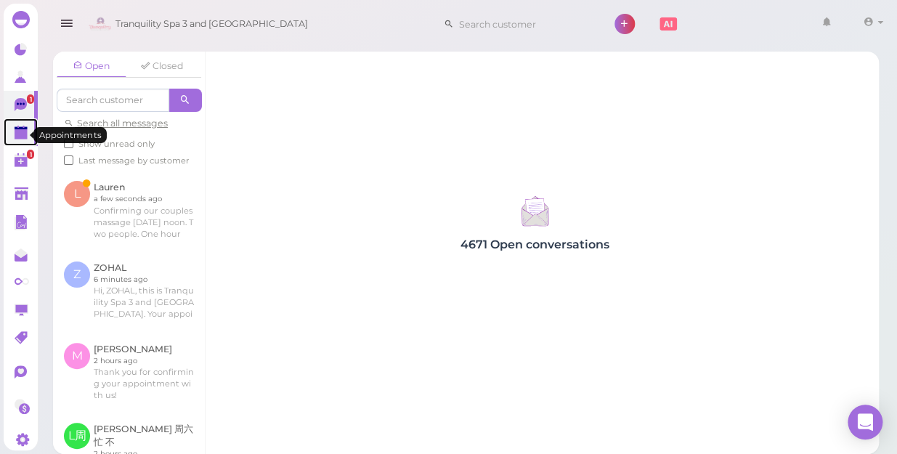
click at [16, 137] on polygon at bounding box center [21, 134] width 13 height 10
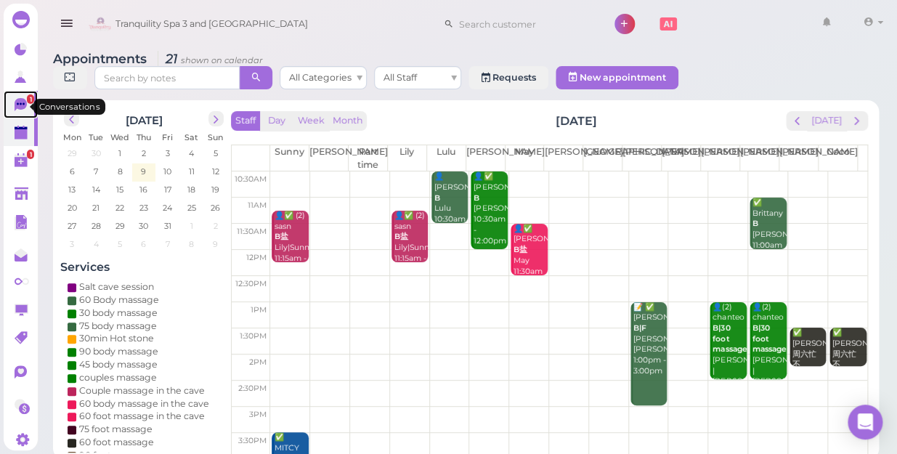
click at [20, 108] on icon at bounding box center [21, 104] width 12 height 13
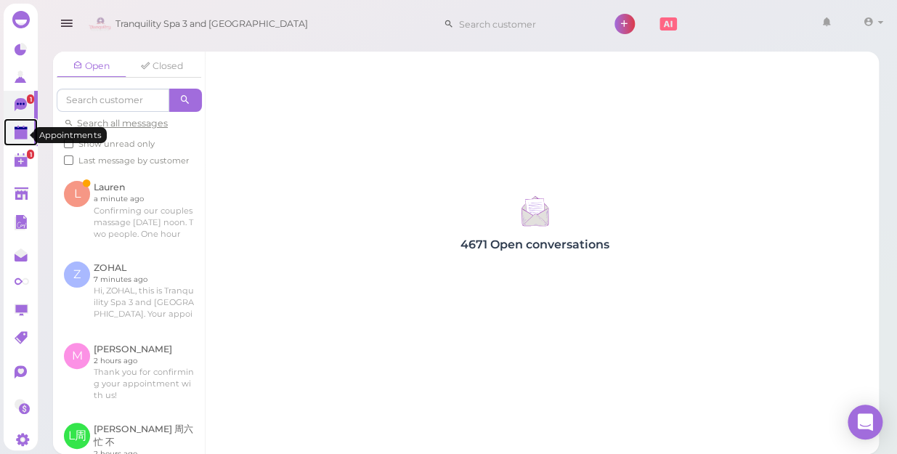
click at [17, 133] on polygon at bounding box center [21, 134] width 13 height 10
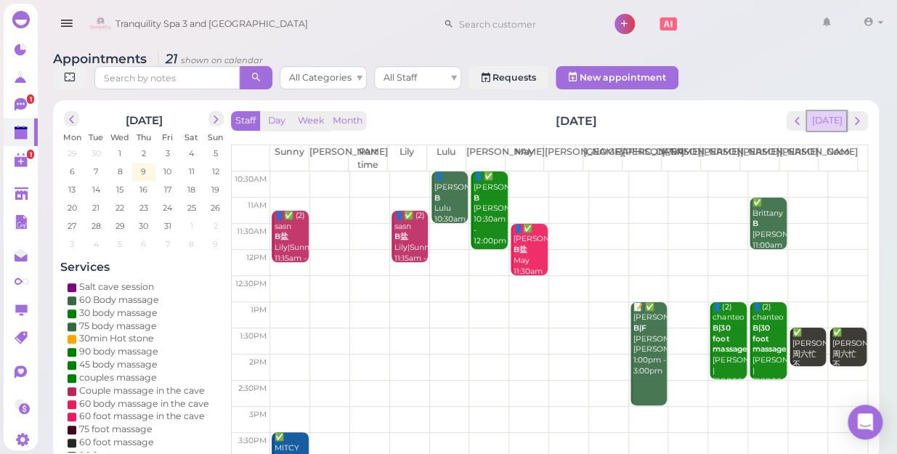
click at [828, 111] on button "[DATE]" at bounding box center [826, 121] width 39 height 20
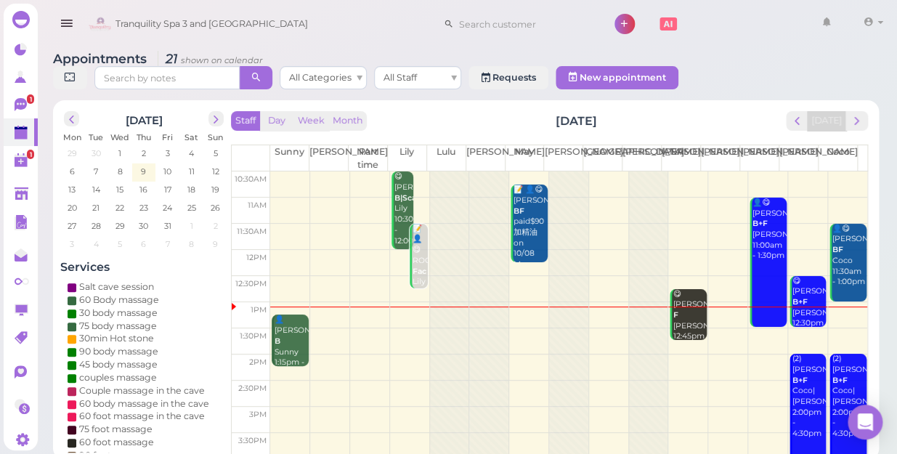
scroll to position [65, 0]
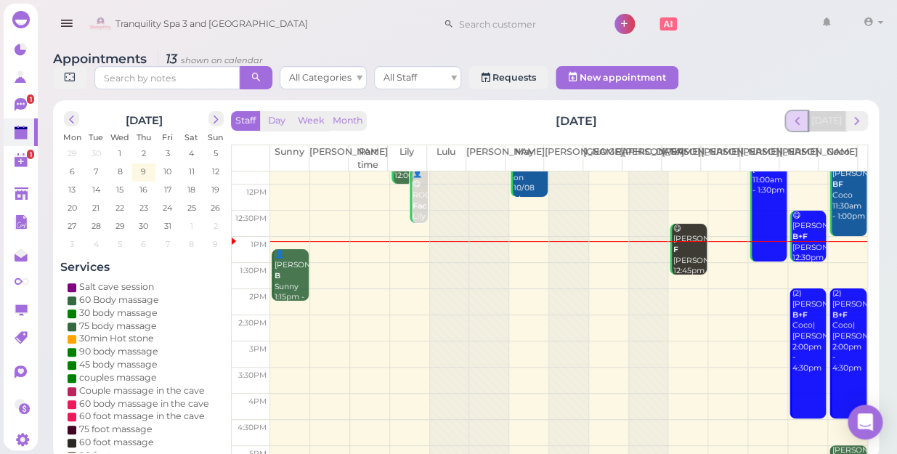
click at [795, 114] on span "prev" at bounding box center [797, 121] width 14 height 14
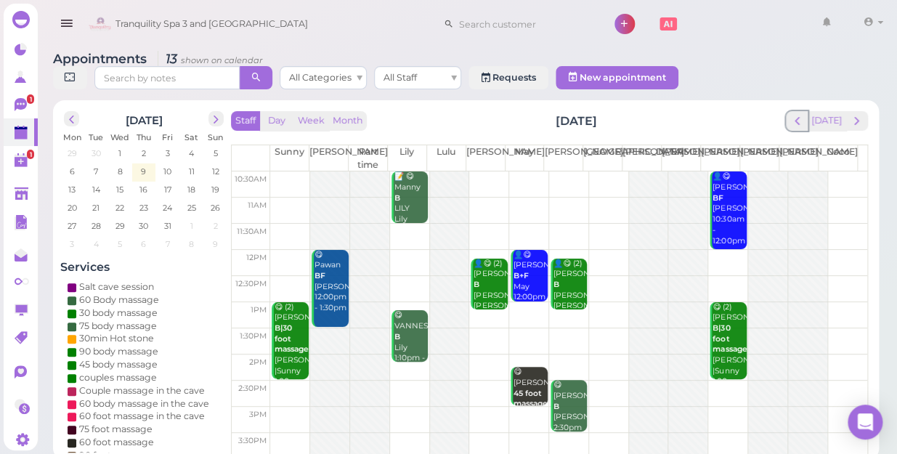
click at [795, 114] on span "prev" at bounding box center [797, 121] width 14 height 14
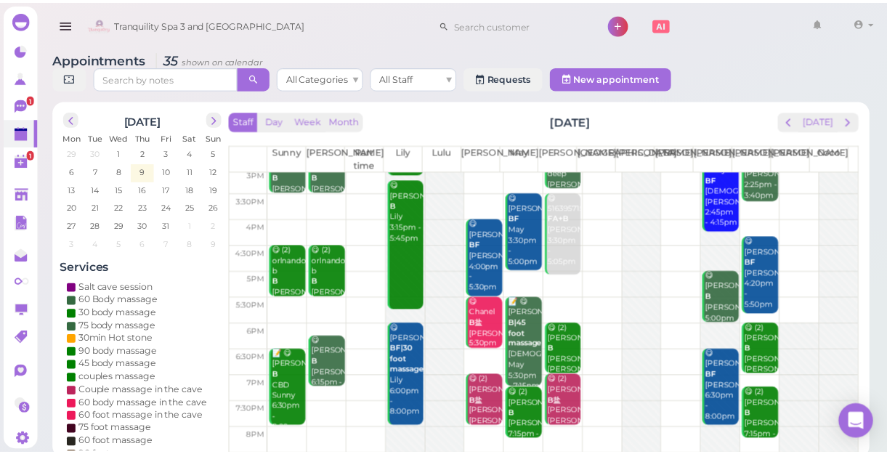
scroll to position [262, 0]
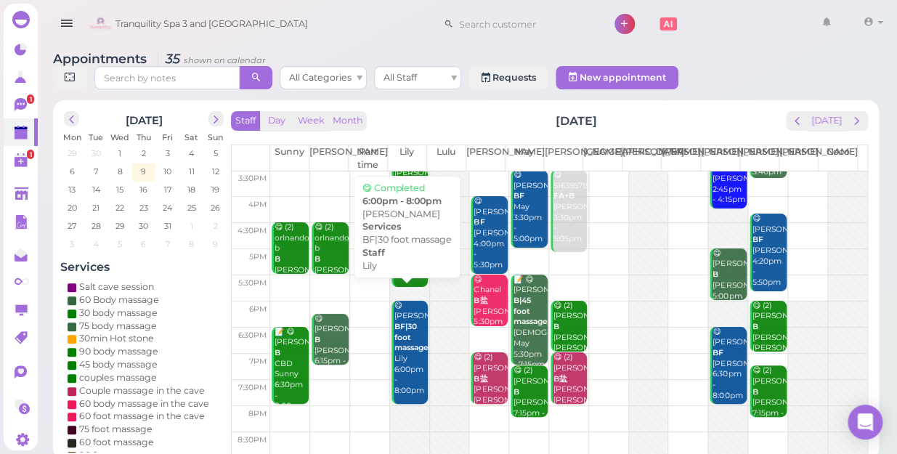
click at [408, 368] on div "😋 [PERSON_NAME] BF|30 foot massage Lily 6:00pm - 8:00pm" at bounding box center [411, 349] width 34 height 96
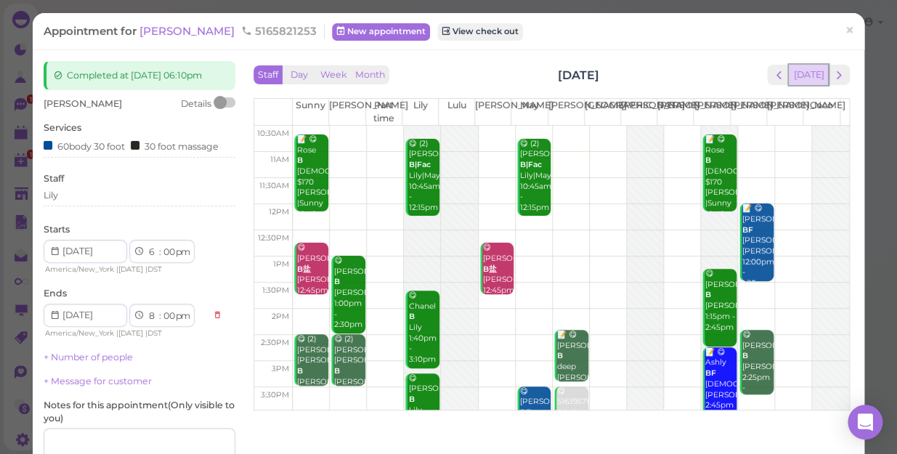
click at [805, 79] on button "[DATE]" at bounding box center [808, 75] width 39 height 20
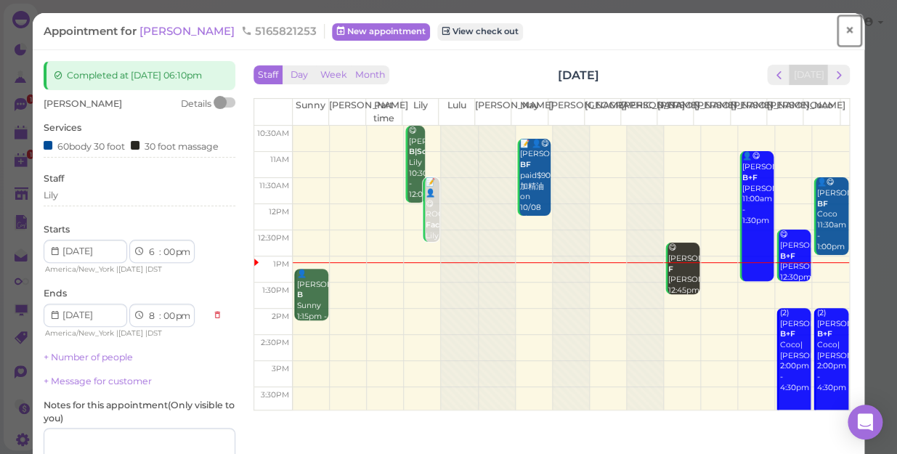
click at [850, 30] on link "×" at bounding box center [849, 31] width 27 height 34
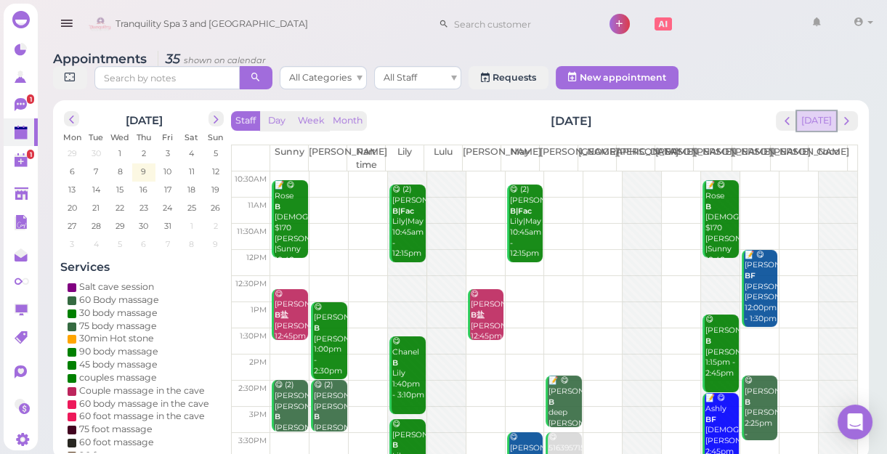
click at [819, 127] on button "[DATE]" at bounding box center [816, 121] width 39 height 20
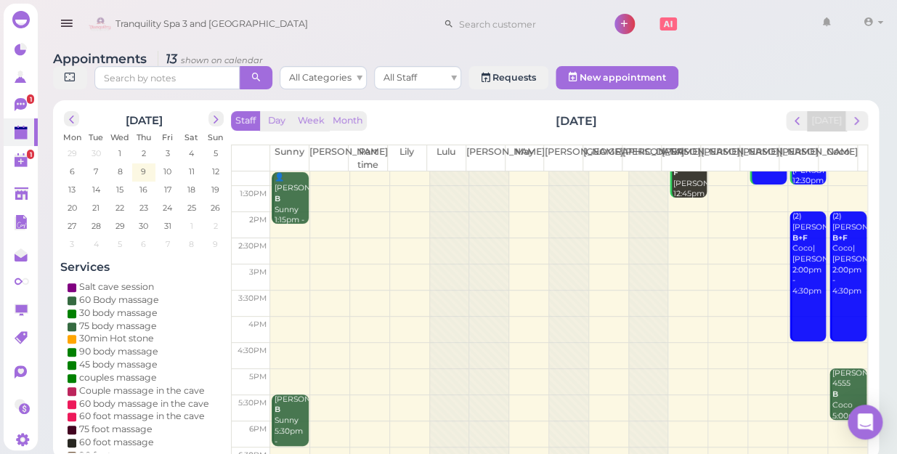
scroll to position [65, 0]
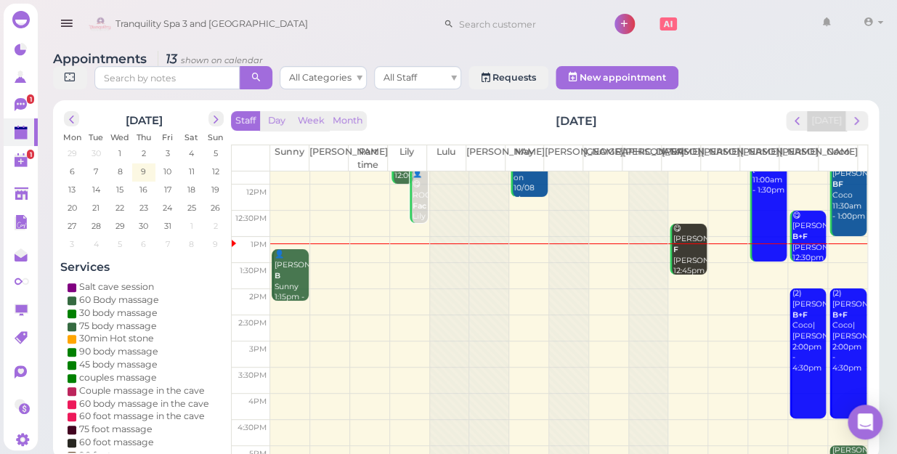
click at [527, 289] on td at bounding box center [568, 302] width 597 height 26
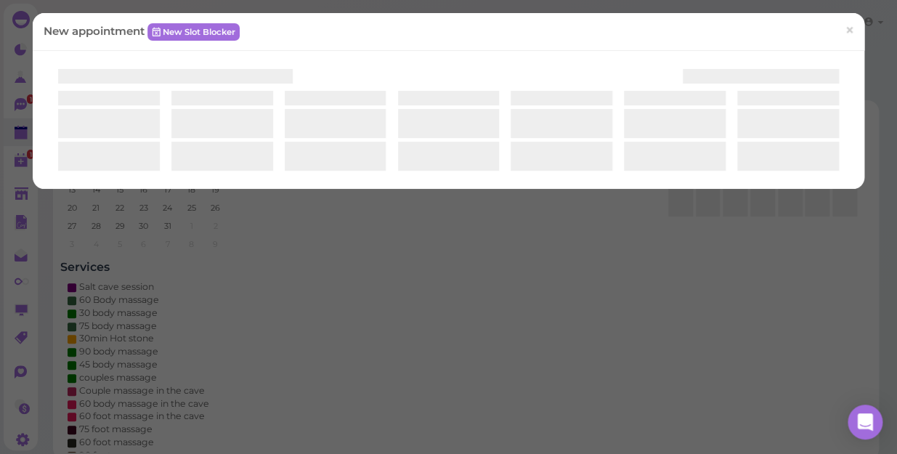
click at [527, 275] on div "New appointment New Slot Blocker ×" at bounding box center [448, 227] width 897 height 454
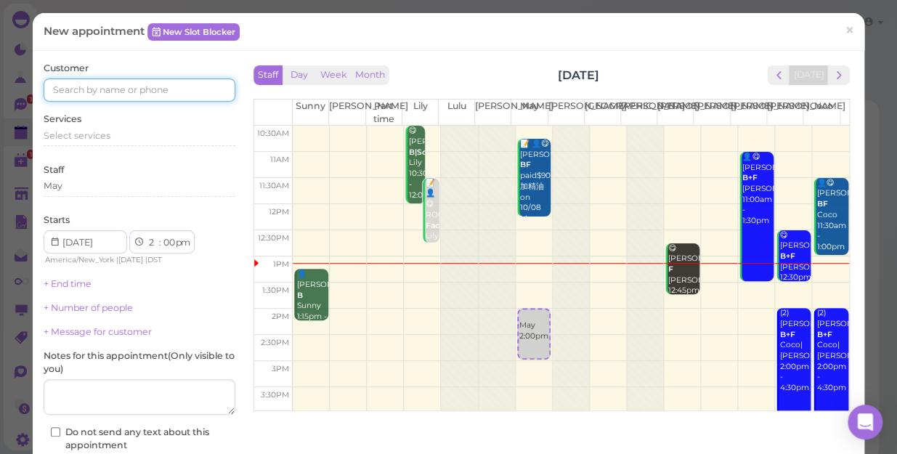
click at [187, 91] on input at bounding box center [140, 89] width 192 height 23
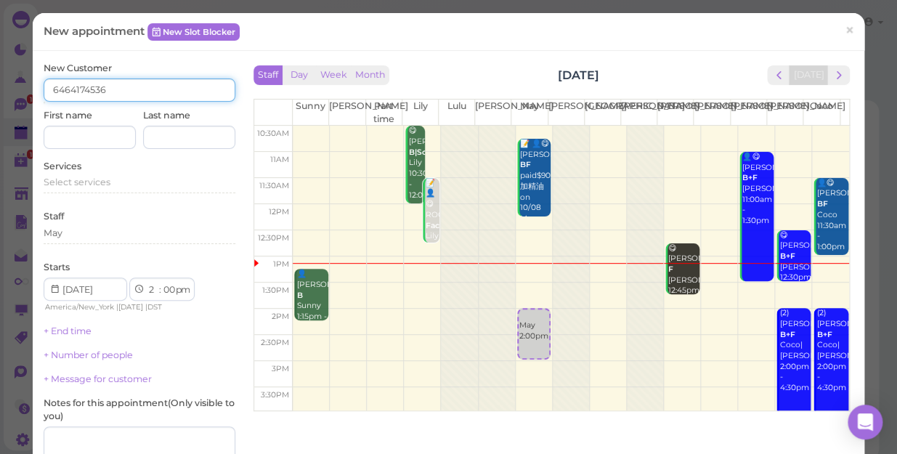
type input "6464174536"
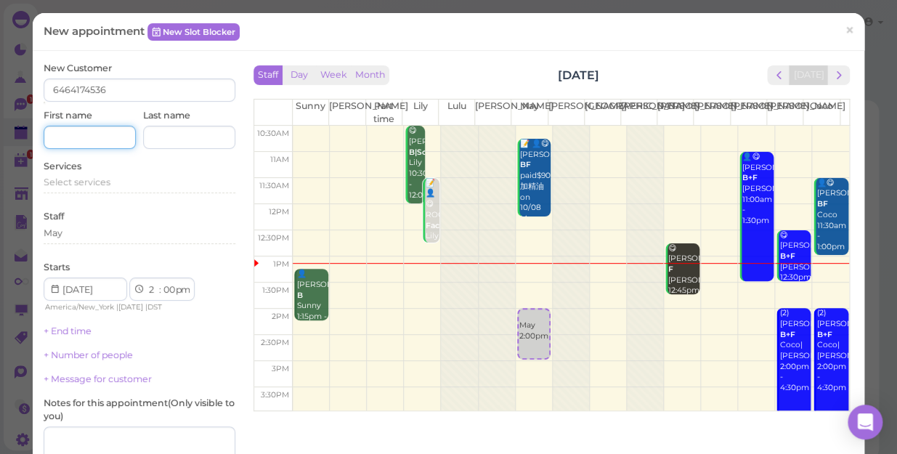
click at [115, 138] on input at bounding box center [90, 137] width 92 height 23
type input "[PERSON_NAME]"
click at [105, 181] on span "Select services" at bounding box center [77, 182] width 67 height 11
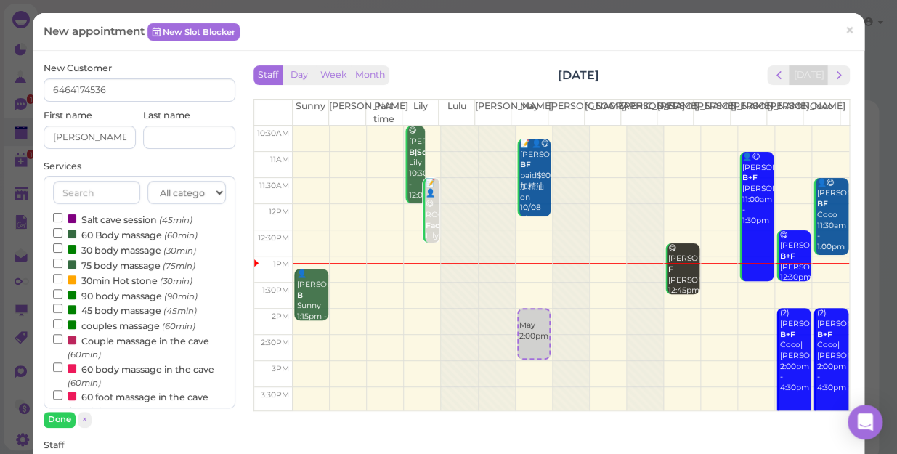
click at [107, 233] on label "60 Body massage (60min)" at bounding box center [125, 234] width 145 height 15
click at [62, 233] on input "60 Body massage (60min)" at bounding box center [57, 232] width 9 height 9
click at [56, 417] on button "Done" at bounding box center [60, 419] width 32 height 15
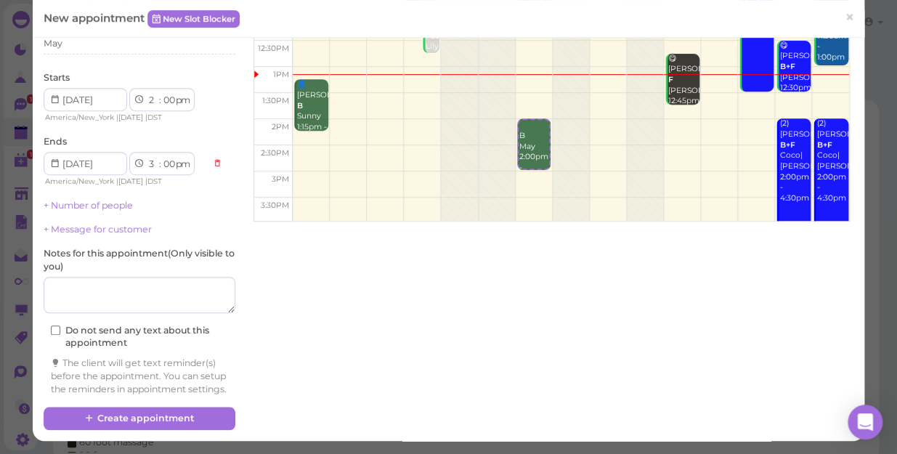
scroll to position [198, 0]
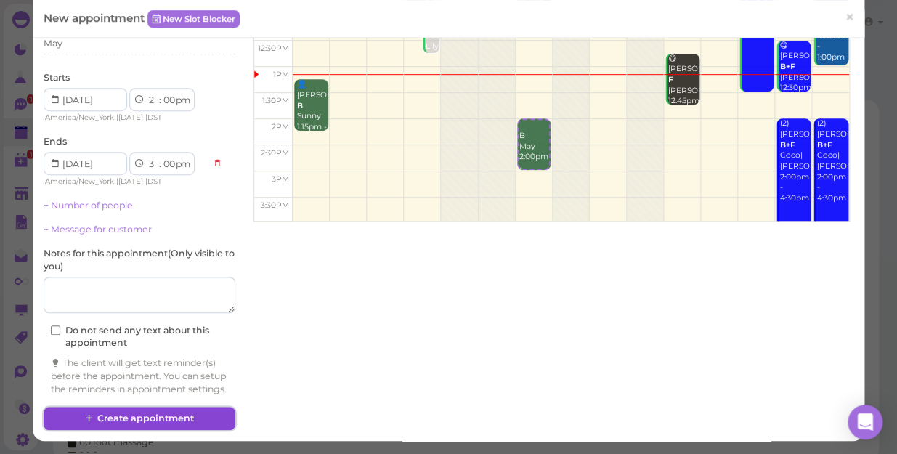
click at [153, 419] on button "Create appointment" at bounding box center [140, 418] width 192 height 23
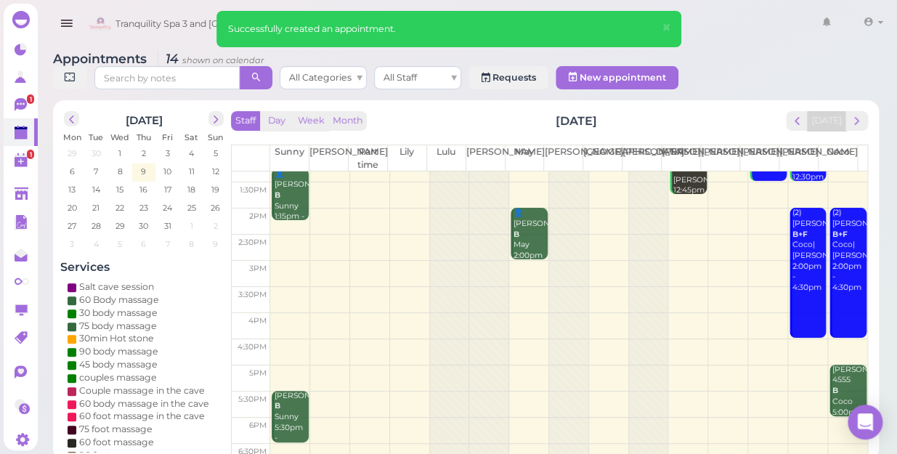
scroll to position [0, 0]
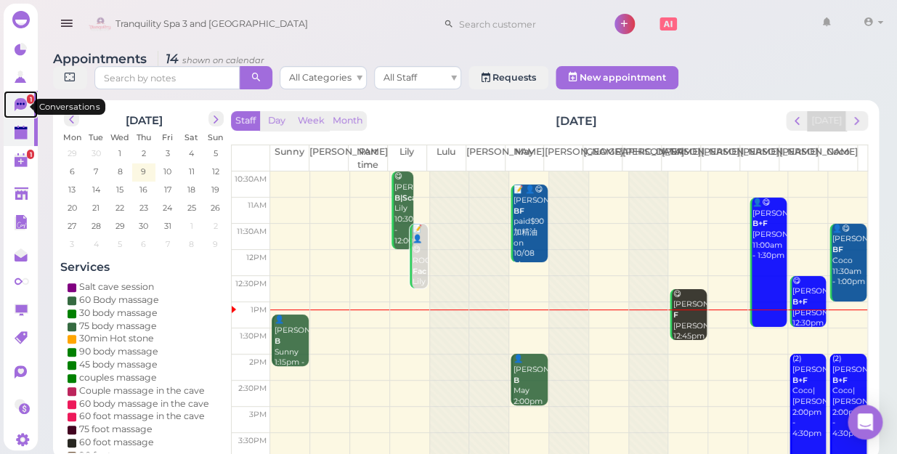
click at [27, 102] on span "1" at bounding box center [30, 98] width 7 height 9
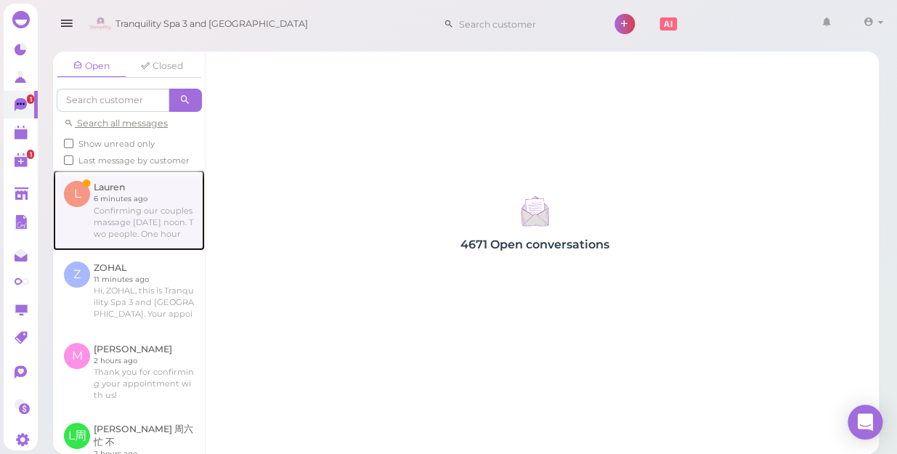
click at [116, 240] on link at bounding box center [129, 210] width 152 height 80
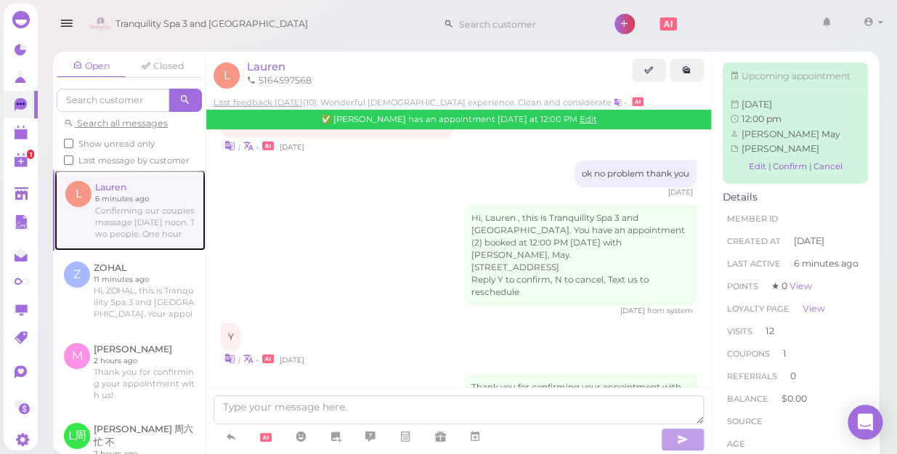
scroll to position [1798, 0]
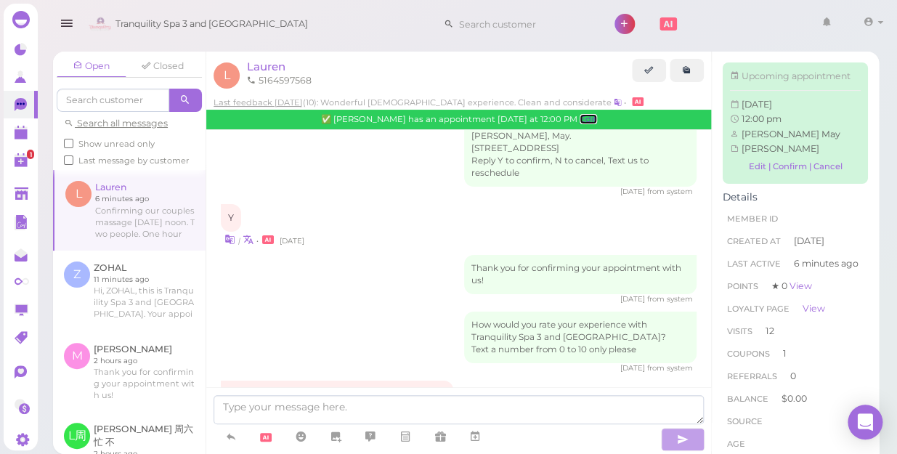
click at [580, 119] on link "Edit" at bounding box center [588, 119] width 17 height 10
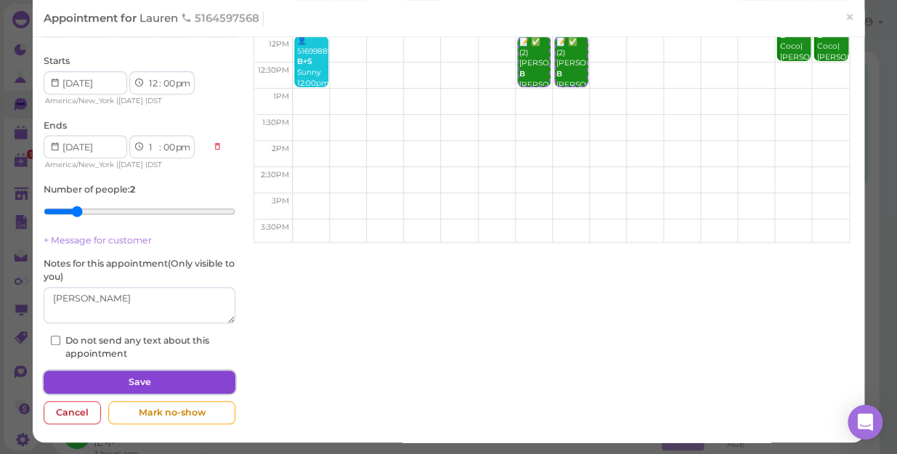
click at [176, 376] on button "Save" at bounding box center [140, 382] width 192 height 23
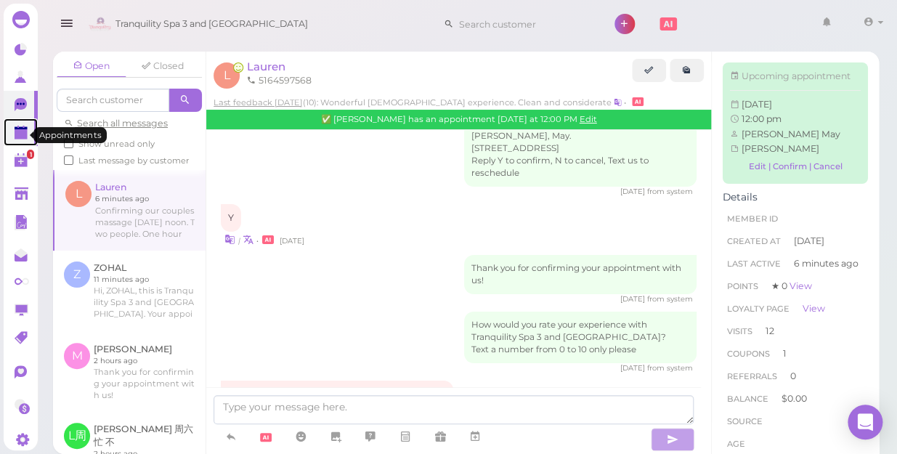
click at [19, 134] on polygon at bounding box center [21, 134] width 13 height 10
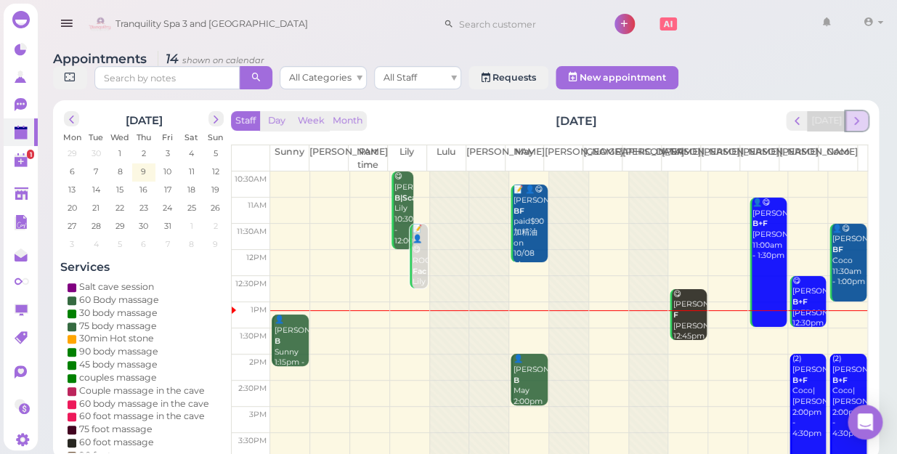
click at [857, 114] on span "next" at bounding box center [857, 121] width 14 height 14
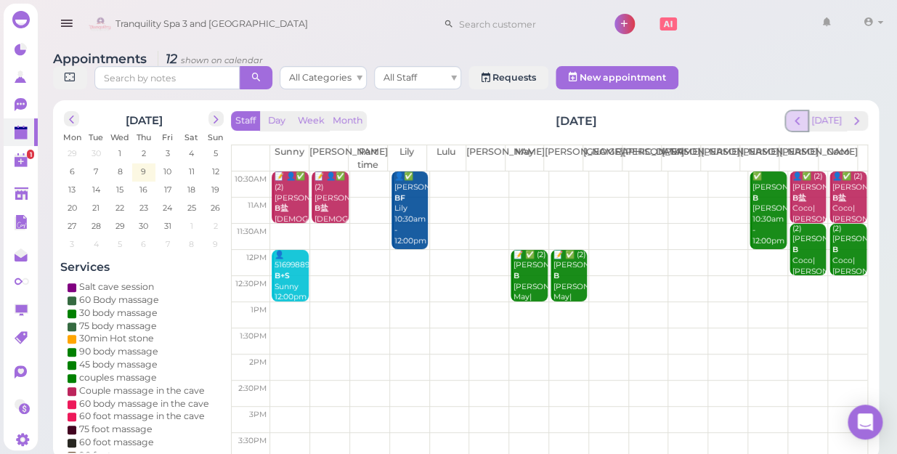
click at [804, 114] on span "prev" at bounding box center [797, 121] width 14 height 14
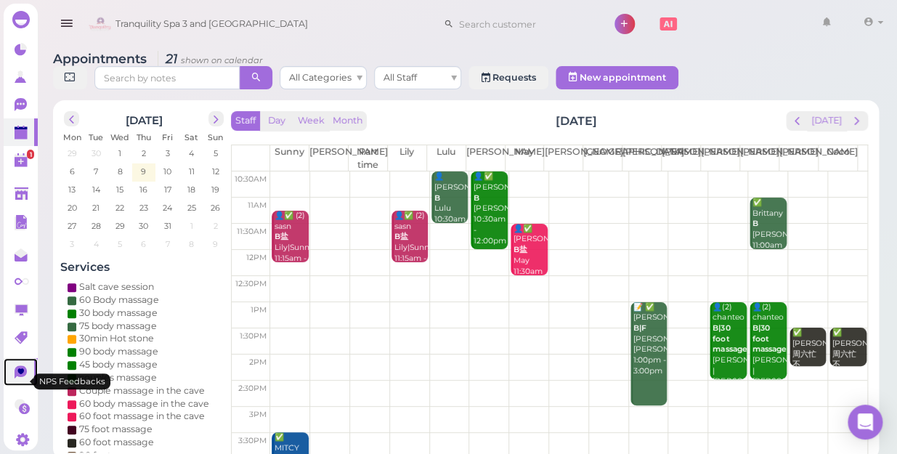
click at [23, 381] on icon at bounding box center [22, 372] width 15 height 15
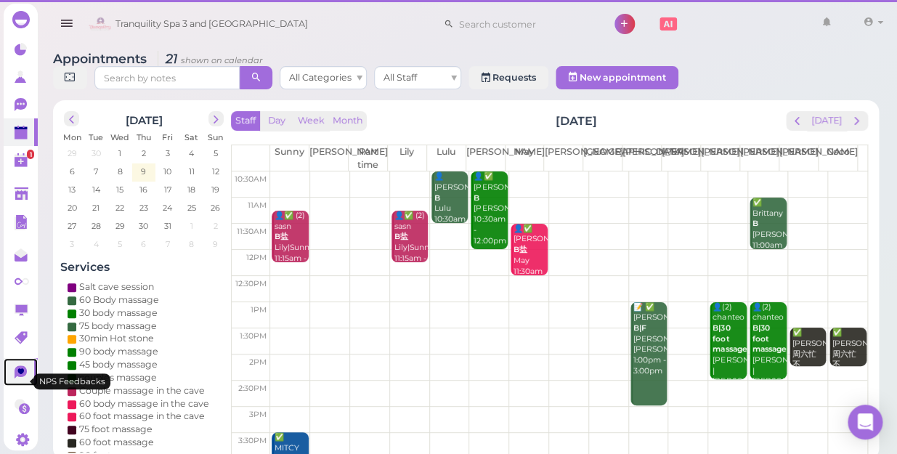
click at [23, 381] on icon at bounding box center [22, 372] width 15 height 15
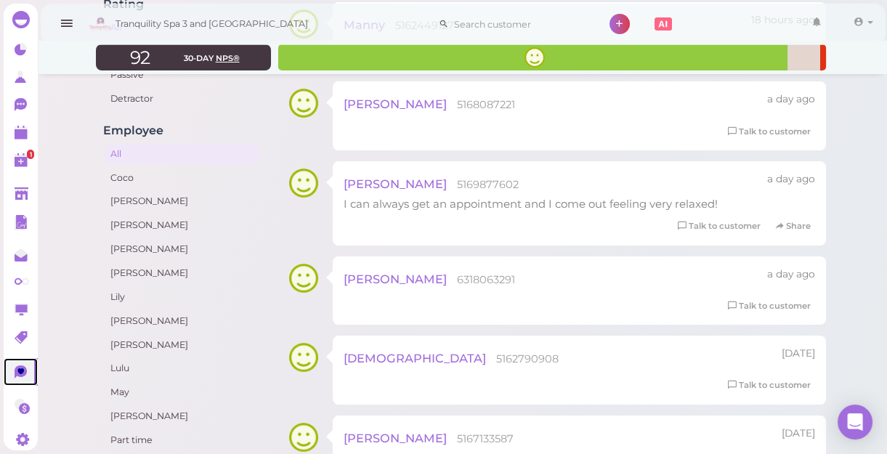
scroll to position [330, 0]
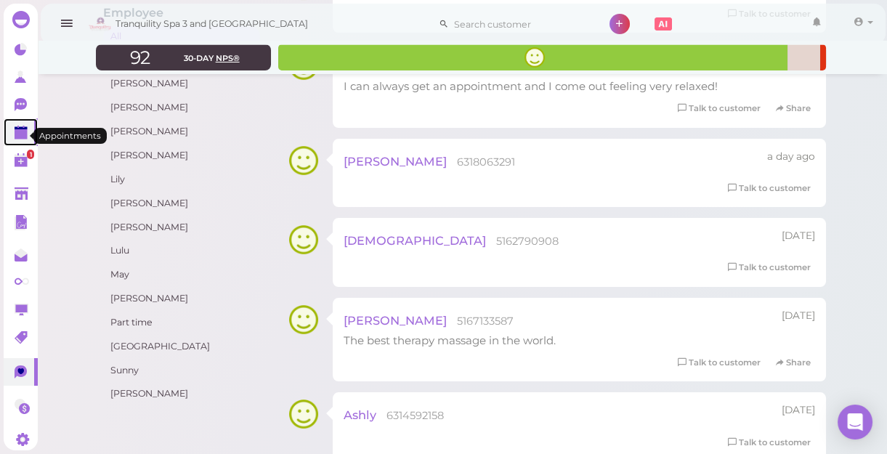
click at [22, 137] on polygon at bounding box center [21, 134] width 13 height 10
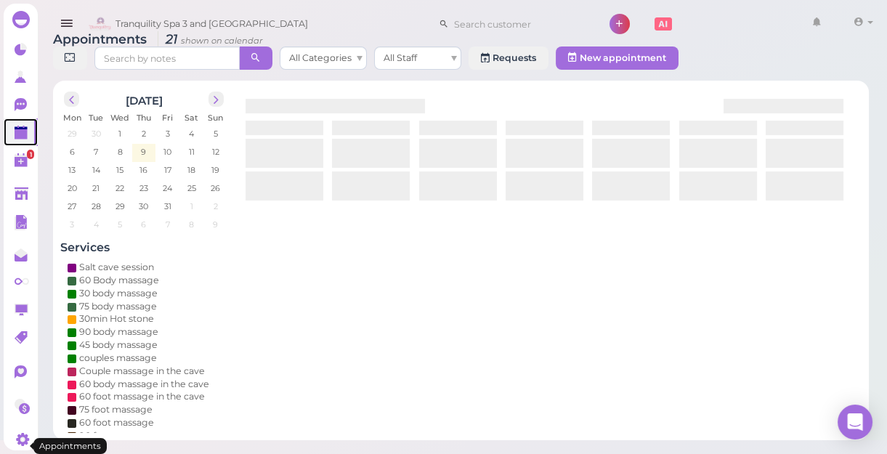
click at [22, 137] on polygon at bounding box center [21, 134] width 13 height 10
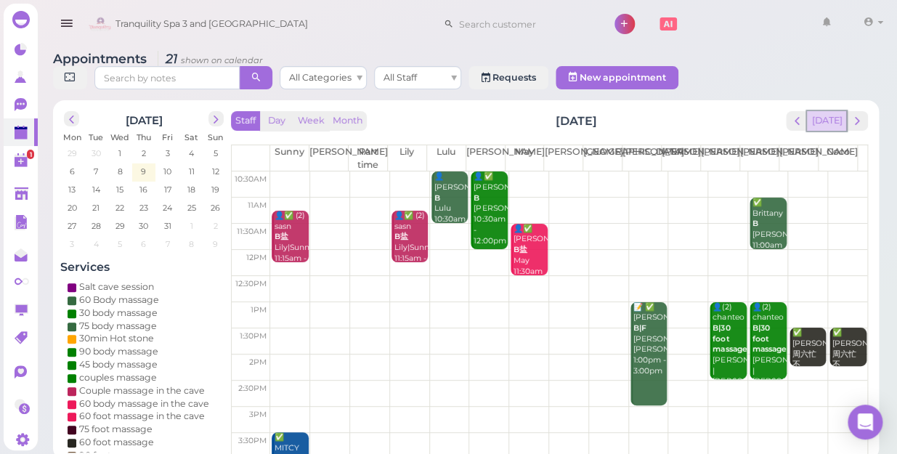
click at [834, 111] on button "[DATE]" at bounding box center [826, 121] width 39 height 20
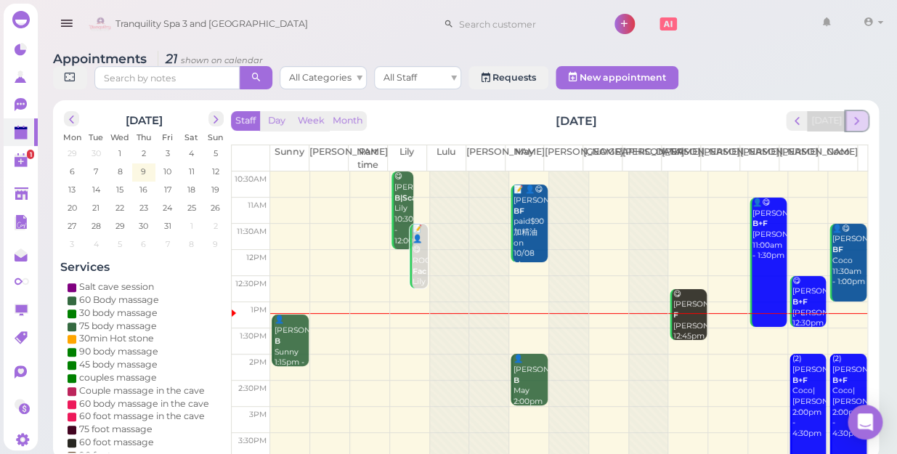
click at [859, 114] on span "next" at bounding box center [857, 121] width 14 height 14
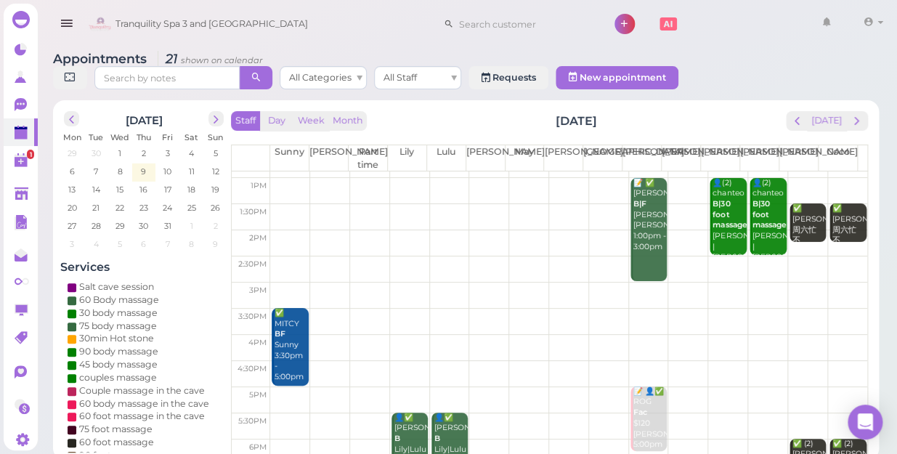
scroll to position [262, 0]
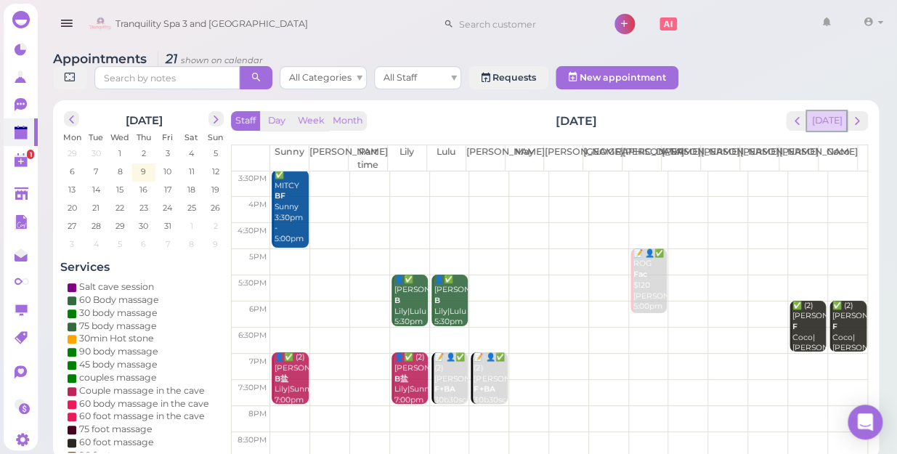
click at [832, 113] on button "[DATE]" at bounding box center [826, 121] width 39 height 20
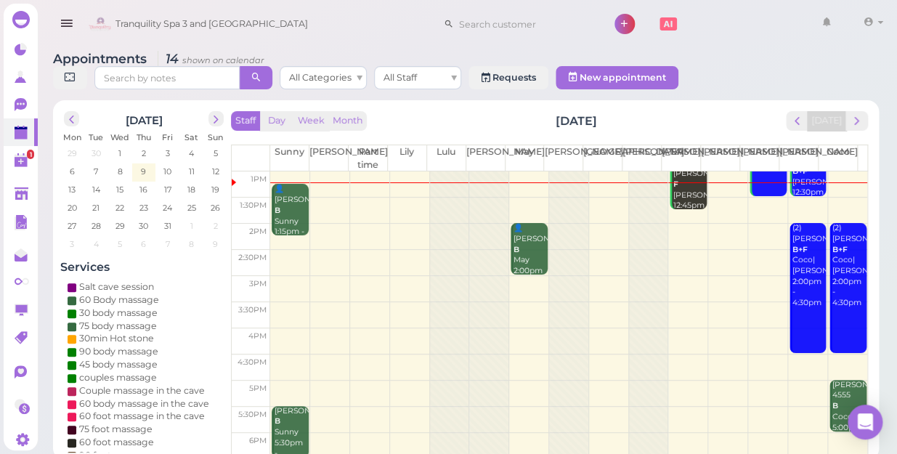
scroll to position [0, 0]
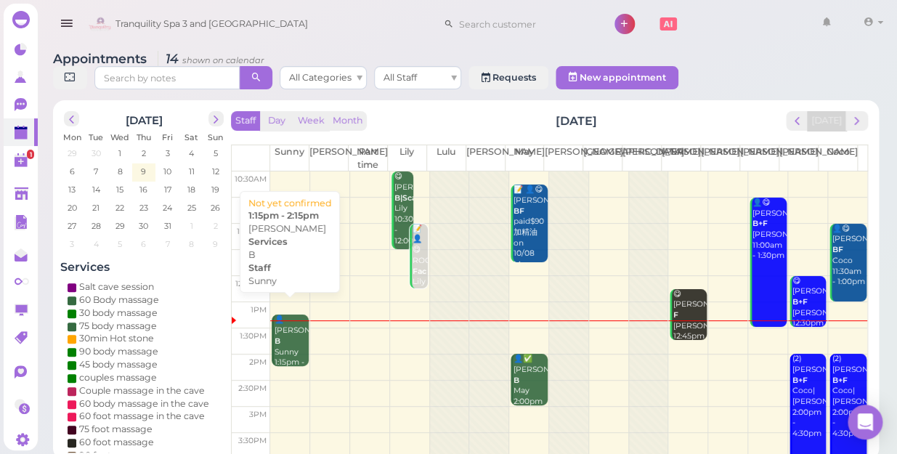
click at [284, 341] on div "👤[PERSON_NAME] Sunny 1:15pm - 2:15pm" at bounding box center [291, 347] width 34 height 64
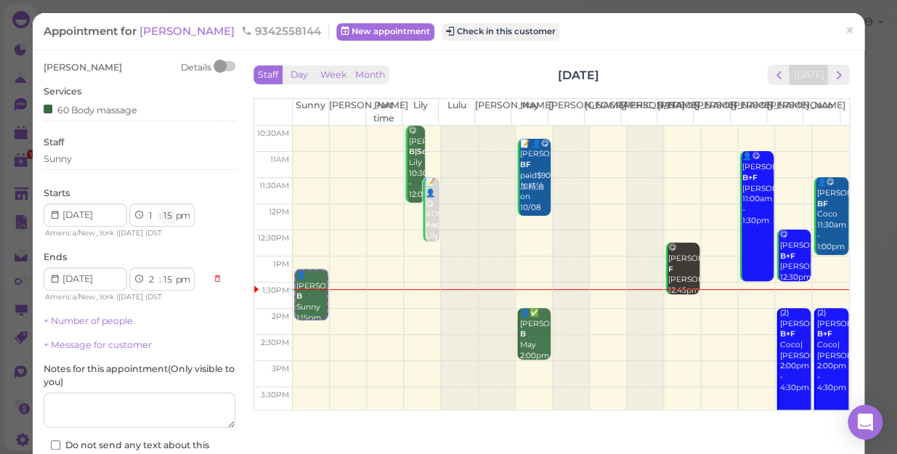
click at [165, 212] on select "00 05 10 15 20 25 30 35 40 45 50 55" at bounding box center [168, 216] width 15 height 15
select select "40"
click at [161, 209] on select "00 05 10 15 20 25 30 35 40 45 50 55" at bounding box center [168, 216] width 15 height 15
select select "40"
click at [468, 22] on div "Appointment for [PERSON_NAME] 9342558144 New appointment Check in this customer…" at bounding box center [449, 31] width 832 height 37
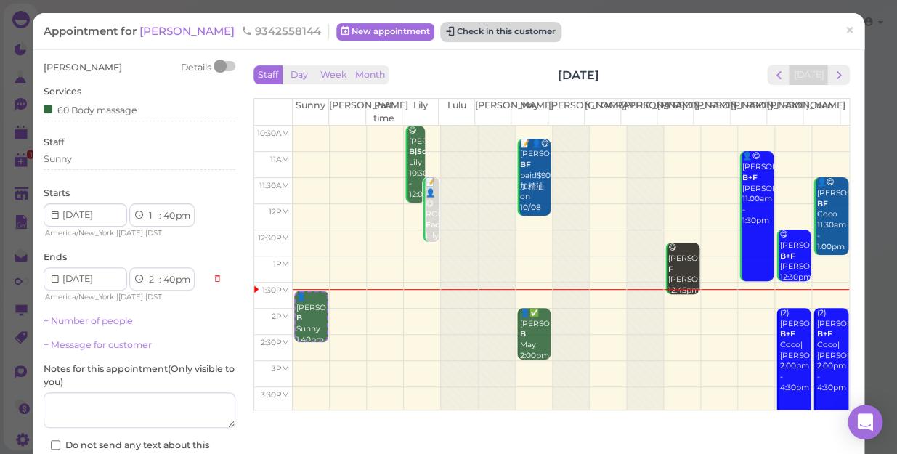
click at [442, 36] on button "Check in this customer" at bounding box center [501, 31] width 118 height 17
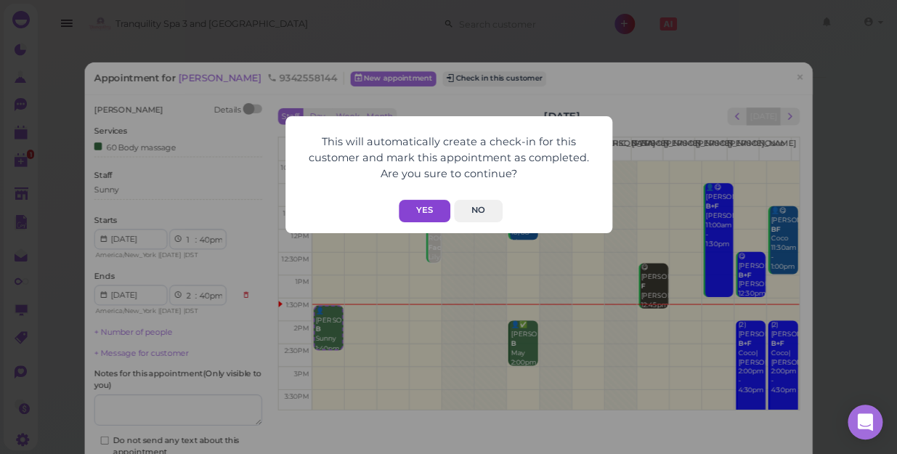
click at [416, 214] on button "Yes" at bounding box center [425, 211] width 52 height 23
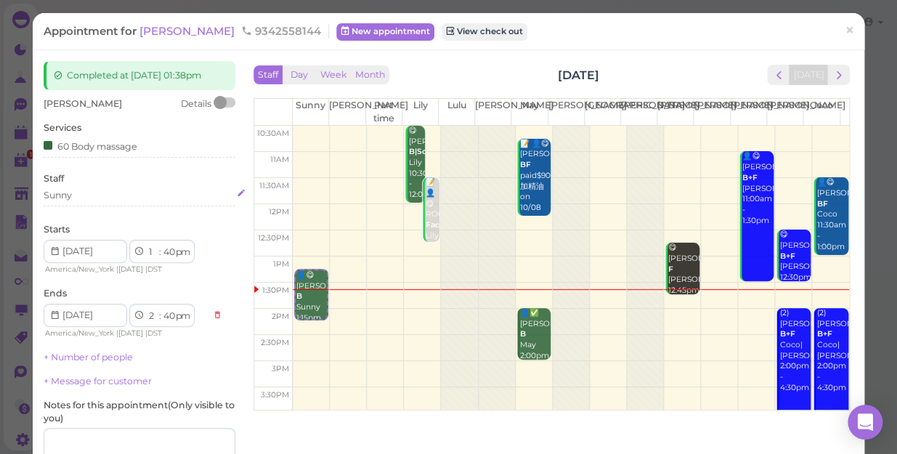
click at [73, 191] on div "Sunny" at bounding box center [140, 195] width 192 height 13
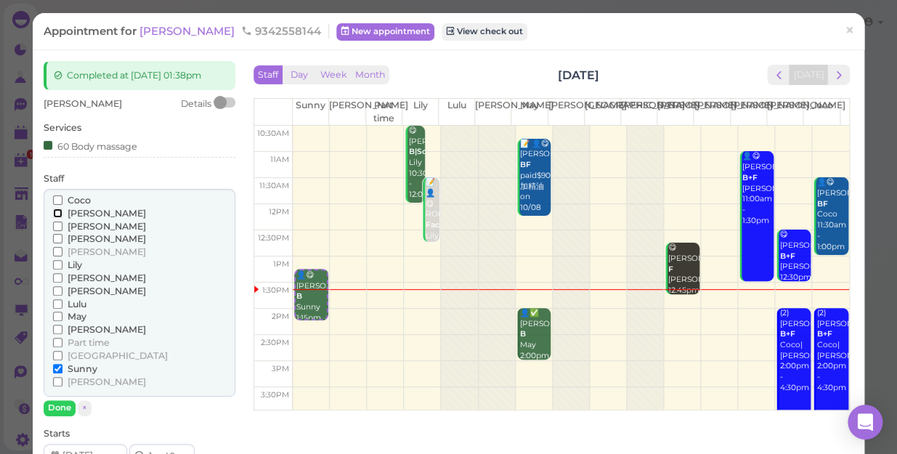
click at [56, 213] on input "[PERSON_NAME]" at bounding box center [57, 213] width 9 height 9
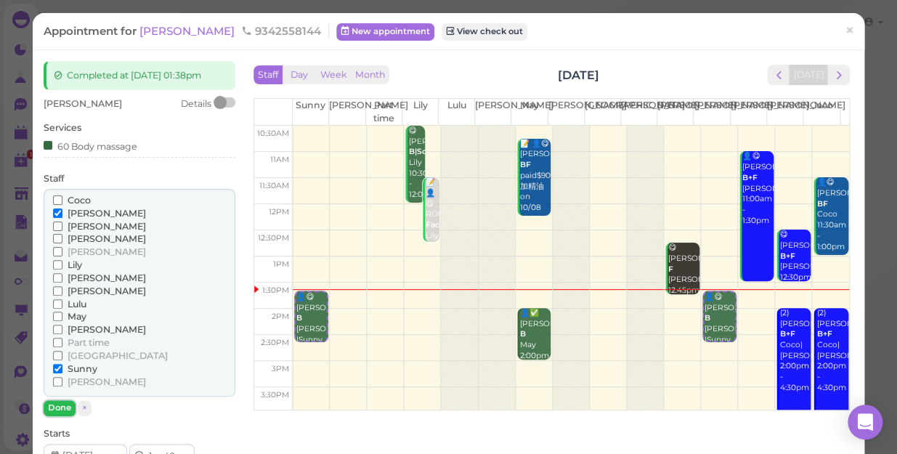
click at [48, 407] on button "Done" at bounding box center [60, 407] width 32 height 15
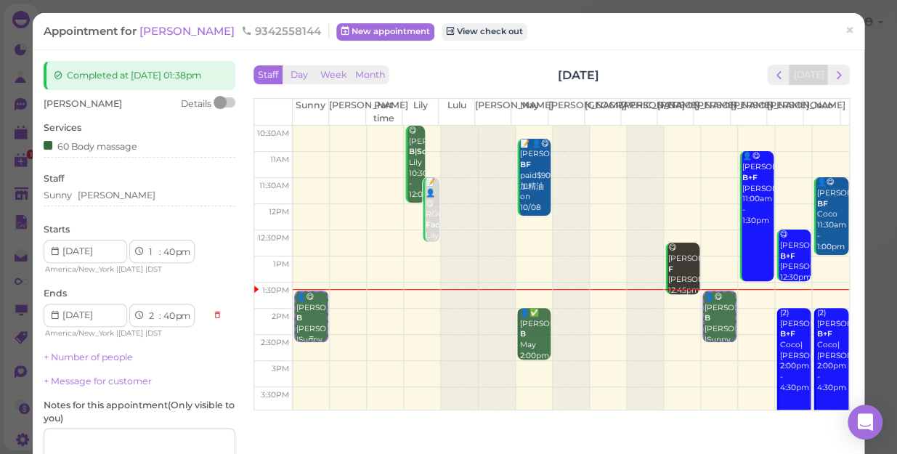
click at [296, 323] on b "B" at bounding box center [299, 317] width 6 height 9
click at [110, 195] on div "Sunny [PERSON_NAME]" at bounding box center [140, 195] width 192 height 13
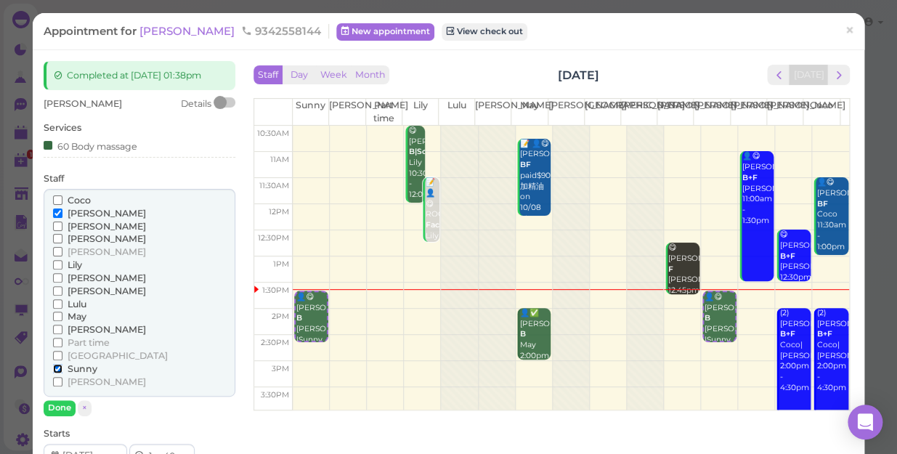
click at [57, 370] on input "Sunny" at bounding box center [57, 368] width 9 height 9
click at [54, 366] on input "Sunny" at bounding box center [57, 368] width 9 height 9
click at [51, 407] on button "Done" at bounding box center [60, 407] width 32 height 15
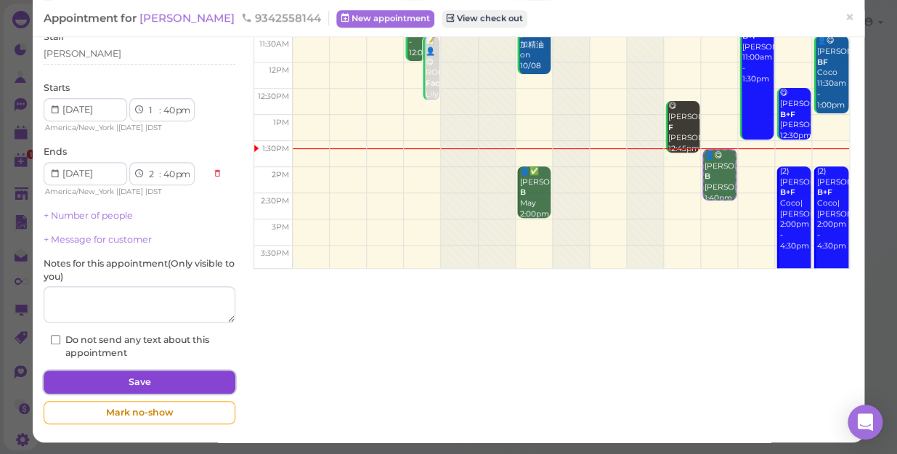
click at [163, 380] on button "Save" at bounding box center [140, 382] width 192 height 23
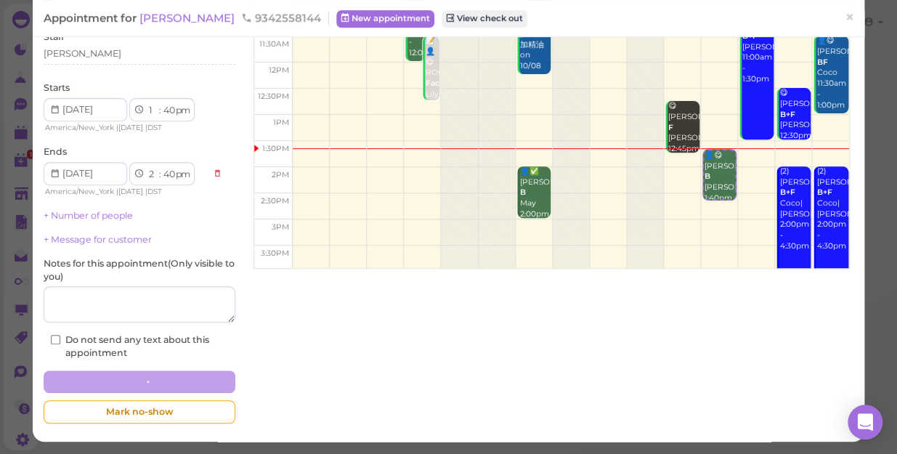
scroll to position [141, 0]
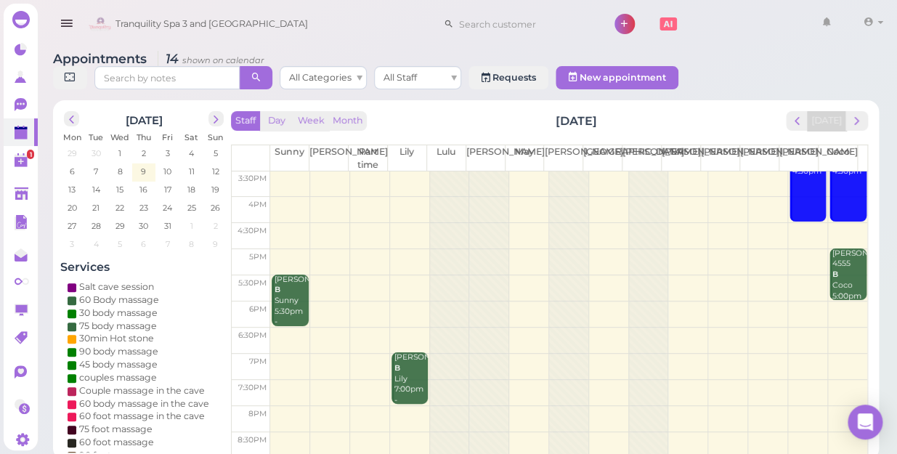
scroll to position [131, 0]
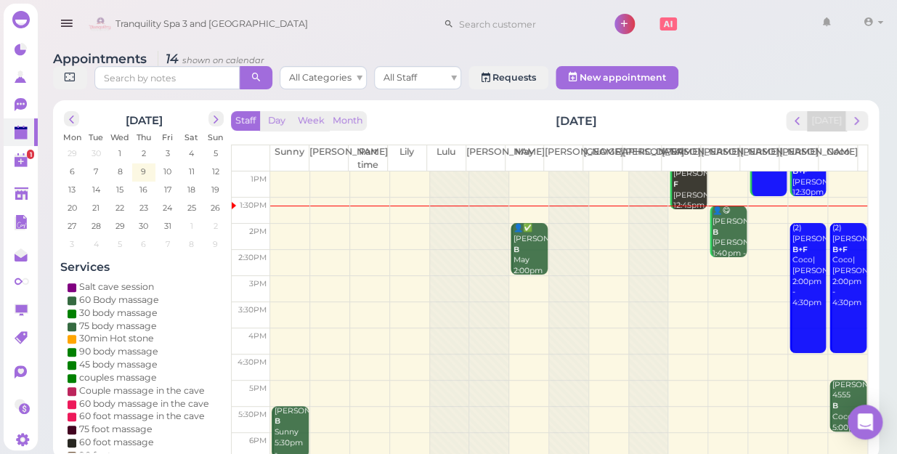
click at [288, 224] on td at bounding box center [568, 237] width 597 height 26
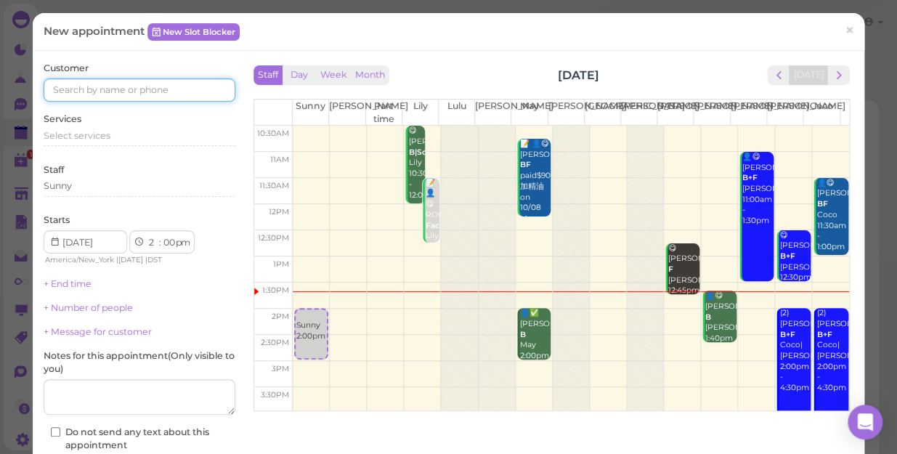
click at [163, 97] on input at bounding box center [140, 89] width 192 height 23
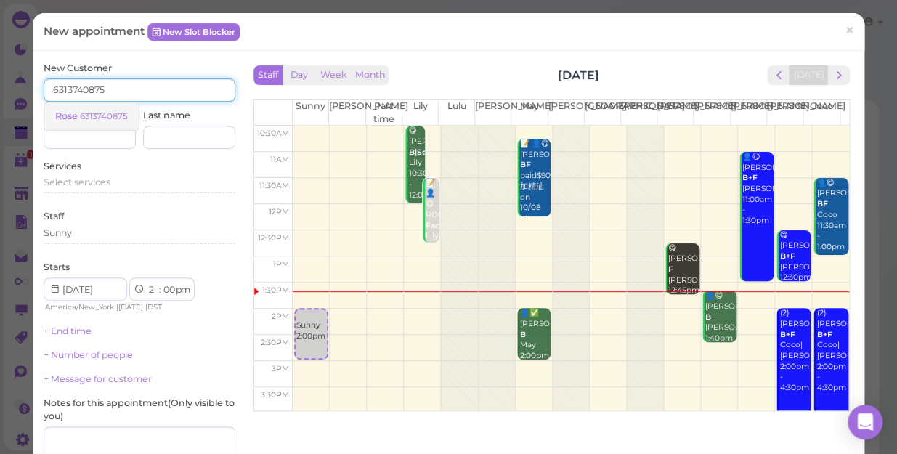
type input "6313740875"
click at [116, 119] on small "6313740875" at bounding box center [104, 116] width 48 height 10
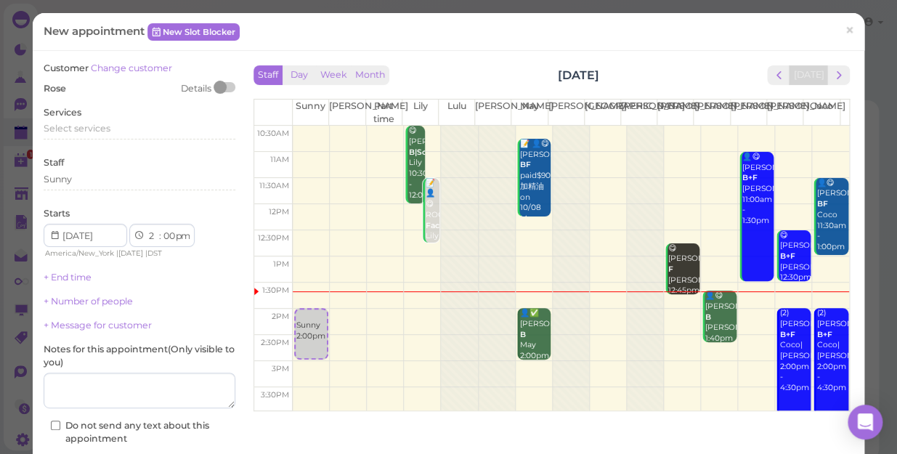
click at [116, 119] on div "Services Select services" at bounding box center [140, 126] width 192 height 40
click at [113, 132] on div "Select services" at bounding box center [140, 128] width 192 height 13
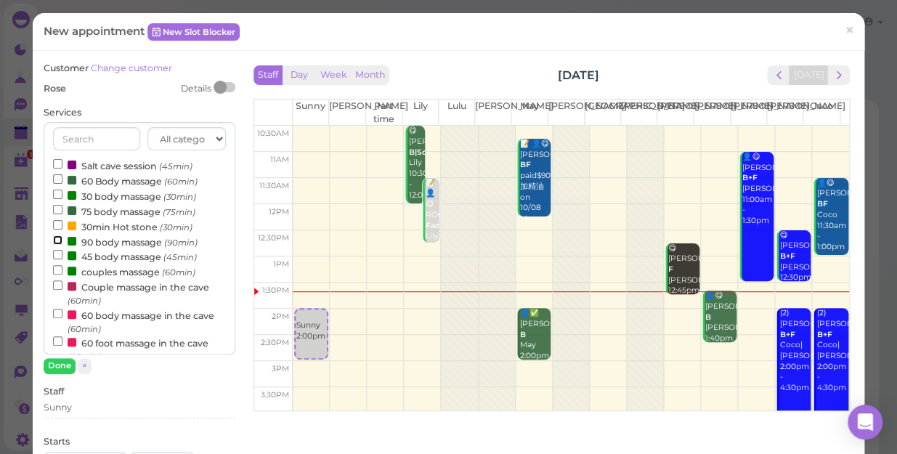
click at [55, 239] on input "90 body massage (90min)" at bounding box center [57, 239] width 9 height 9
click at [58, 196] on input "30 body massage (30min)" at bounding box center [57, 194] width 9 height 9
select select "4"
select select "00"
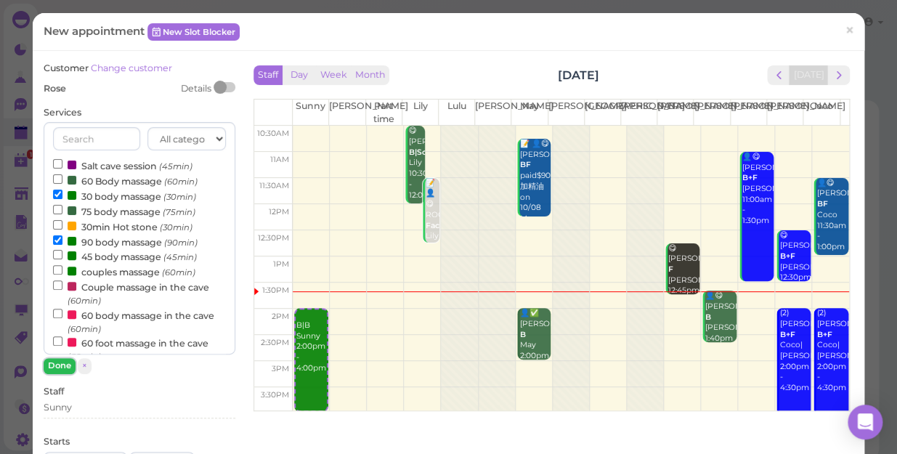
click at [58, 361] on button "Done" at bounding box center [60, 365] width 32 height 15
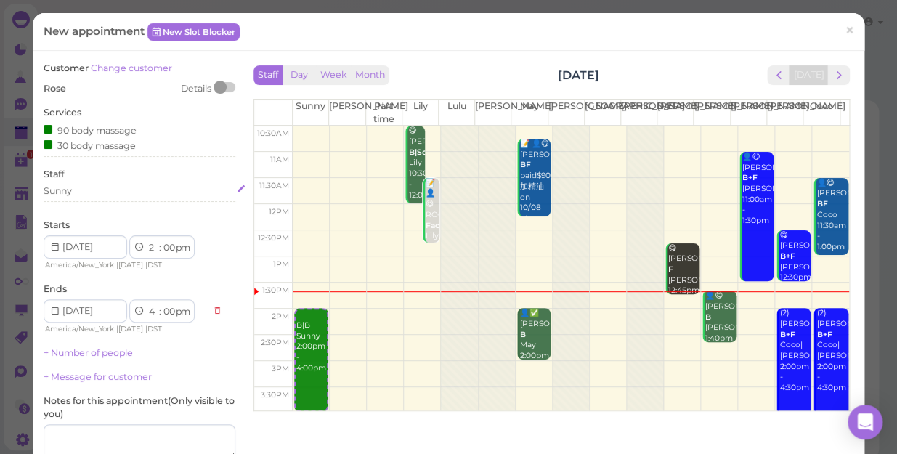
click at [86, 196] on div "Sunny" at bounding box center [140, 191] width 192 height 13
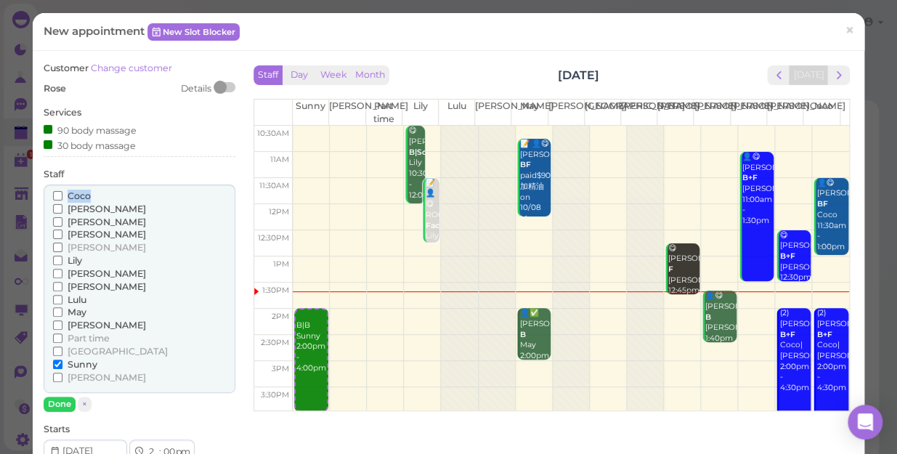
click at [86, 196] on span "Coco" at bounding box center [79, 195] width 23 height 11
click at [62, 196] on input "Coco" at bounding box center [57, 195] width 9 height 9
click at [56, 258] on input "Lily" at bounding box center [57, 260] width 9 height 9
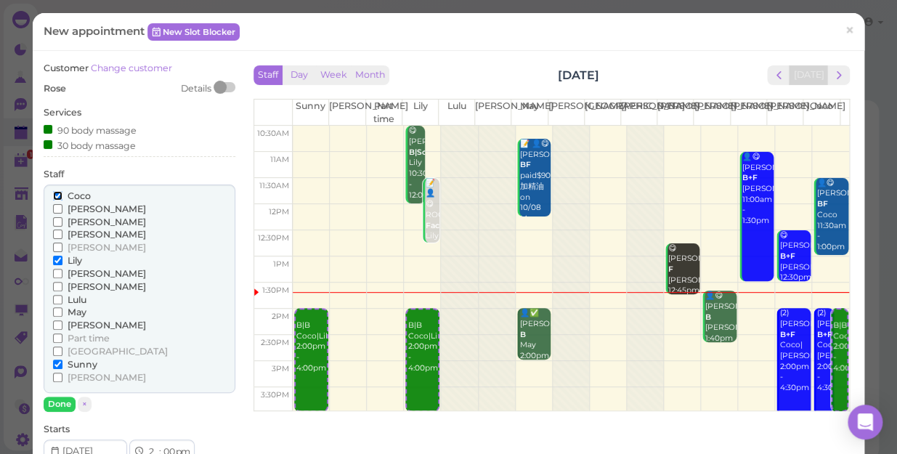
click at [58, 197] on input "Coco" at bounding box center [57, 195] width 9 height 9
click at [55, 276] on input "[PERSON_NAME]" at bounding box center [57, 273] width 9 height 9
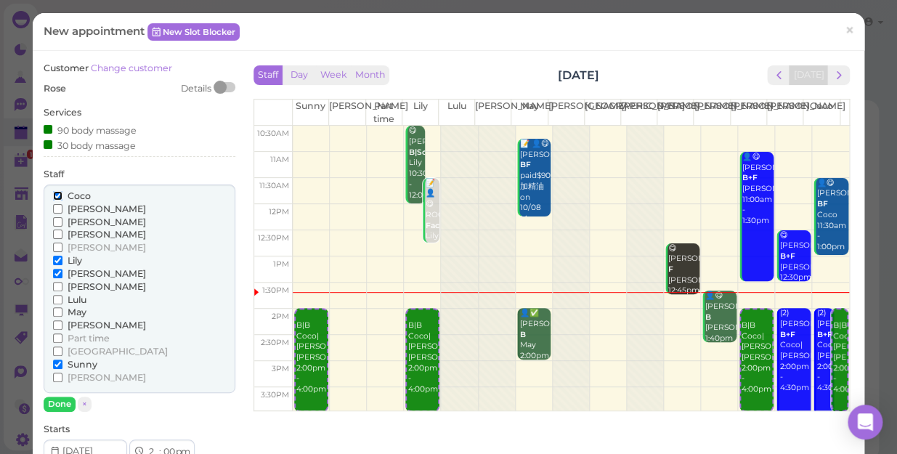
click at [58, 195] on input "Coco" at bounding box center [57, 195] width 9 height 9
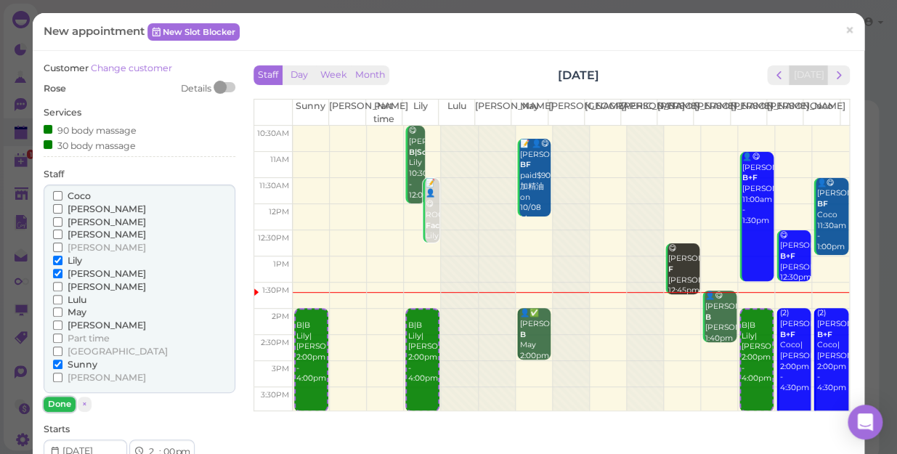
click at [57, 400] on button "Done" at bounding box center [60, 404] width 32 height 15
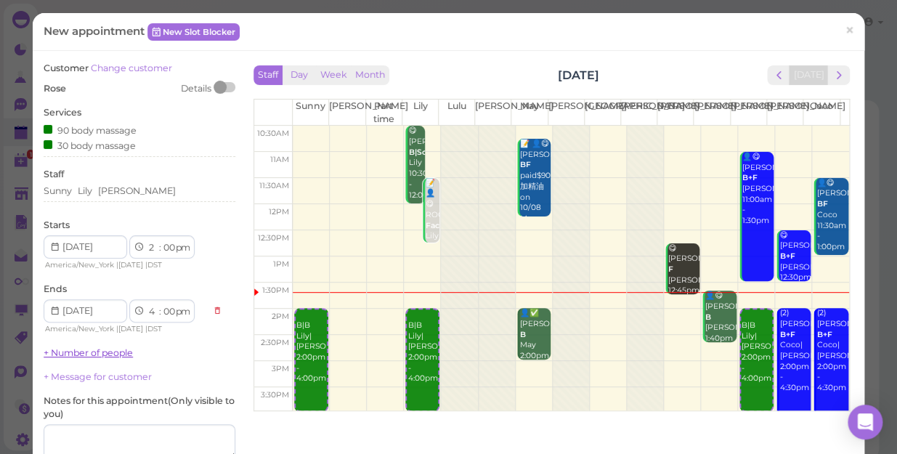
click at [107, 352] on link "+ Number of people" at bounding box center [88, 352] width 89 height 11
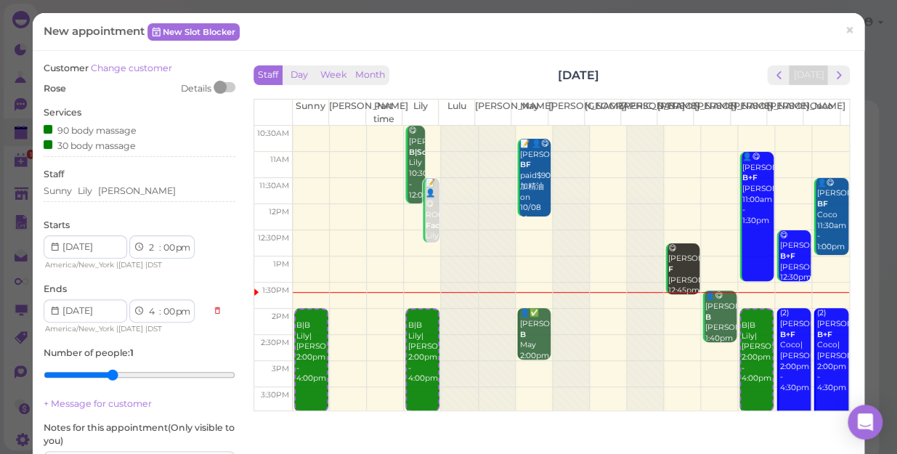
click at [103, 373] on input "range" at bounding box center [140, 374] width 192 height 23
type input "3"
click at [90, 376] on input "range" at bounding box center [140, 374] width 192 height 23
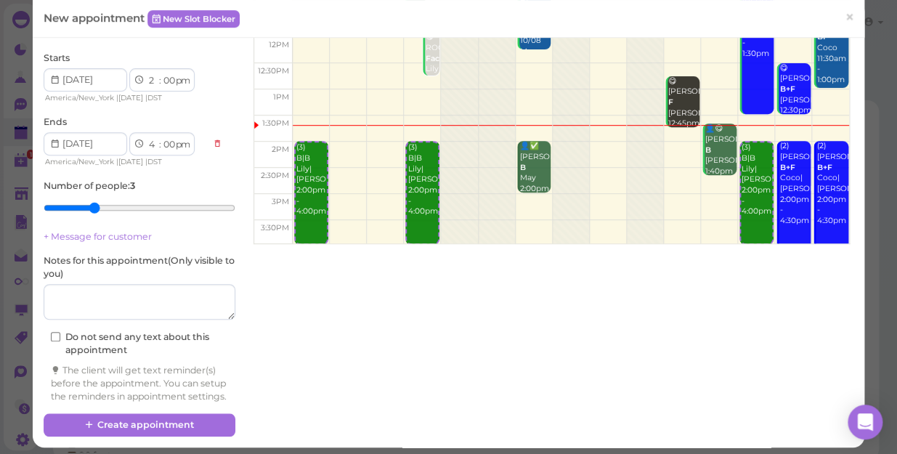
scroll to position [186, 0]
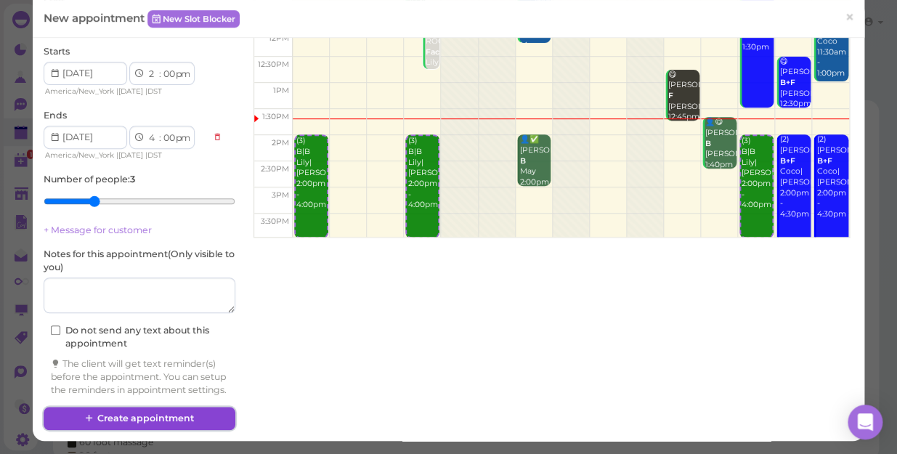
click at [105, 418] on button "Create appointment" at bounding box center [140, 418] width 192 height 23
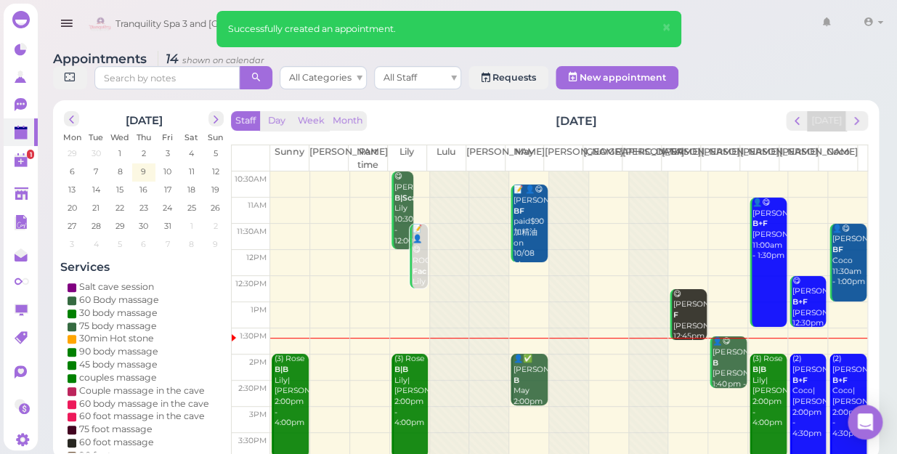
scroll to position [65, 0]
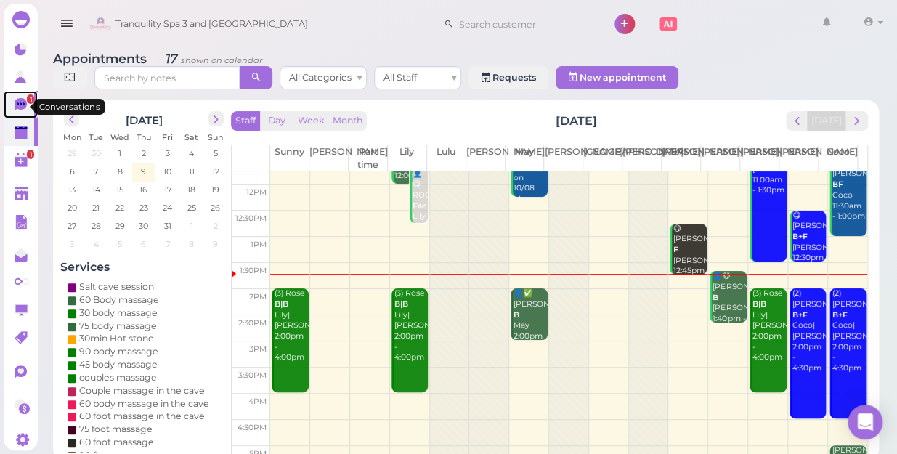
click at [27, 104] on span "1" at bounding box center [30, 98] width 7 height 9
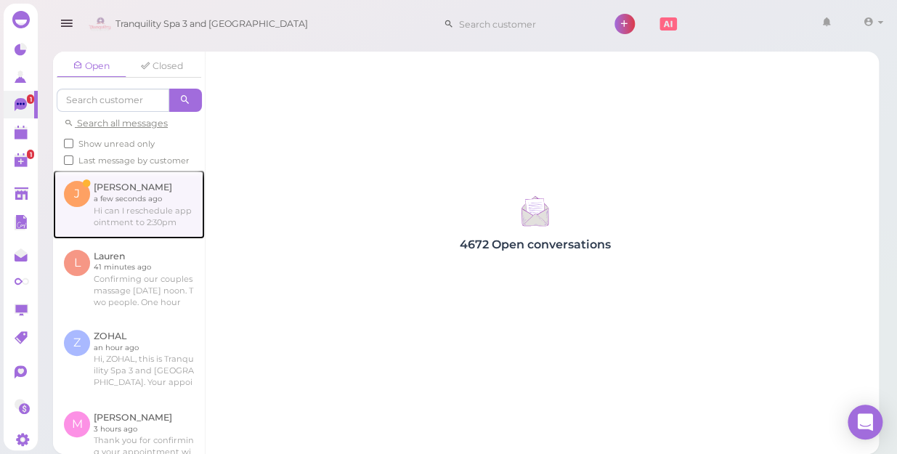
click at [141, 222] on link at bounding box center [129, 204] width 152 height 68
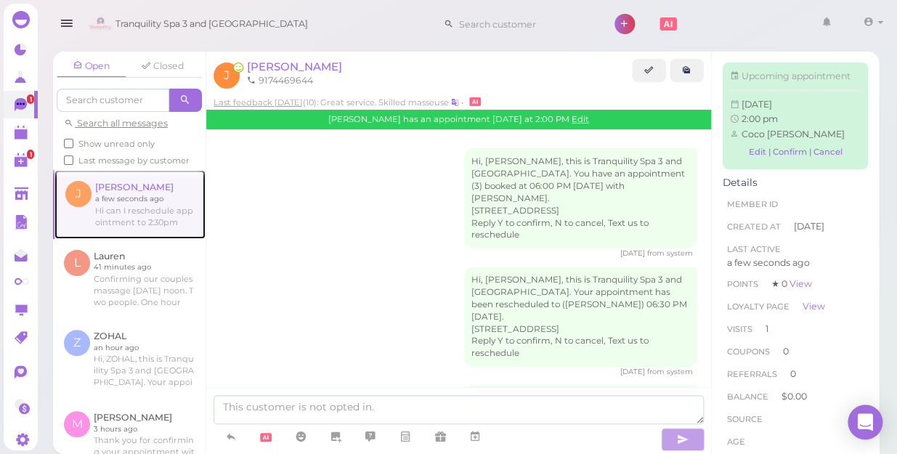
scroll to position [688, 0]
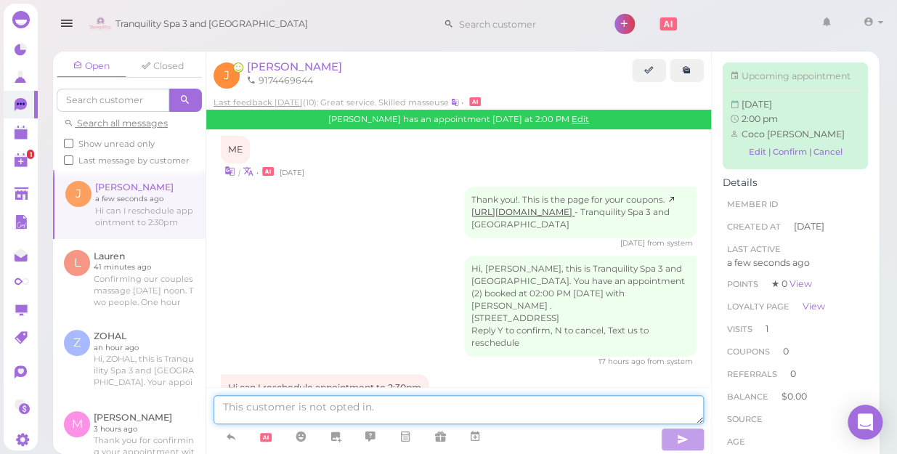
click at [431, 410] on textarea at bounding box center [459, 409] width 490 height 29
type textarea "ok"
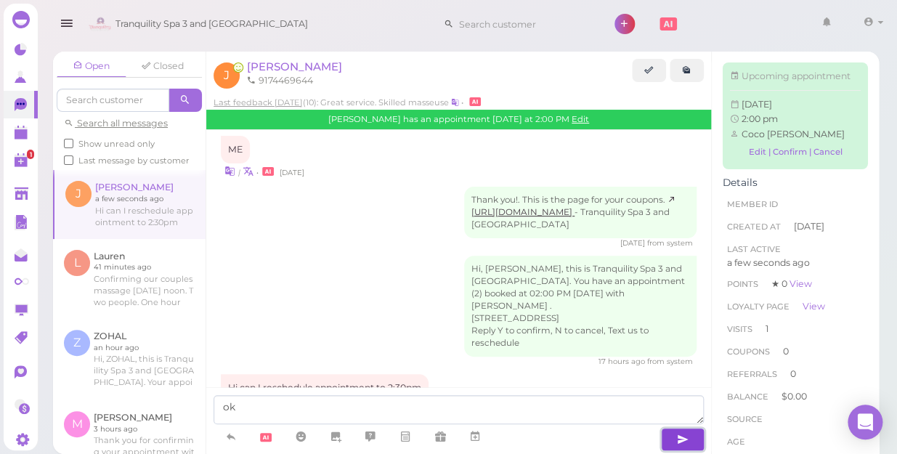
click at [681, 438] on icon "button" at bounding box center [683, 439] width 12 height 15
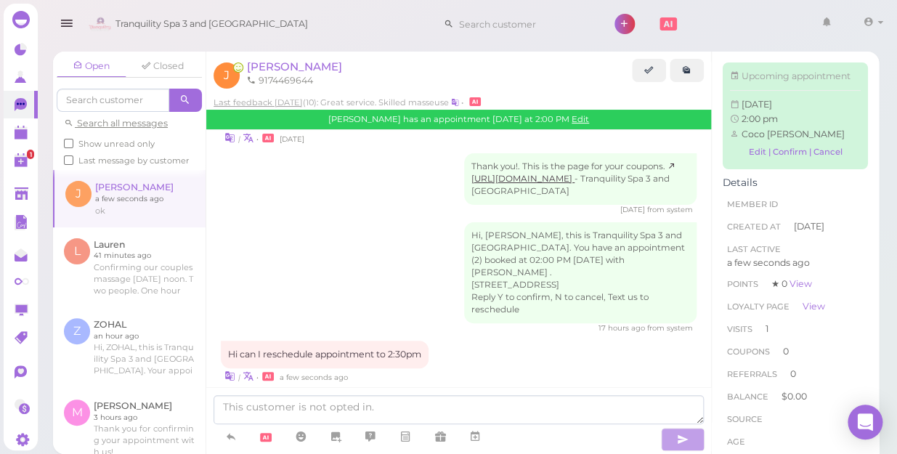
click at [546, 113] on div "[PERSON_NAME] has an appointment [DATE] at 2:00 PM Edit" at bounding box center [458, 119] width 505 height 19
drag, startPoint x: 546, startPoint y: 113, endPoint x: 553, endPoint y: 121, distance: 10.3
click at [572, 121] on link "Edit" at bounding box center [580, 119] width 17 height 10
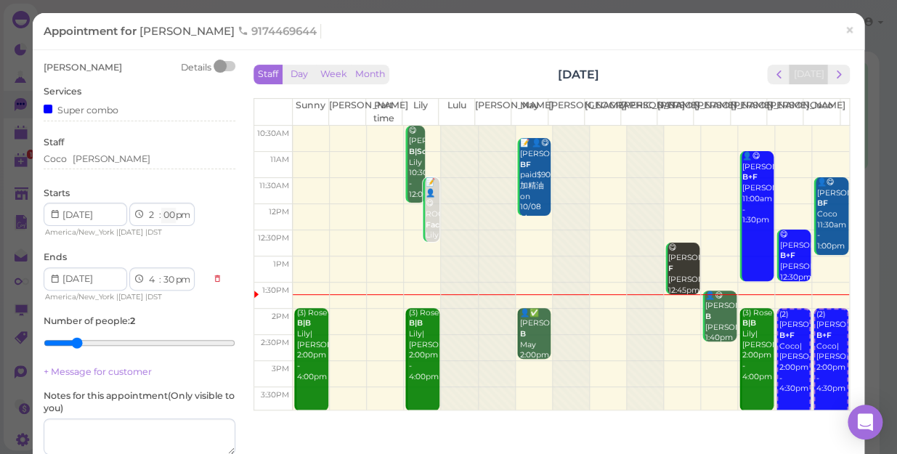
click at [169, 216] on select "00 05 10 15 20 25 30 35 40 45 50 55" at bounding box center [168, 215] width 15 height 15
select select "35"
click at [161, 208] on select "00 05 10 15 20 25 30 35 40 45 50 55" at bounding box center [168, 215] width 15 height 15
select select "5"
select select "05"
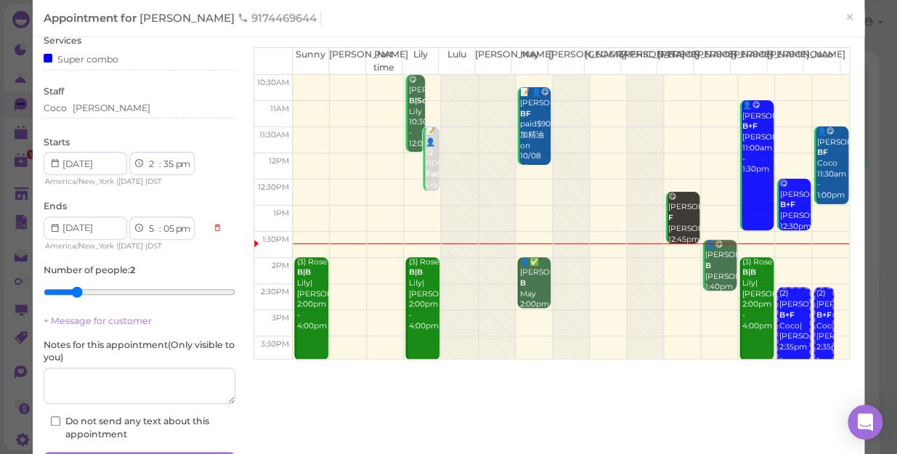
scroll to position [131, 0]
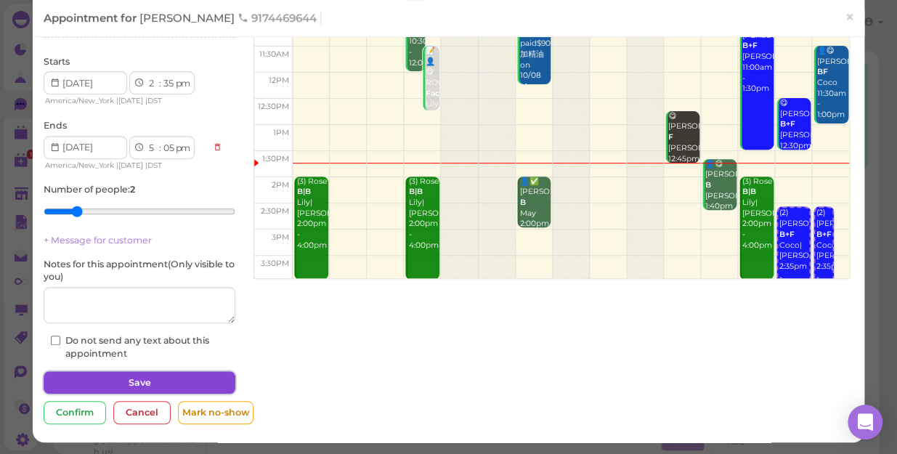
click at [209, 379] on button "Save" at bounding box center [140, 382] width 192 height 23
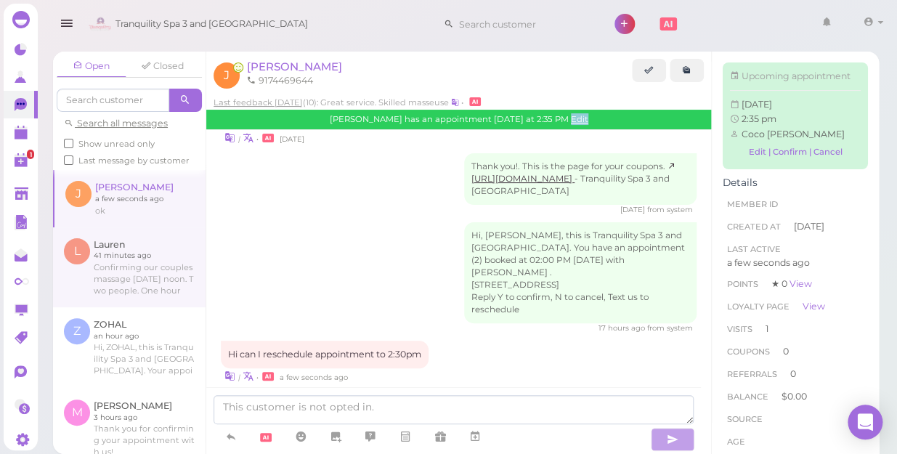
scroll to position [828, 0]
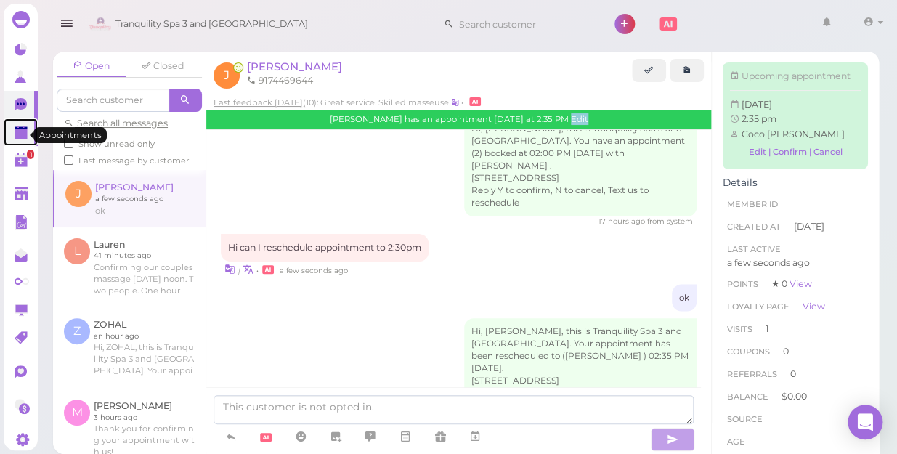
click at [21, 131] on icon at bounding box center [22, 133] width 15 height 15
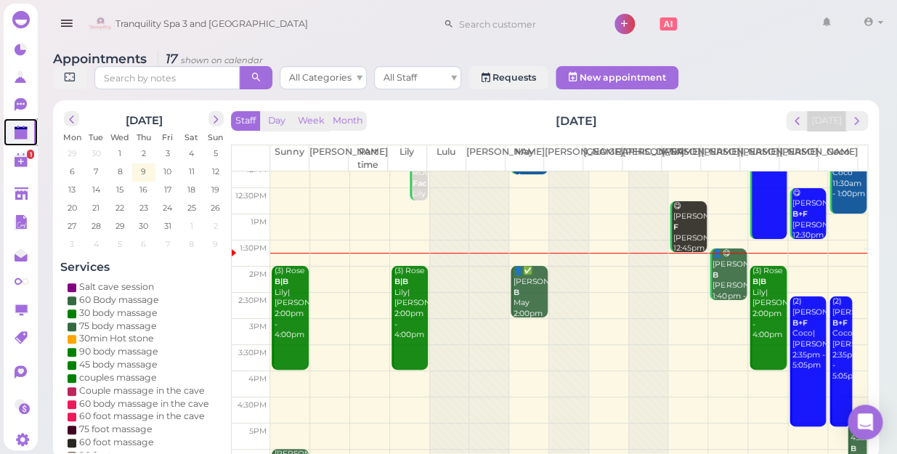
scroll to position [198, 0]
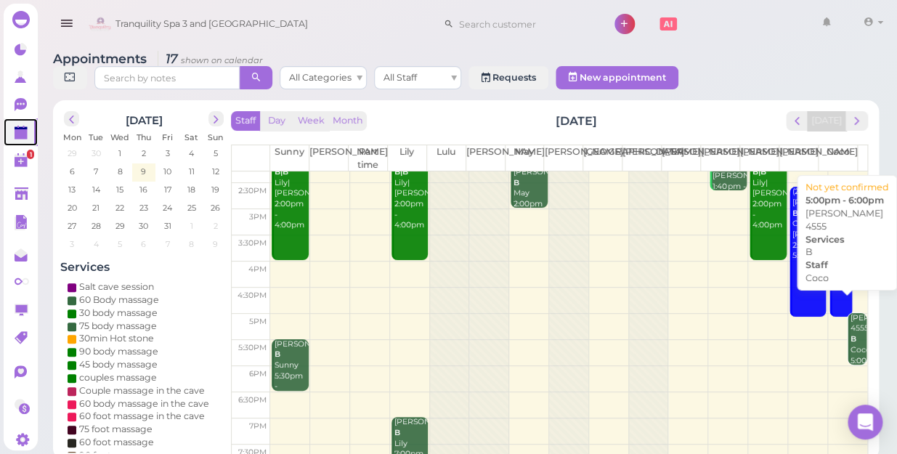
click at [850, 336] on div "[PERSON_NAME] 4555 B Coco 5:00pm - 6:00pm" at bounding box center [858, 350] width 16 height 75
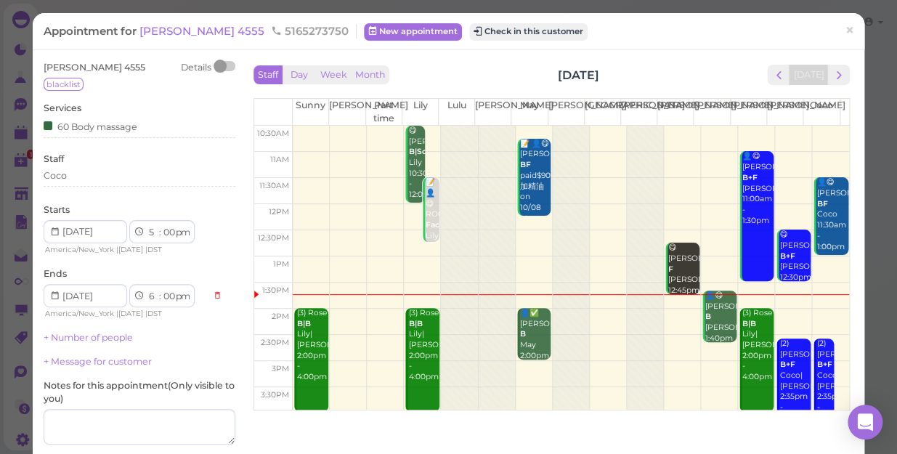
click at [692, 33] on div "Appointment for [PERSON_NAME] 4555 5165273750 New appointment Check in this cus…" at bounding box center [441, 31] width 795 height 15
click at [72, 174] on div "Coco" at bounding box center [140, 175] width 192 height 13
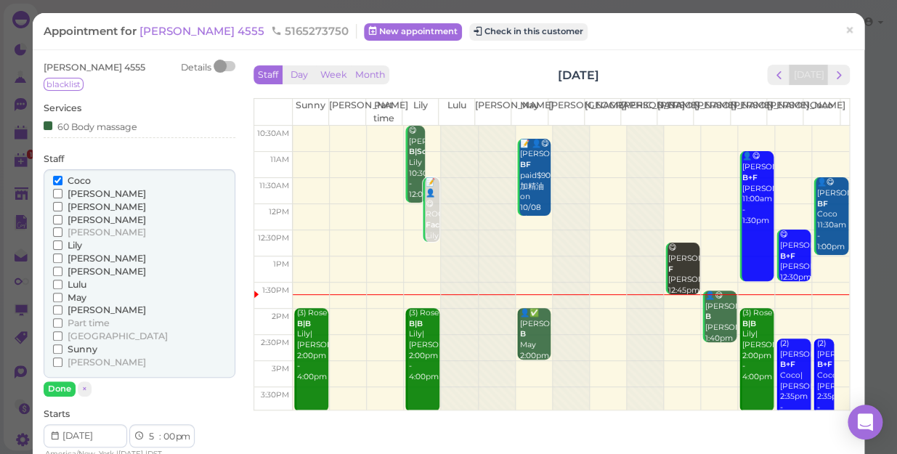
click at [73, 195] on span "[PERSON_NAME]" at bounding box center [107, 193] width 78 height 11
click at [62, 195] on input "[PERSON_NAME]" at bounding box center [57, 193] width 9 height 9
click at [55, 180] on input "Coco" at bounding box center [57, 180] width 9 height 9
click at [61, 386] on button "Done" at bounding box center [60, 388] width 32 height 15
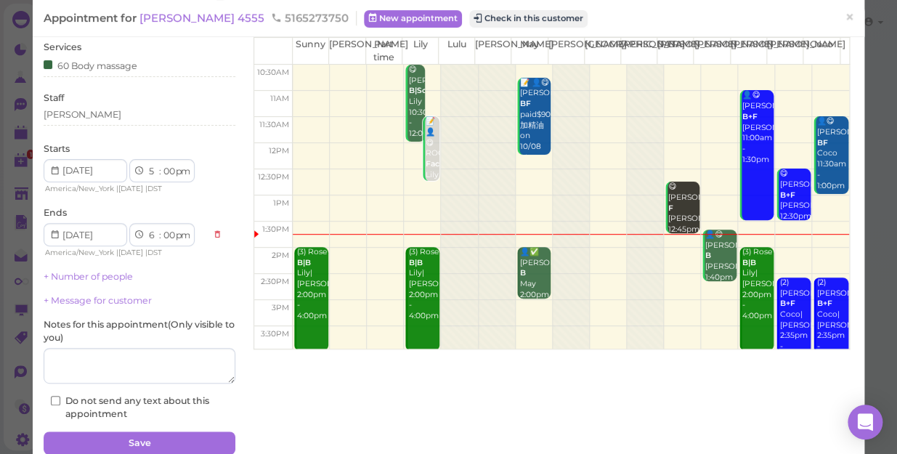
scroll to position [122, 0]
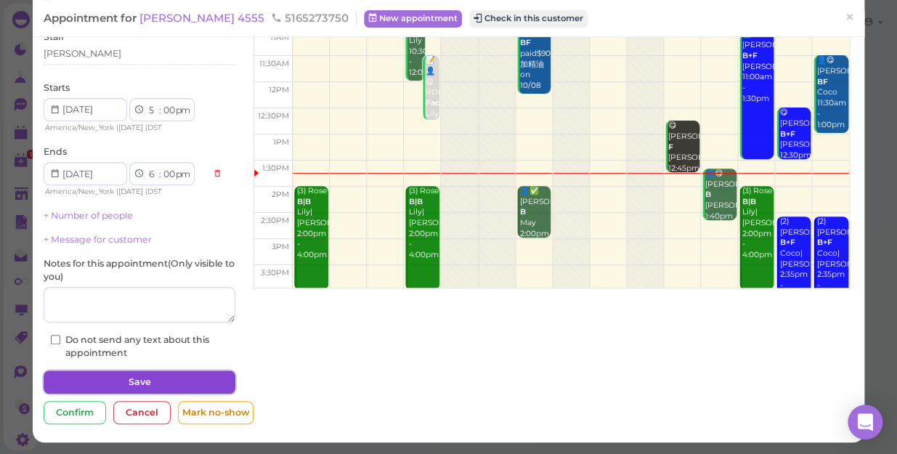
click at [124, 386] on button "Save" at bounding box center [140, 382] width 192 height 23
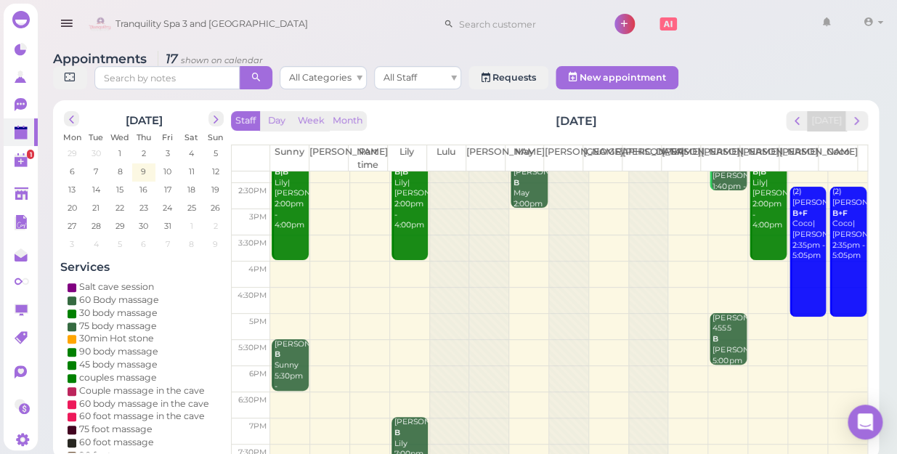
scroll to position [65, 0]
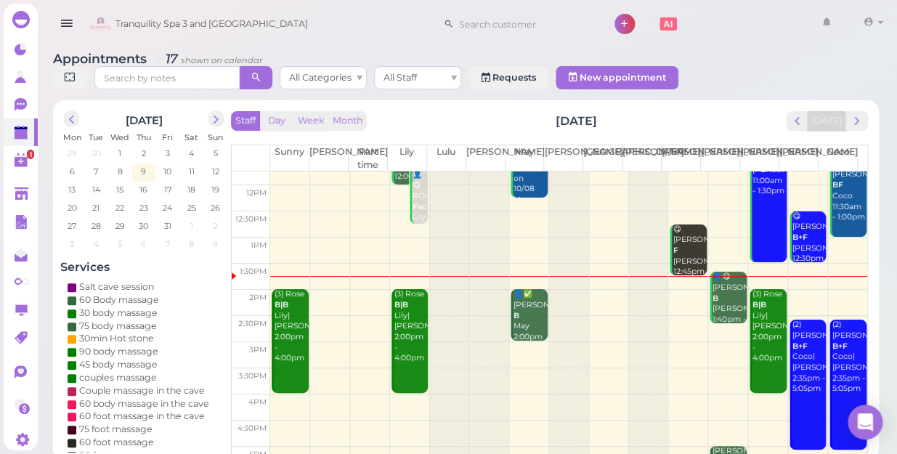
click at [719, 342] on td at bounding box center [568, 355] width 597 height 26
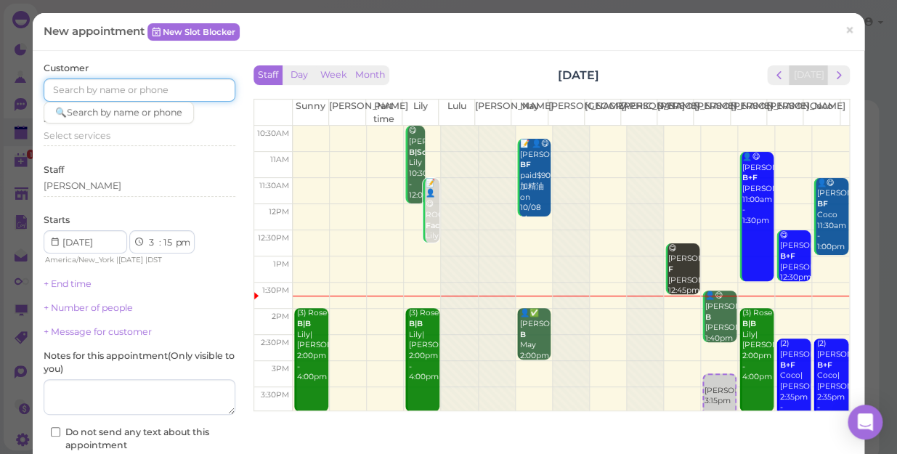
click at [195, 94] on input at bounding box center [140, 89] width 192 height 23
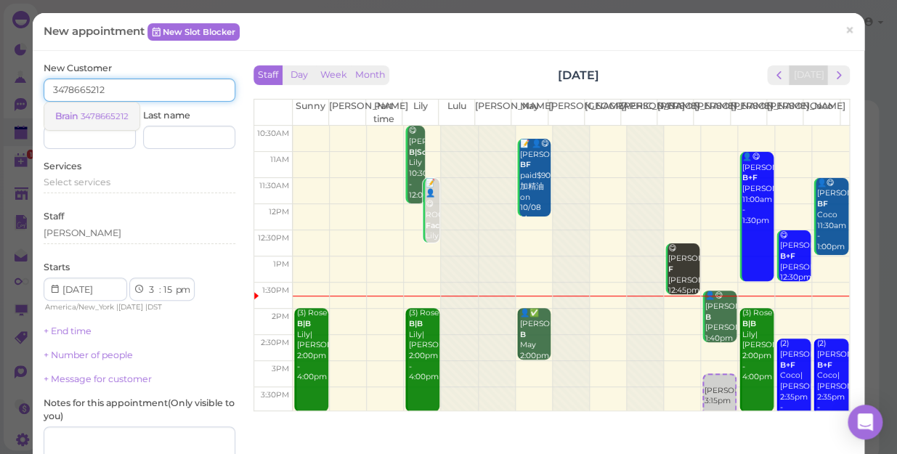
type input "3478665212"
click at [113, 114] on small "3478665212" at bounding box center [105, 116] width 48 height 10
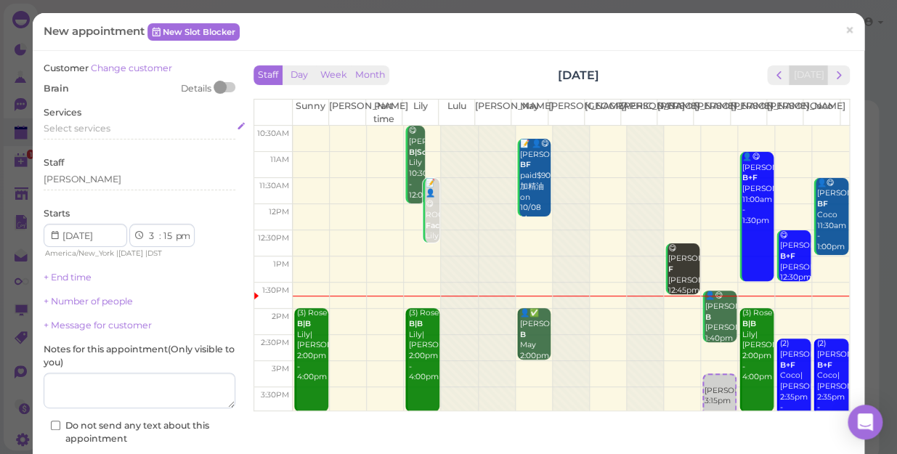
click at [114, 129] on div "Select services" at bounding box center [140, 128] width 192 height 13
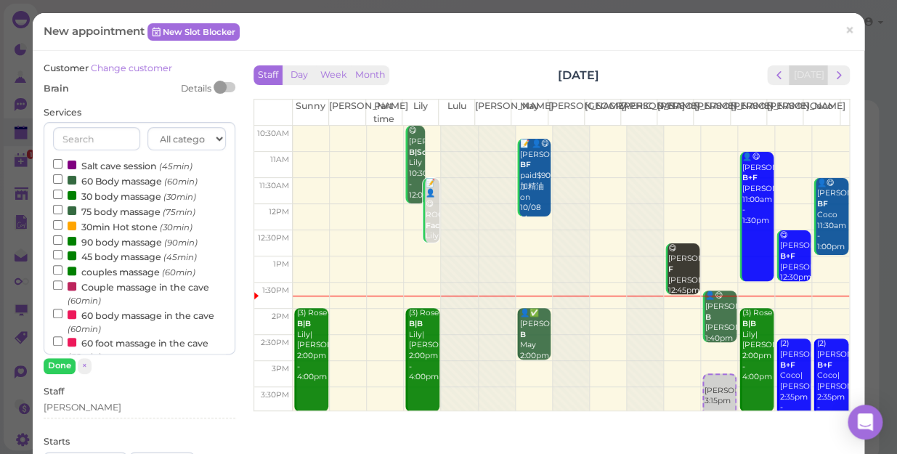
click at [100, 208] on label "75 body massage (75min)" at bounding box center [124, 210] width 142 height 15
click at [62, 208] on input "75 body massage (75min)" at bounding box center [57, 209] width 9 height 9
click at [52, 357] on div "All categories Relax session Full body Full body full body Salt cave massage Sa…" at bounding box center [140, 247] width 192 height 251
click at [56, 363] on button "Done" at bounding box center [60, 365] width 32 height 15
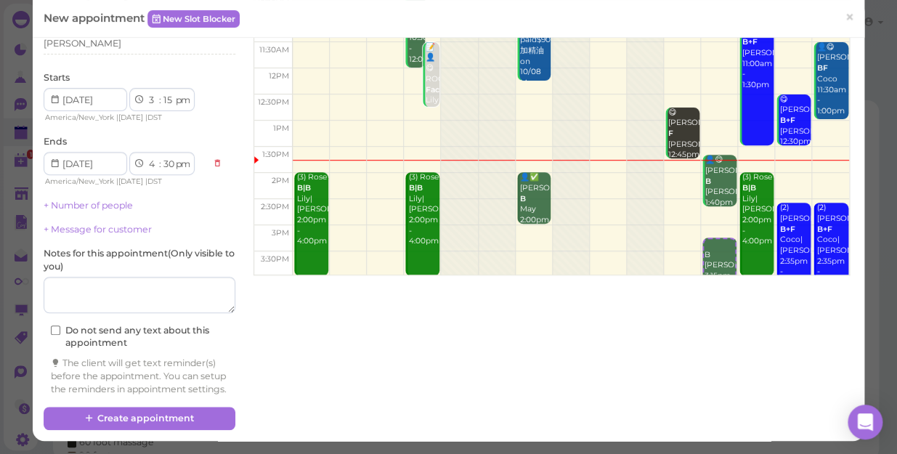
scroll to position [147, 0]
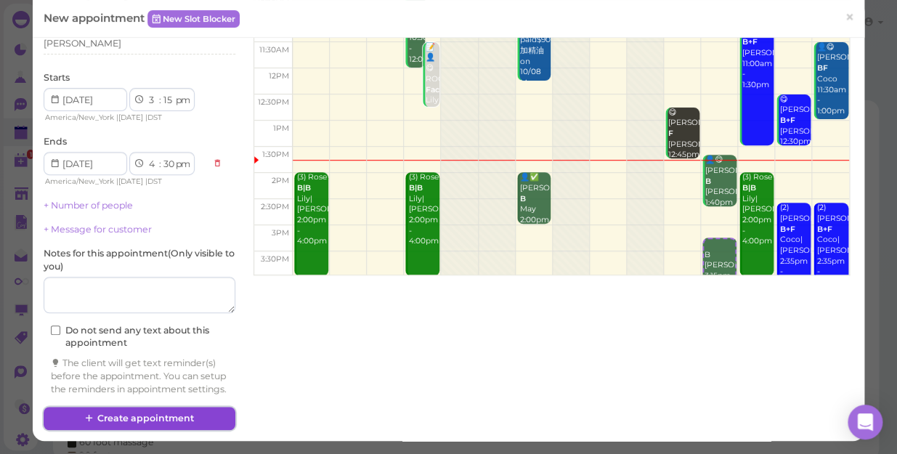
click at [182, 414] on button "Create appointment" at bounding box center [140, 418] width 192 height 23
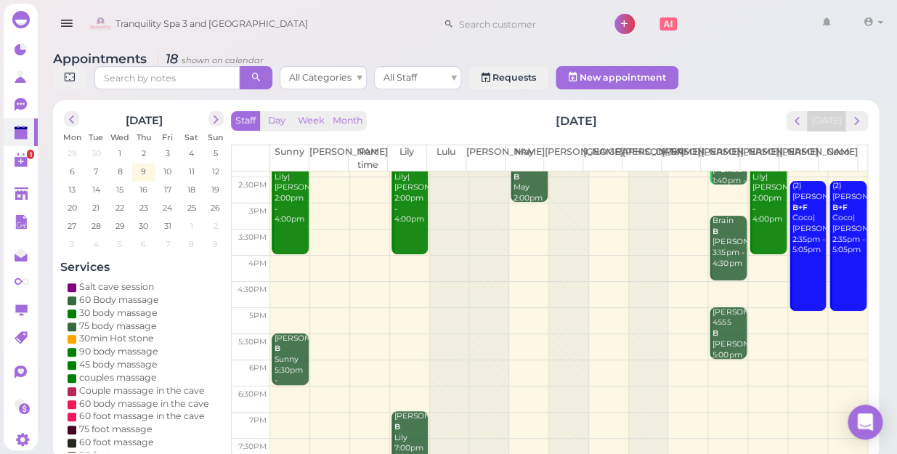
scroll to position [131, 0]
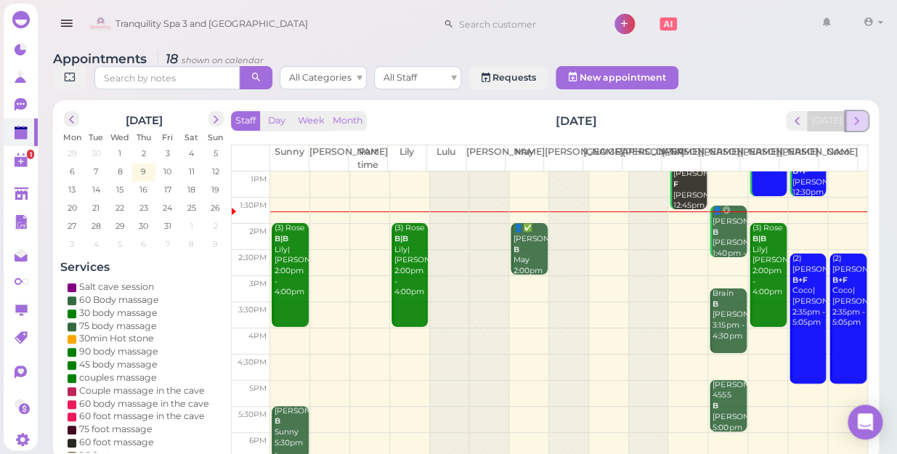
click at [857, 114] on span "next" at bounding box center [857, 121] width 14 height 14
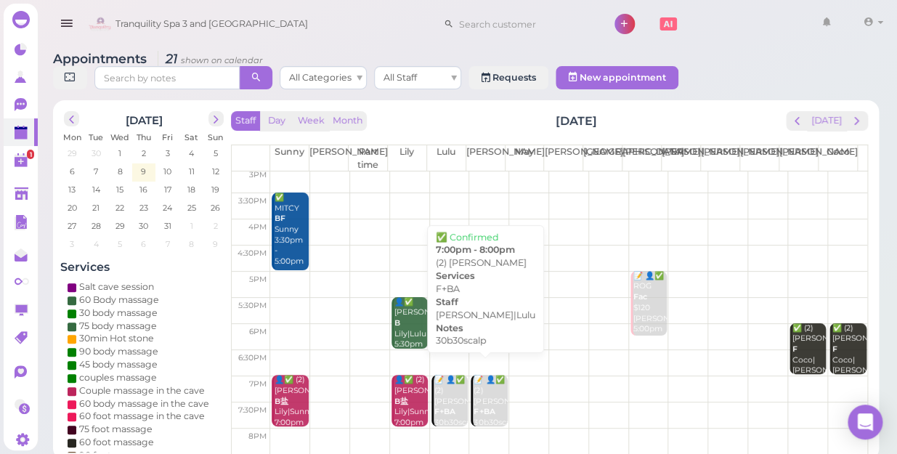
scroll to position [262, 0]
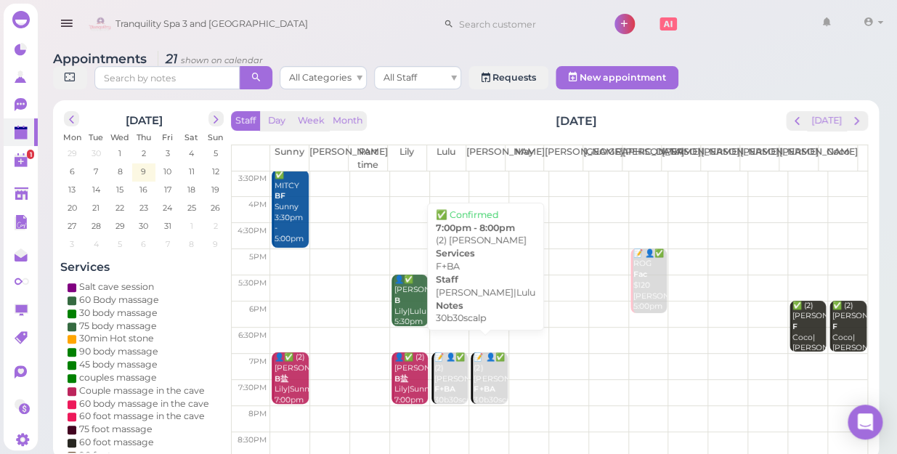
click at [481, 374] on div "📝 👤✅ (2) [PERSON_NAME] F+BA 30b30scalp [PERSON_NAME]|Lulu 7:00pm - 8:00pm" at bounding box center [490, 400] width 34 height 96
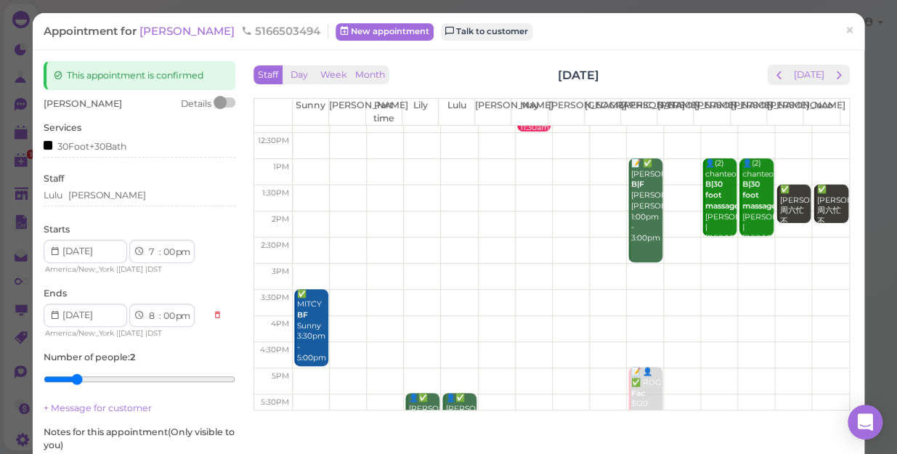
scroll to position [262, 0]
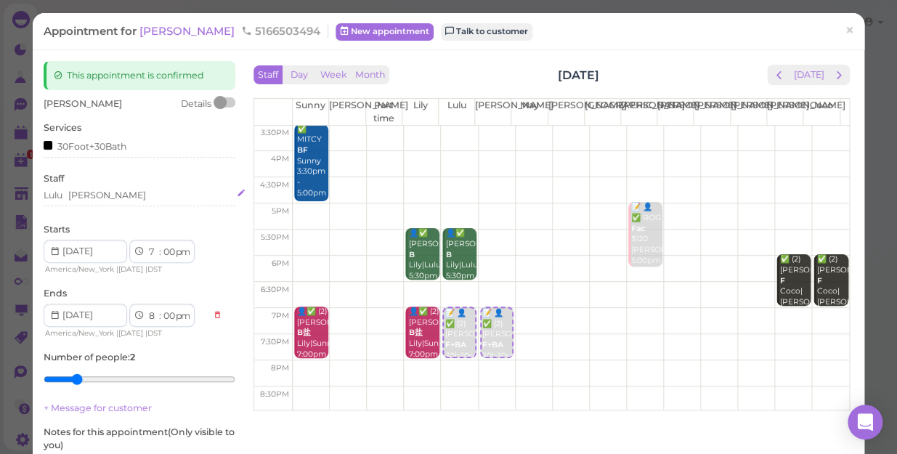
click at [95, 196] on div "Lulu [PERSON_NAME]" at bounding box center [140, 195] width 192 height 13
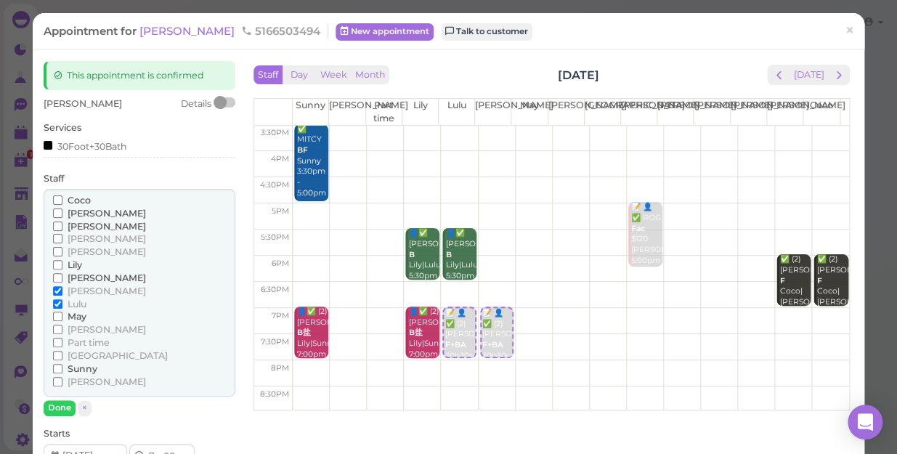
click at [57, 199] on input "Coco" at bounding box center [57, 199] width 9 height 9
click at [57, 383] on input "[PERSON_NAME]" at bounding box center [57, 381] width 9 height 9
click at [59, 305] on input "Lulu" at bounding box center [57, 303] width 9 height 9
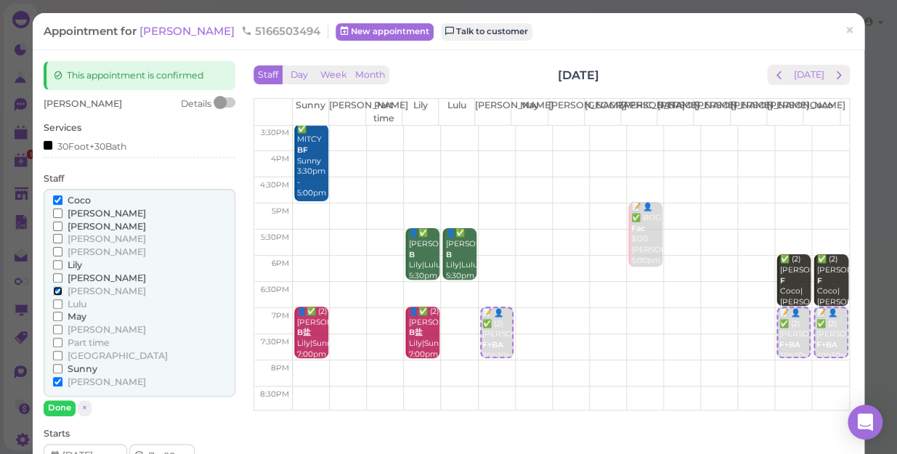
click at [54, 286] on input "[PERSON_NAME]" at bounding box center [57, 290] width 9 height 9
click at [63, 406] on button "Done" at bounding box center [60, 407] width 32 height 15
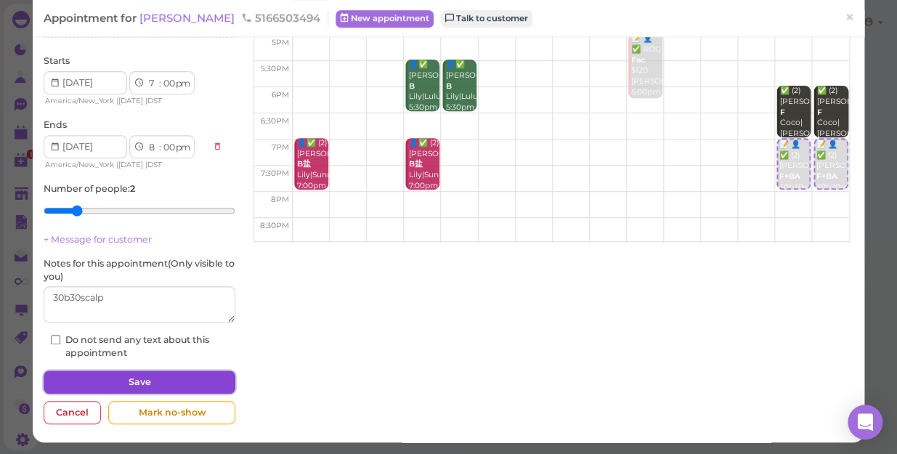
click at [105, 381] on button "Save" at bounding box center [140, 382] width 192 height 23
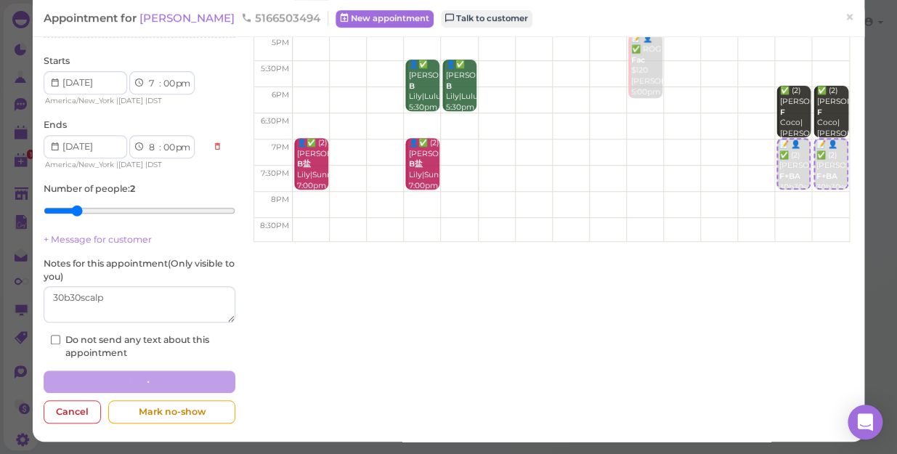
scroll to position [168, 0]
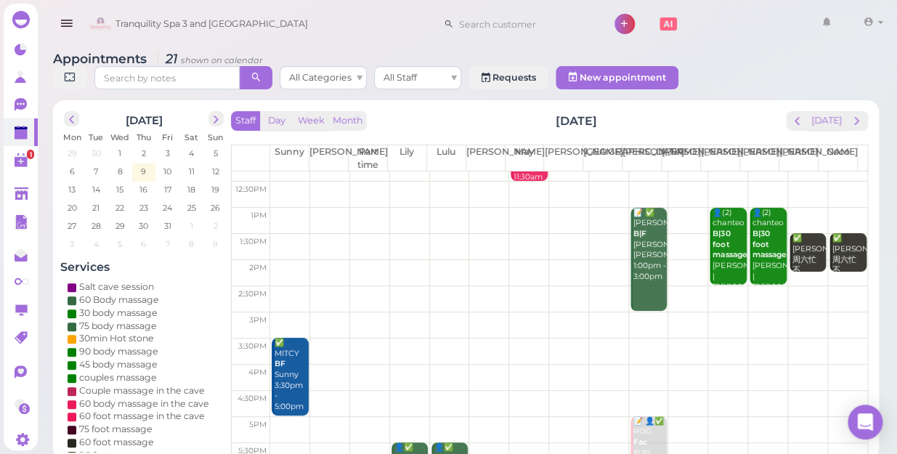
scroll to position [198, 0]
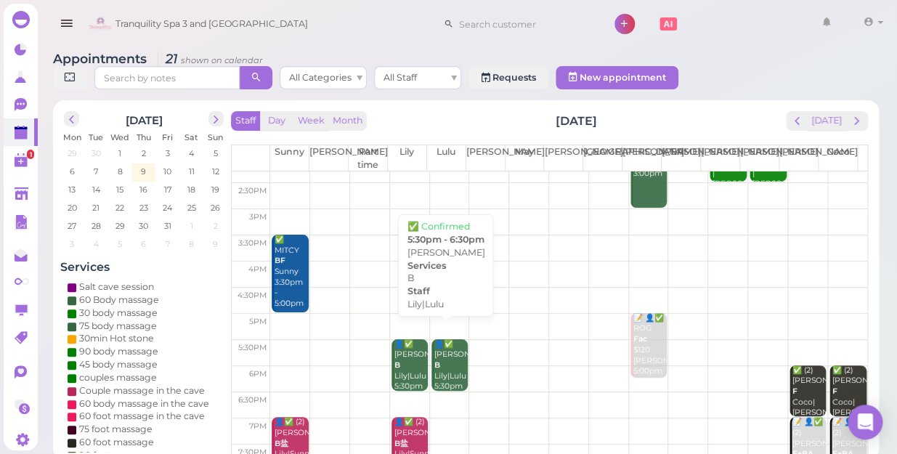
click at [445, 354] on div "👤✅ [PERSON_NAME]|Lulu 5:30pm - 6:30pm" at bounding box center [451, 376] width 34 height 75
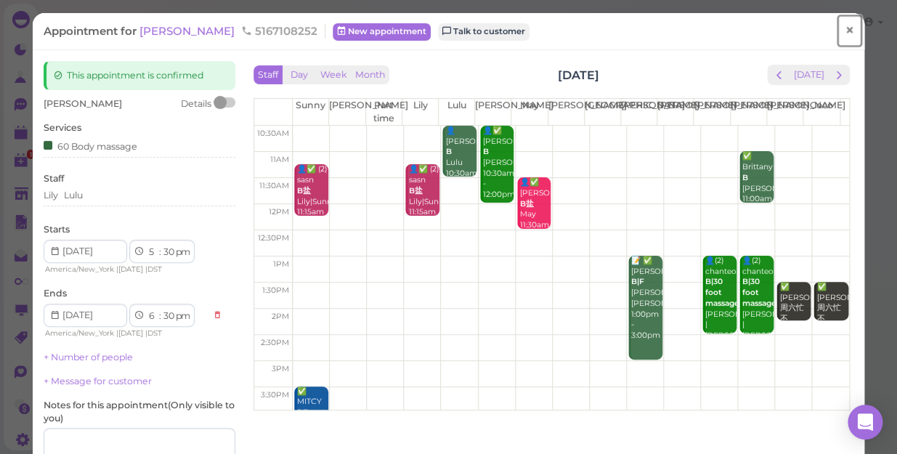
click at [844, 33] on link "×" at bounding box center [849, 31] width 27 height 34
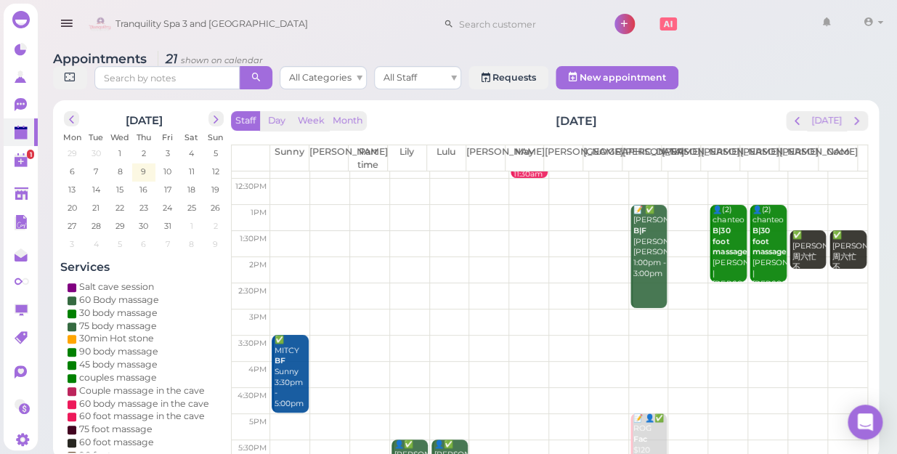
scroll to position [262, 0]
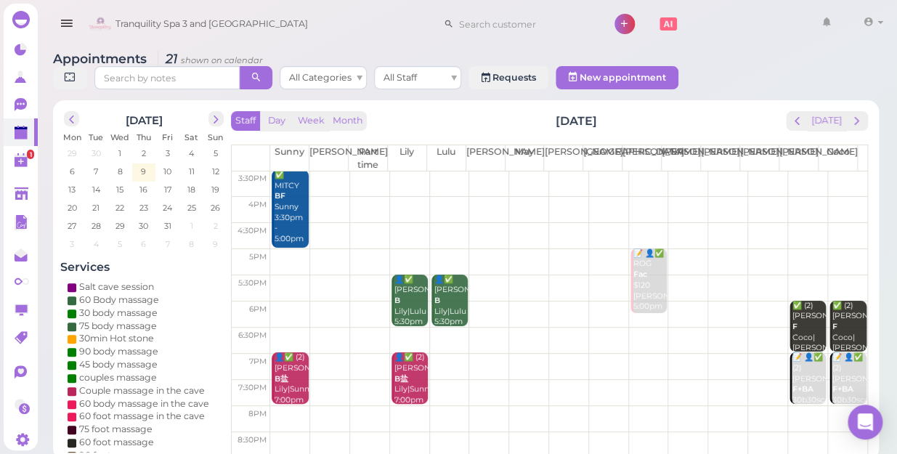
click at [487, 301] on td at bounding box center [568, 314] width 597 height 26
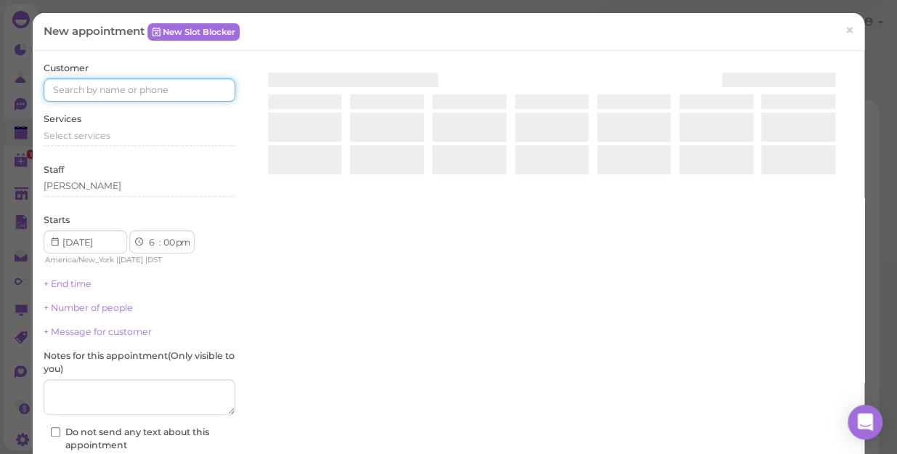
click at [139, 84] on input at bounding box center [140, 89] width 192 height 23
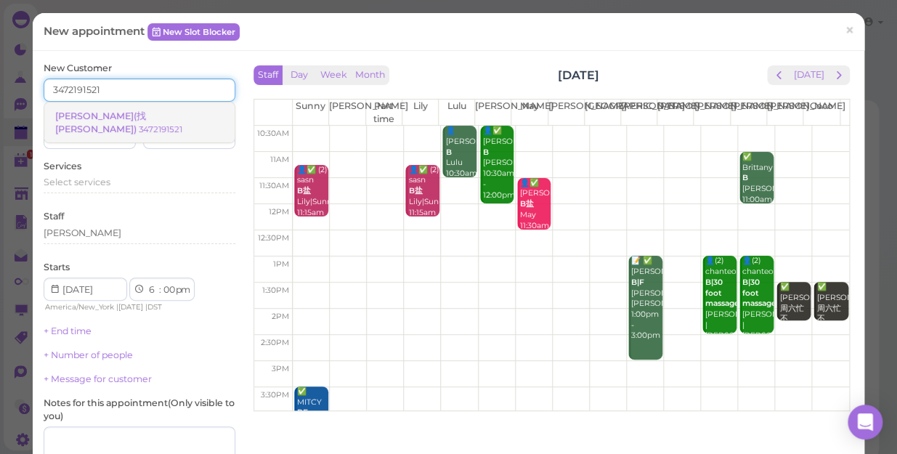
type input "3472191521"
click at [125, 106] on link "[PERSON_NAME](找[PERSON_NAME]) 3472191521" at bounding box center [139, 122] width 190 height 41
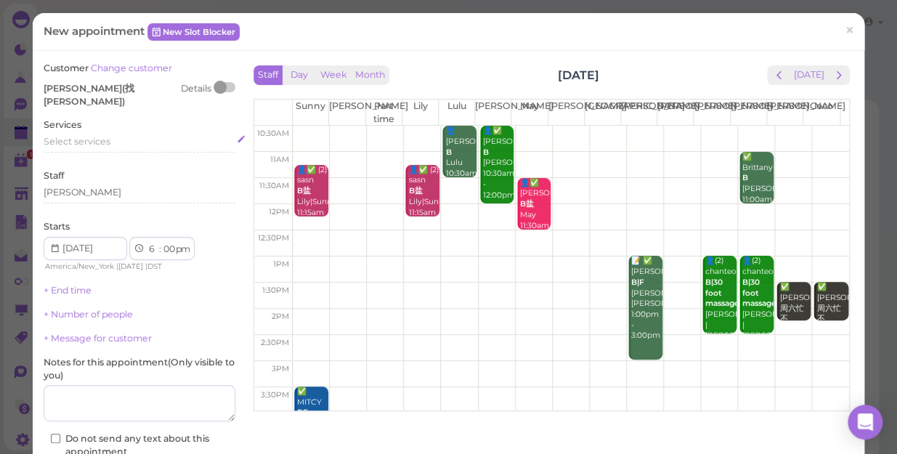
click at [121, 135] on div "Select services" at bounding box center [140, 141] width 192 height 13
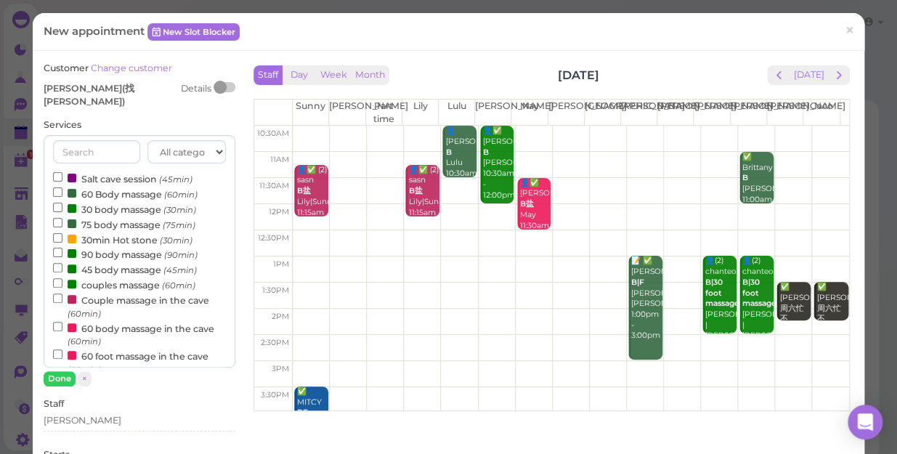
click at [123, 246] on label "90 body massage (90min)" at bounding box center [125, 253] width 145 height 15
click at [62, 248] on input "90 body massage (90min)" at bounding box center [57, 252] width 9 height 9
click at [52, 371] on button "Done" at bounding box center [60, 378] width 32 height 15
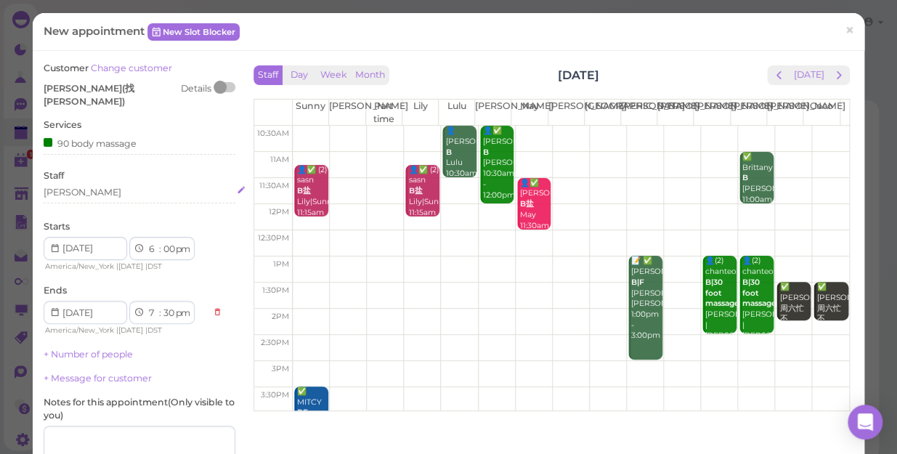
click at [84, 186] on div "[PERSON_NAME]" at bounding box center [140, 192] width 192 height 13
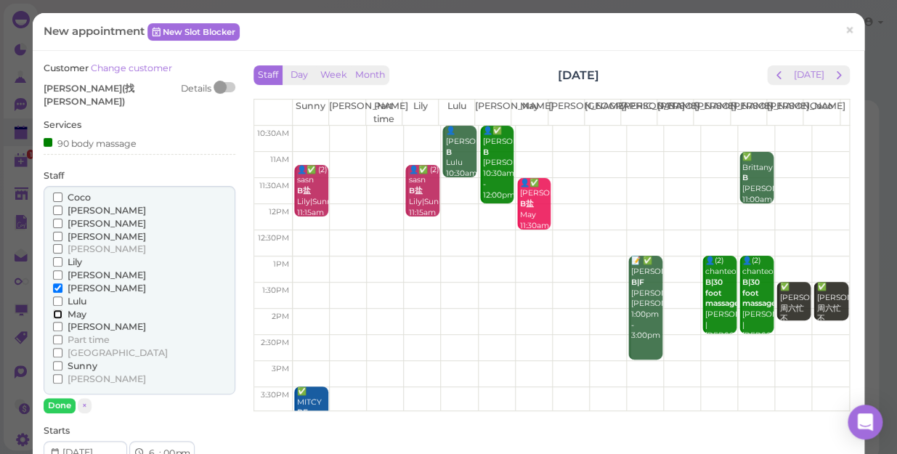
click at [56, 309] on input "May" at bounding box center [57, 313] width 9 height 9
click at [53, 398] on button "Done" at bounding box center [60, 405] width 32 height 15
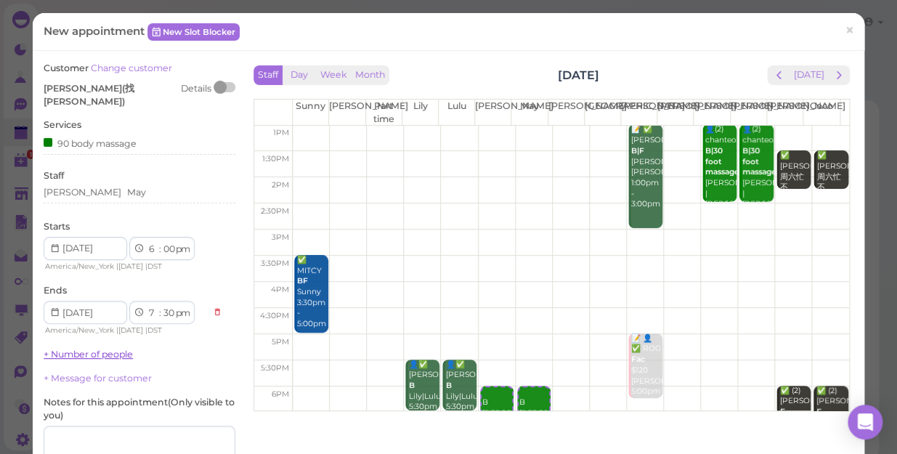
scroll to position [131, 0]
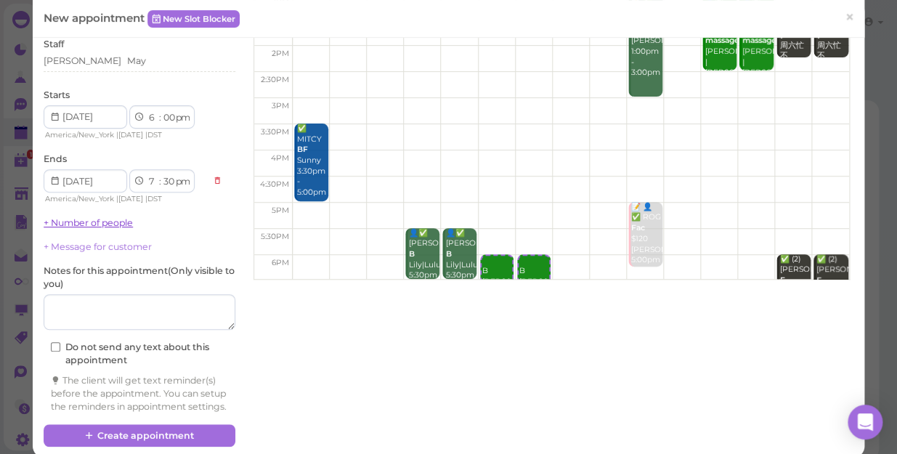
click at [113, 217] on link "+ Number of people" at bounding box center [88, 222] width 89 height 11
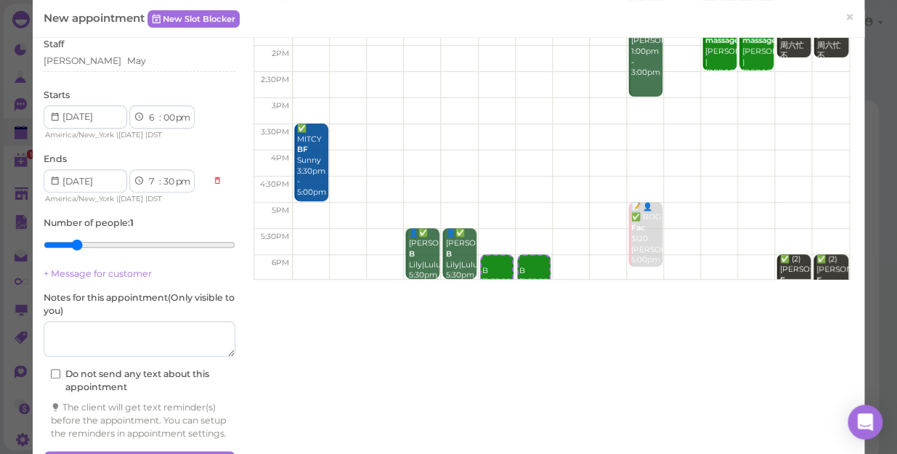
type input "2"
click at [83, 233] on input "range" at bounding box center [140, 244] width 192 height 23
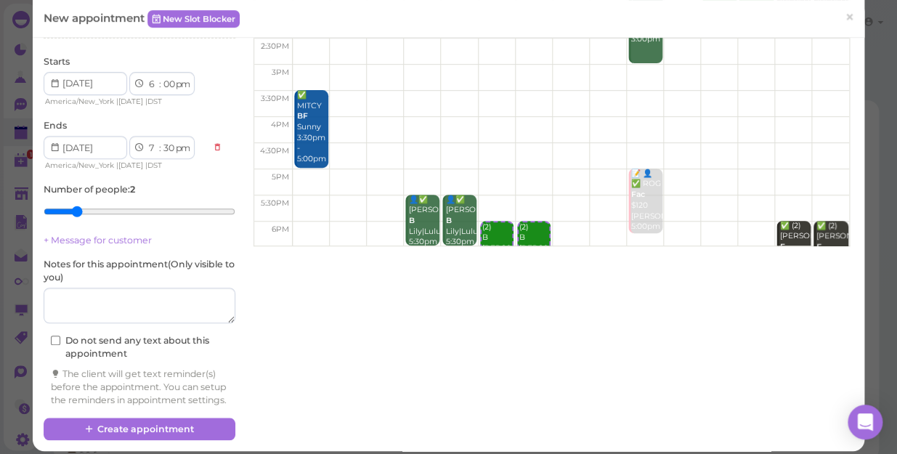
scroll to position [174, 0]
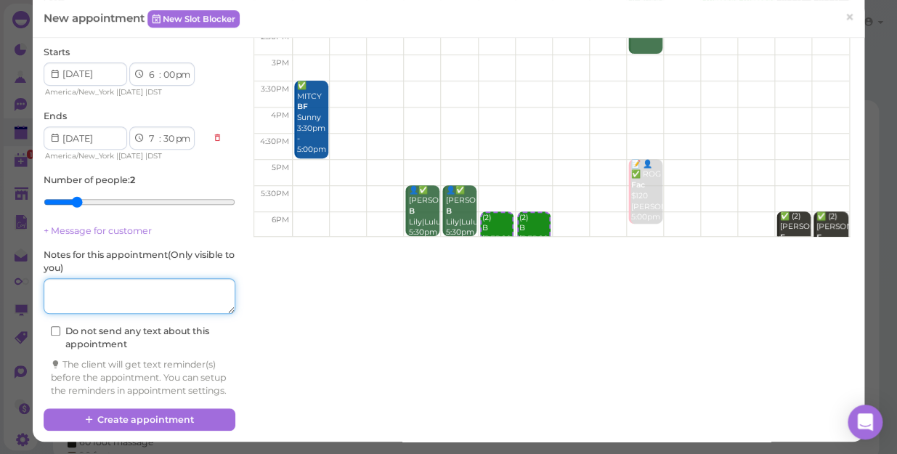
click at [92, 278] on textarea at bounding box center [140, 296] width 192 height 36
type textarea "l"
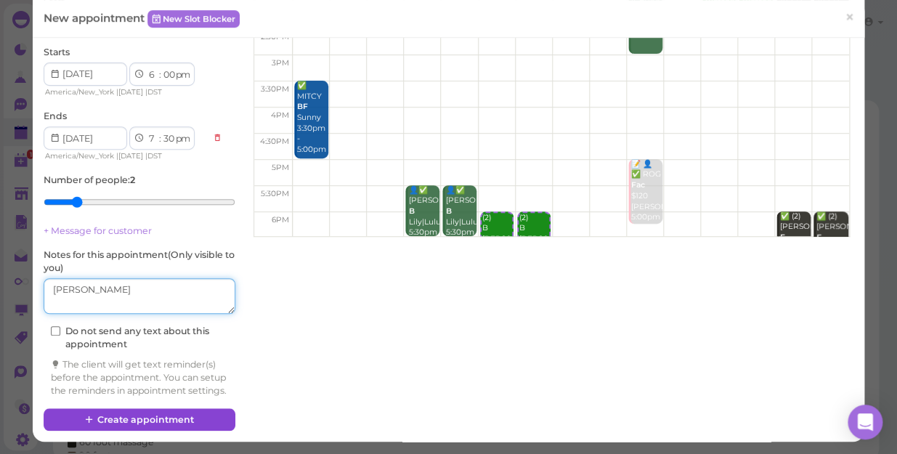
type textarea "[PERSON_NAME]"
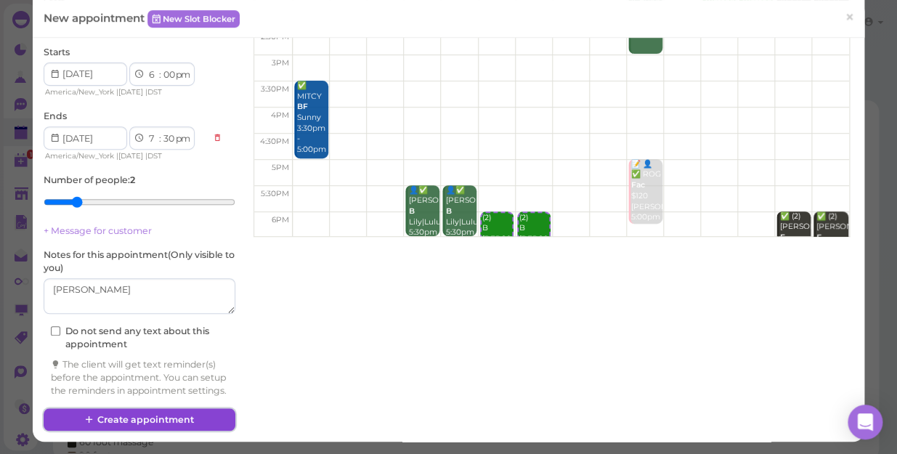
click at [162, 415] on button "Create appointment" at bounding box center [140, 419] width 192 height 23
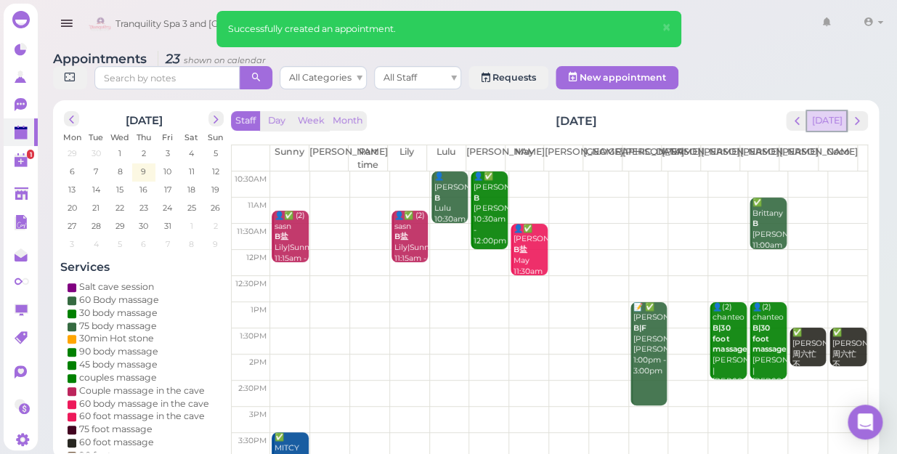
click at [826, 111] on button "[DATE]" at bounding box center [826, 121] width 39 height 20
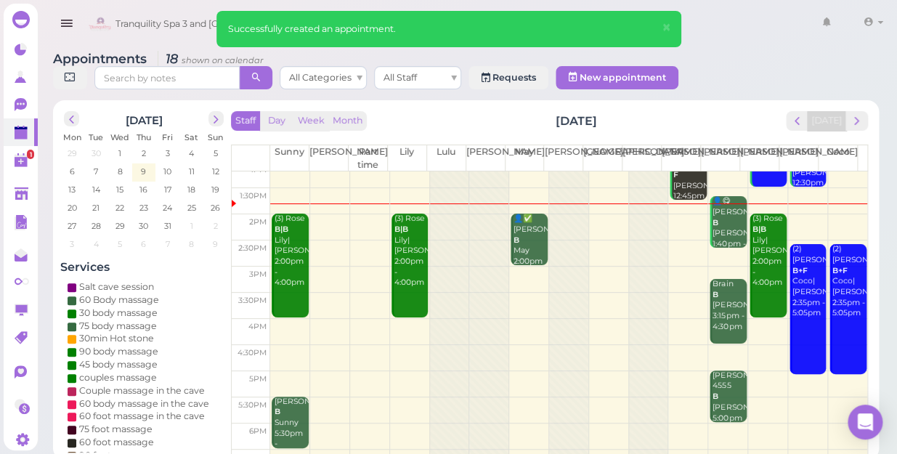
scroll to position [65, 0]
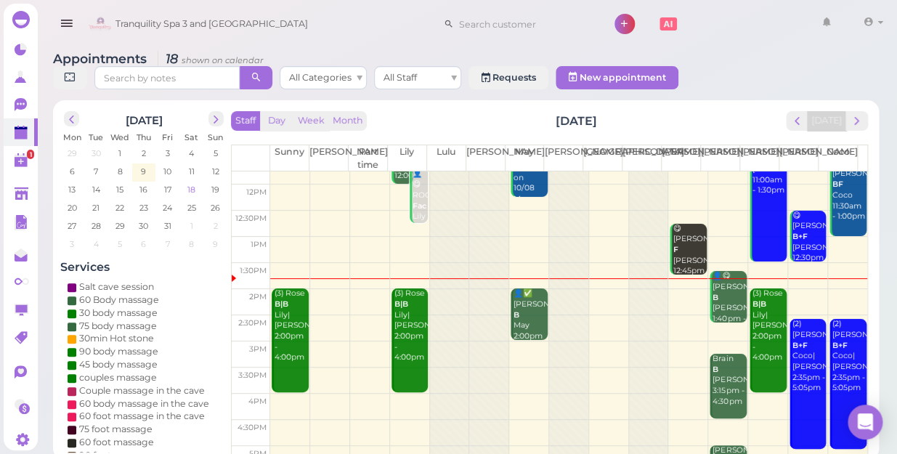
click at [195, 183] on span "18" at bounding box center [191, 189] width 11 height 13
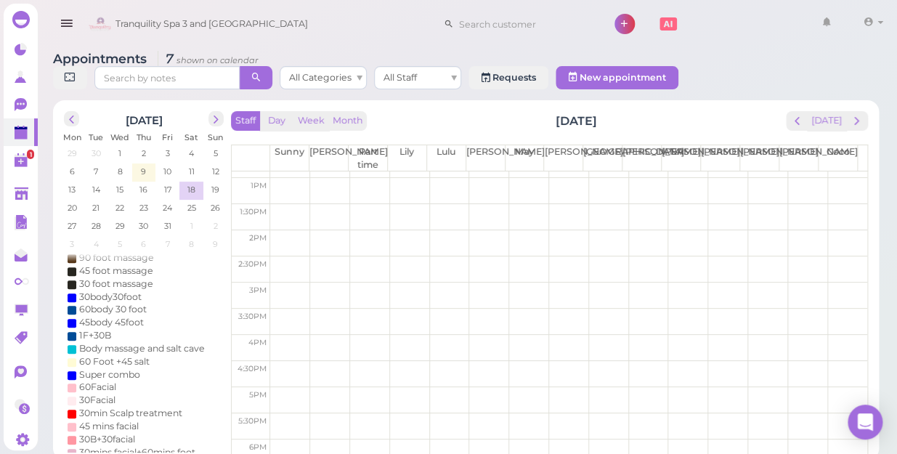
scroll to position [198, 0]
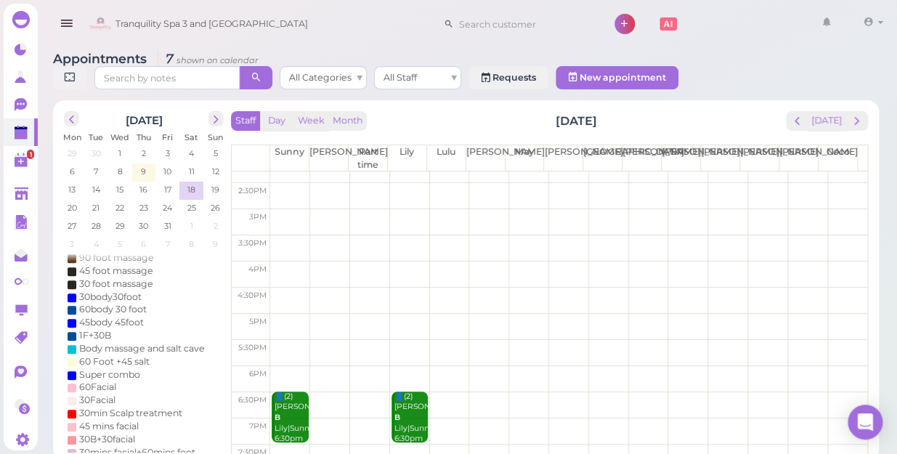
click at [446, 366] on td at bounding box center [568, 379] width 597 height 26
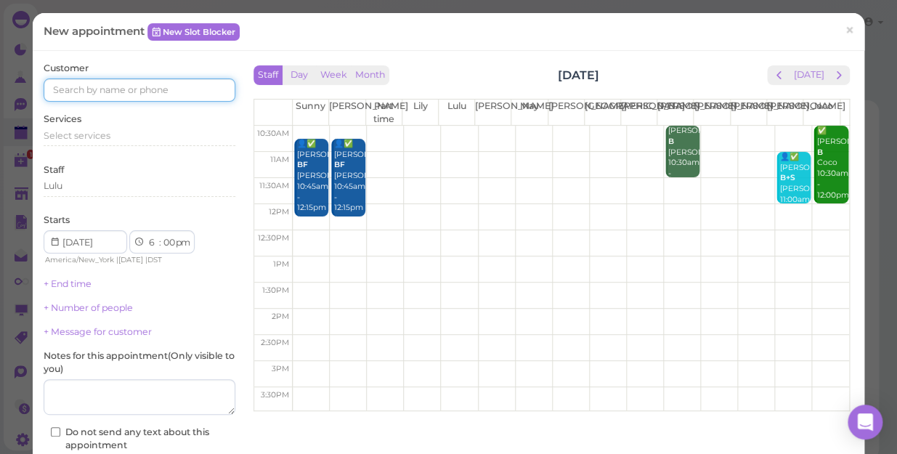
click at [199, 93] on input at bounding box center [140, 89] width 192 height 23
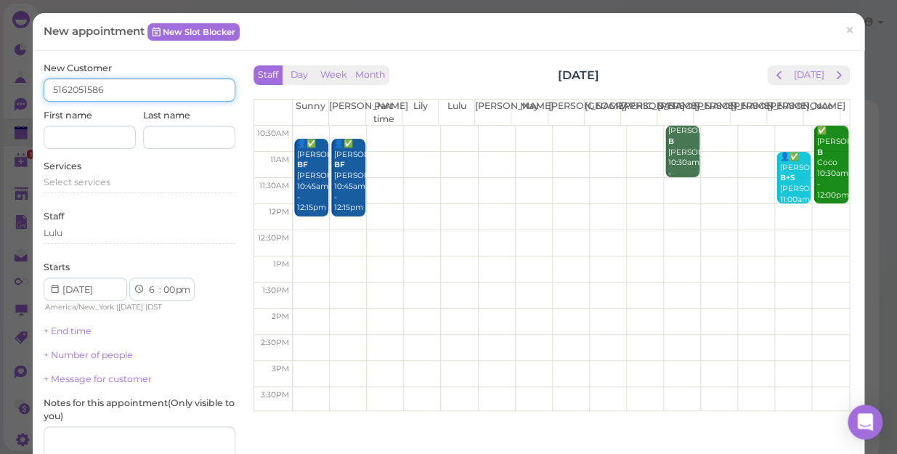
type input "5162051586"
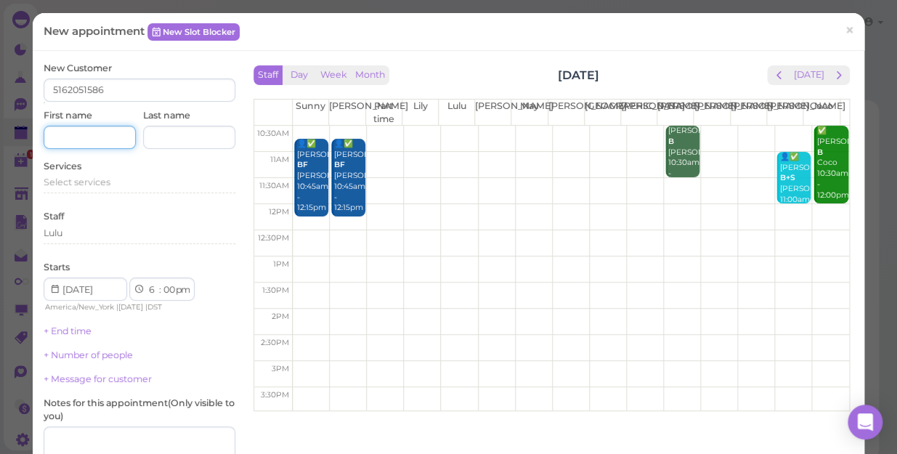
click at [91, 147] on input at bounding box center [90, 137] width 92 height 23
type input "[PERSON_NAME]"
click at [110, 180] on div "Select services" at bounding box center [140, 182] width 192 height 13
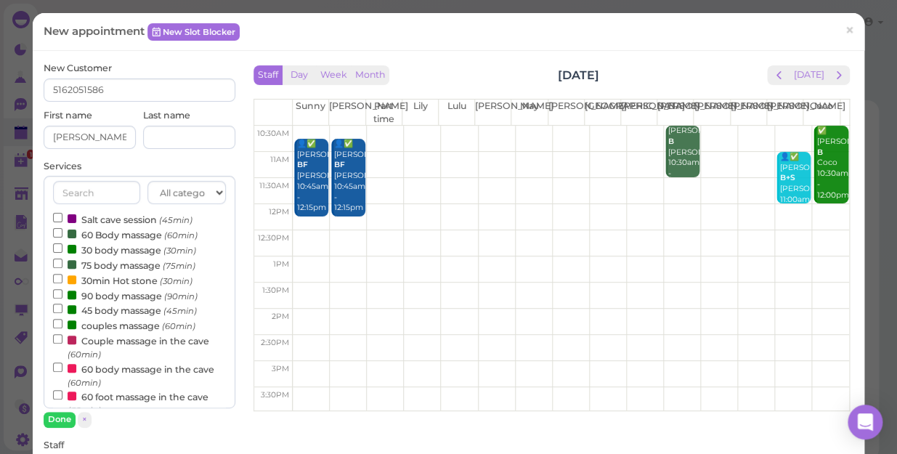
click at [116, 339] on label "Couple massage in the cave (60min)" at bounding box center [139, 347] width 173 height 28
click at [62, 339] on input "Couple massage in the cave (60min)" at bounding box center [57, 338] width 9 height 9
click at [65, 415] on button "Done" at bounding box center [60, 419] width 32 height 15
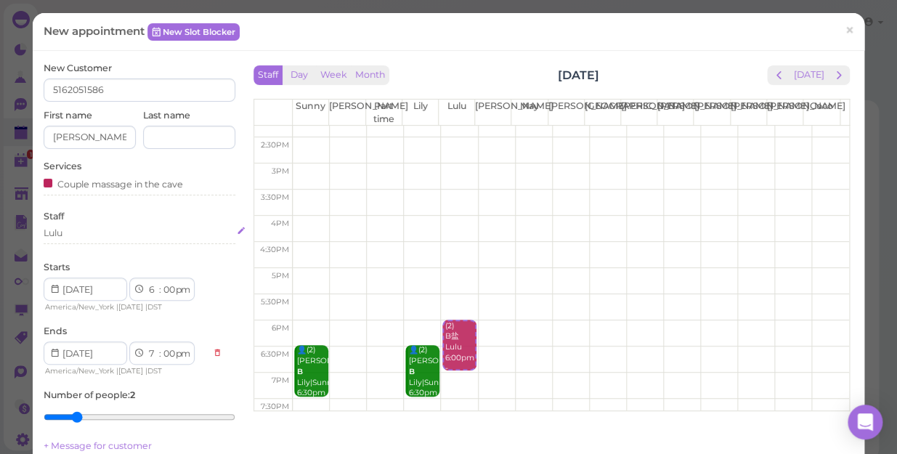
click at [79, 234] on div "Lulu" at bounding box center [140, 233] width 192 height 13
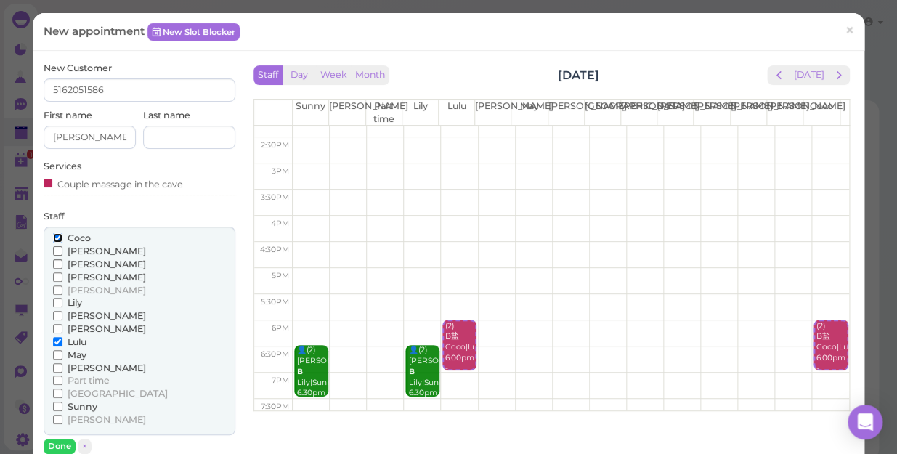
click at [58, 240] on input "Coco" at bounding box center [57, 237] width 9 height 9
click at [57, 328] on input "[PERSON_NAME]" at bounding box center [57, 328] width 9 height 9
click at [57, 234] on input "Coco" at bounding box center [57, 237] width 9 height 9
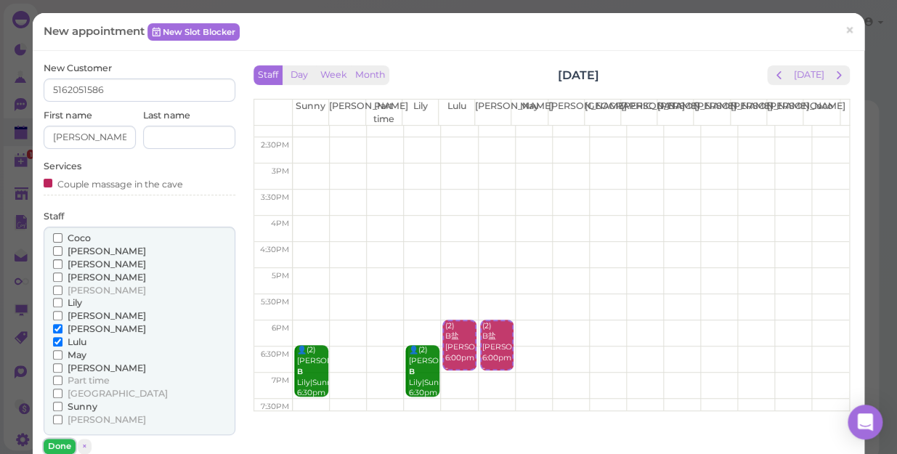
click at [56, 442] on button "Done" at bounding box center [60, 446] width 32 height 15
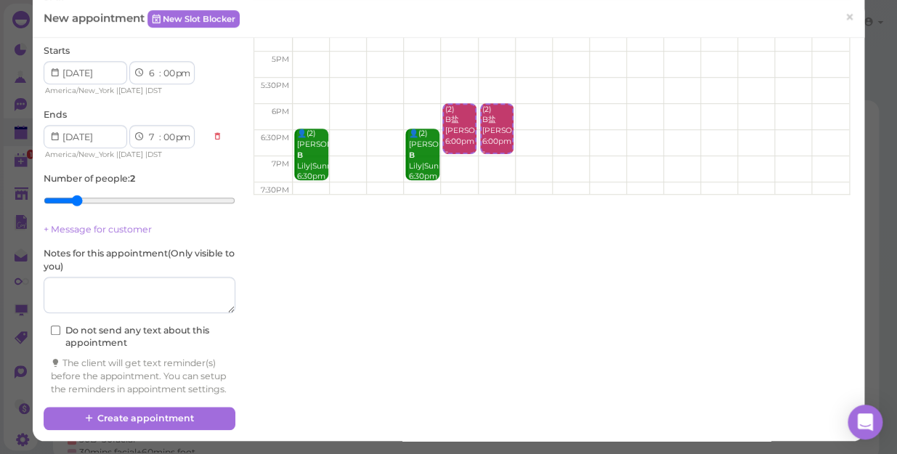
scroll to position [228, 0]
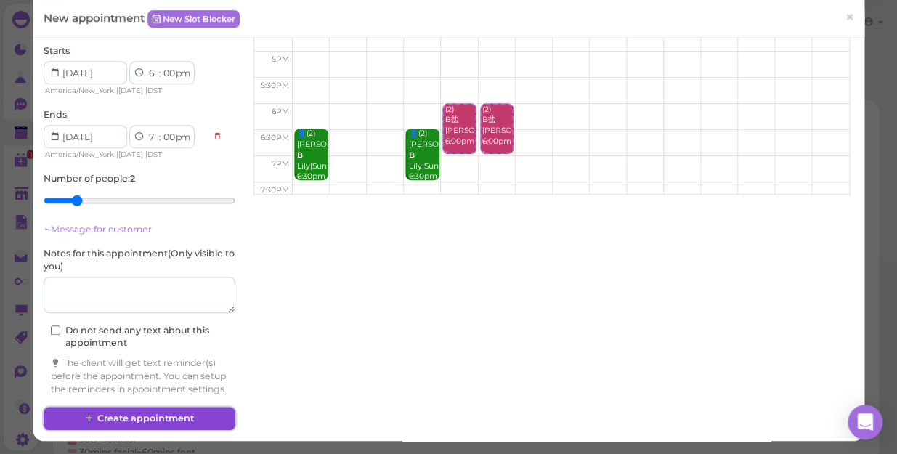
click at [219, 409] on button "Create appointment" at bounding box center [140, 418] width 192 height 23
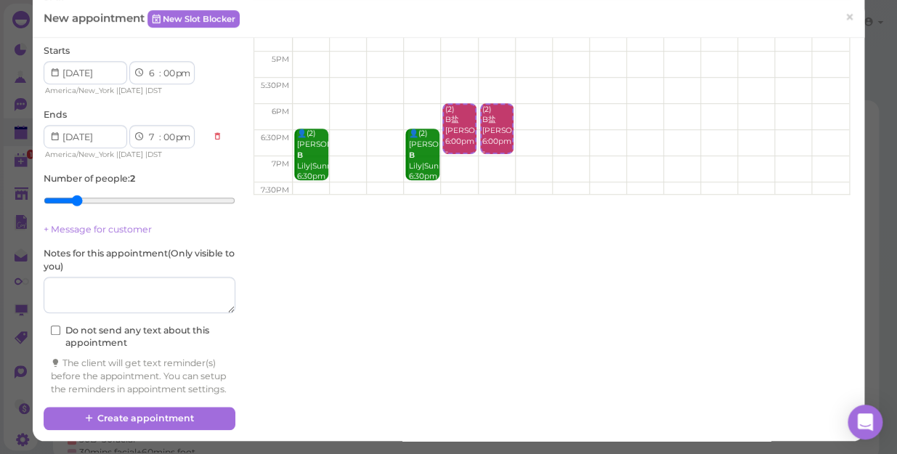
scroll to position [0, 0]
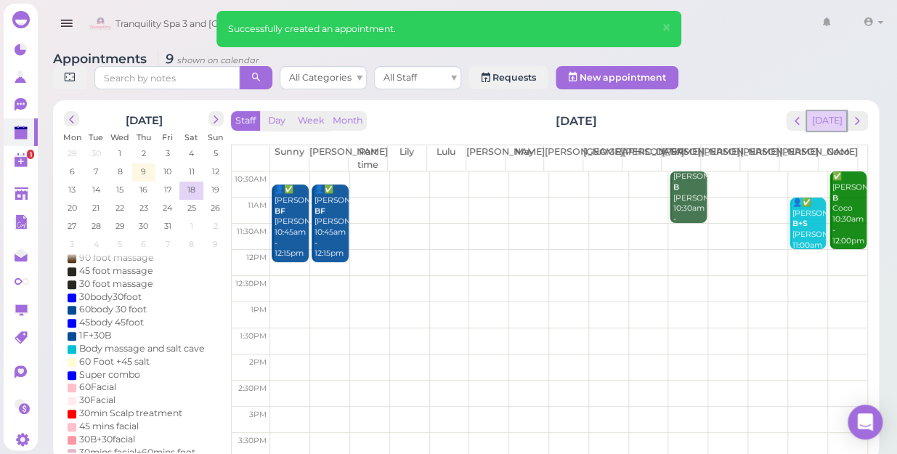
click at [815, 111] on button "[DATE]" at bounding box center [826, 121] width 39 height 20
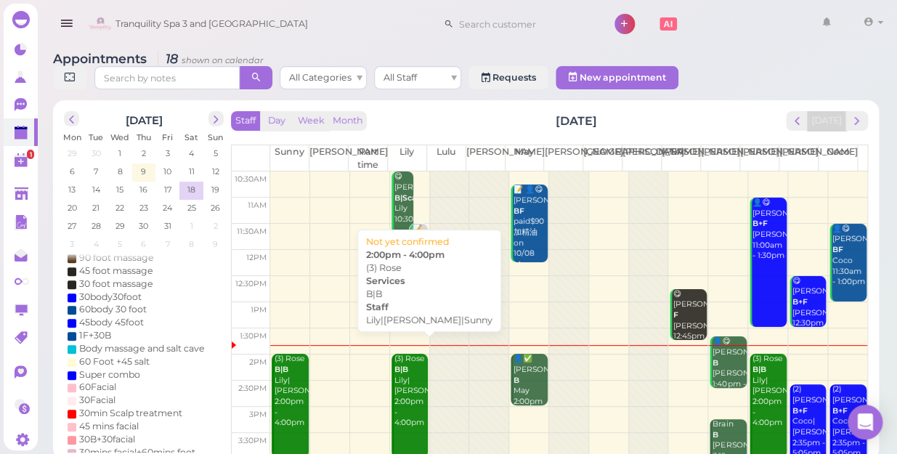
click at [409, 400] on div "(3) Rose B|B [PERSON_NAME]|[PERSON_NAME]|Sunny 2:00pm - 4:00pm" at bounding box center [411, 391] width 34 height 75
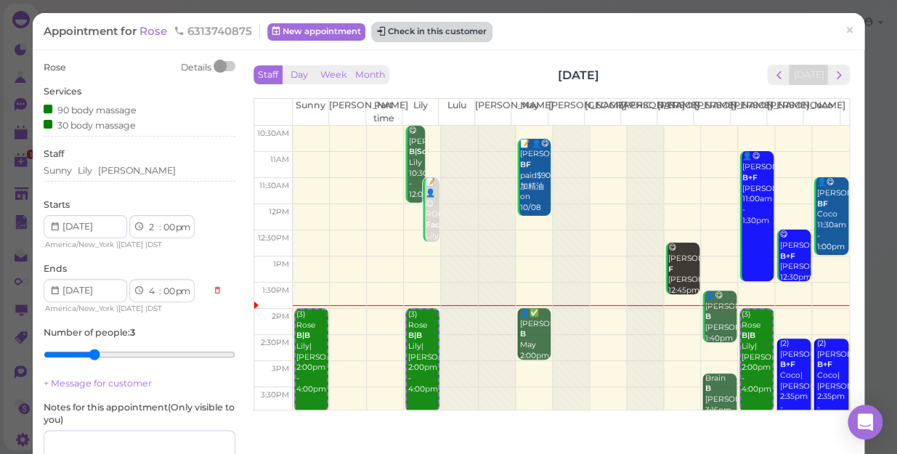
click at [441, 37] on button "Check in this customer" at bounding box center [432, 31] width 118 height 17
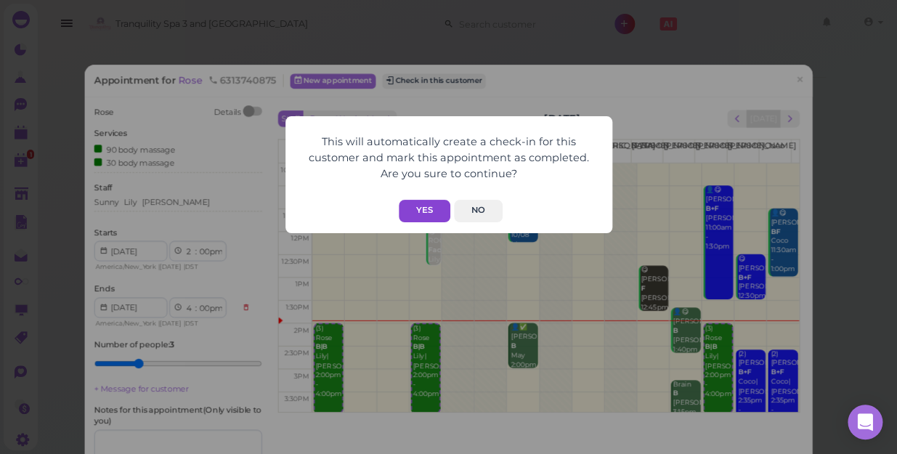
click at [423, 209] on button "Yes" at bounding box center [425, 211] width 52 height 23
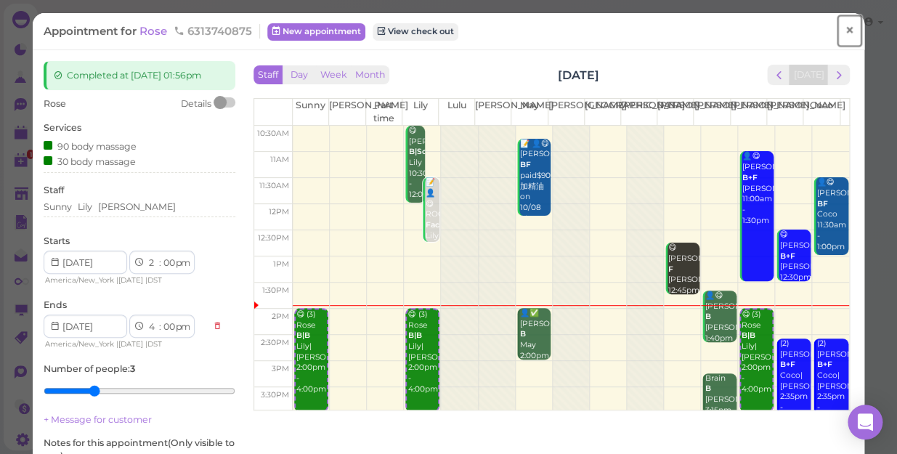
click at [845, 33] on span "×" at bounding box center [849, 30] width 9 height 20
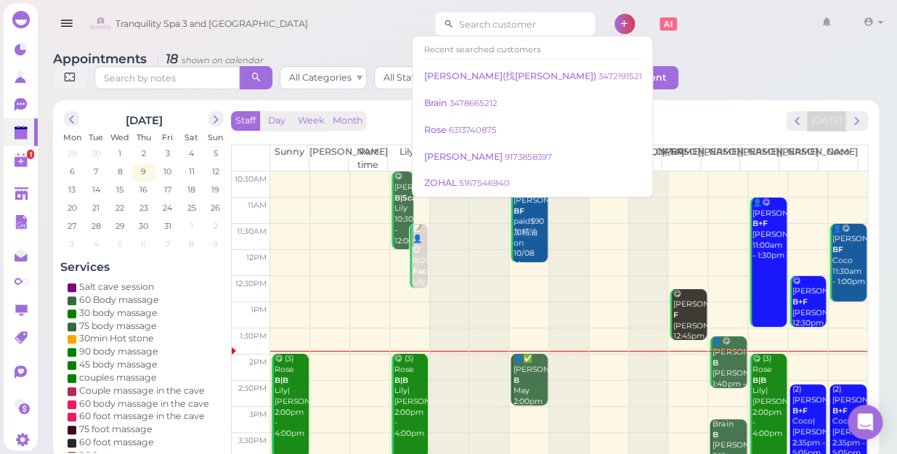
click at [518, 17] on input at bounding box center [524, 23] width 141 height 23
type input "3"
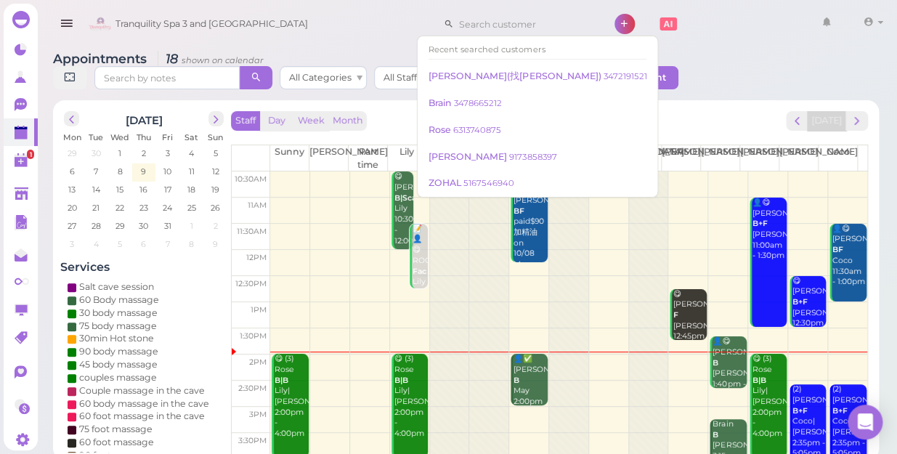
click at [319, 36] on div "Tranquility Spa 3 and [GEOGRAPHIC_DATA] 1 Account Refer Friends" at bounding box center [487, 24] width 804 height 41
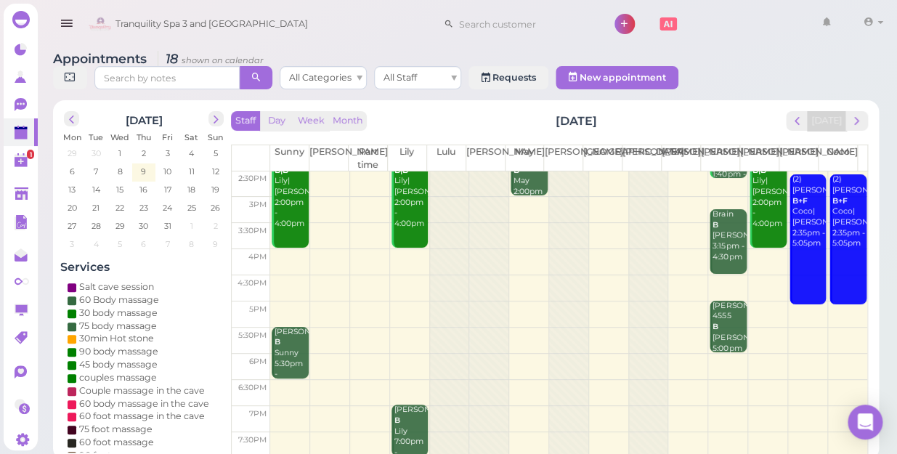
scroll to position [131, 0]
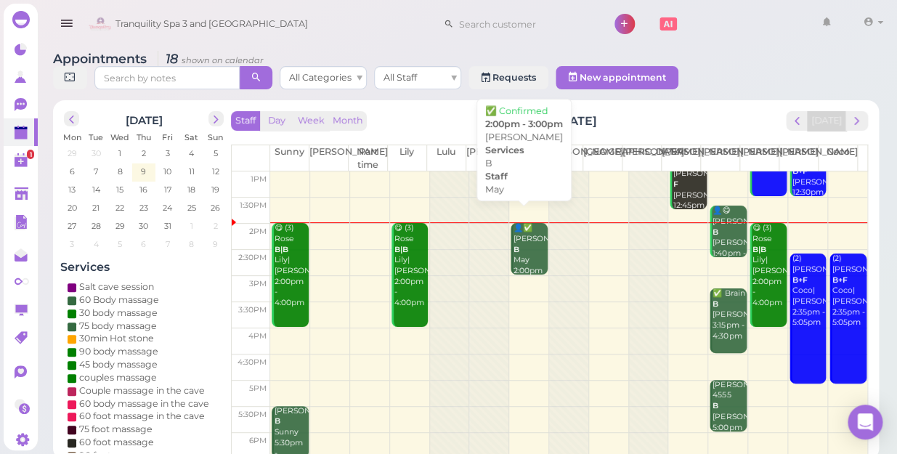
click at [525, 243] on div "👤✅ [PERSON_NAME] May 2:00pm - 3:00pm" at bounding box center [530, 260] width 34 height 75
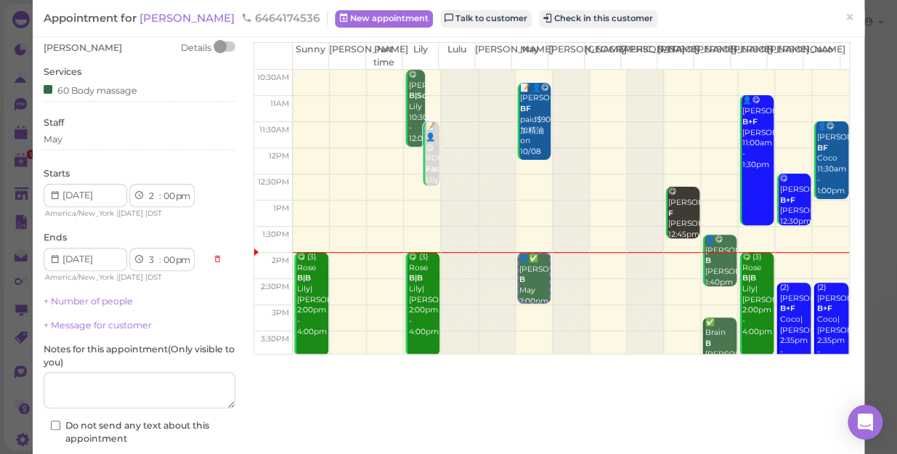
scroll to position [142, 0]
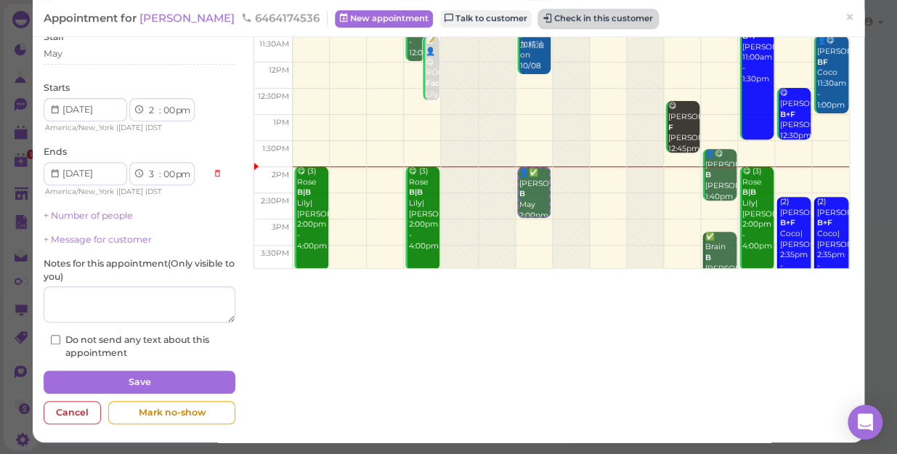
click at [586, 17] on button "Check in this customer" at bounding box center [598, 18] width 118 height 17
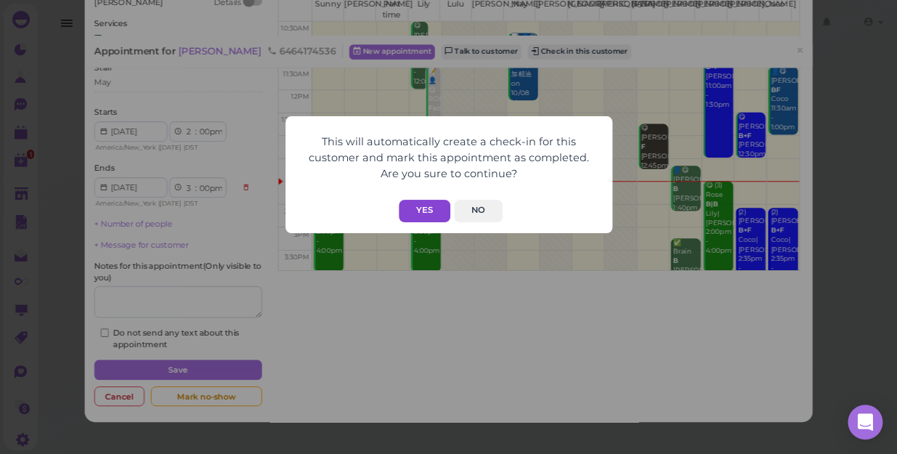
click at [427, 214] on button "Yes" at bounding box center [425, 211] width 52 height 23
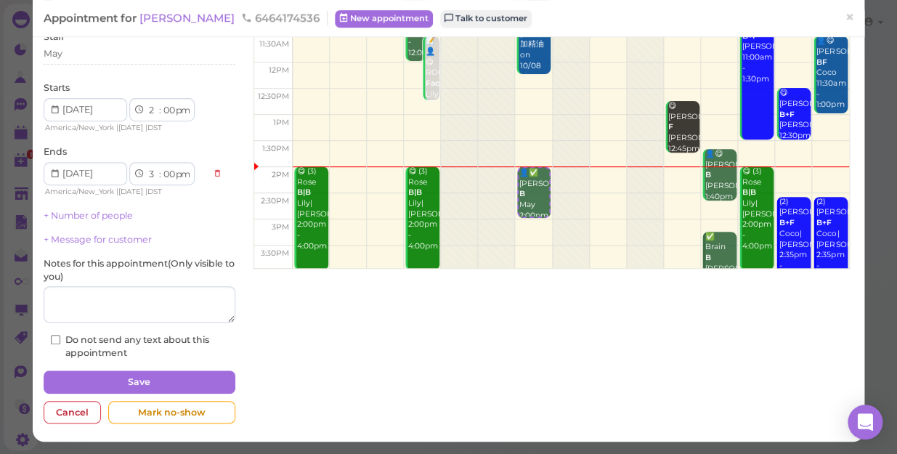
scroll to position [178, 0]
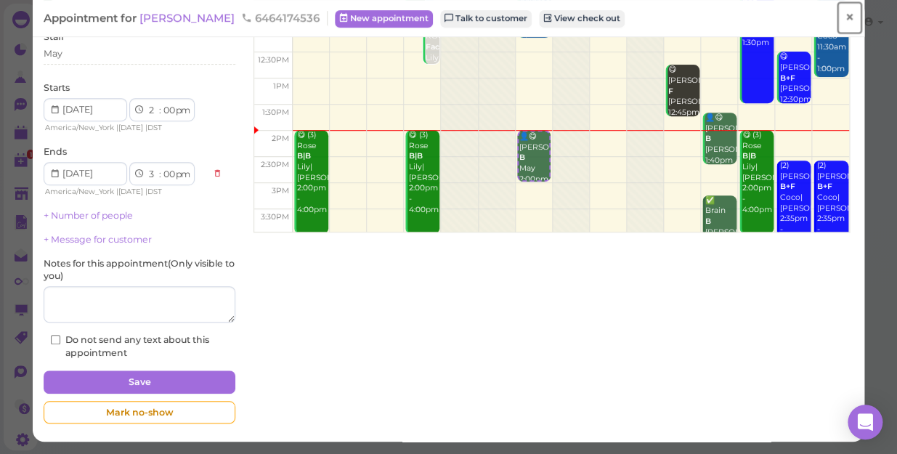
click at [845, 17] on span "×" at bounding box center [849, 17] width 9 height 20
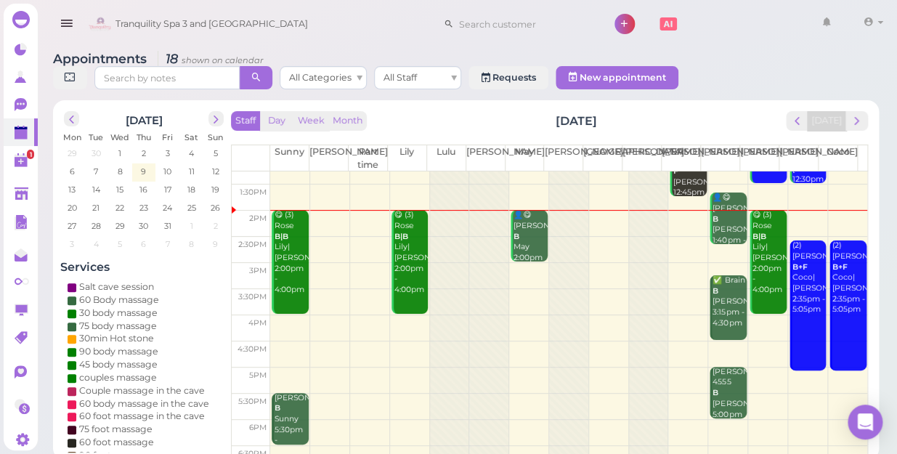
scroll to position [131, 0]
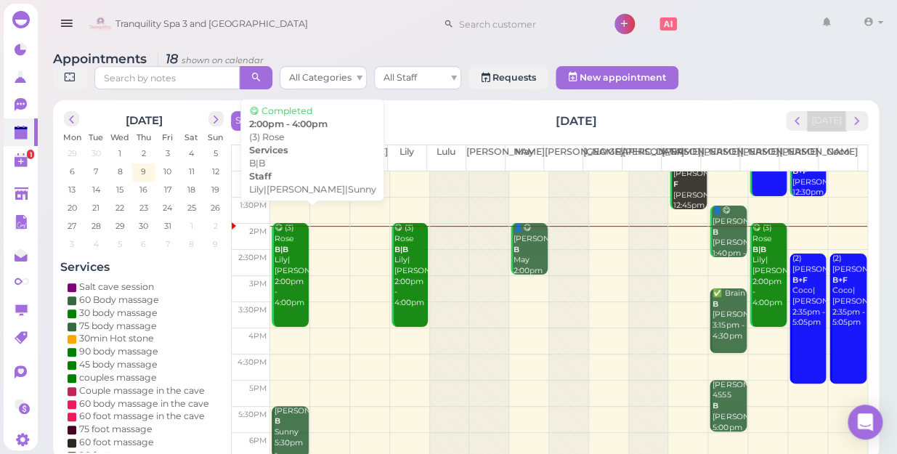
click at [284, 256] on div "😋 (3) [PERSON_NAME] B|B [PERSON_NAME]|[PERSON_NAME]|Sunny 2:00pm - 4:00pm" at bounding box center [291, 266] width 34 height 86
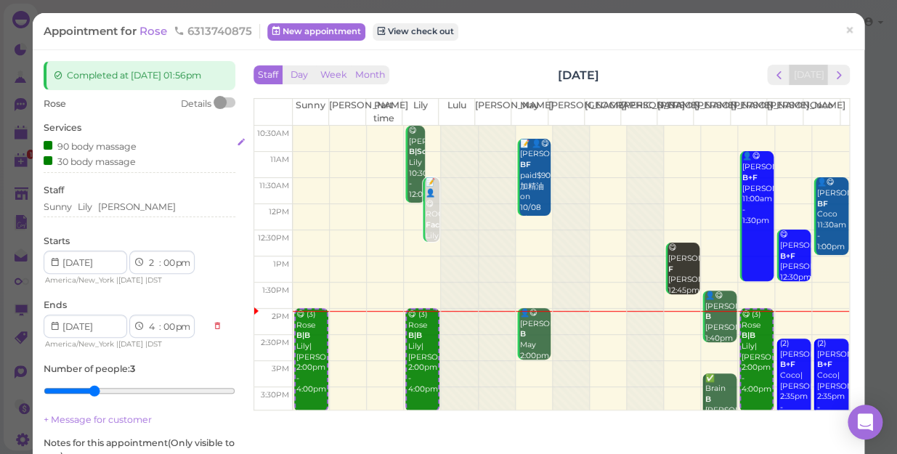
click at [140, 157] on div "90 body massage 30 body massage" at bounding box center [140, 153] width 192 height 31
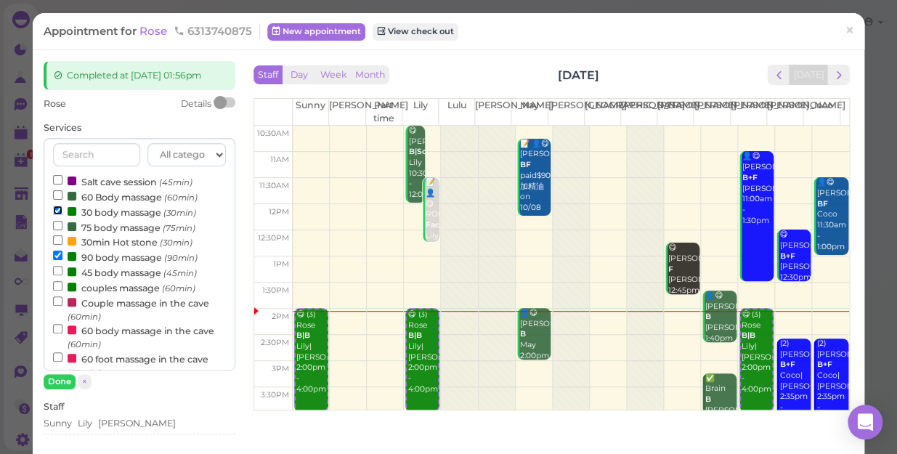
click at [54, 209] on input "30 body massage (30min)" at bounding box center [57, 210] width 9 height 9
select select "3"
select select "30"
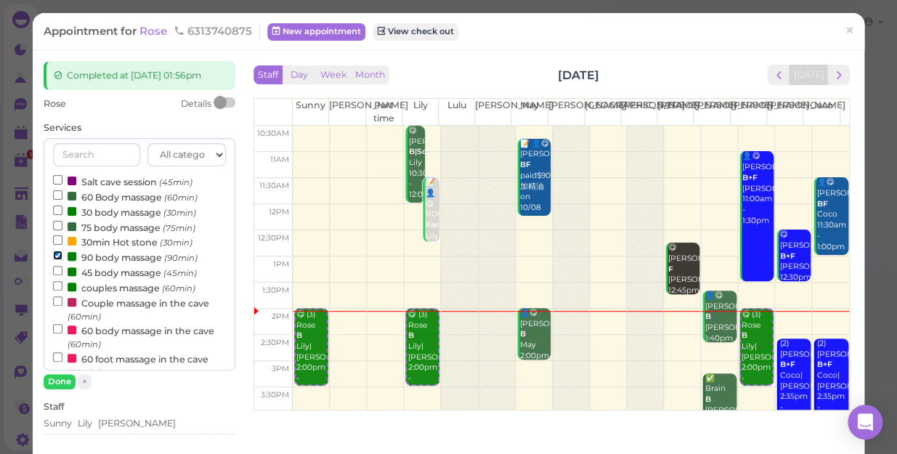
click at [57, 256] on input "90 body massage (90min)" at bounding box center [57, 255] width 9 height 9
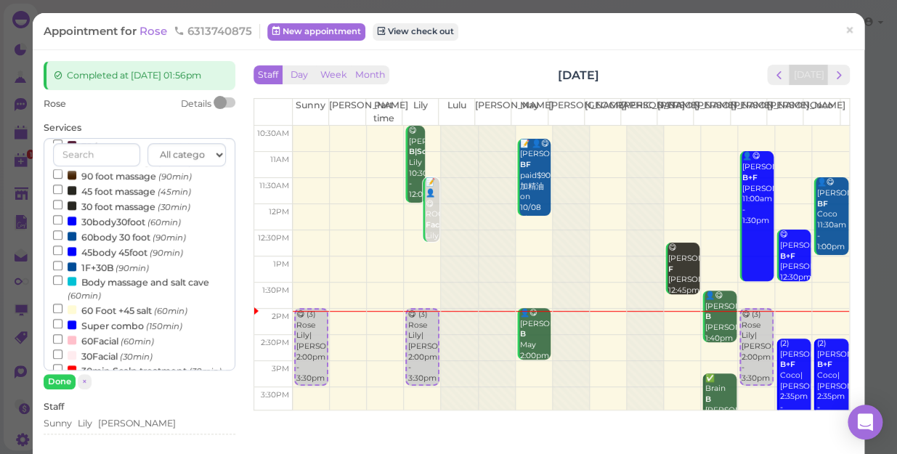
scroll to position [264, 0]
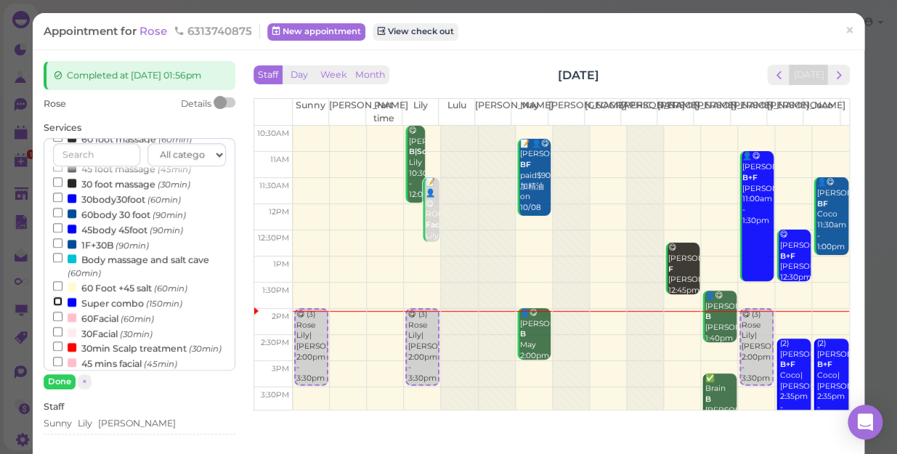
click at [56, 303] on input "Super combo (150min)" at bounding box center [57, 300] width 9 height 9
select select "4"
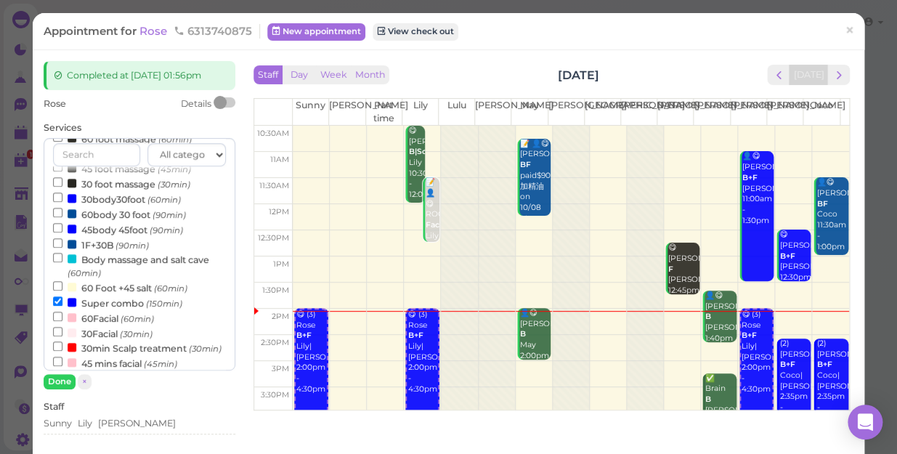
scroll to position [467, 0]
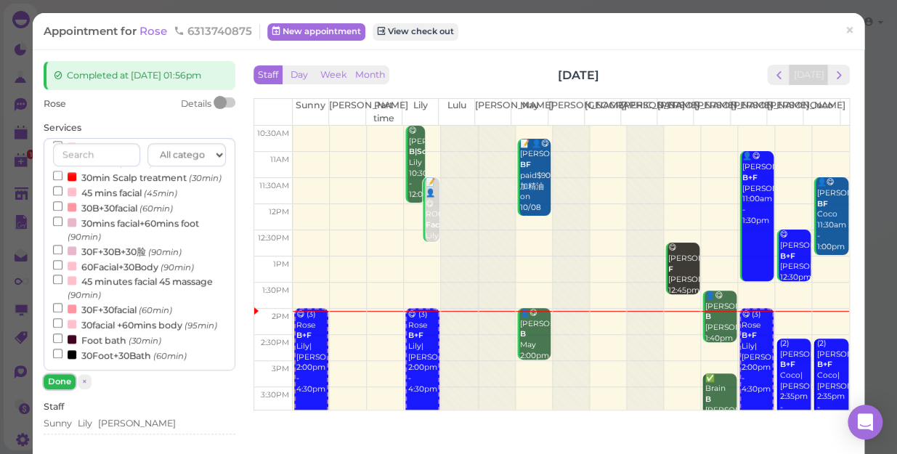
click at [60, 377] on button "Done" at bounding box center [60, 381] width 32 height 15
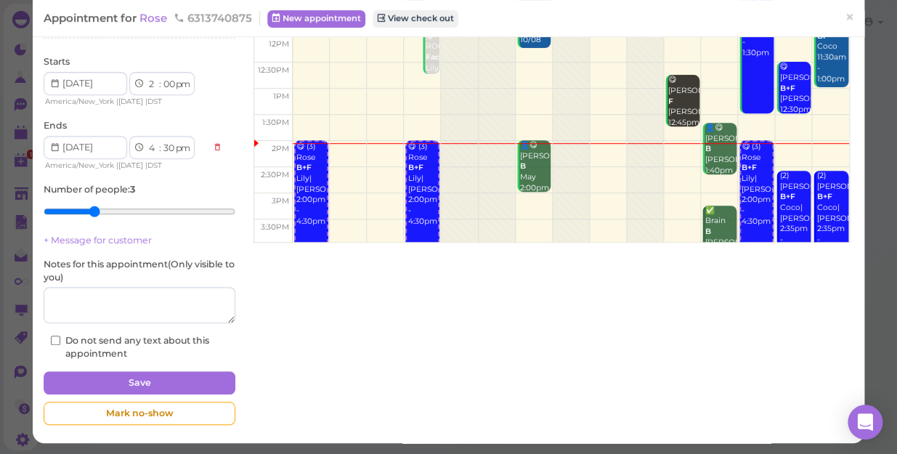
scroll to position [169, 0]
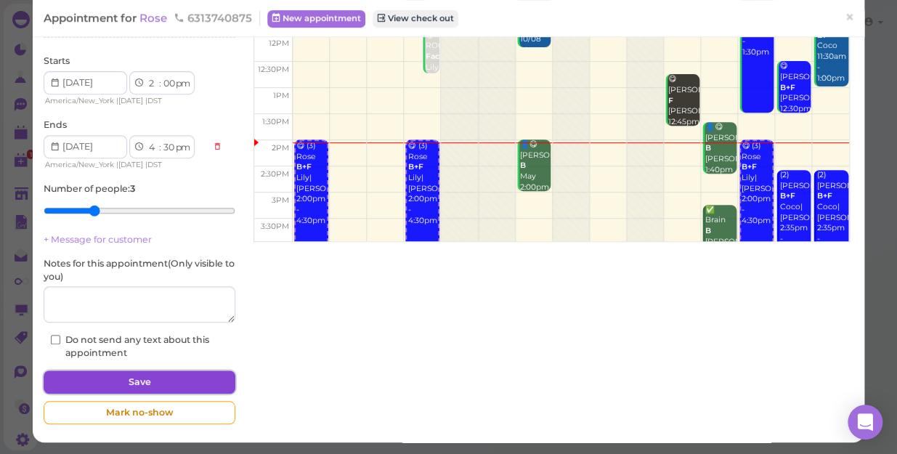
click at [131, 380] on button "Save" at bounding box center [140, 382] width 192 height 23
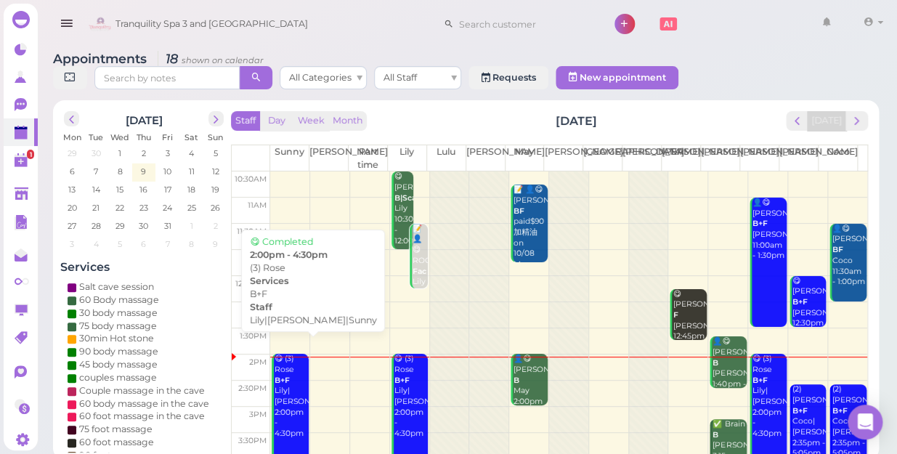
click at [280, 376] on b "B+F" at bounding box center [282, 380] width 15 height 9
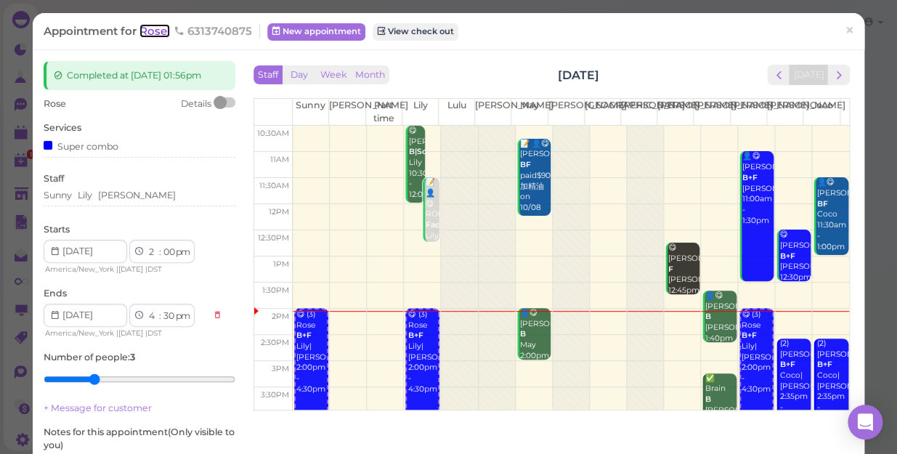
click at [153, 30] on span "Rose" at bounding box center [154, 31] width 31 height 14
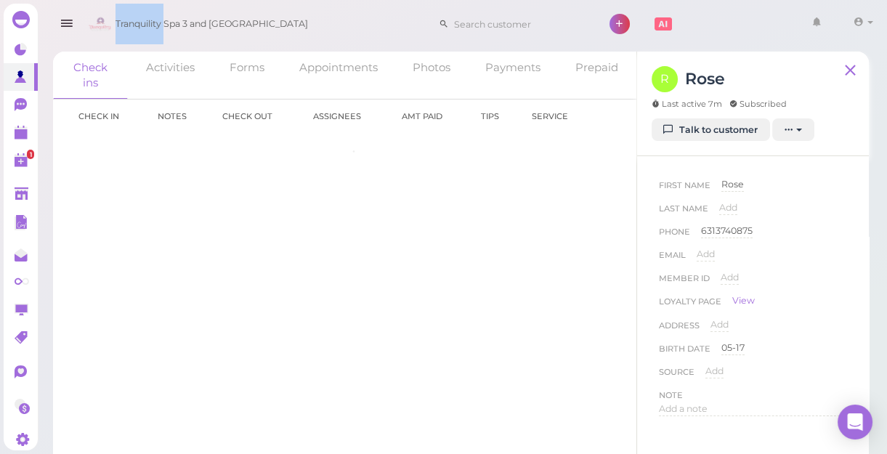
click at [153, 30] on span "Tranquility Spa 3 and [GEOGRAPHIC_DATA]" at bounding box center [212, 24] width 193 height 41
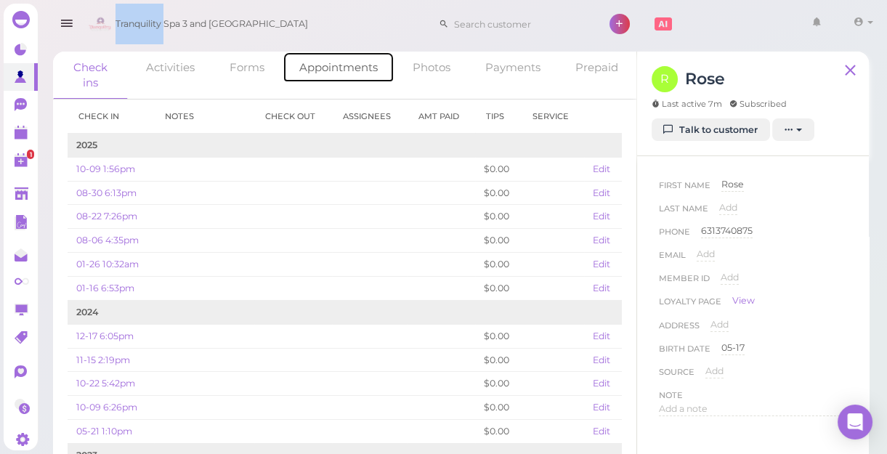
drag, startPoint x: 153, startPoint y: 30, endPoint x: 355, endPoint y: 68, distance: 206.2
click at [355, 68] on link "Appointments" at bounding box center [339, 67] width 112 height 31
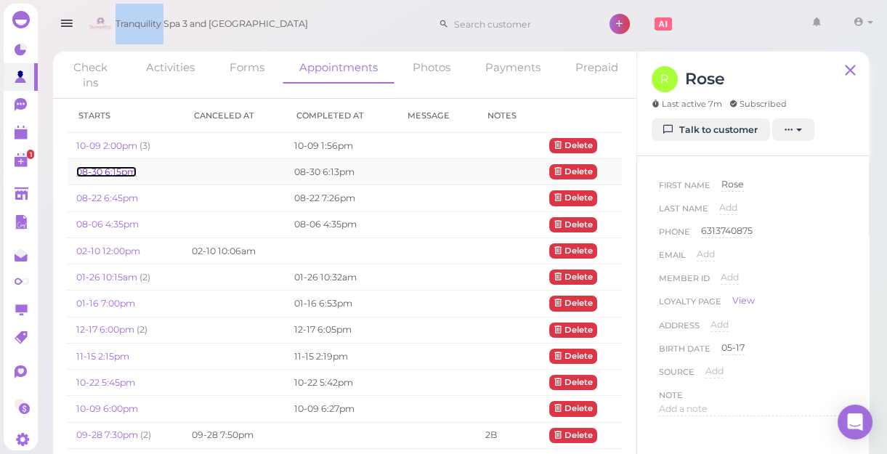
click at [121, 175] on link "08-30 6:15pm" at bounding box center [106, 171] width 60 height 11
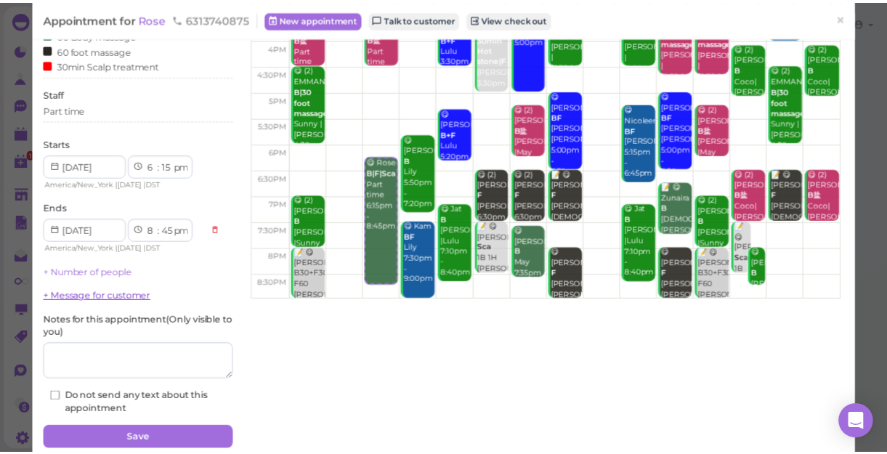
scroll to position [169, 0]
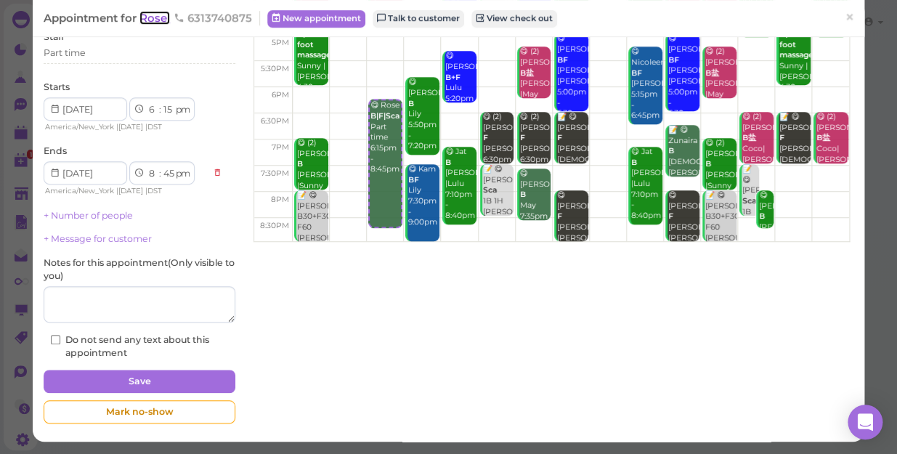
click at [159, 20] on span "Rose" at bounding box center [154, 18] width 31 height 14
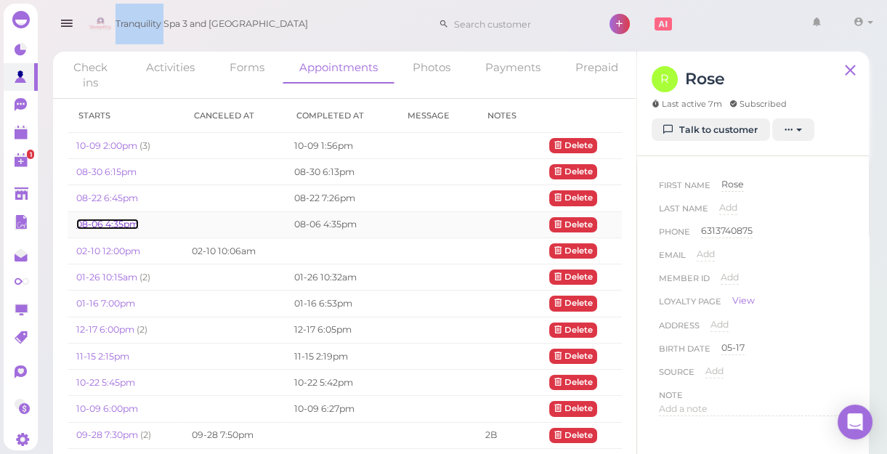
click at [116, 222] on link "08-06 4:35pm" at bounding box center [107, 224] width 62 height 11
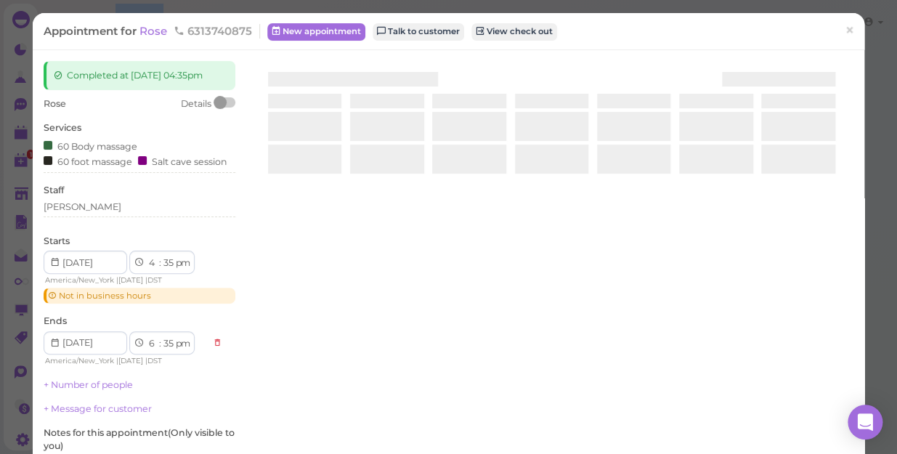
click at [116, 214] on div "[PERSON_NAME]" at bounding box center [140, 207] width 192 height 13
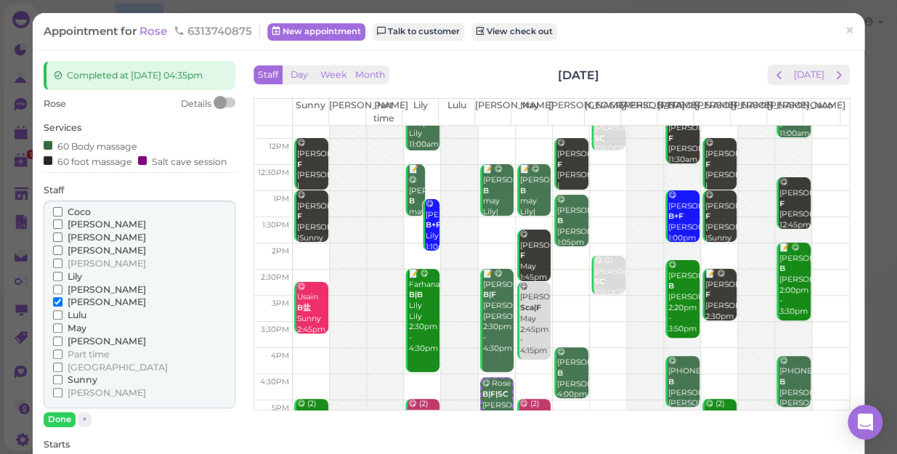
scroll to position [65, 0]
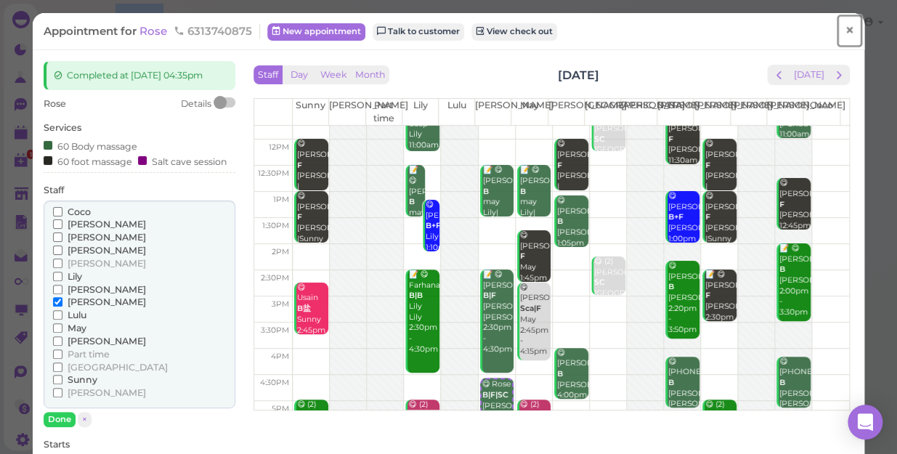
click at [845, 31] on span "×" at bounding box center [849, 30] width 9 height 20
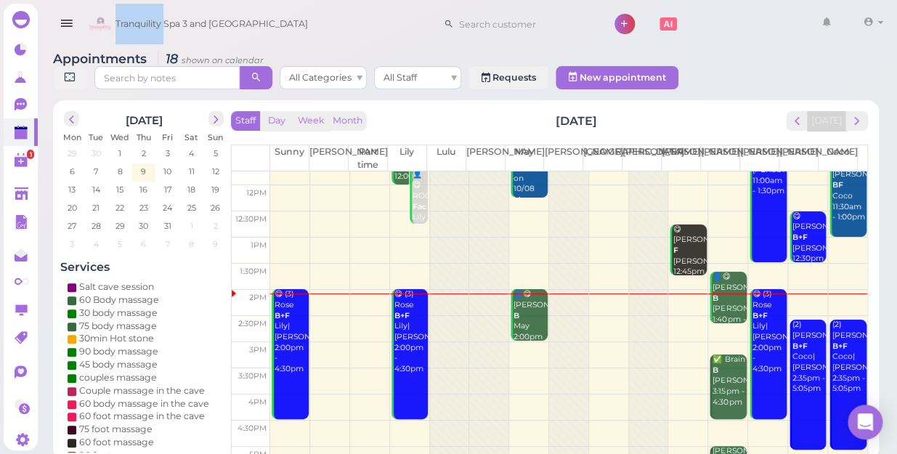
scroll to position [262, 0]
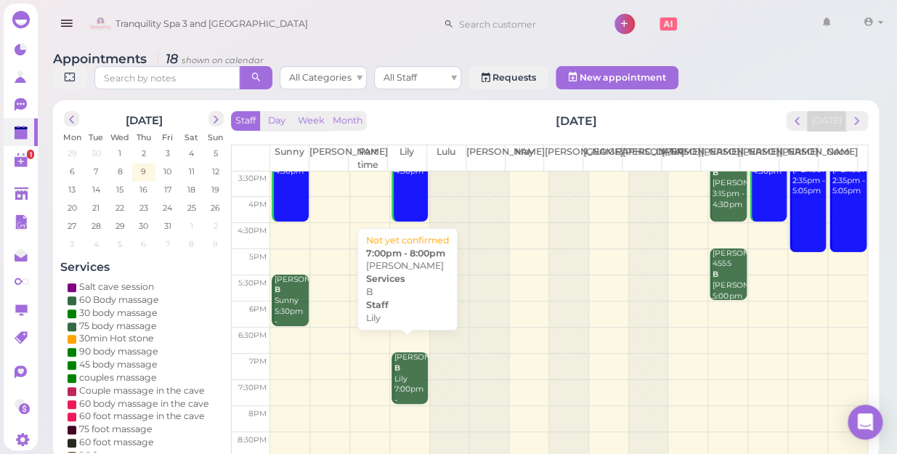
click at [405, 377] on div "[PERSON_NAME] 7:00pm - 8:00pm" at bounding box center [411, 384] width 34 height 64
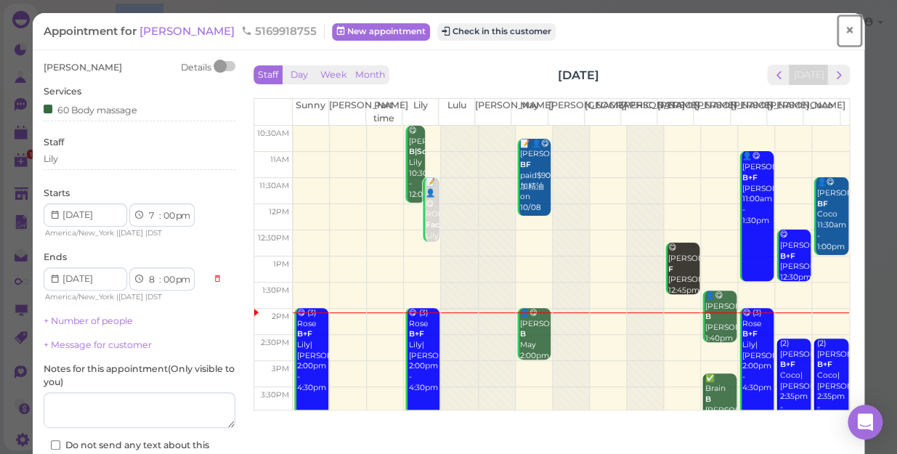
click at [845, 28] on span "×" at bounding box center [849, 30] width 9 height 20
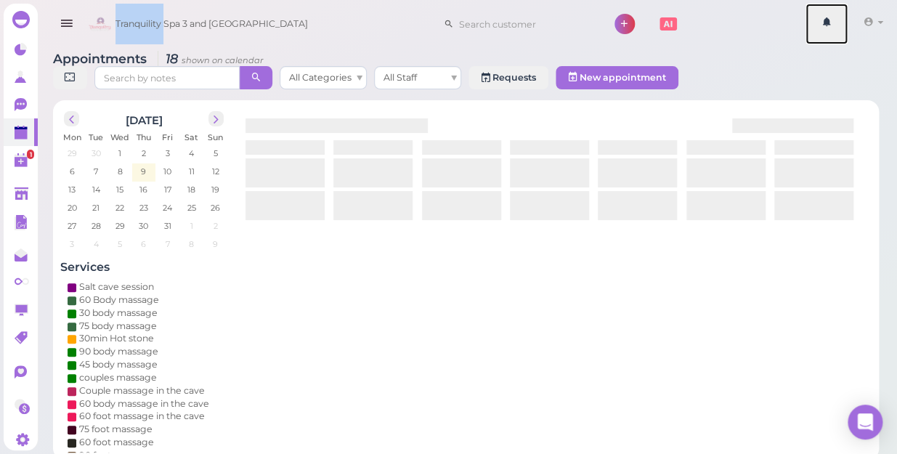
click at [836, 28] on link at bounding box center [827, 24] width 42 height 41
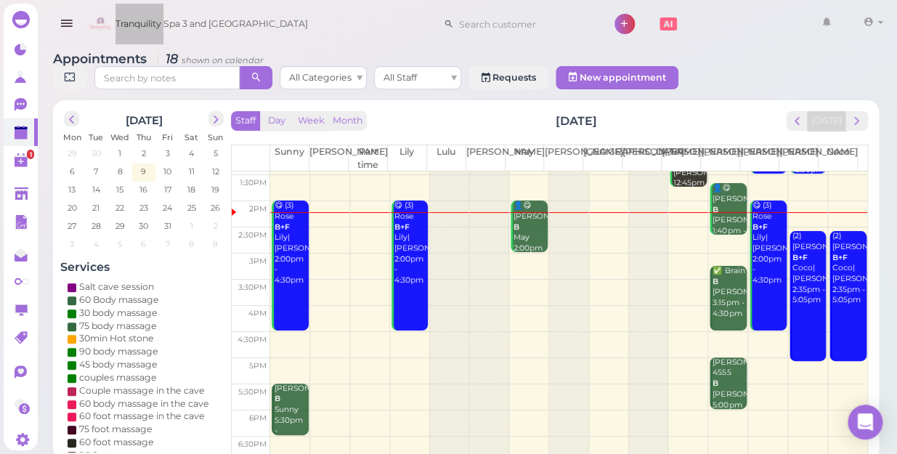
scroll to position [131, 0]
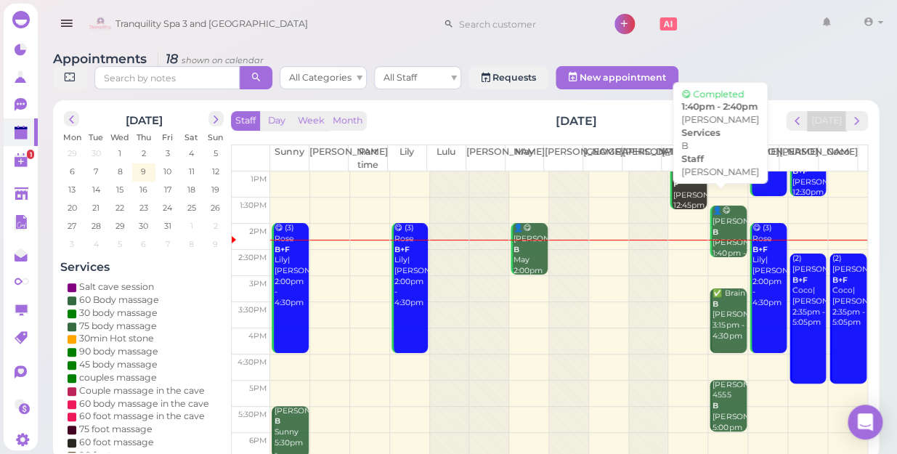
click at [727, 218] on div "👤😋 [PERSON_NAME] B [PERSON_NAME] 1:40pm - 2:40pm" at bounding box center [729, 238] width 34 height 64
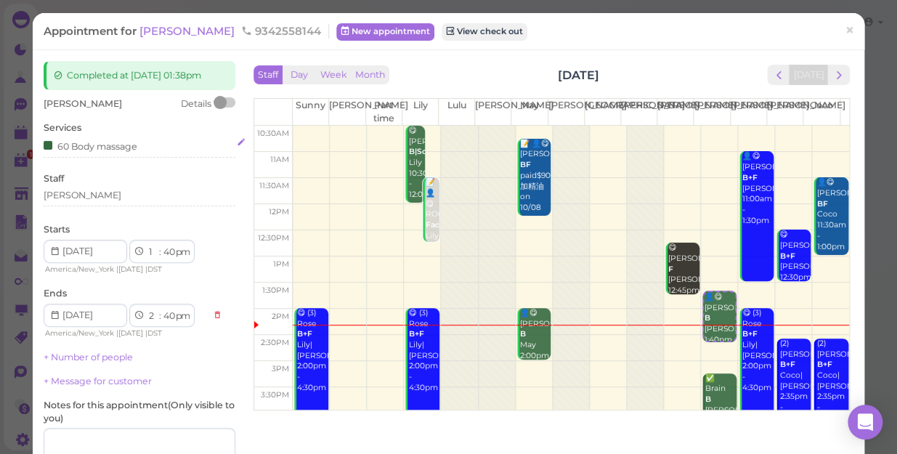
click at [139, 147] on div "60 Body massage" at bounding box center [140, 145] width 192 height 15
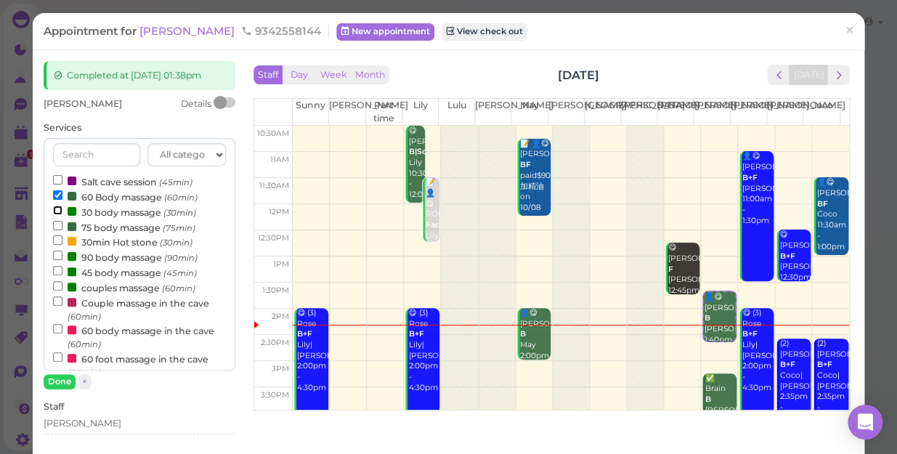
click at [55, 211] on input "30 body massage (30min)" at bounding box center [57, 210] width 9 height 9
select select "3"
select select "10"
click at [55, 190] on input "60 Body massage (60min)" at bounding box center [57, 194] width 9 height 9
select select "2"
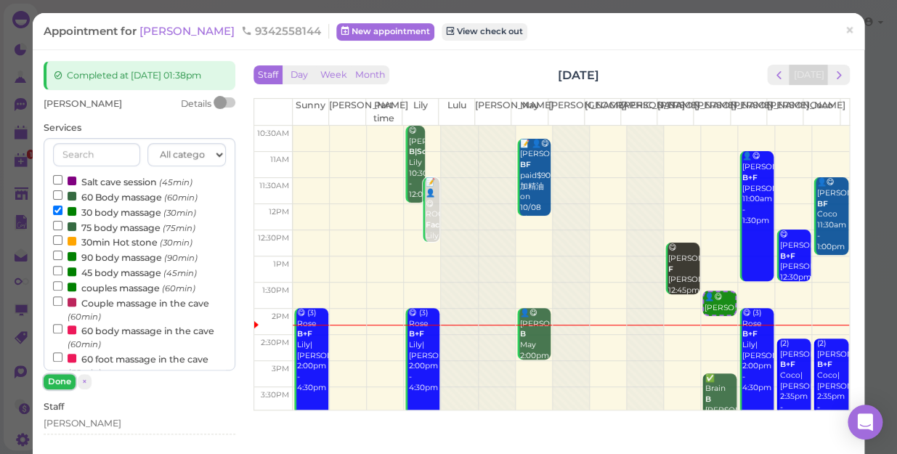
click at [56, 376] on button "Done" at bounding box center [60, 381] width 32 height 15
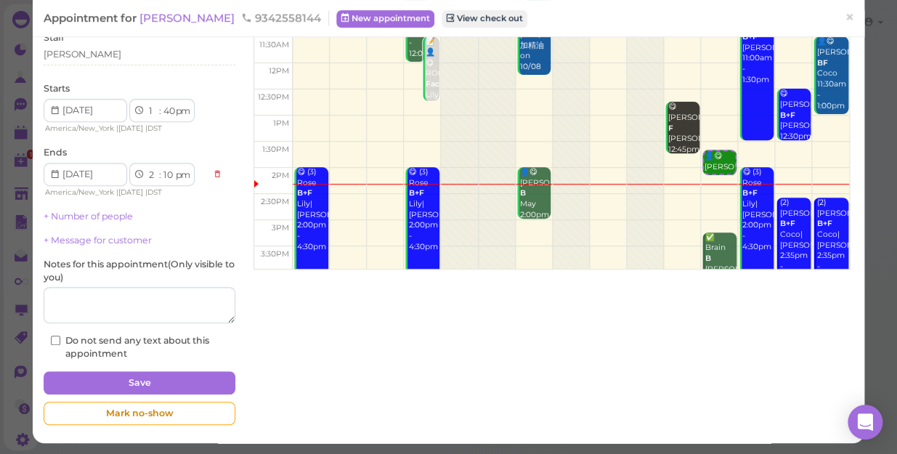
scroll to position [142, 0]
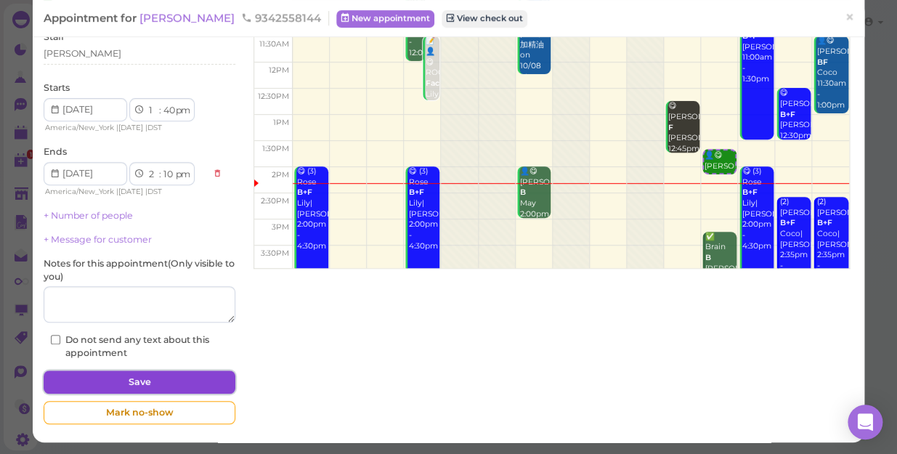
click at [110, 381] on button "Save" at bounding box center [140, 382] width 192 height 23
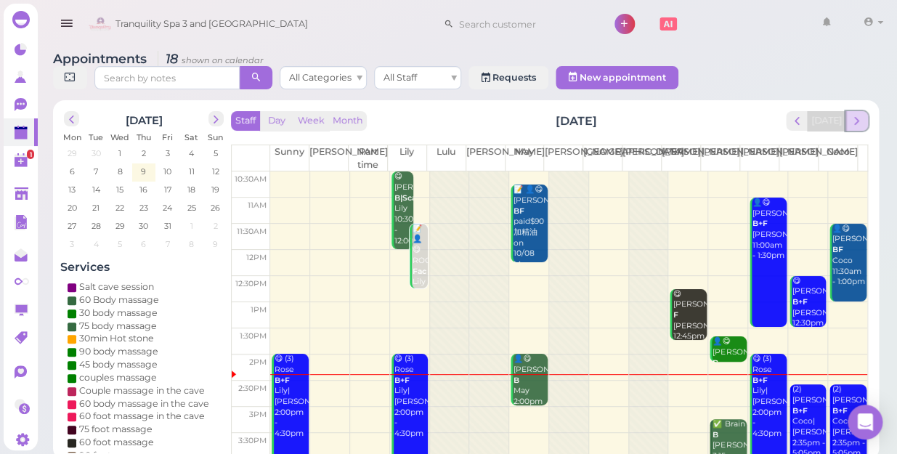
click at [862, 114] on span "next" at bounding box center [857, 121] width 14 height 14
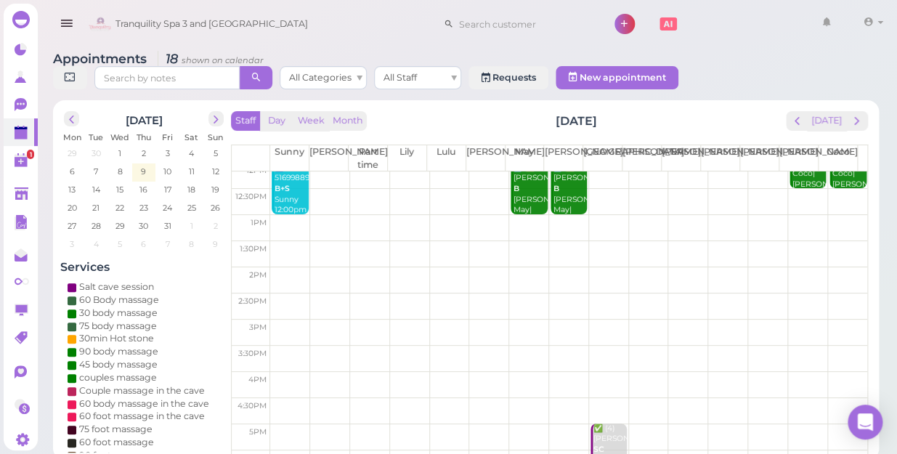
scroll to position [198, 0]
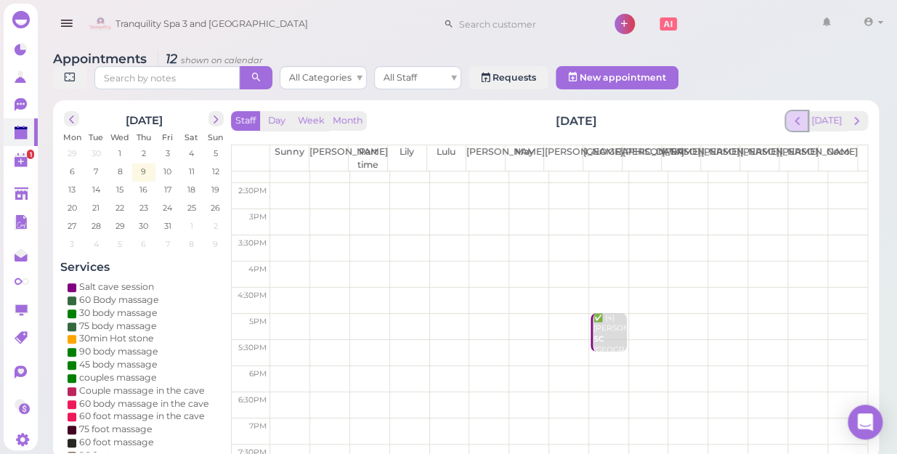
click at [800, 113] on button "prev" at bounding box center [797, 121] width 23 height 20
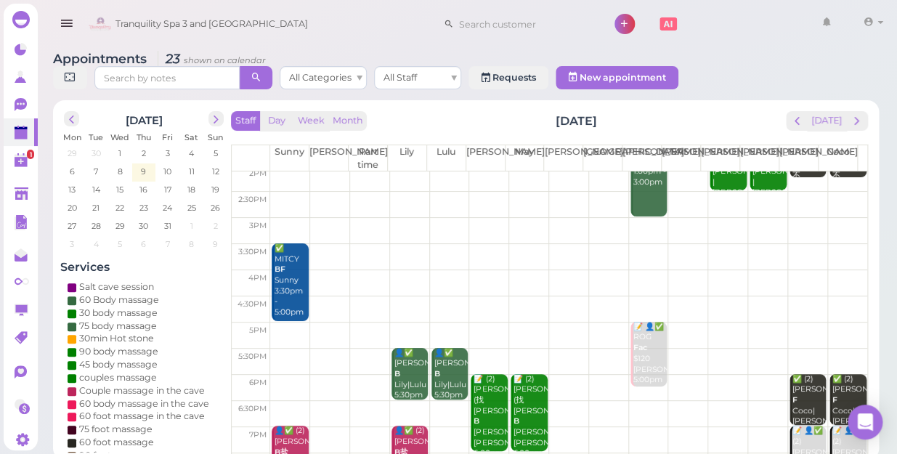
scroll to position [262, 0]
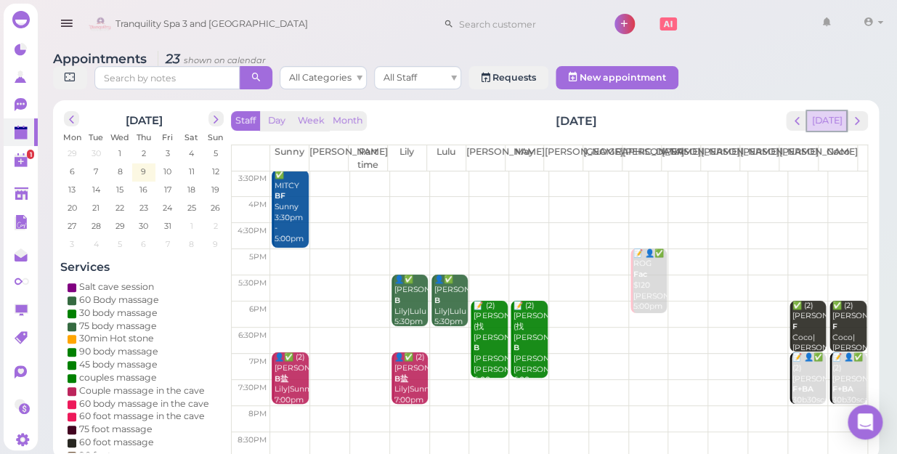
click at [828, 113] on button "[DATE]" at bounding box center [826, 121] width 39 height 20
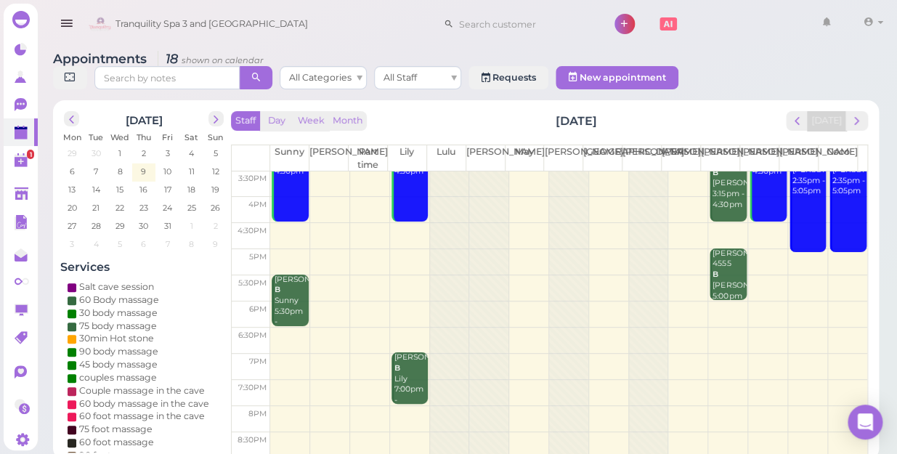
scroll to position [131, 0]
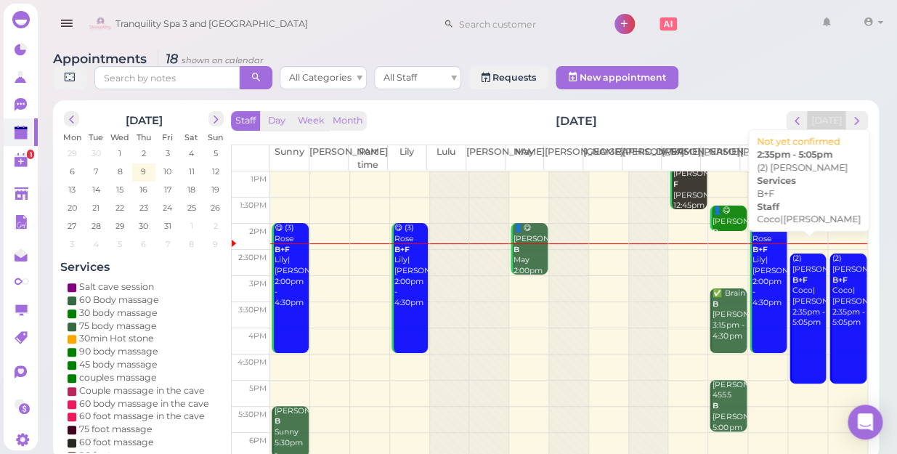
click at [795, 347] on link "(2) [PERSON_NAME]+F Coco|[PERSON_NAME] 2:35pm - 5:05pm" at bounding box center [808, 319] width 36 height 130
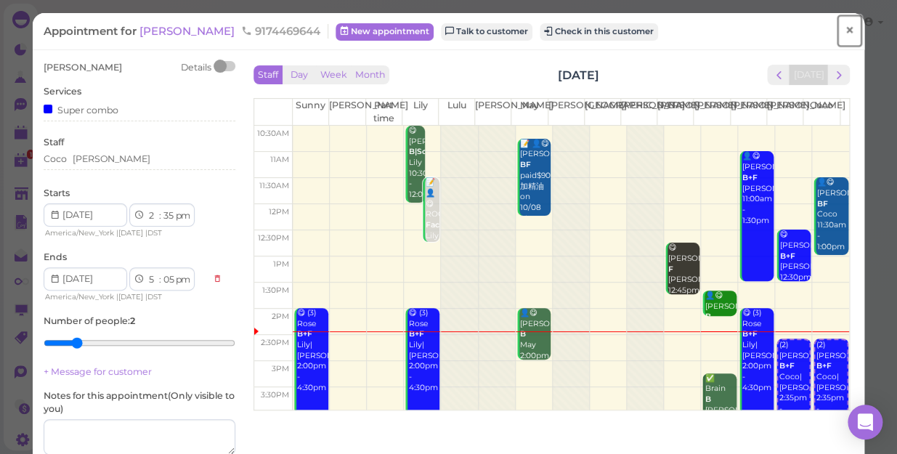
click at [845, 36] on span "×" at bounding box center [849, 30] width 9 height 20
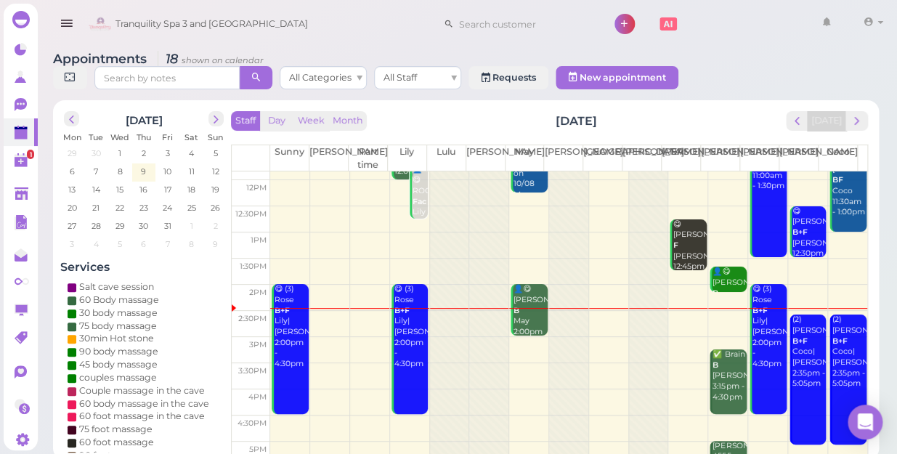
scroll to position [198, 0]
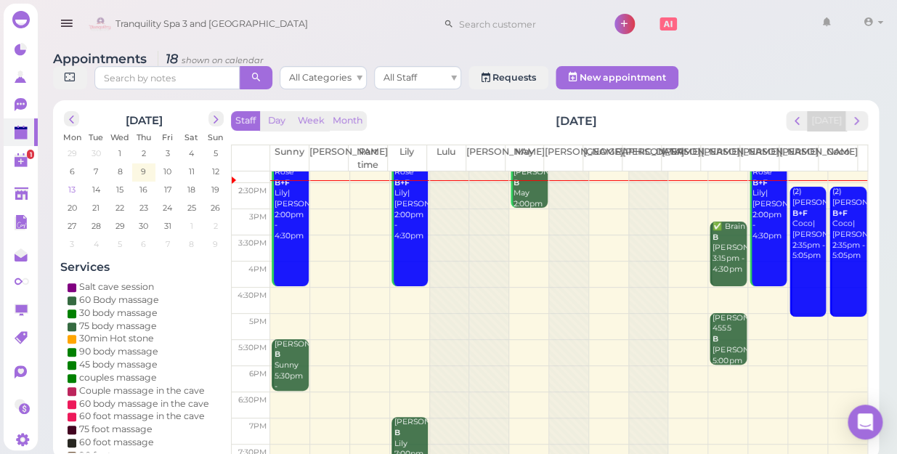
click at [73, 183] on span "13" at bounding box center [72, 189] width 10 height 13
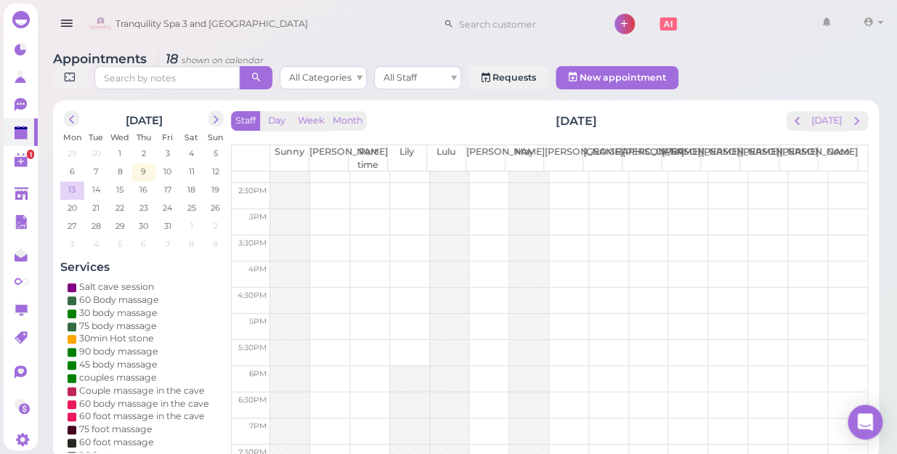
scroll to position [0, 0]
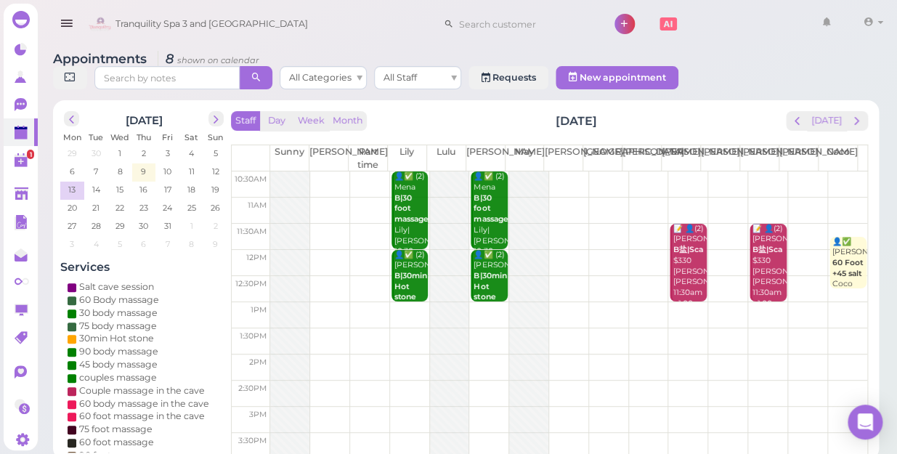
click at [677, 302] on td at bounding box center [568, 315] width 597 height 26
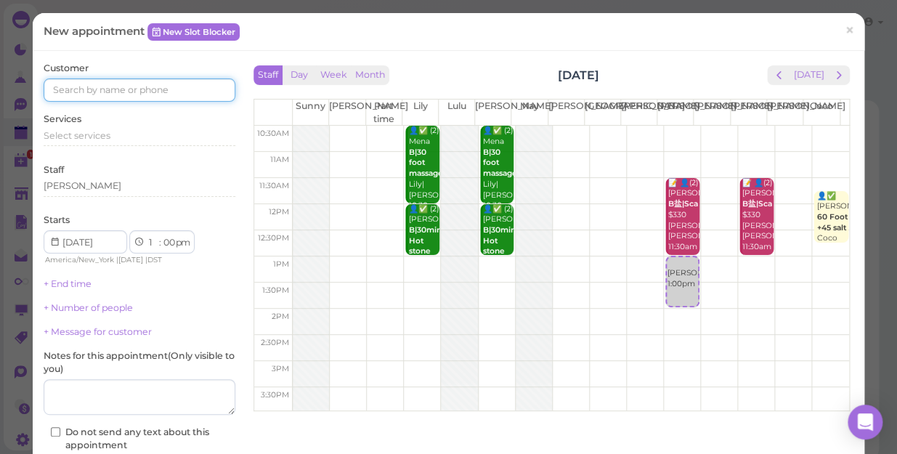
click at [211, 93] on input at bounding box center [140, 89] width 192 height 23
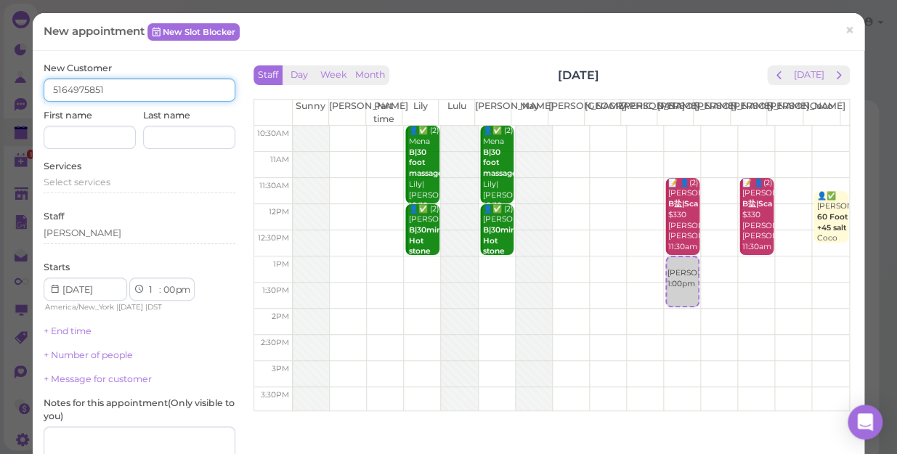
type input "5164975851"
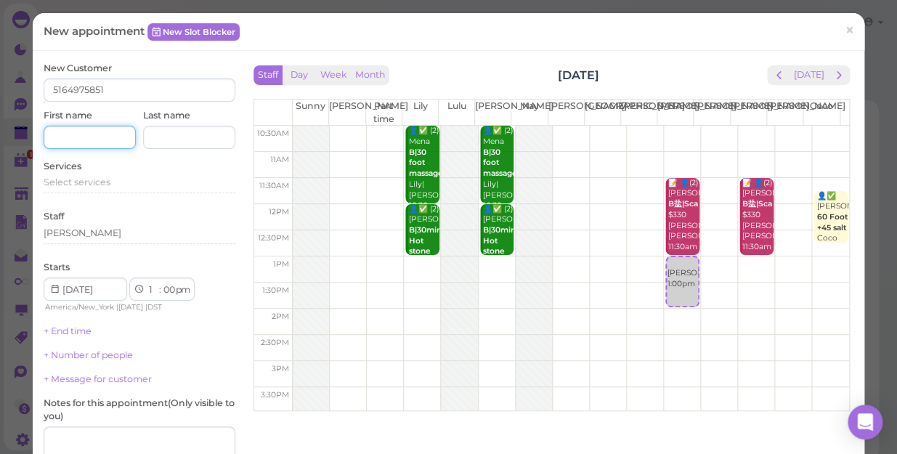
click at [96, 134] on input at bounding box center [90, 137] width 92 height 23
type input "[PERSON_NAME]"
click at [51, 183] on span "Select services" at bounding box center [77, 182] width 67 height 11
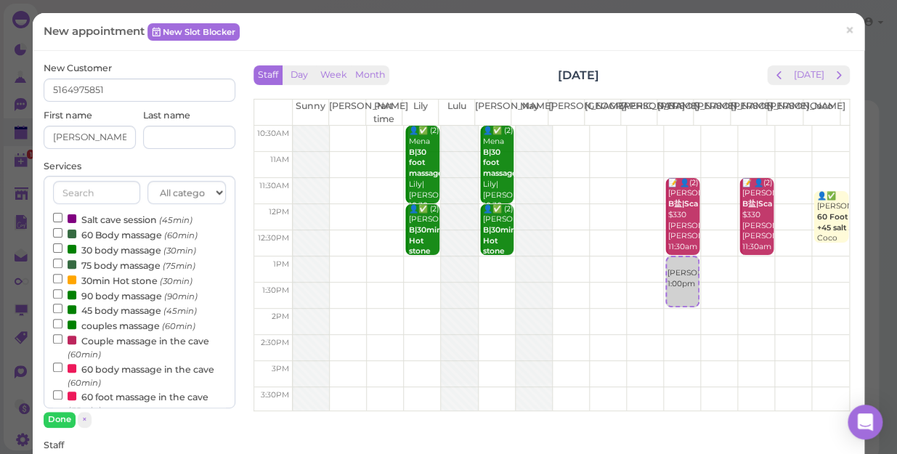
click at [51, 183] on div "All categories Relax session Full body Full body full body Salt cave massage Sa…" at bounding box center [140, 292] width 192 height 232
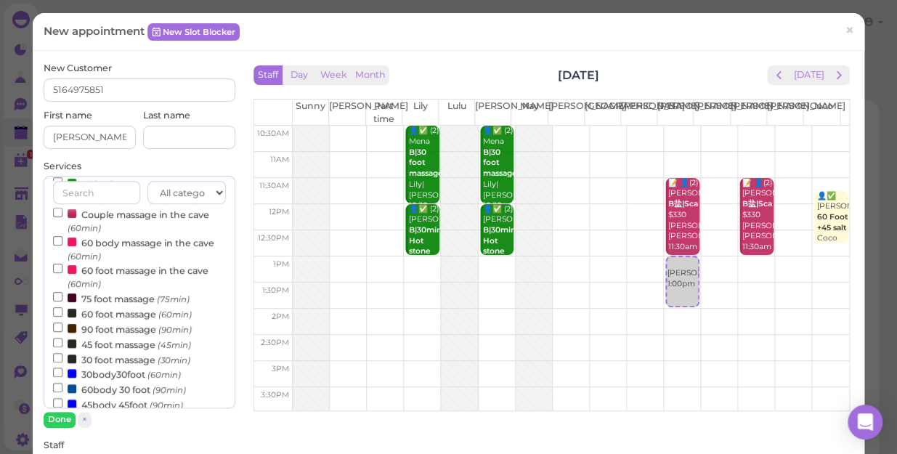
scroll to position [131, 0]
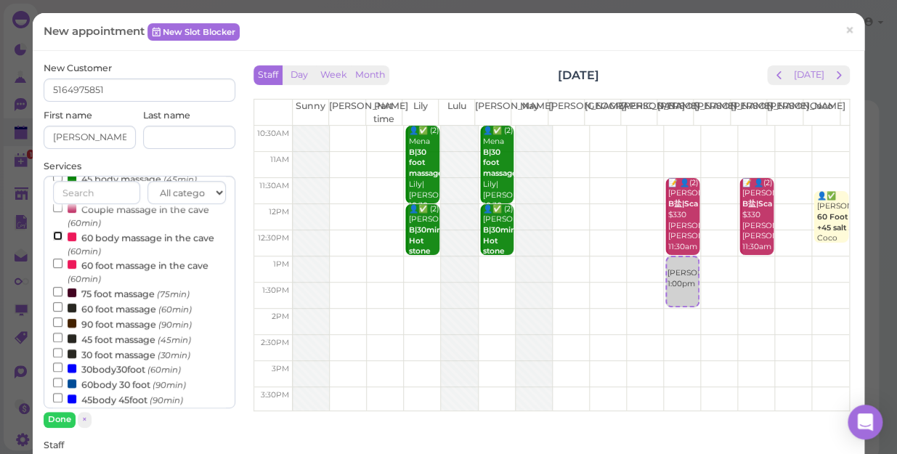
click at [60, 232] on input "60 body massage in the cave (60min)" at bounding box center [57, 235] width 9 height 9
click at [57, 355] on input "30 foot massage (30min)" at bounding box center [57, 352] width 9 height 9
select select "30"
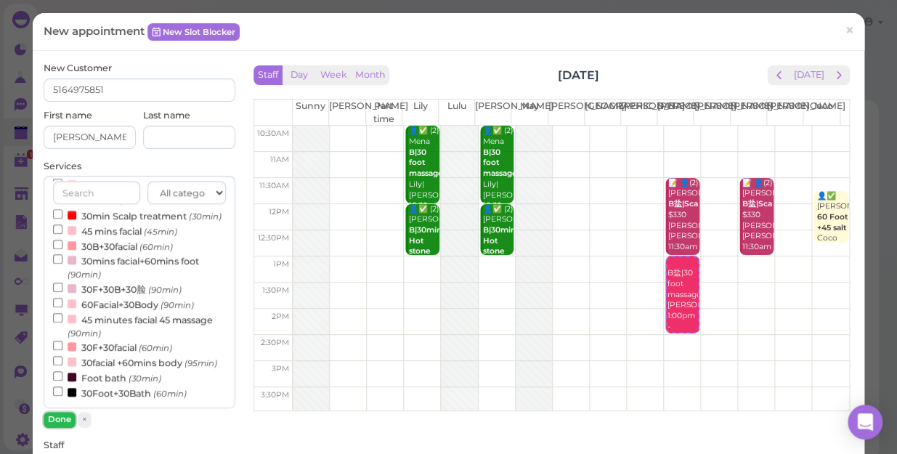
click at [51, 418] on button "Done" at bounding box center [60, 419] width 32 height 15
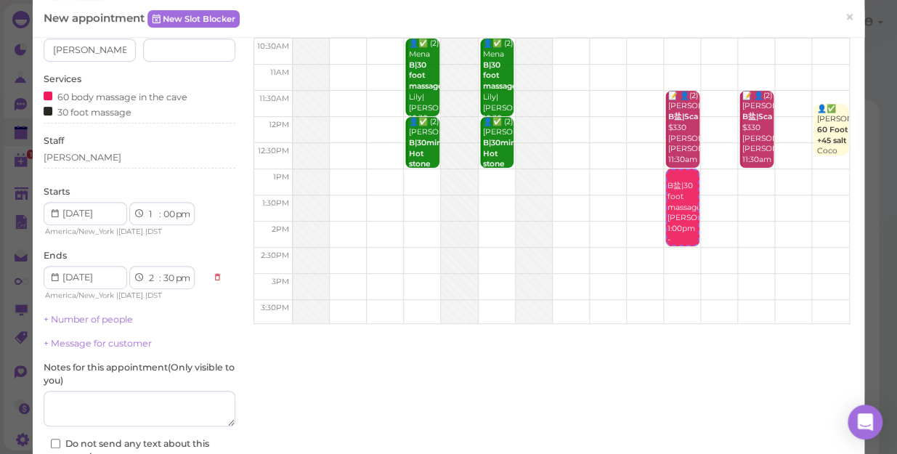
scroll to position [213, 0]
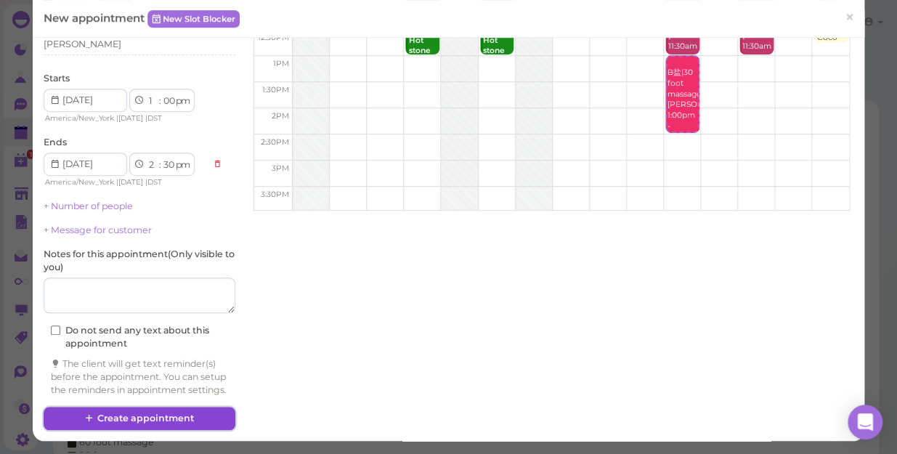
click at [174, 416] on button "Create appointment" at bounding box center [140, 418] width 192 height 23
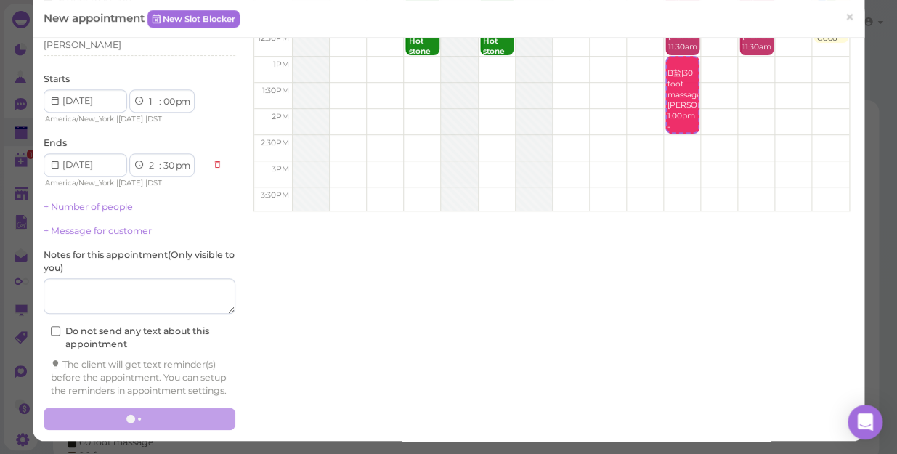
scroll to position [0, 0]
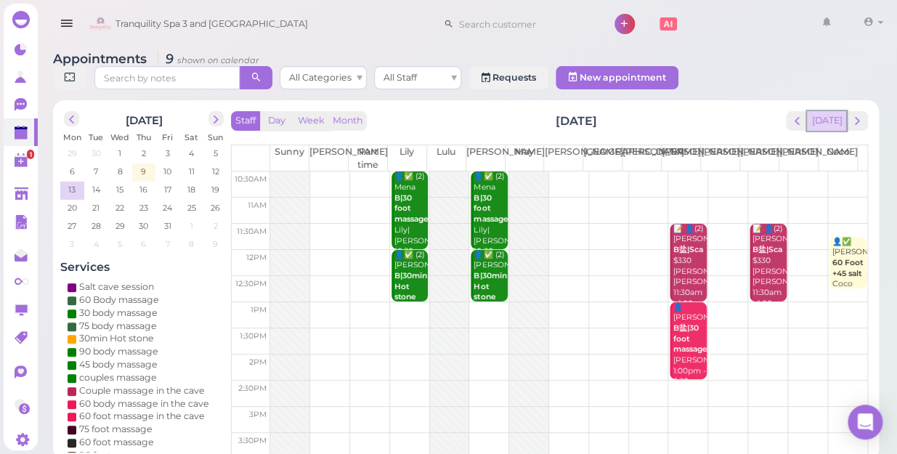
click at [828, 111] on button "[DATE]" at bounding box center [826, 121] width 39 height 20
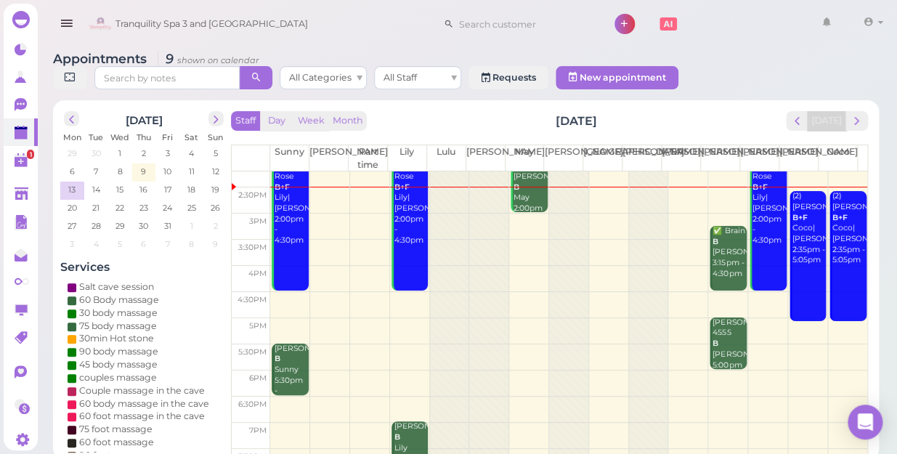
scroll to position [198, 0]
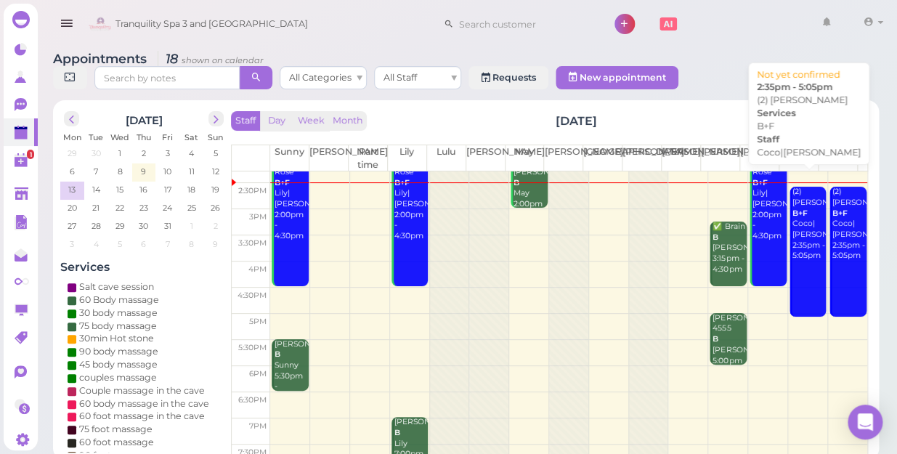
click at [792, 225] on div "(2) [PERSON_NAME]+F Coco|[PERSON_NAME] 2:35pm - 5:05pm" at bounding box center [809, 224] width 34 height 75
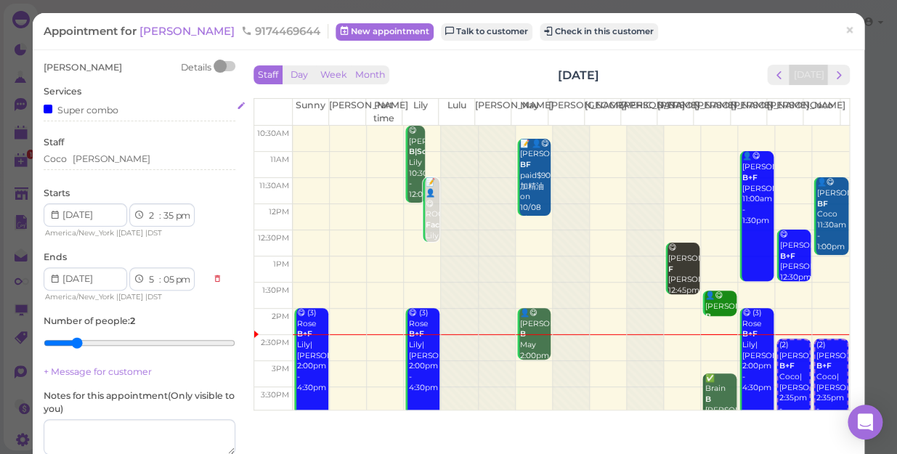
click at [116, 113] on div "Super combo" at bounding box center [81, 109] width 75 height 15
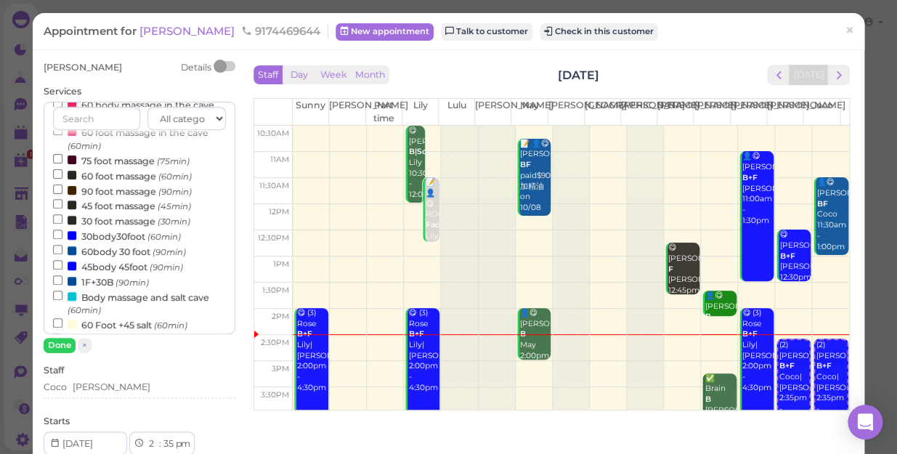
scroll to position [264, 0]
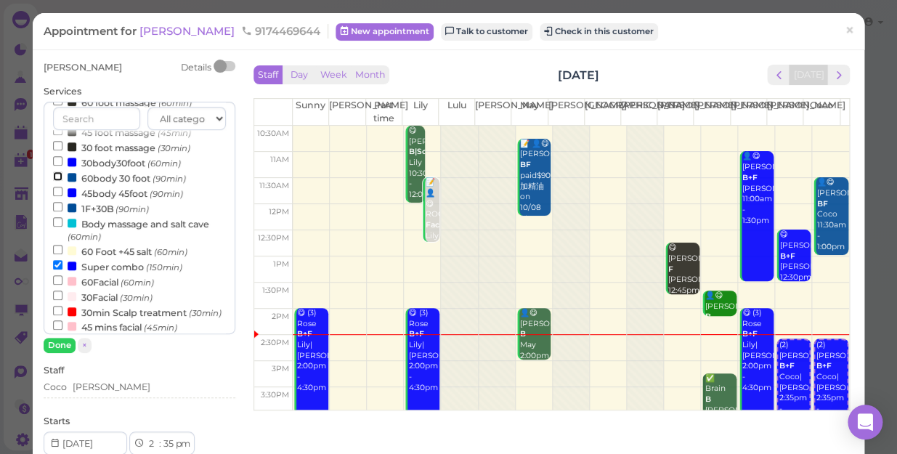
click at [57, 176] on input "60body 30 foot (90min)" at bounding box center [57, 175] width 9 height 9
select select "6"
select select "35"
click at [57, 349] on label "30mins facial+60mins foot (90min)" at bounding box center [139, 363] width 173 height 28
click at [57, 351] on input "30mins facial+60mins foot (90min)" at bounding box center [57, 355] width 9 height 9
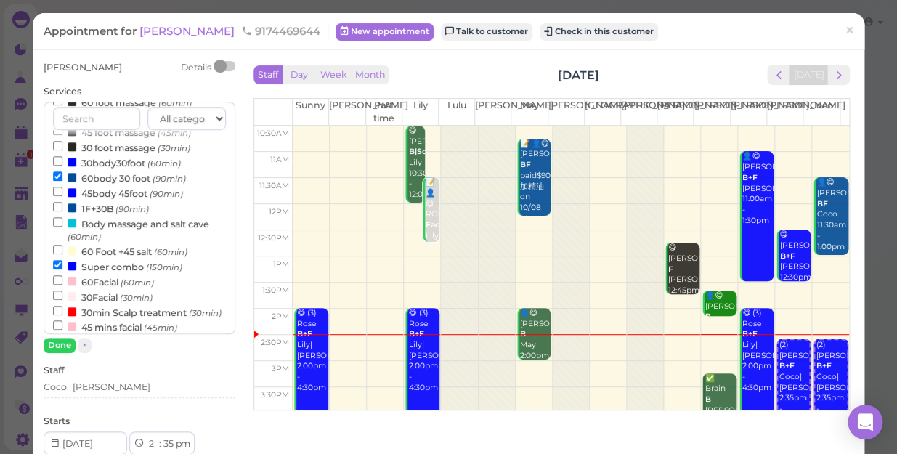
scroll to position [467, 0]
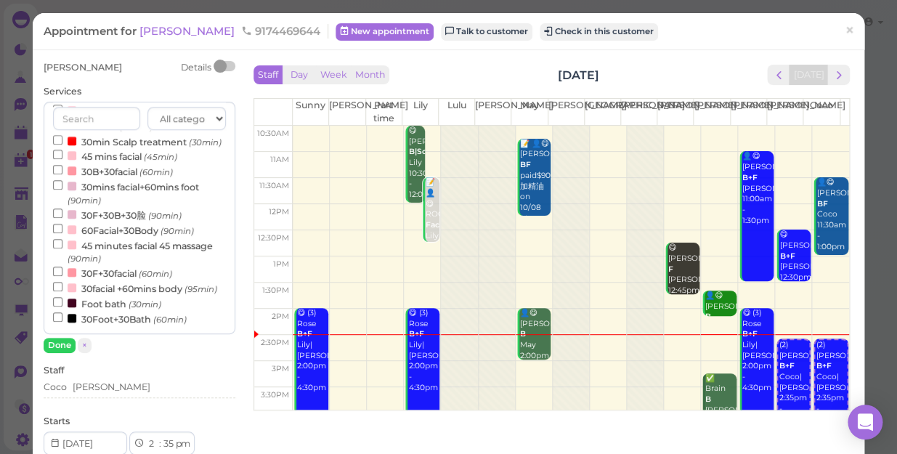
select select "8"
select select "05"
click at [55, 180] on input "30mins facial+60mins foot (90min)" at bounding box center [57, 184] width 9 height 9
select select "8"
select select "05"
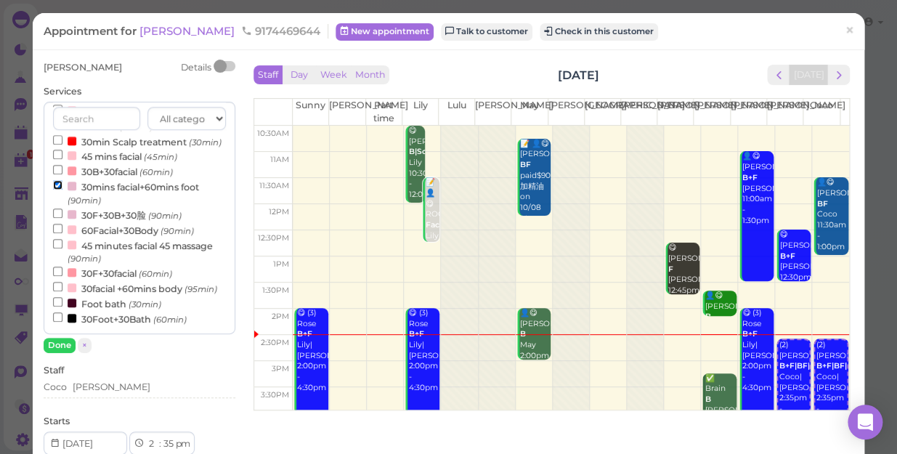
click at [58, 180] on input "30mins facial+60mins foot (90min)" at bounding box center [57, 184] width 9 height 9
select select "6"
select select "35"
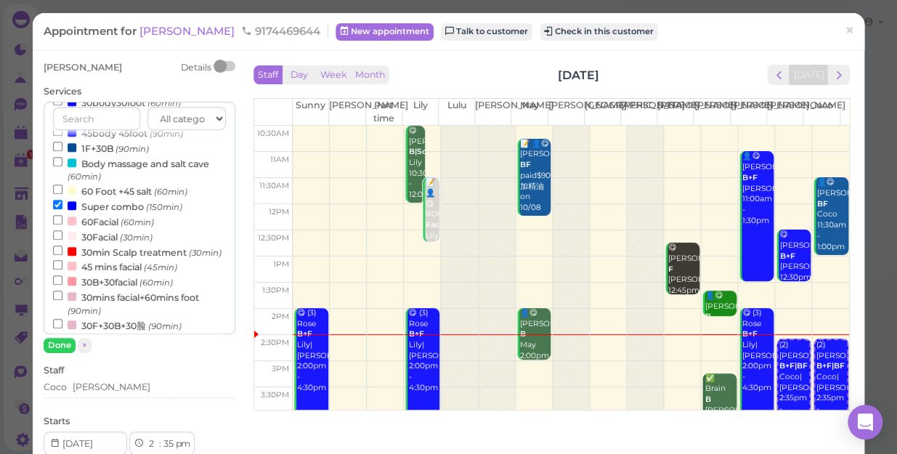
scroll to position [335, 0]
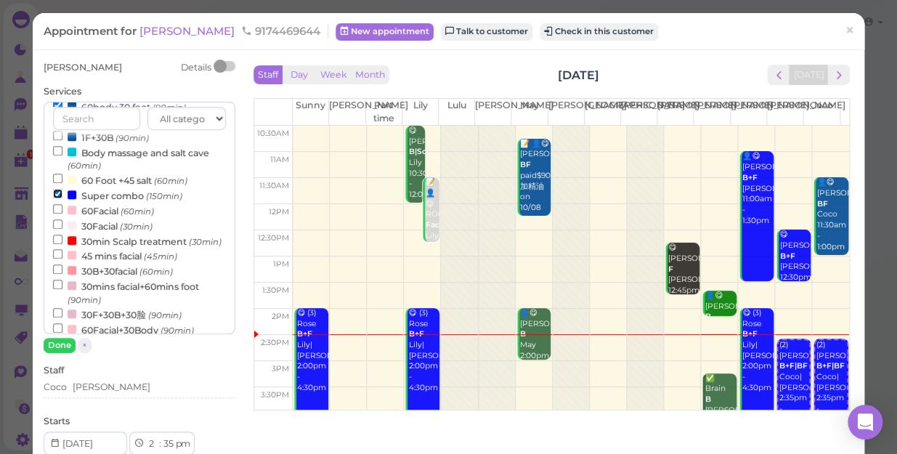
click at [57, 197] on input "Super combo (150min)" at bounding box center [57, 193] width 9 height 9
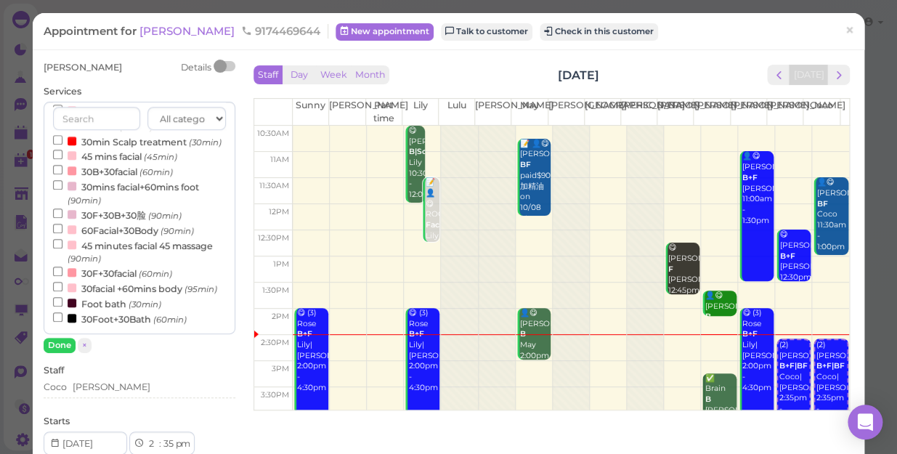
select select "4"
select select "05"
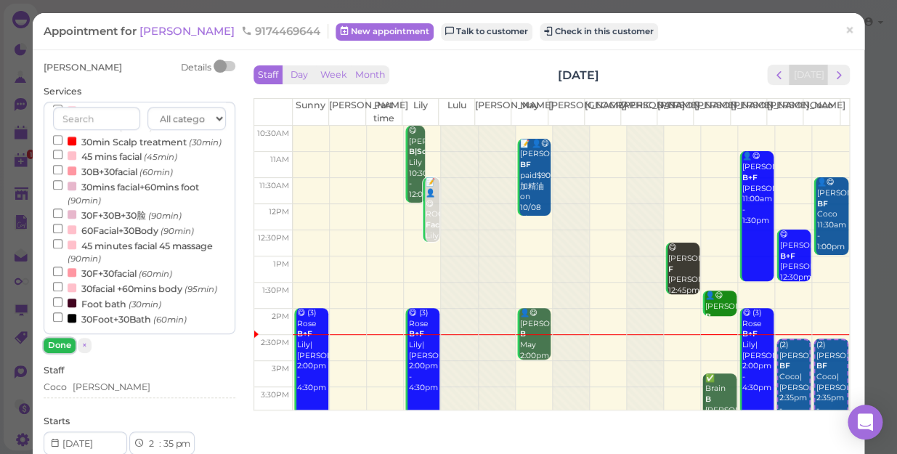
click at [56, 342] on button "Done" at bounding box center [60, 345] width 32 height 15
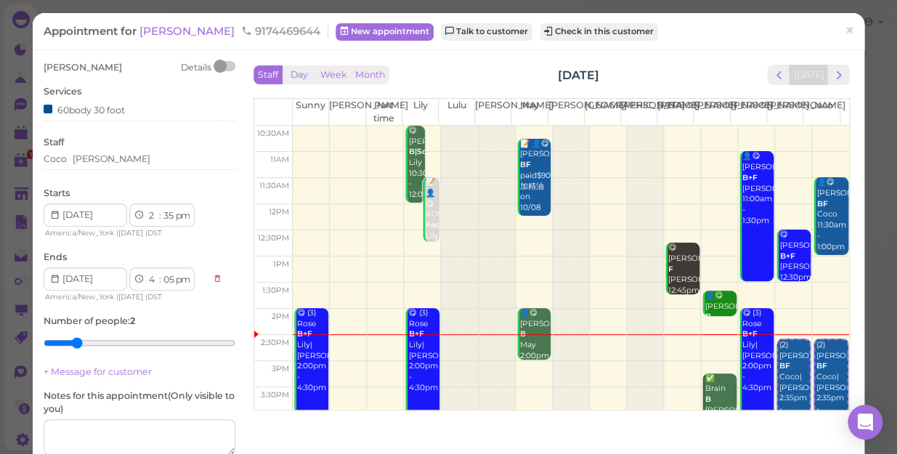
type input "1"
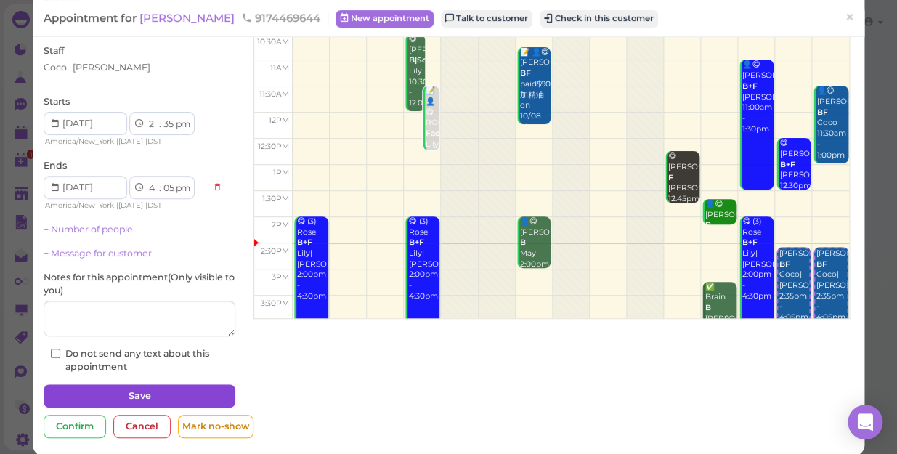
scroll to position [105, 0]
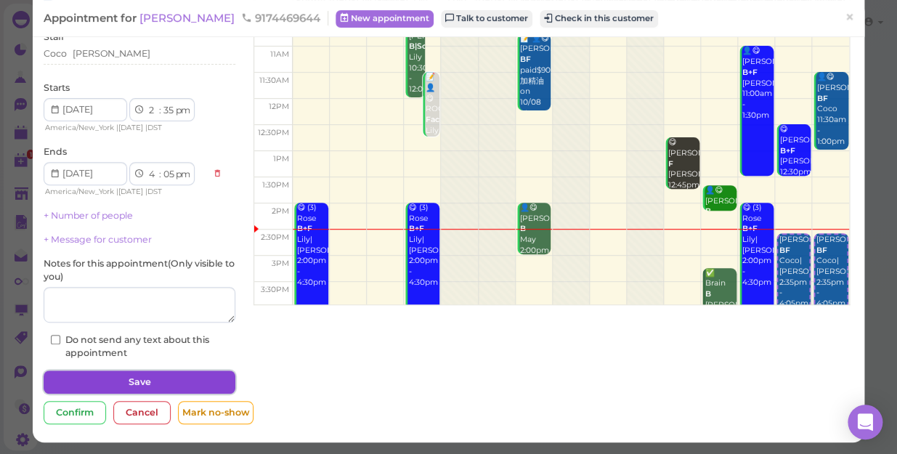
click at [190, 384] on button "Save" at bounding box center [140, 382] width 192 height 23
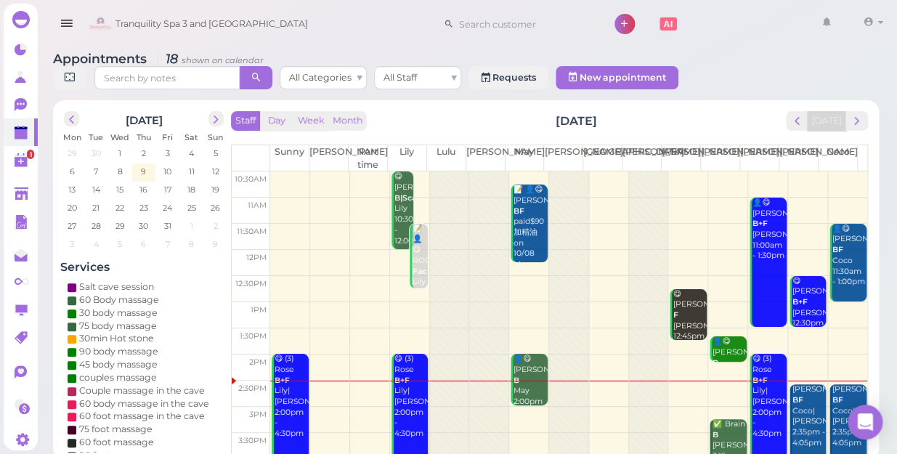
scroll to position [198, 0]
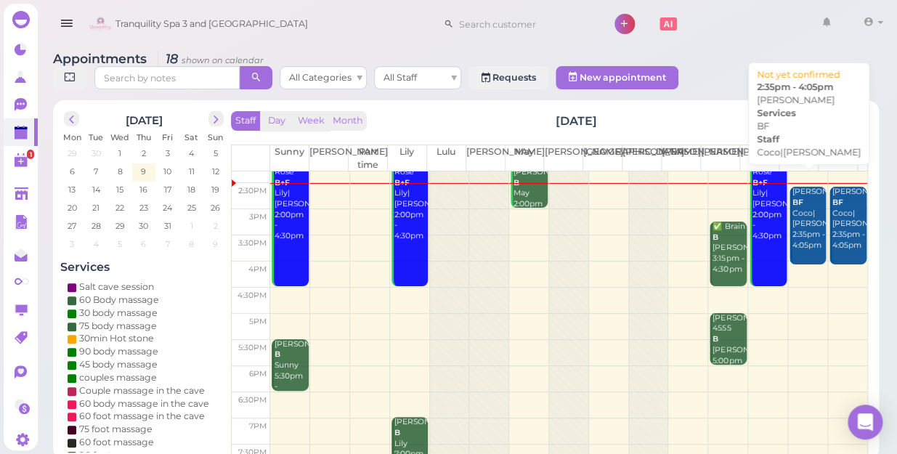
click at [797, 203] on div "[PERSON_NAME] [PERSON_NAME]|[PERSON_NAME] 2:35pm - 4:05pm" at bounding box center [809, 219] width 34 height 64
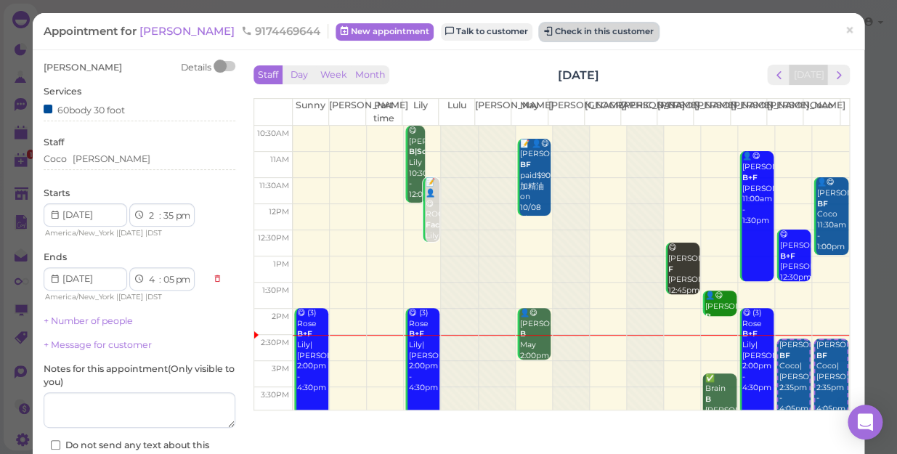
click at [567, 35] on button "Check in this customer" at bounding box center [599, 31] width 118 height 17
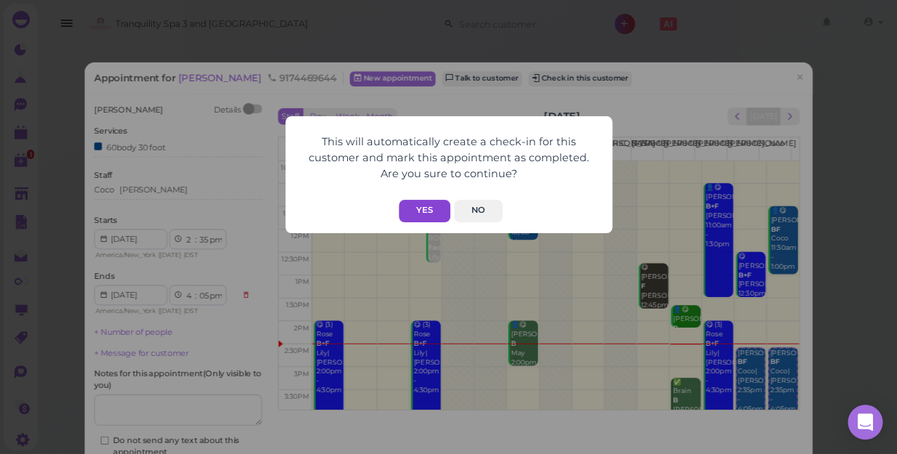
click at [424, 206] on button "Yes" at bounding box center [425, 211] width 52 height 23
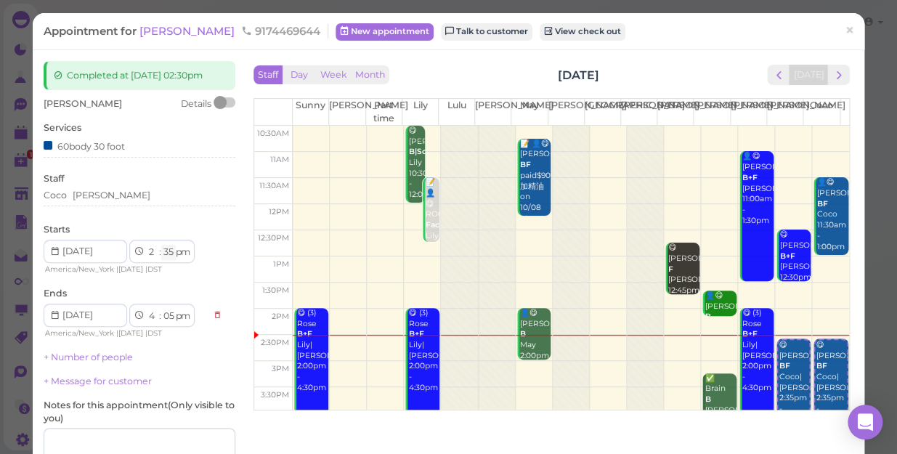
click at [165, 251] on select "00 05 10 15 20 25 30 35 40 45 50 55" at bounding box center [168, 252] width 15 height 15
select select "30"
click at [161, 245] on select "00 05 10 15 20 25 30 35 40 45 50 55" at bounding box center [168, 252] width 15 height 15
select select "00"
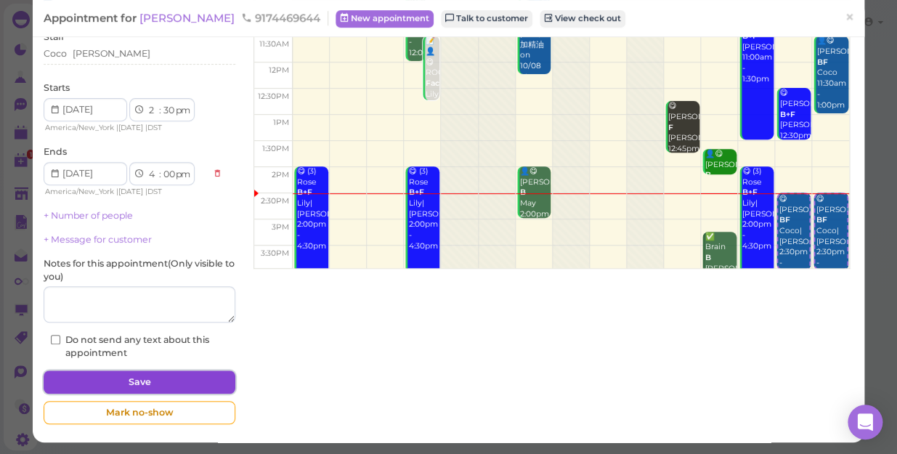
click at [188, 382] on button "Save" at bounding box center [140, 382] width 192 height 23
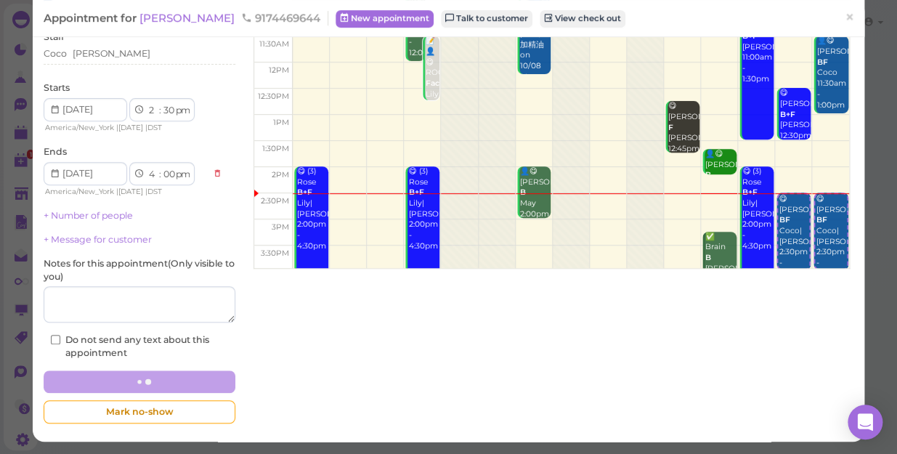
scroll to position [141, 0]
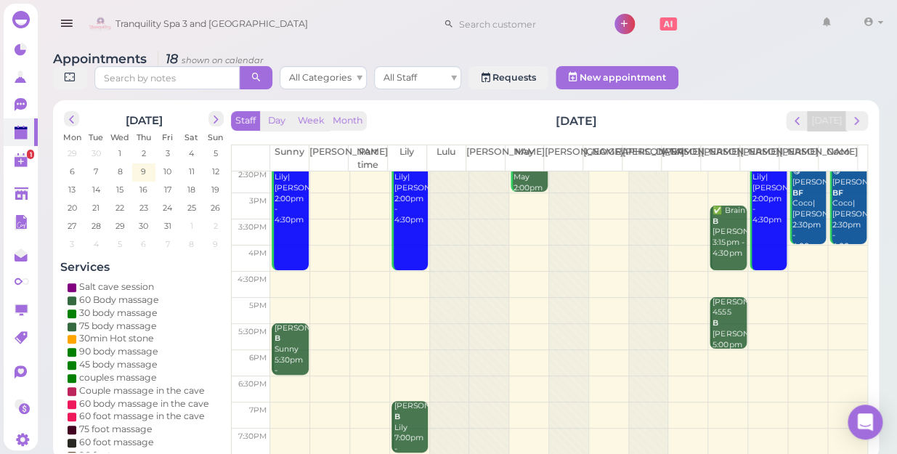
scroll to position [131, 0]
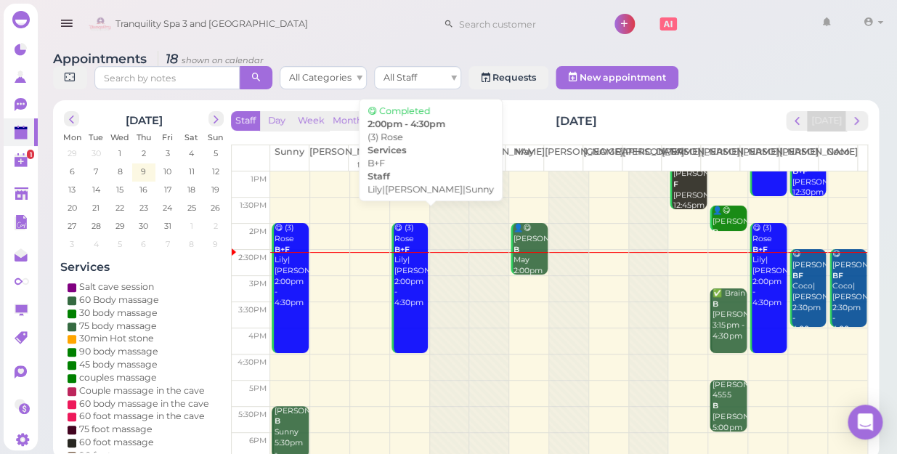
click at [414, 266] on div "😋 (3) Rose B+F [PERSON_NAME]|[PERSON_NAME]|Sunny 2:00pm - 4:30pm" at bounding box center [411, 266] width 34 height 86
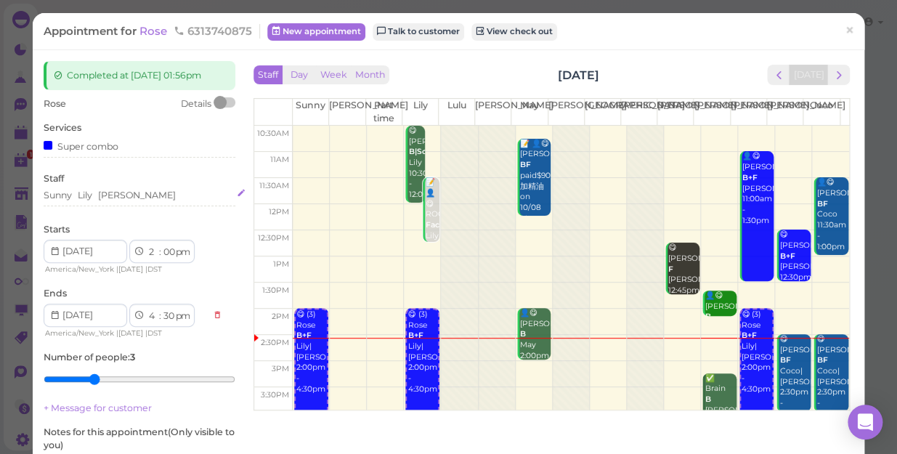
click at [139, 194] on div "Sunny [PERSON_NAME] [PERSON_NAME]" at bounding box center [140, 195] width 192 height 13
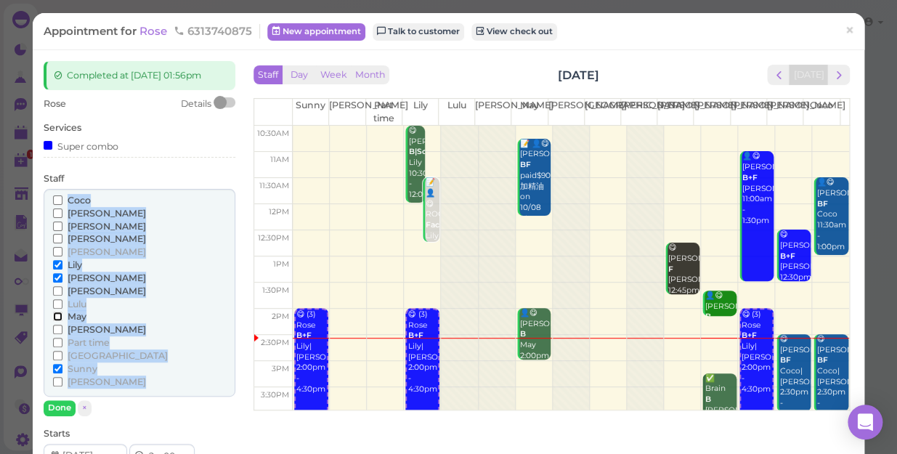
click at [54, 319] on input "May" at bounding box center [57, 316] width 9 height 9
click at [58, 201] on input "Coco" at bounding box center [57, 199] width 9 height 9
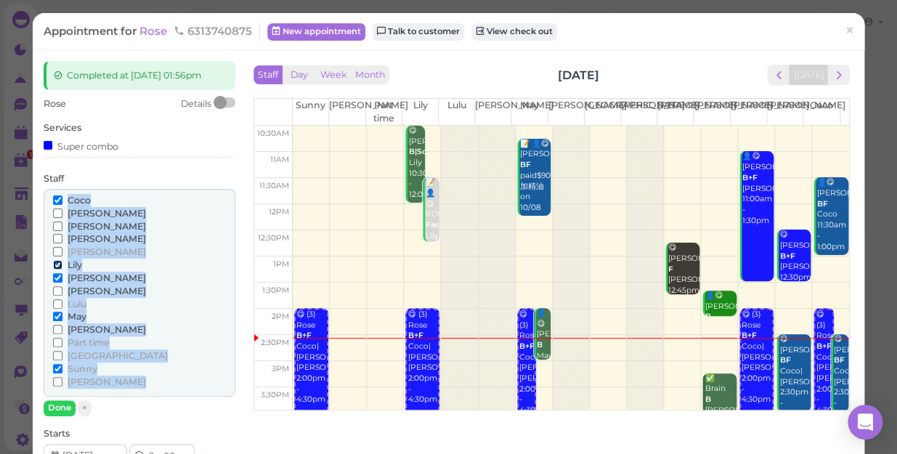
click at [54, 260] on input "Lily" at bounding box center [57, 264] width 9 height 9
click at [57, 264] on input "Lily" at bounding box center [57, 264] width 9 height 9
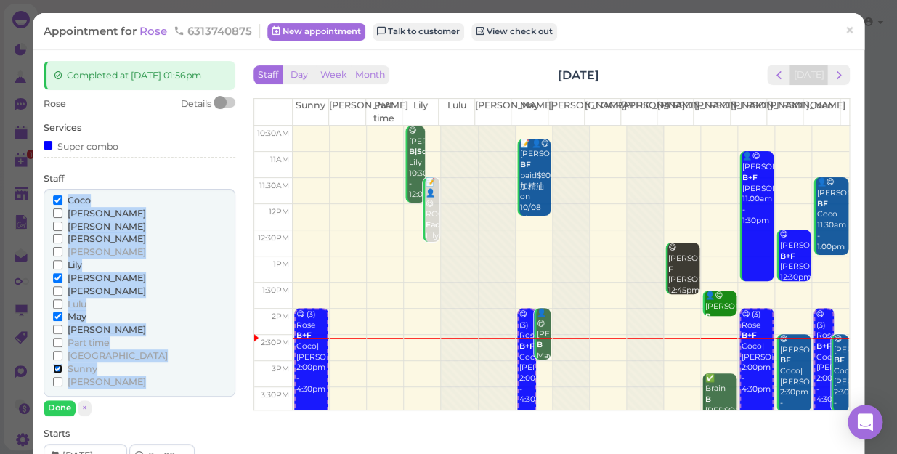
click at [54, 366] on input "Sunny" at bounding box center [57, 368] width 9 height 9
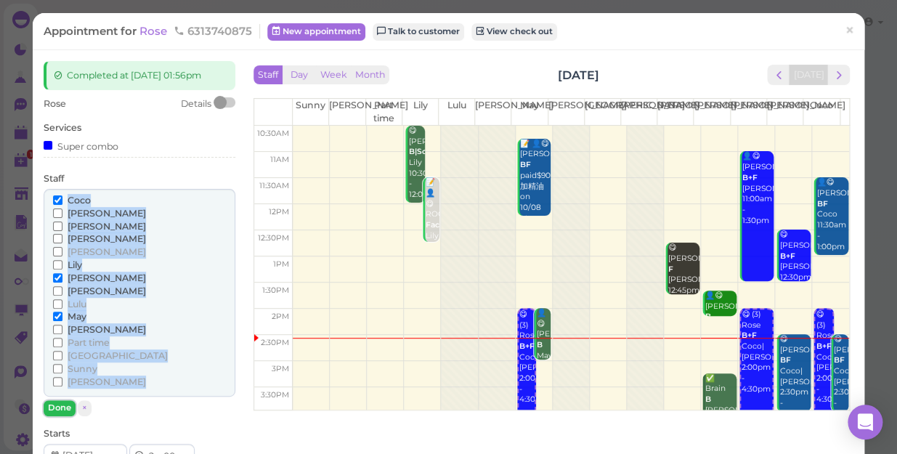
click at [52, 408] on button "Done" at bounding box center [60, 407] width 32 height 15
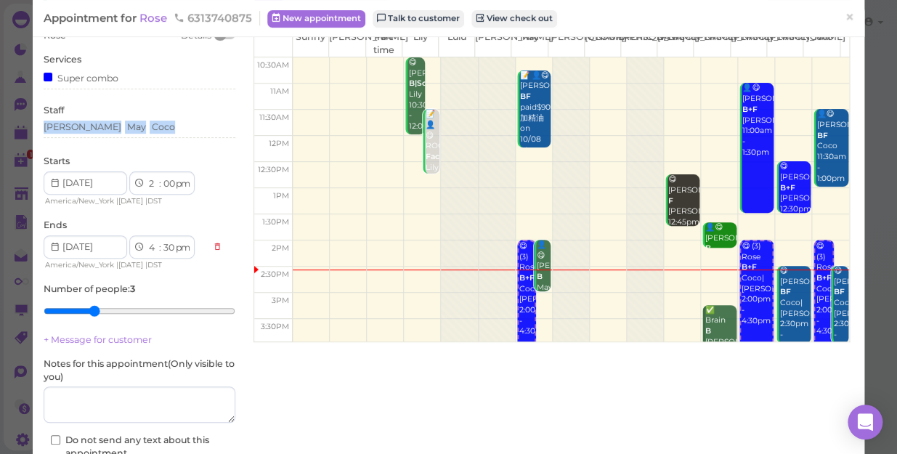
scroll to position [169, 0]
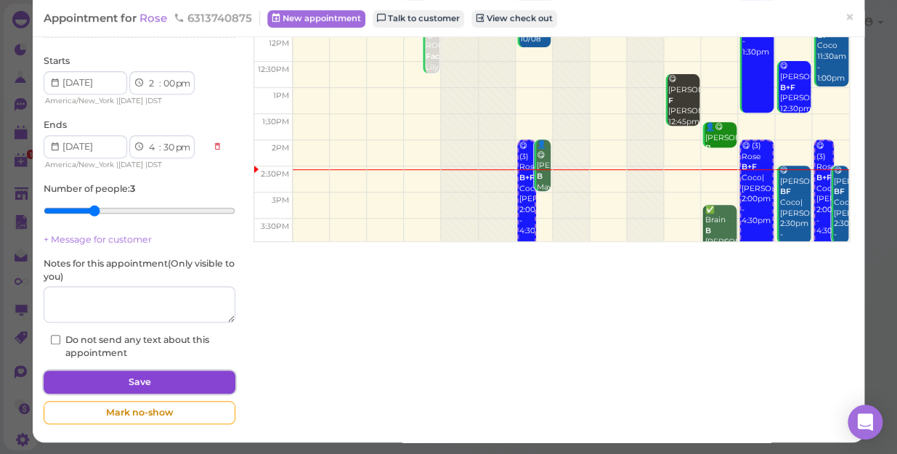
click at [153, 378] on button "Save" at bounding box center [140, 382] width 192 height 23
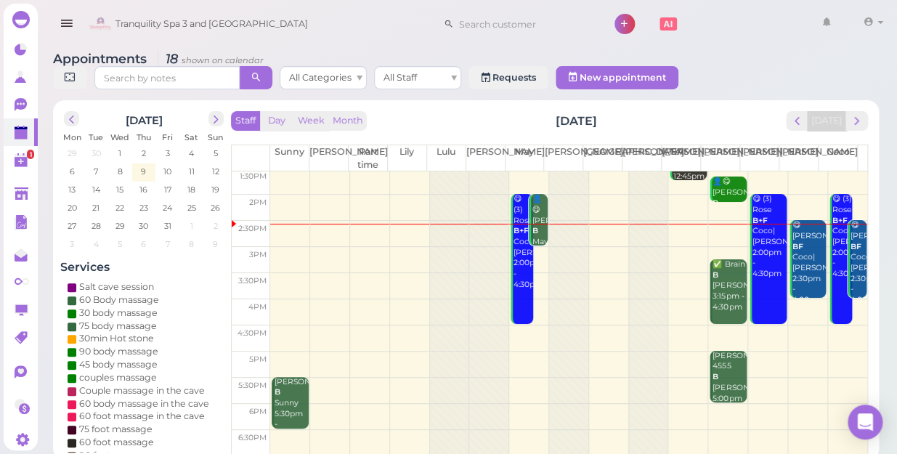
scroll to position [198, 0]
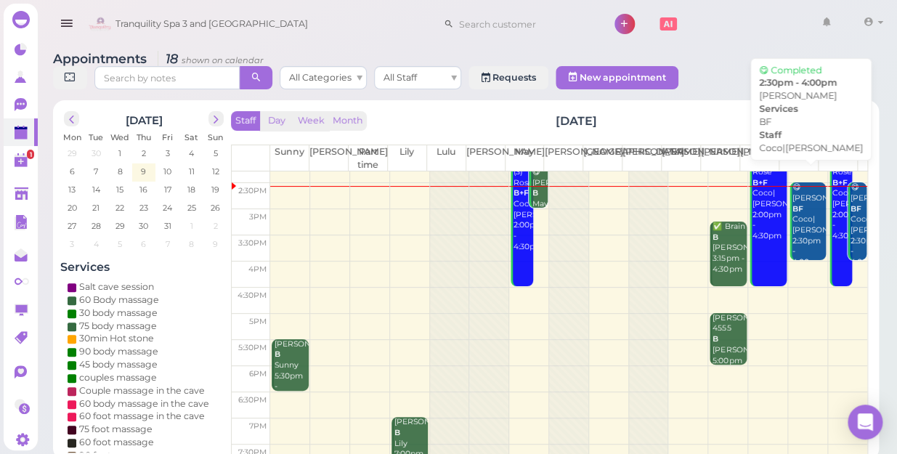
click at [803, 215] on div "😋 [PERSON_NAME] [PERSON_NAME]|[PERSON_NAME] 2:30pm - 4:00pm" at bounding box center [809, 225] width 34 height 86
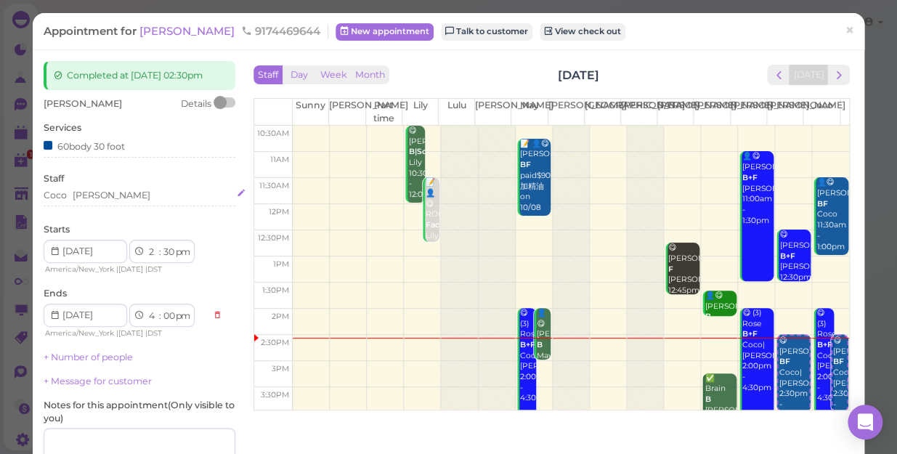
click at [93, 196] on div "[PERSON_NAME]" at bounding box center [140, 195] width 192 height 13
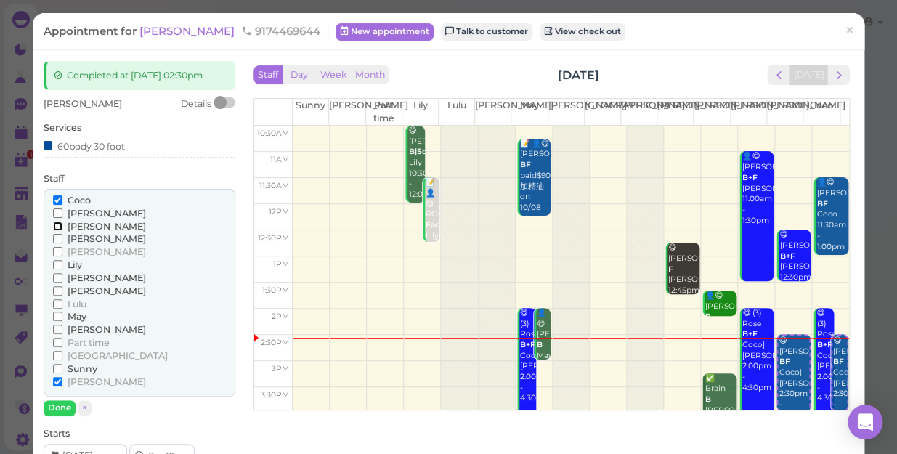
click at [58, 225] on input "[PERSON_NAME]" at bounding box center [57, 226] width 9 height 9
click at [56, 225] on input "[PERSON_NAME]" at bounding box center [57, 226] width 9 height 9
click at [55, 226] on input "[PERSON_NAME]" at bounding box center [57, 226] width 9 height 9
click at [56, 198] on input "Coco" at bounding box center [57, 199] width 9 height 9
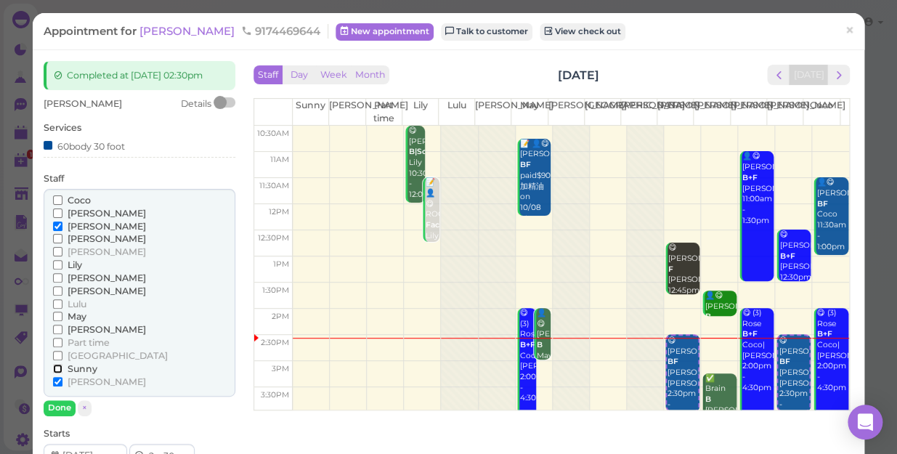
click at [57, 366] on input "Sunny" at bounding box center [57, 368] width 9 height 9
click at [57, 378] on input "[PERSON_NAME]" at bounding box center [57, 381] width 9 height 9
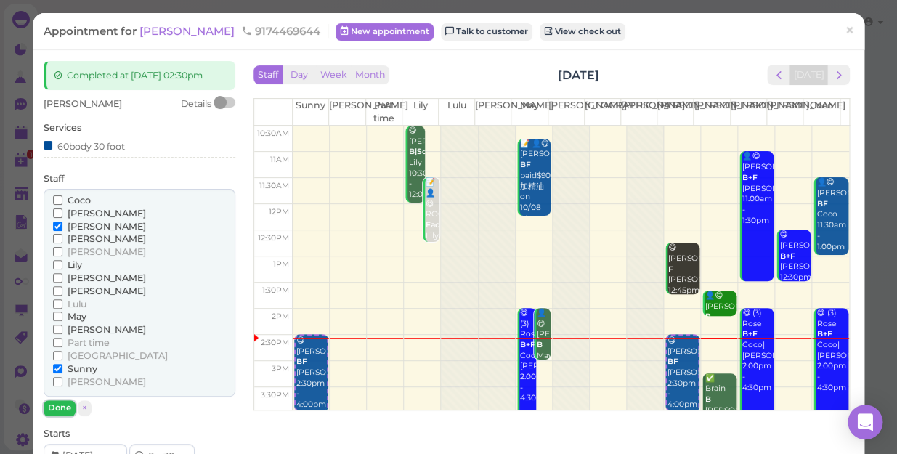
drag, startPoint x: 54, startPoint y: 403, endPoint x: 59, endPoint y: 392, distance: 11.7
click at [55, 404] on button "Done" at bounding box center [60, 407] width 32 height 15
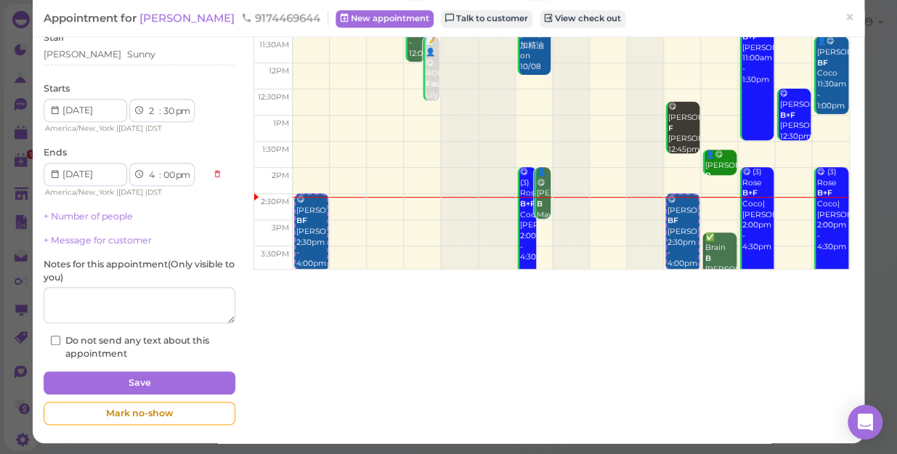
scroll to position [142, 0]
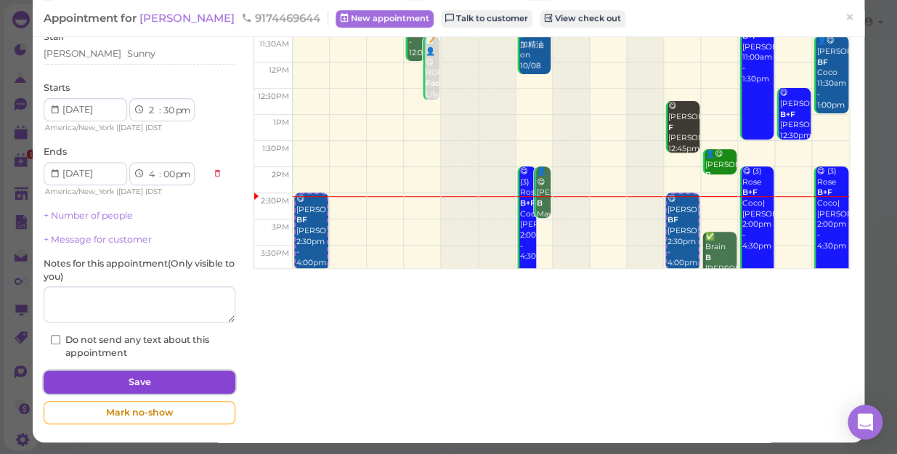
click at [171, 381] on button "Save" at bounding box center [140, 382] width 192 height 23
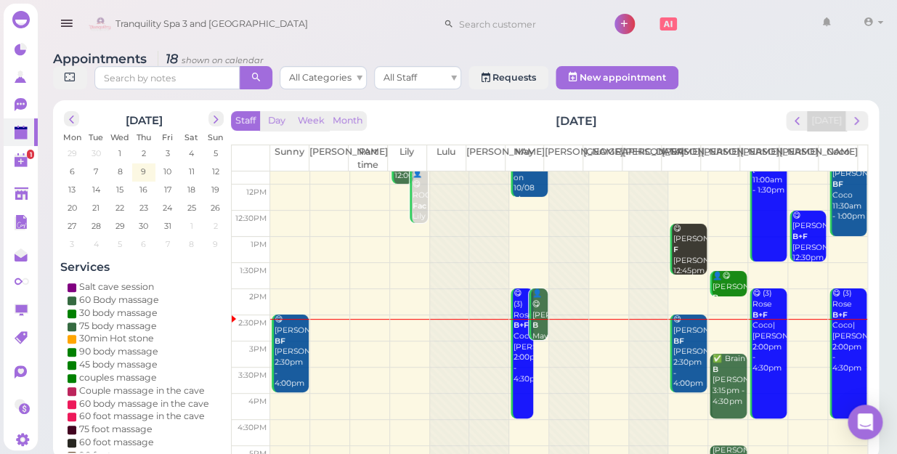
scroll to position [65, 0]
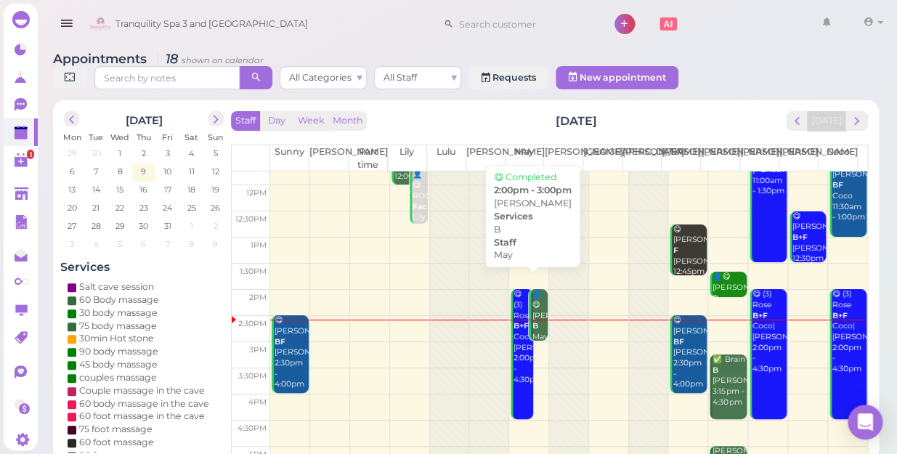
click at [532, 321] on b "B" at bounding box center [535, 325] width 6 height 9
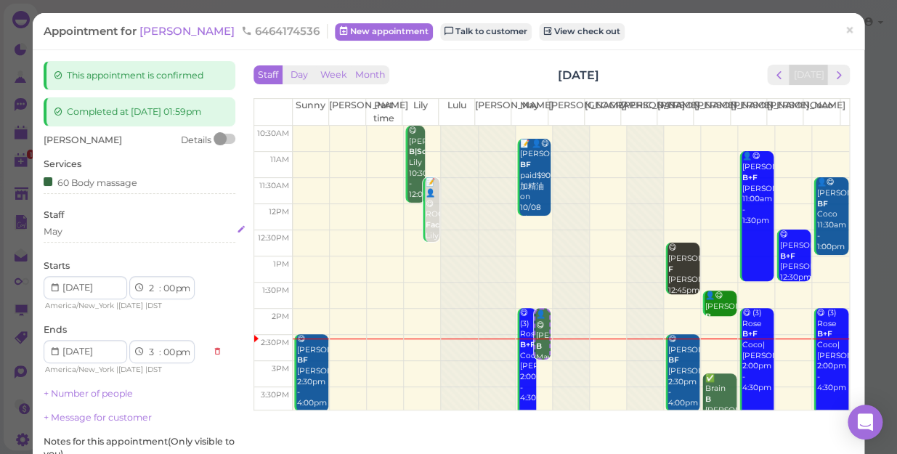
click at [67, 232] on div "May" at bounding box center [140, 231] width 192 height 13
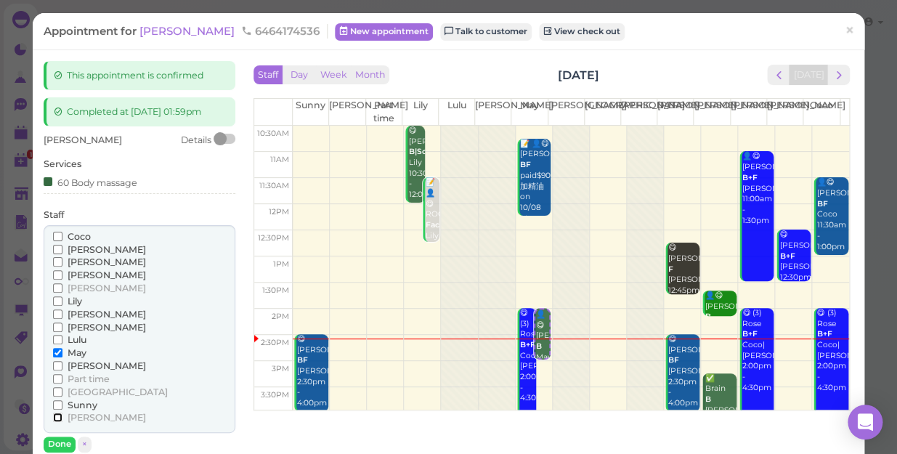
click at [56, 413] on input "[PERSON_NAME]" at bounding box center [57, 417] width 9 height 9
click at [57, 351] on input "May" at bounding box center [57, 352] width 9 height 9
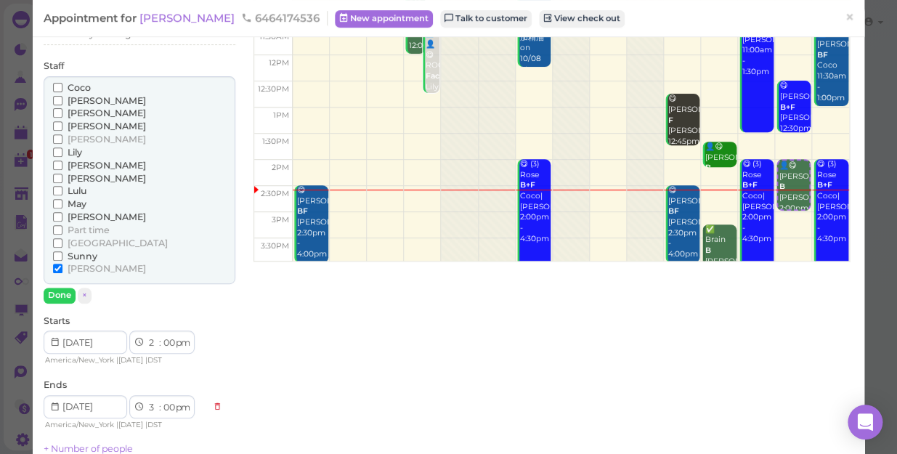
scroll to position [198, 0]
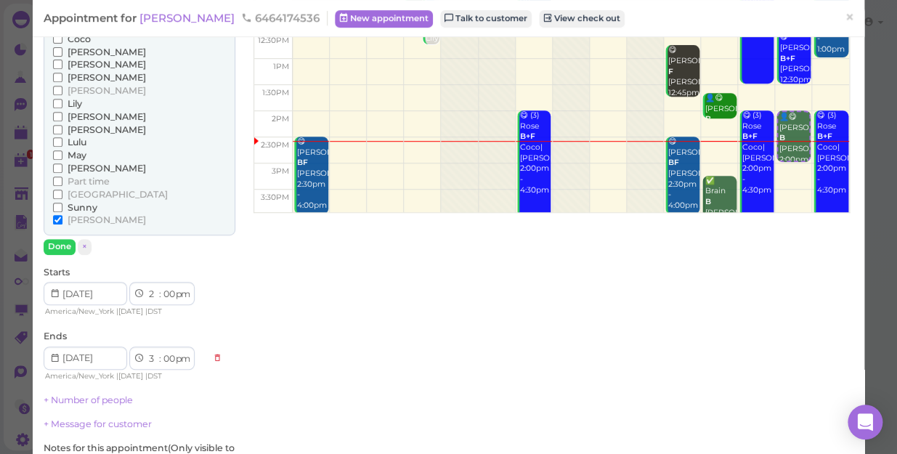
click at [55, 235] on div "[PERSON_NAME] [PERSON_NAME] [PERSON_NAME] [PERSON_NAME] [PERSON_NAME] [PERSON_N…" at bounding box center [140, 141] width 192 height 227
click at [61, 240] on button "Done" at bounding box center [60, 246] width 32 height 15
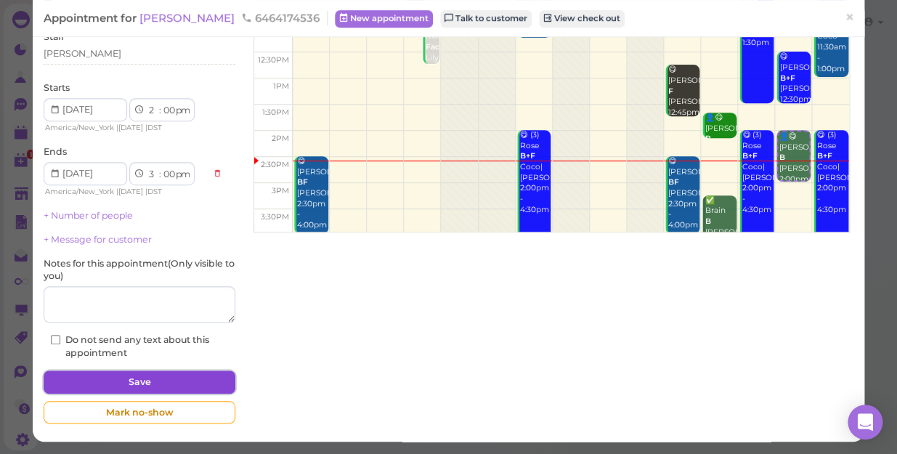
click at [163, 383] on button "Save" at bounding box center [140, 382] width 192 height 23
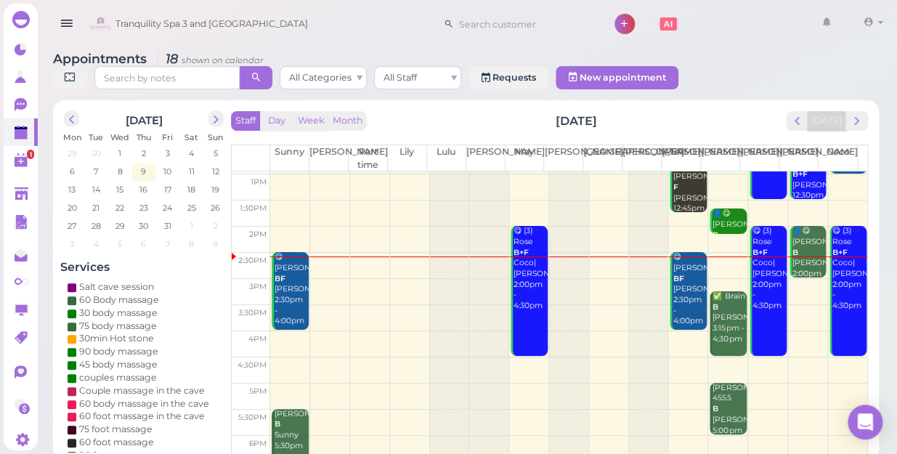
scroll to position [131, 0]
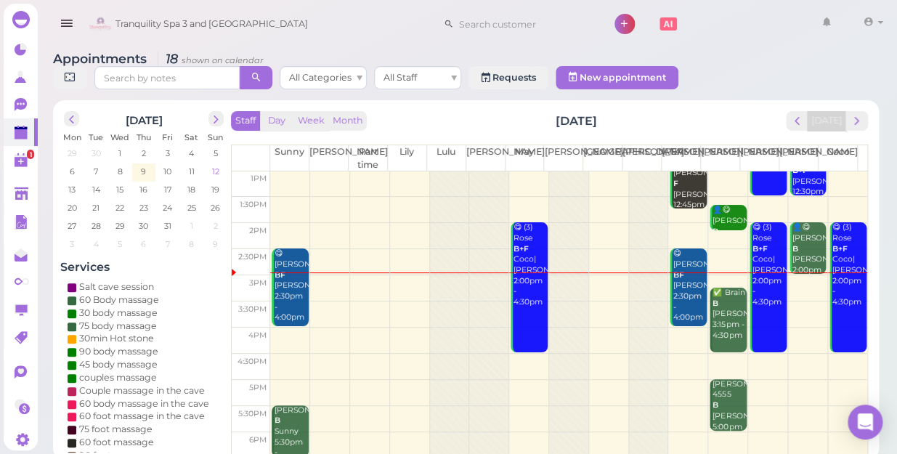
click at [218, 165] on span "12" at bounding box center [216, 171] width 10 height 13
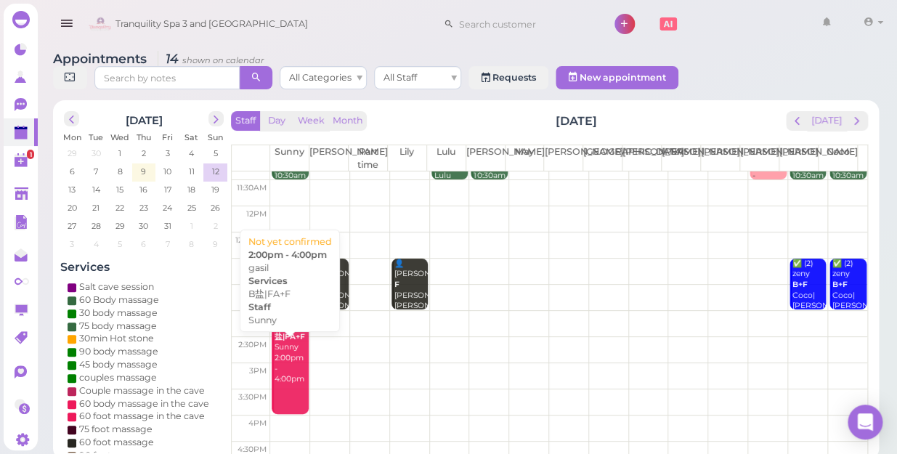
scroll to position [65, 0]
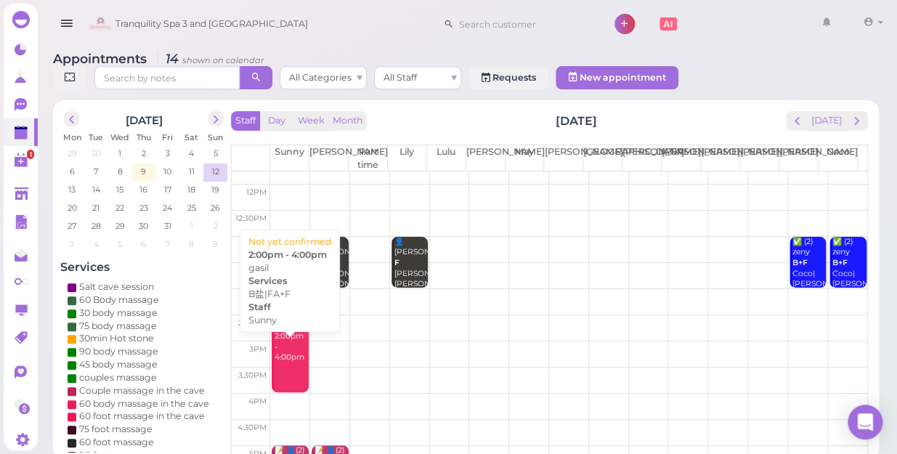
click at [284, 348] on div "👤gasil B盐|FA+F Sunny 2:00pm - 4:00pm" at bounding box center [291, 325] width 34 height 75
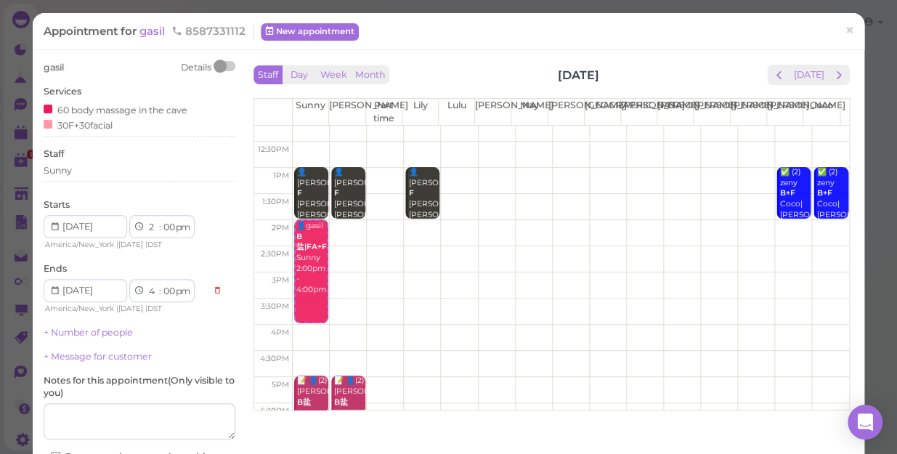
scroll to position [65, 0]
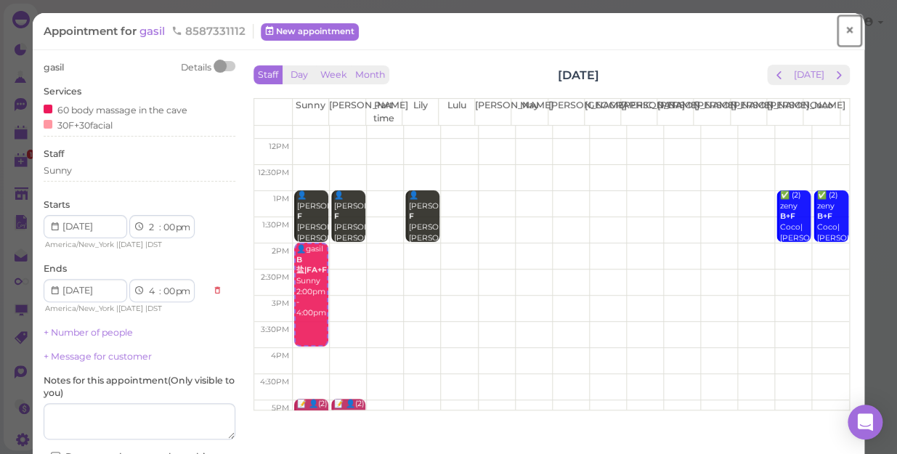
click at [845, 34] on span "×" at bounding box center [849, 30] width 9 height 20
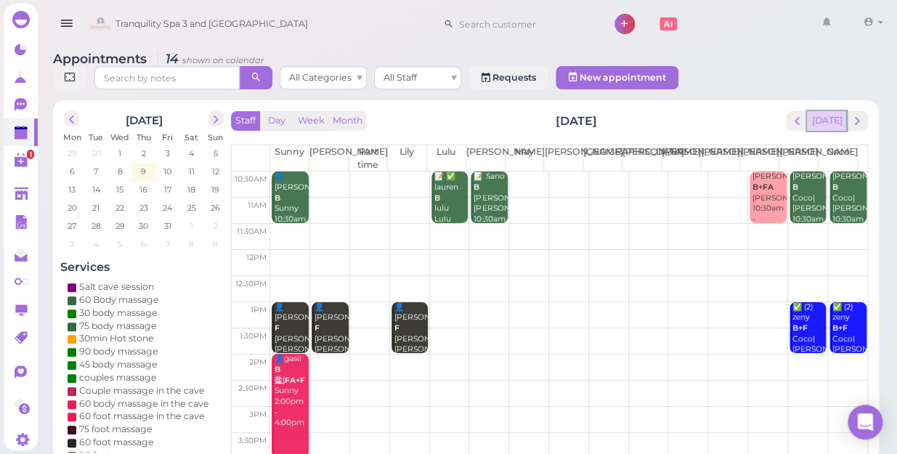
click at [831, 111] on button "[DATE]" at bounding box center [826, 121] width 39 height 20
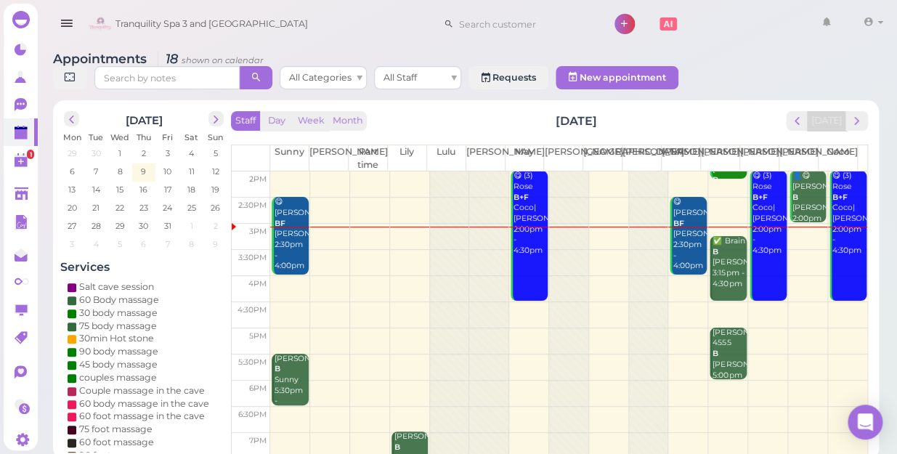
scroll to position [262, 0]
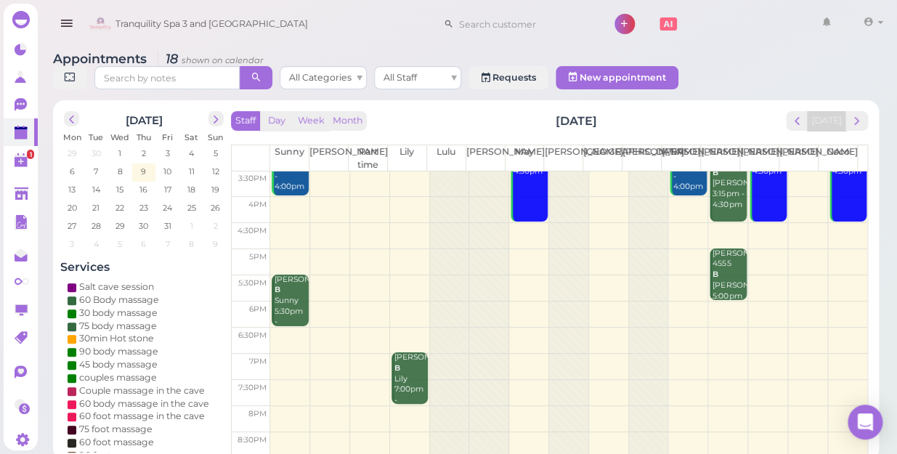
click at [835, 301] on td at bounding box center [568, 314] width 597 height 26
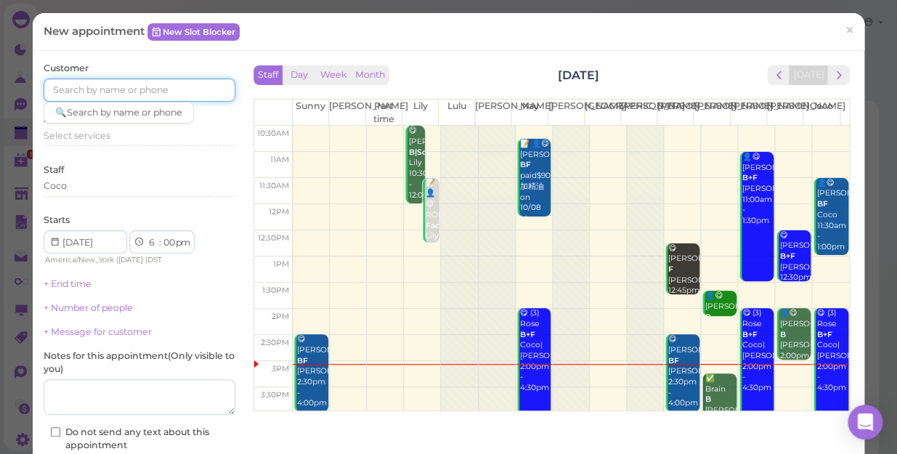
click at [198, 86] on input at bounding box center [140, 89] width 192 height 23
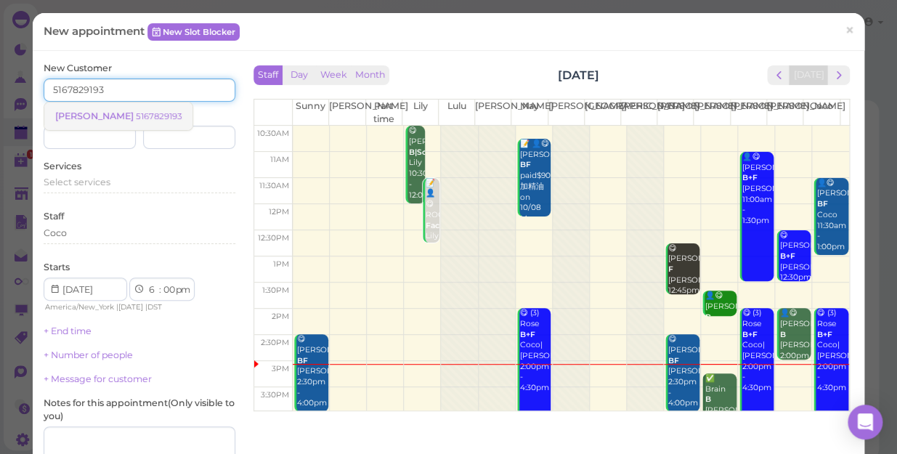
type input "5167829193"
click at [136, 116] on small "5167829193" at bounding box center [159, 116] width 46 height 10
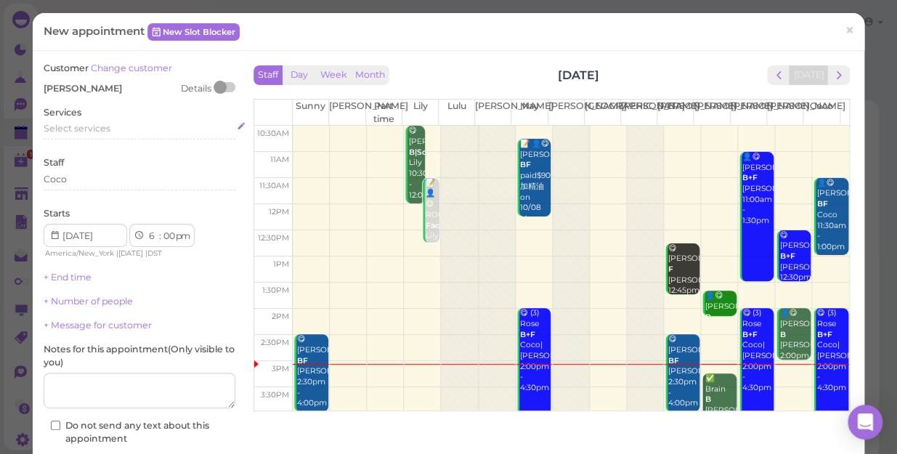
click at [97, 126] on span "Select services" at bounding box center [77, 128] width 67 height 11
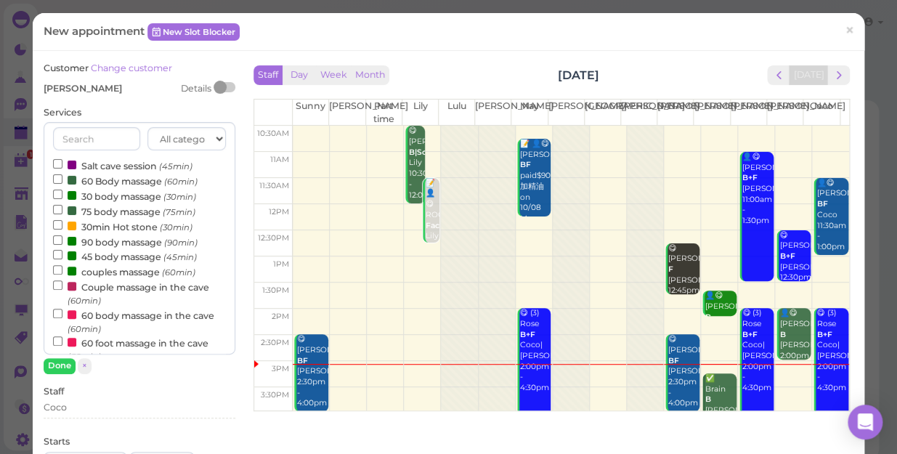
click at [113, 183] on label "60 Body massage (60min)" at bounding box center [125, 180] width 145 height 15
click at [62, 183] on input "60 Body massage (60min)" at bounding box center [57, 178] width 9 height 9
click at [50, 364] on button "Done" at bounding box center [60, 365] width 32 height 15
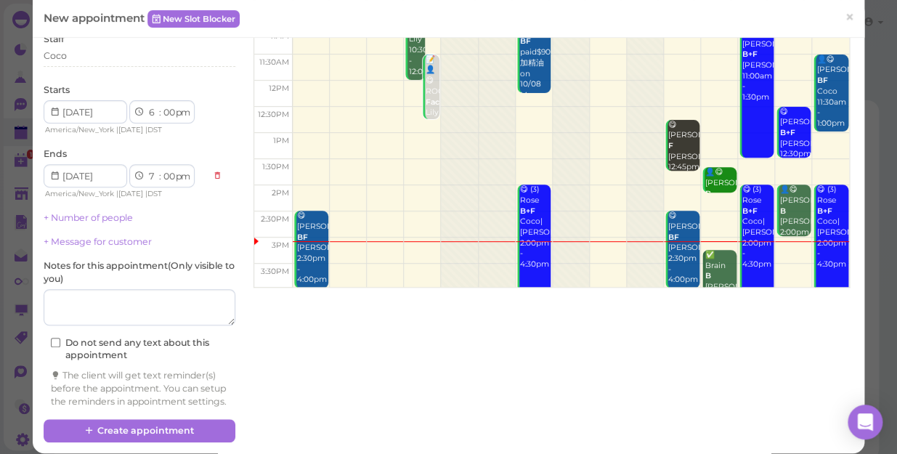
scroll to position [147, 0]
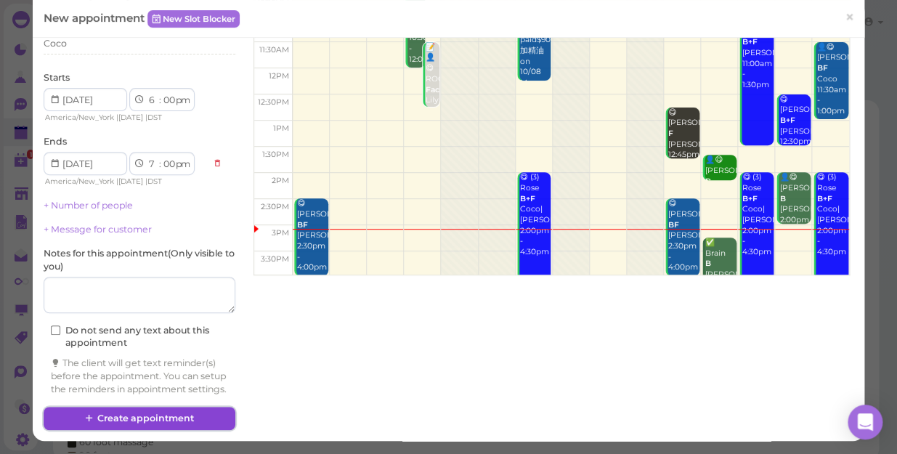
click at [213, 416] on button "Create appointment" at bounding box center [140, 418] width 192 height 23
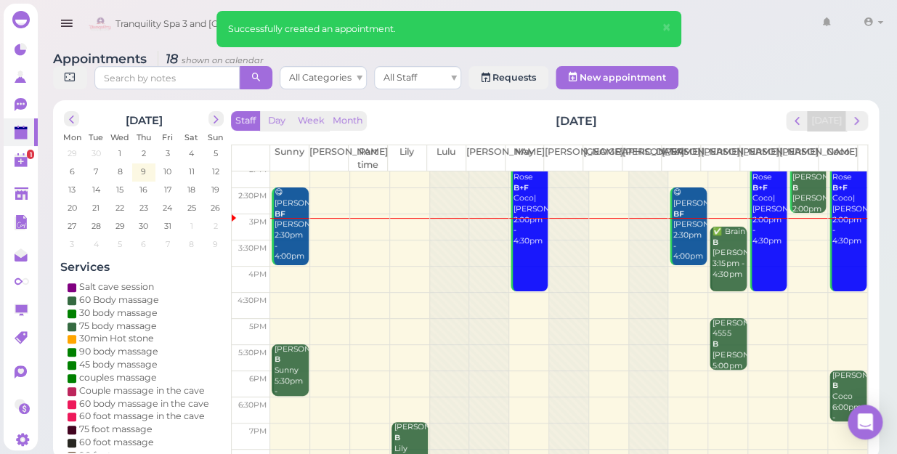
scroll to position [198, 0]
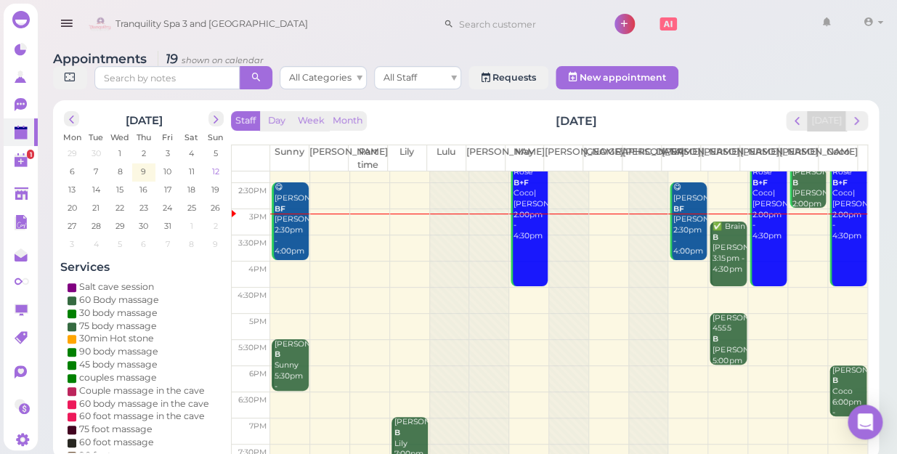
click at [213, 165] on span "12" at bounding box center [216, 171] width 10 height 13
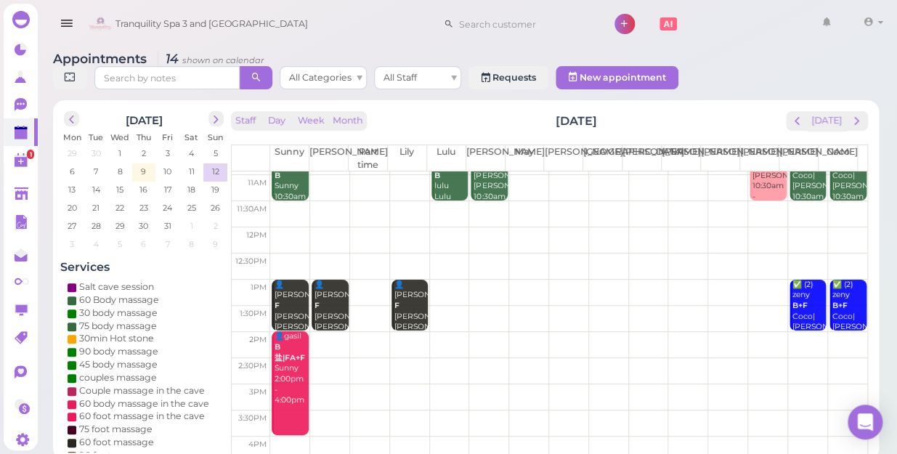
scroll to position [0, 0]
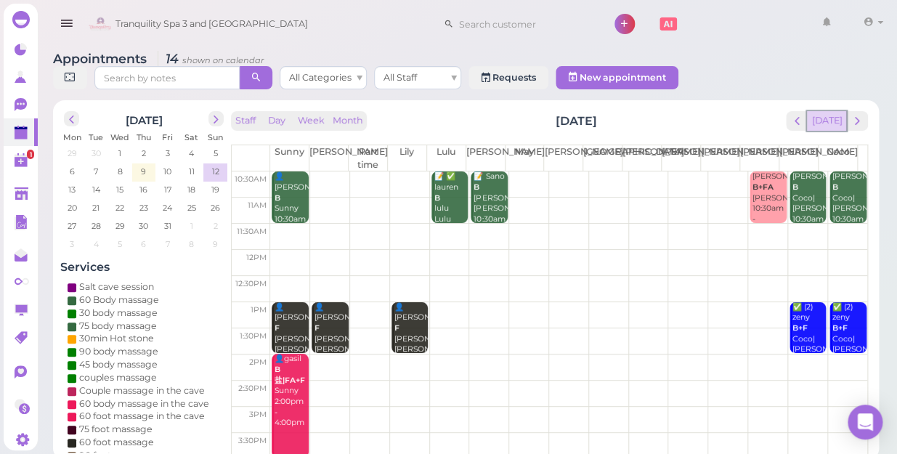
click at [830, 111] on button "[DATE]" at bounding box center [826, 121] width 39 height 20
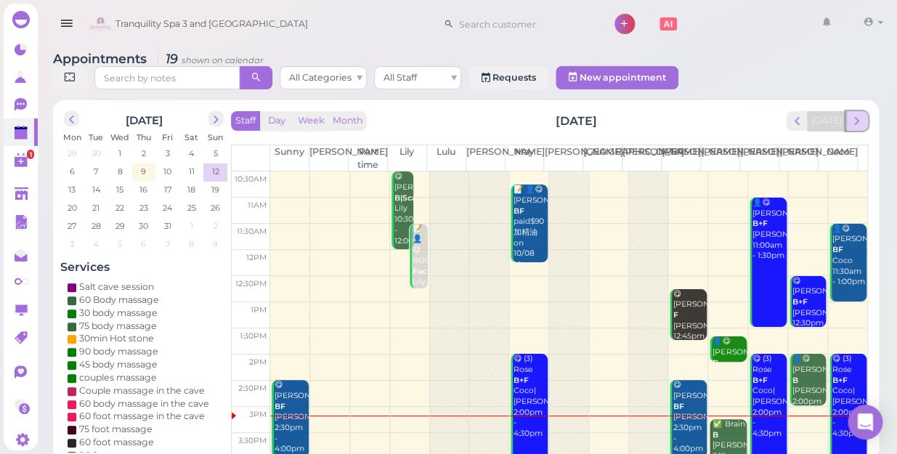
click at [859, 114] on span "next" at bounding box center [857, 121] width 14 height 14
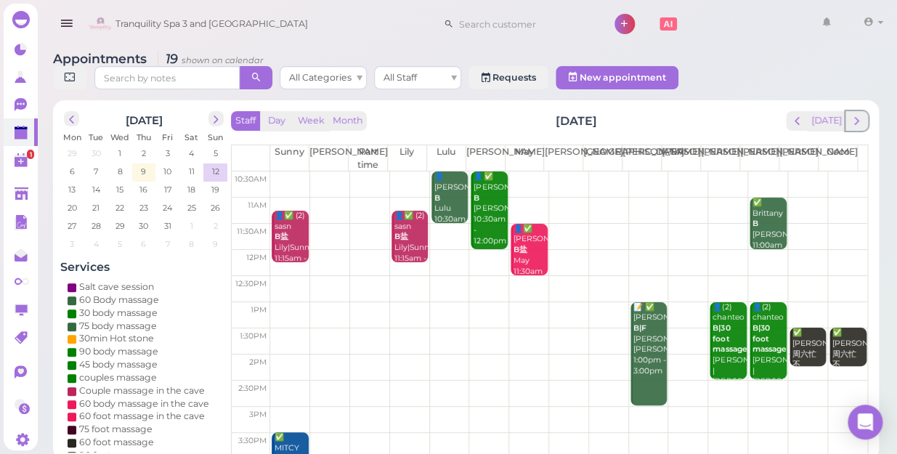
click at [859, 114] on span "next" at bounding box center [857, 121] width 14 height 14
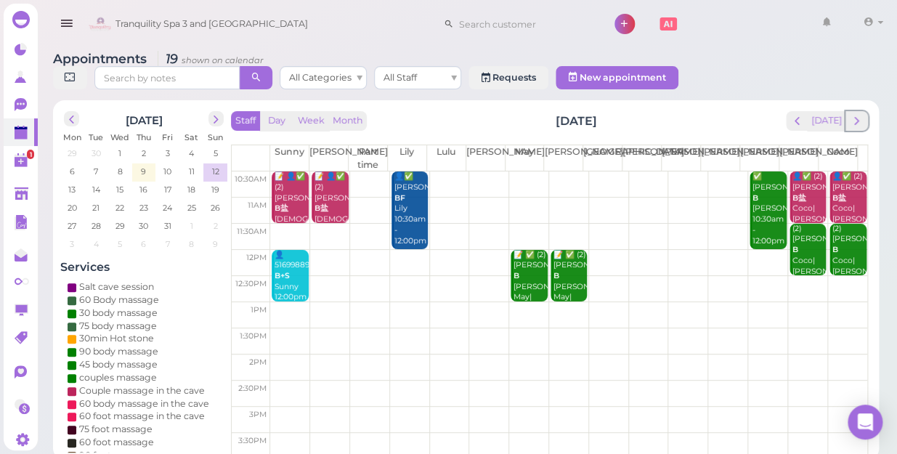
click at [859, 114] on span "next" at bounding box center [857, 121] width 14 height 14
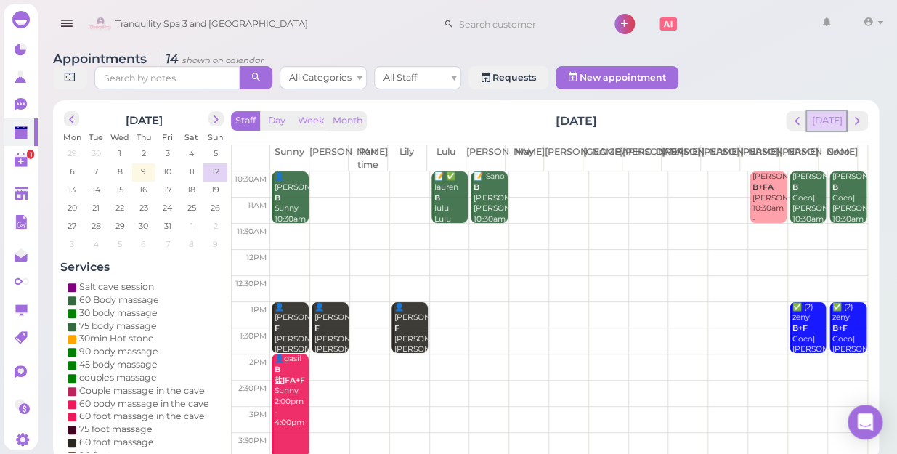
click at [824, 113] on button "[DATE]" at bounding box center [826, 121] width 39 height 20
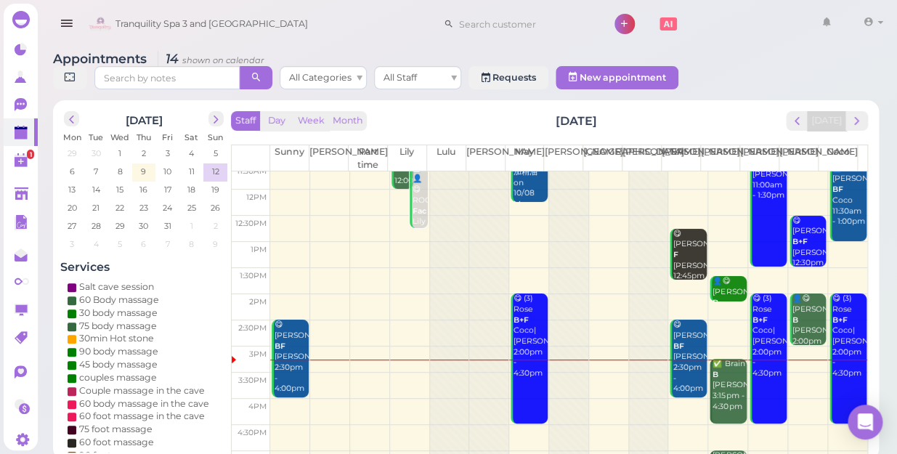
scroll to position [198, 0]
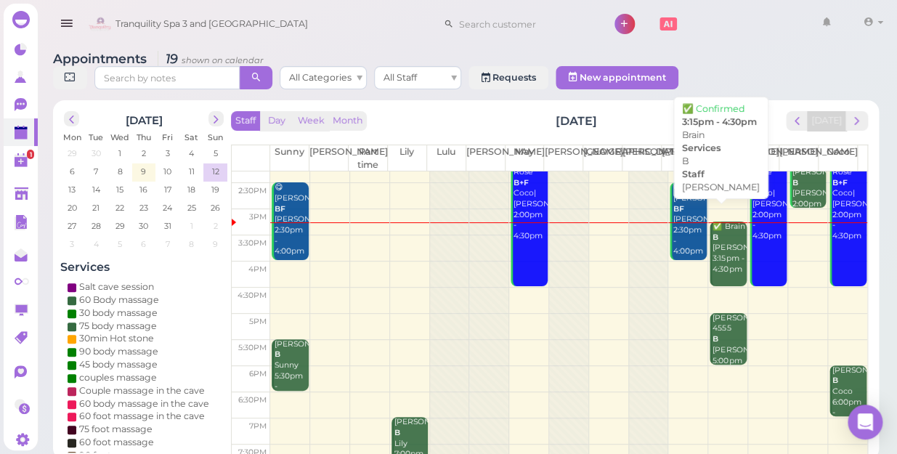
click at [712, 238] on div "✅ Brain B [PERSON_NAME] 3:15pm - 4:30pm" at bounding box center [729, 248] width 34 height 53
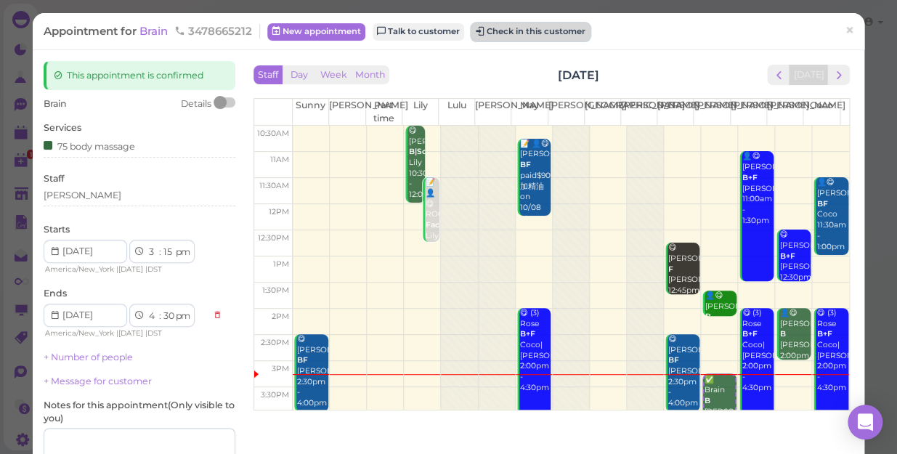
click at [557, 24] on button "Check in this customer" at bounding box center [531, 31] width 118 height 17
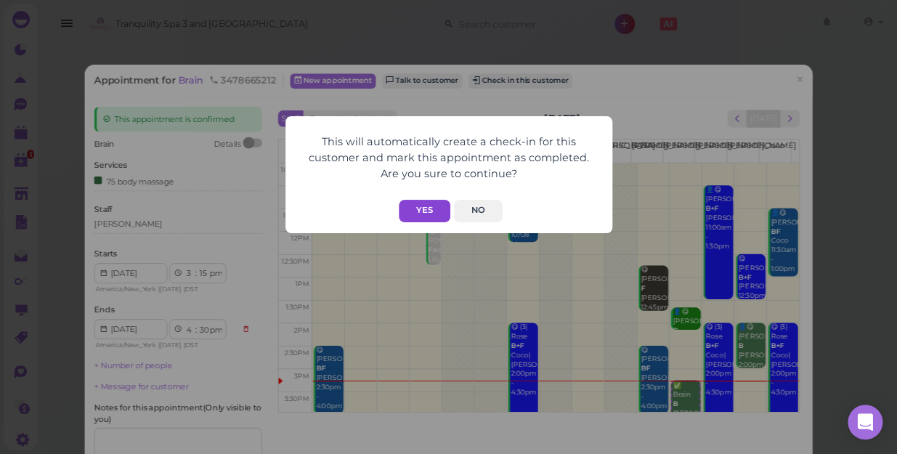
click at [428, 205] on button "Yes" at bounding box center [425, 211] width 52 height 23
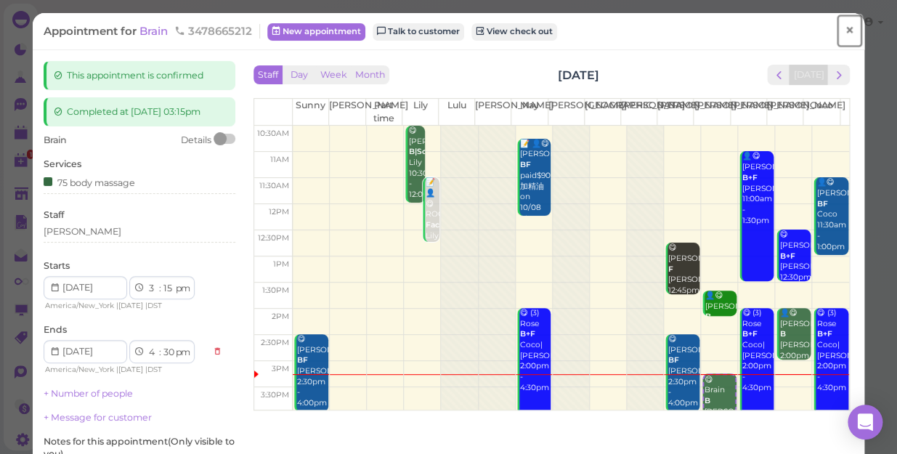
click at [845, 28] on span "×" at bounding box center [849, 30] width 9 height 20
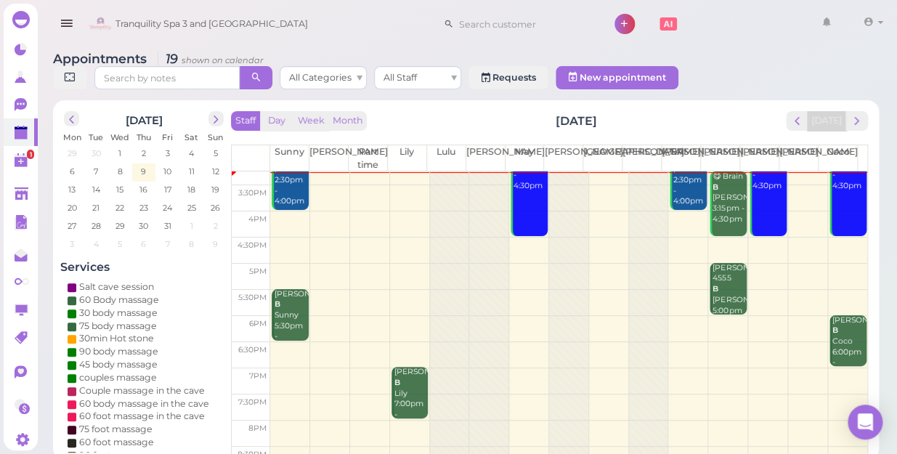
scroll to position [262, 0]
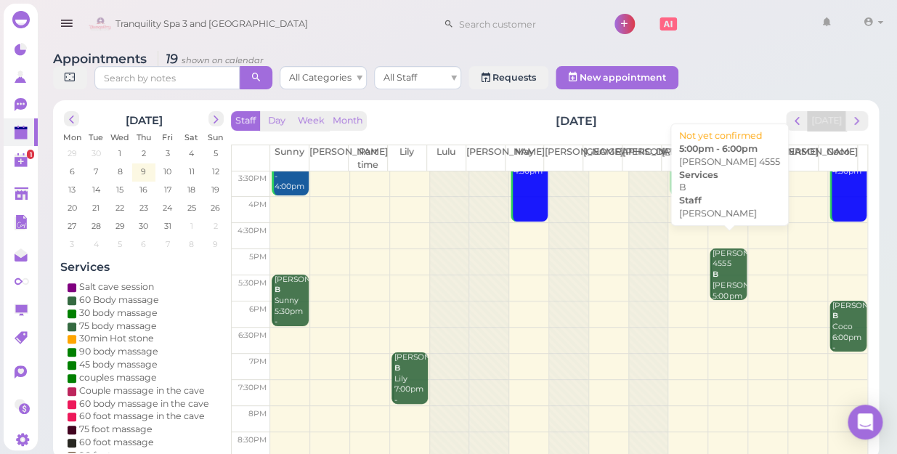
click at [726, 269] on div "[PERSON_NAME] 4555 B [PERSON_NAME] 5:00pm - 6:00pm" at bounding box center [729, 285] width 34 height 75
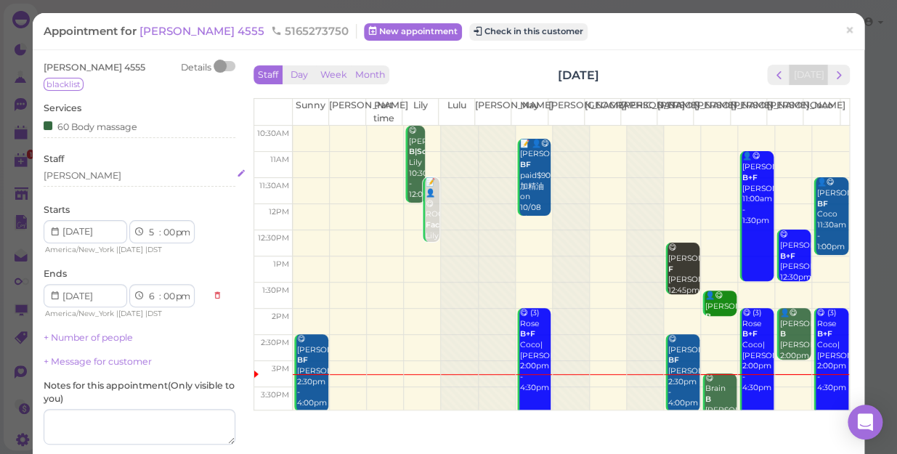
click at [81, 174] on div "[PERSON_NAME]" at bounding box center [140, 175] width 192 height 13
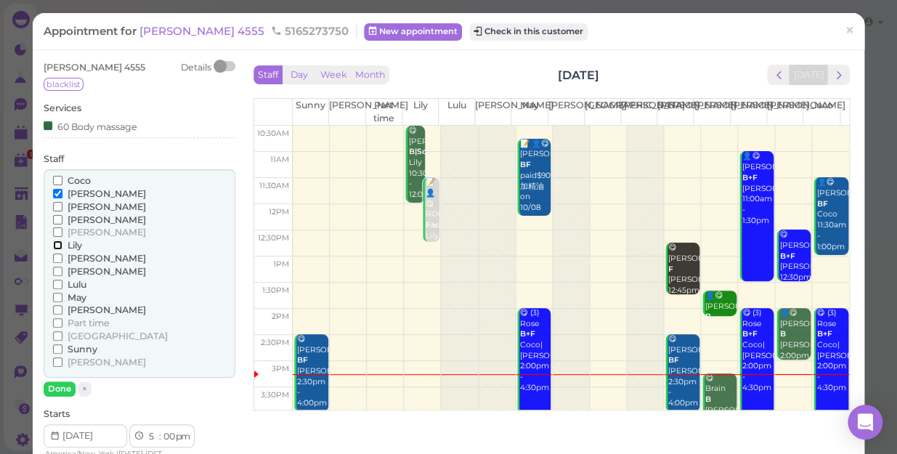
click at [54, 241] on input "Lily" at bounding box center [57, 244] width 9 height 9
click at [57, 189] on input "[PERSON_NAME]" at bounding box center [57, 193] width 9 height 9
click at [57, 393] on button "Done" at bounding box center [60, 388] width 32 height 15
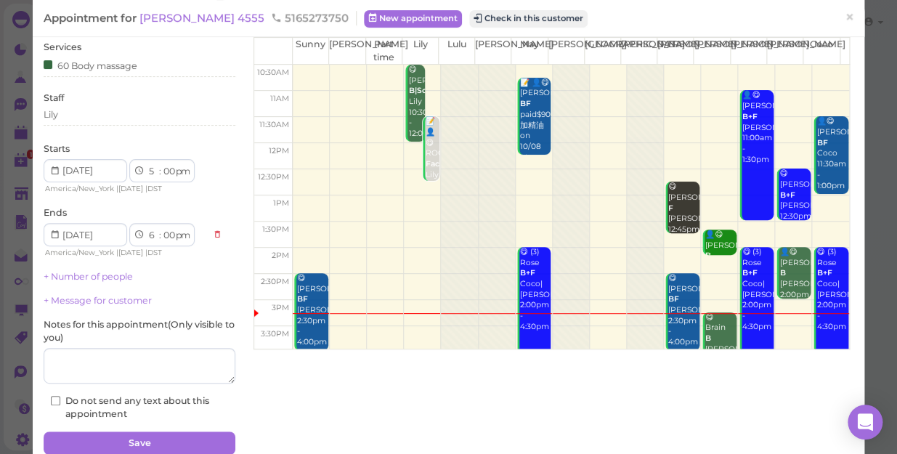
scroll to position [122, 0]
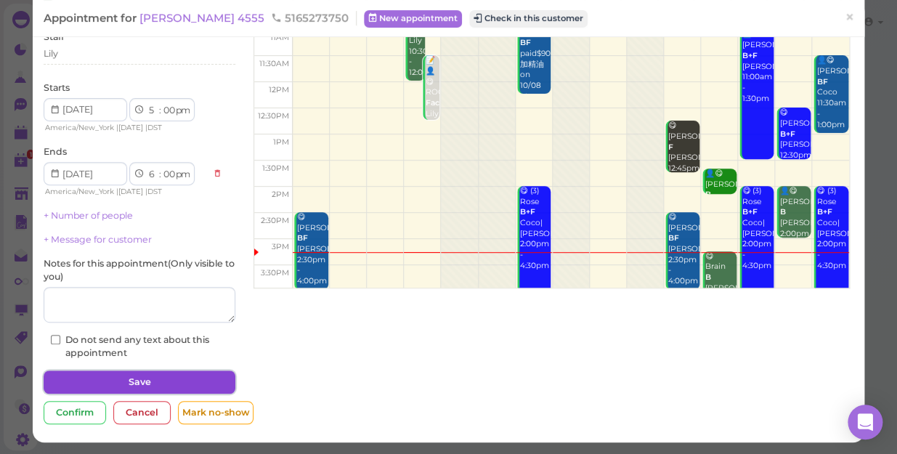
click at [142, 374] on button "Save" at bounding box center [140, 382] width 192 height 23
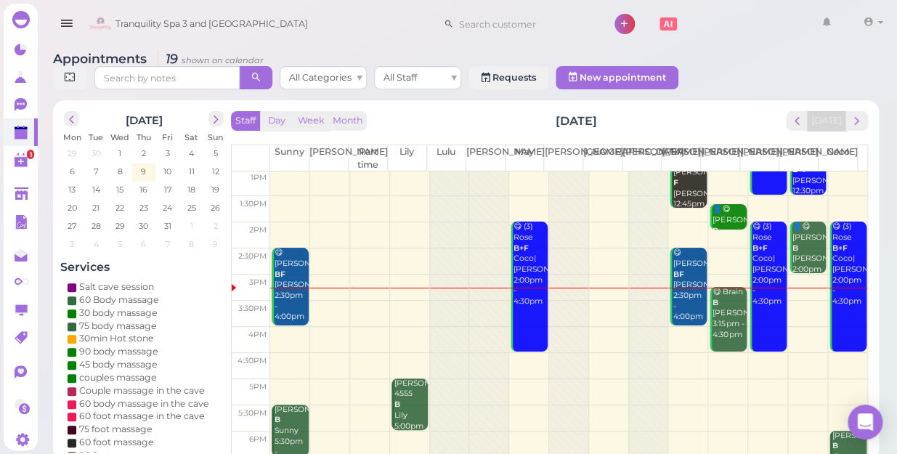
scroll to position [262, 0]
